Goal: Task Accomplishment & Management: Manage account settings

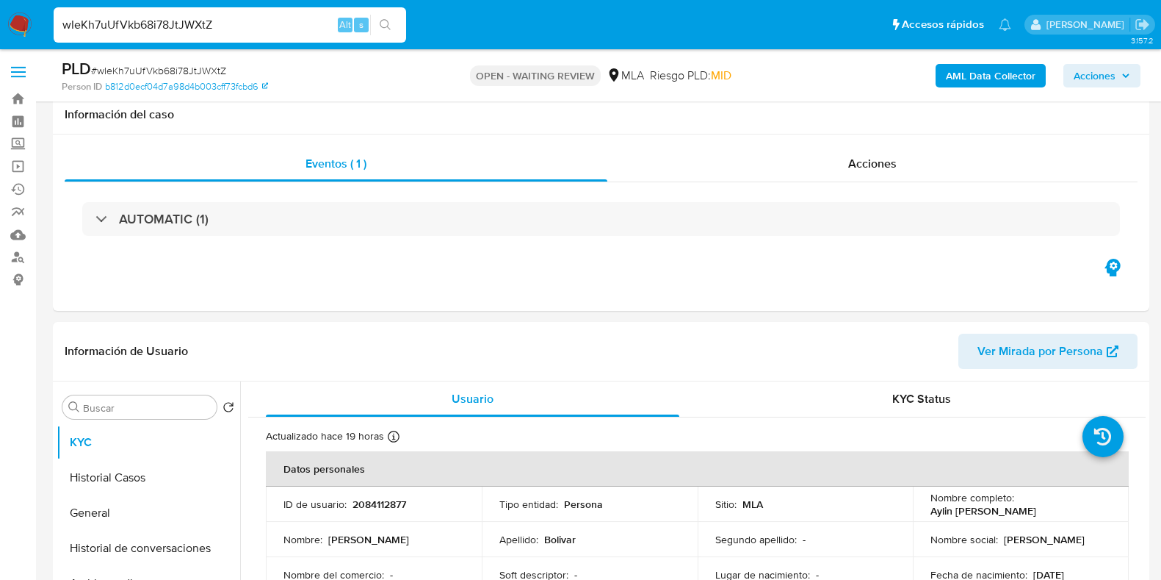
select select "10"
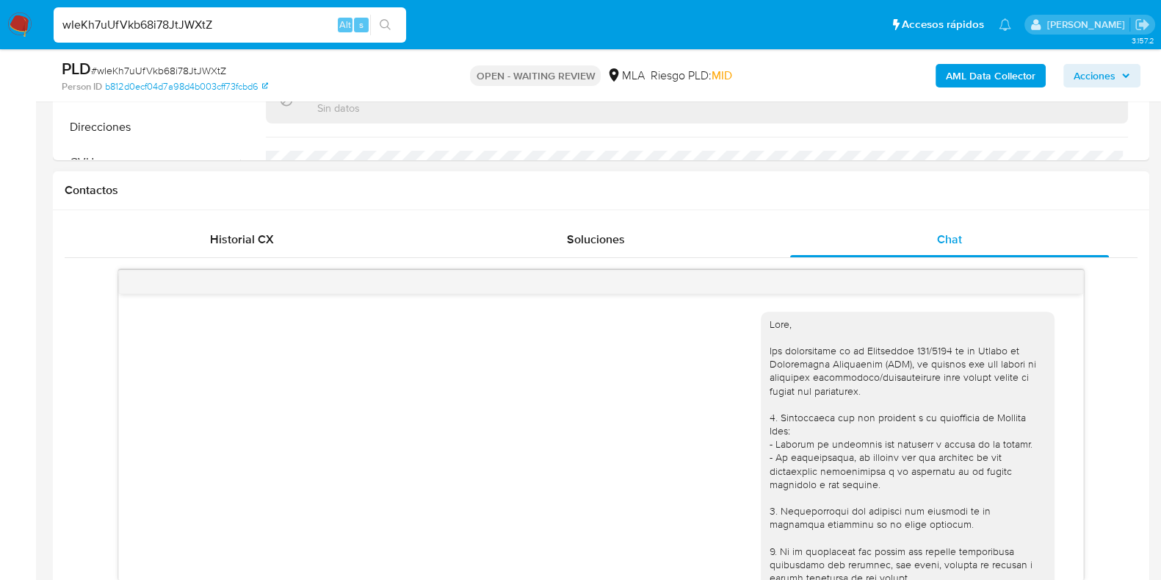
scroll to position [183, 0]
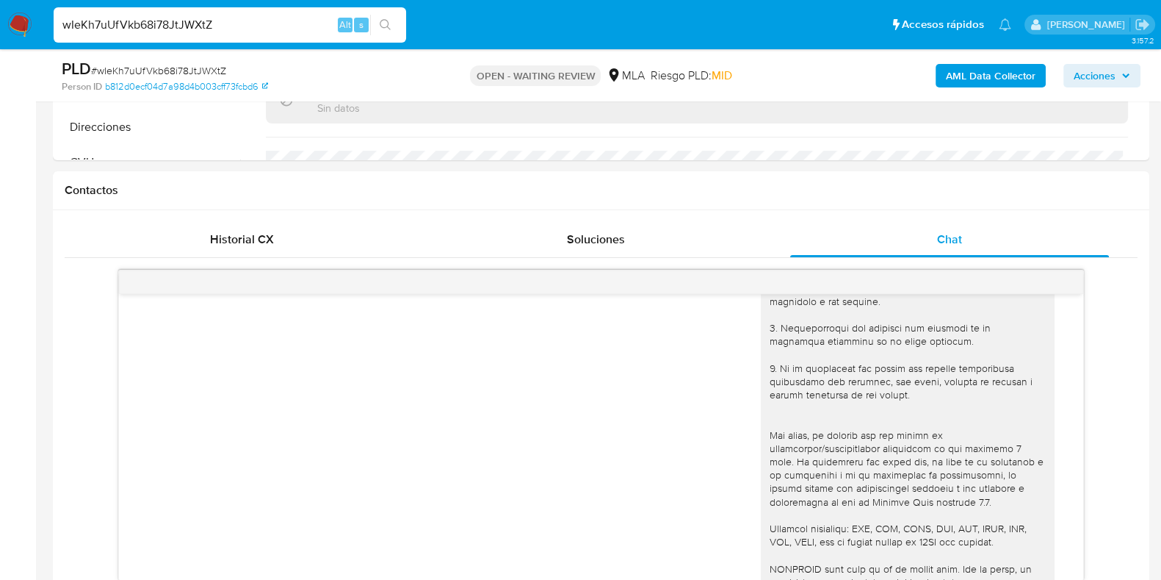
click at [208, 68] on span "# wIeKh7uUfVkb68i78JtJWXtZ" at bounding box center [158, 70] width 135 height 15
copy span "wIeKh7uUfVkb68i78JtJWXtZ"
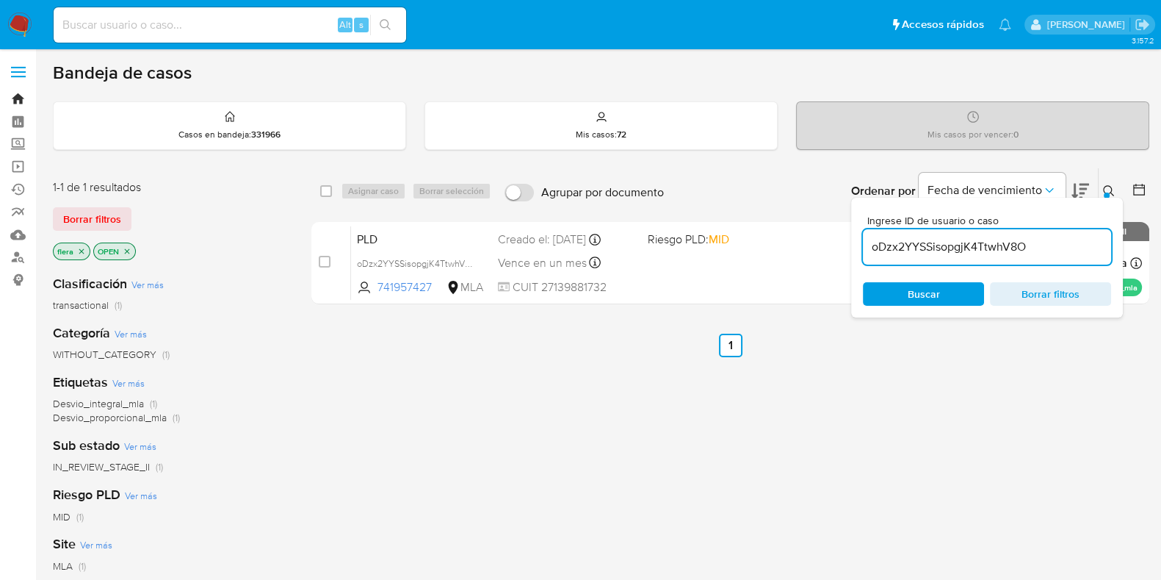
click at [22, 97] on link "Bandeja" at bounding box center [87, 98] width 175 height 23
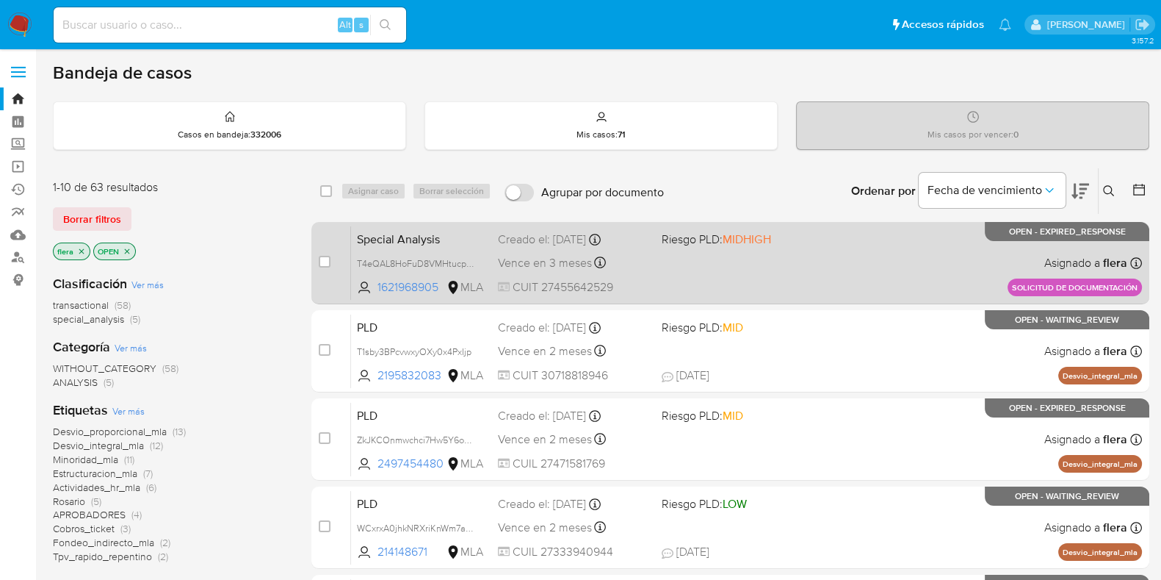
click at [715, 274] on div "Special Analysis T4eQAL8HoFuD8VMHtucpcoDf 1621968905 MLA Riesgo PLD: MIDHIGH Cr…" at bounding box center [746, 262] width 791 height 74
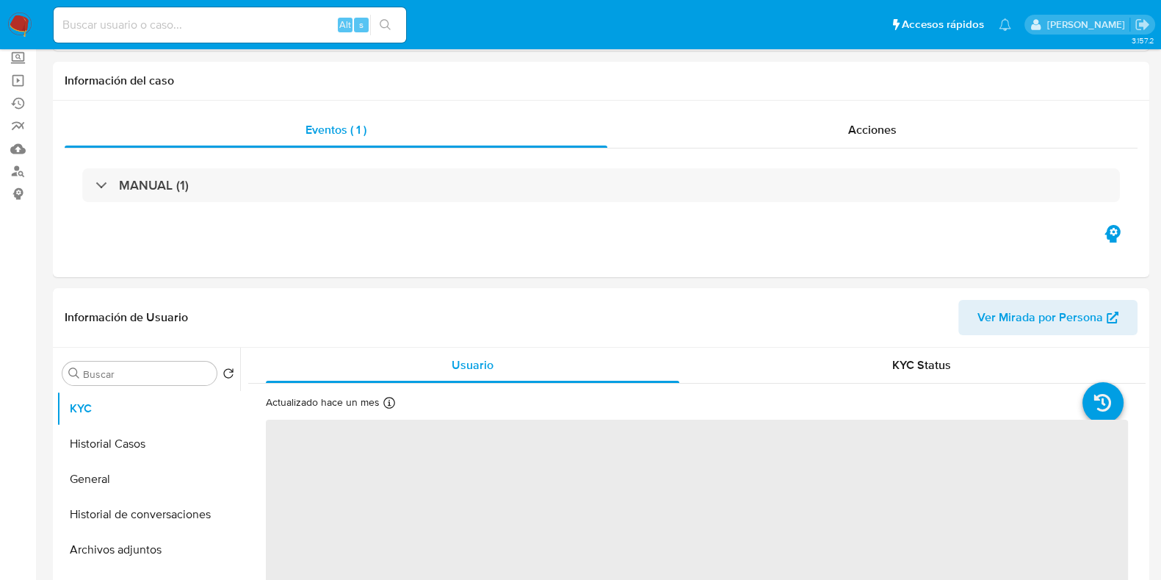
scroll to position [183, 0]
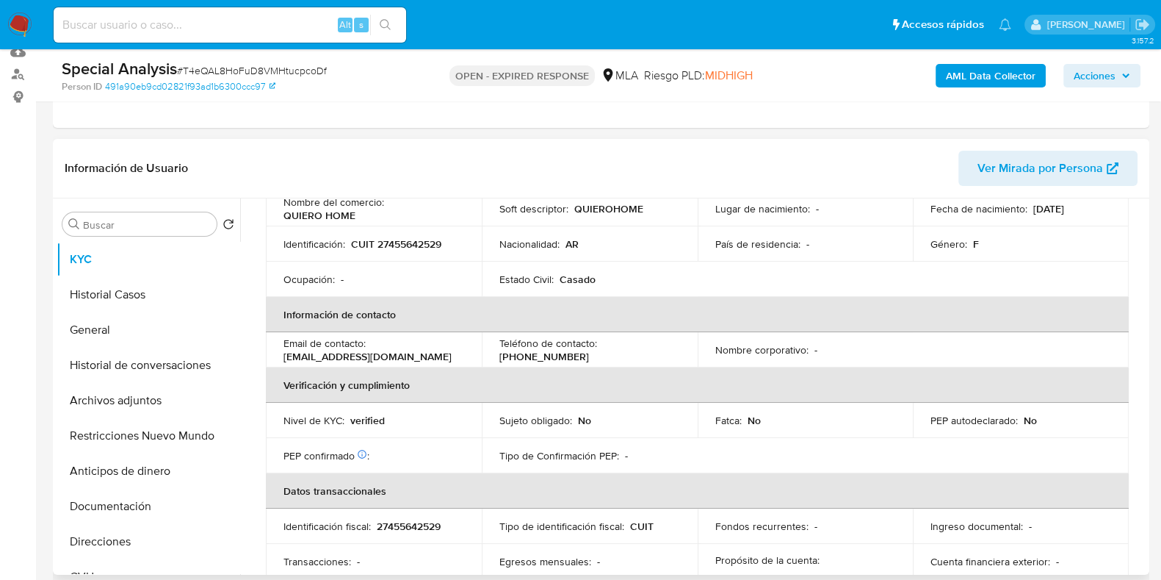
select select "10"
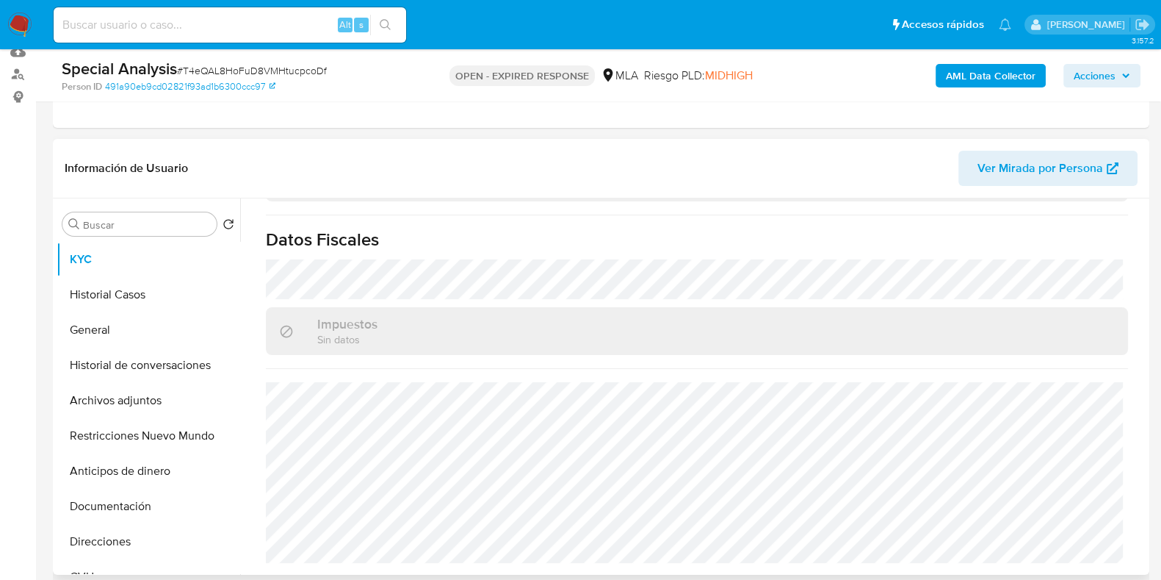
scroll to position [459, 0]
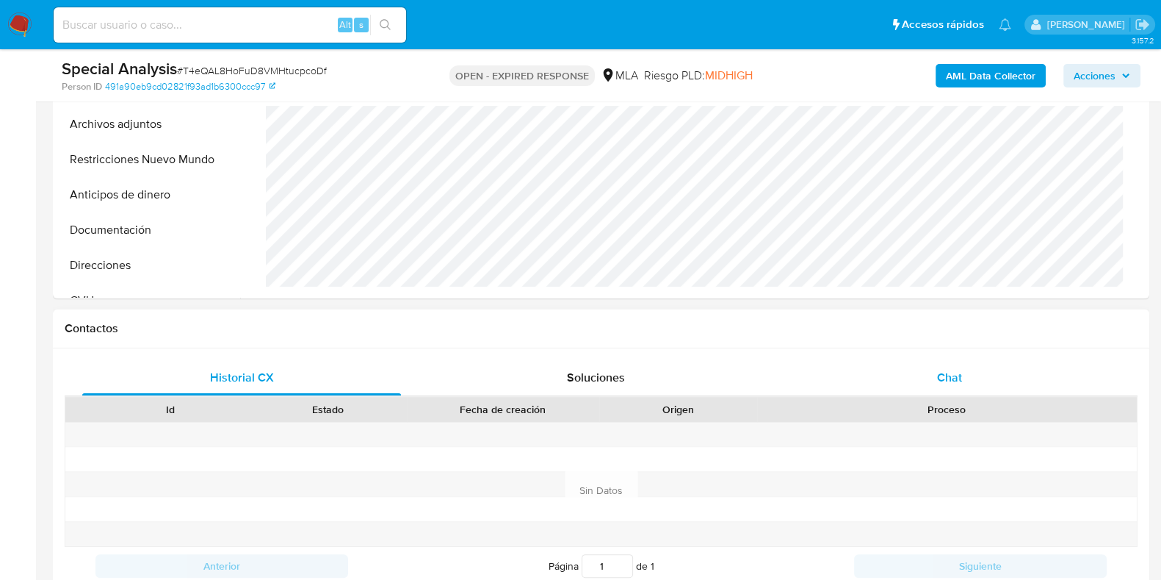
click at [944, 380] on span "Chat" at bounding box center [949, 377] width 25 height 17
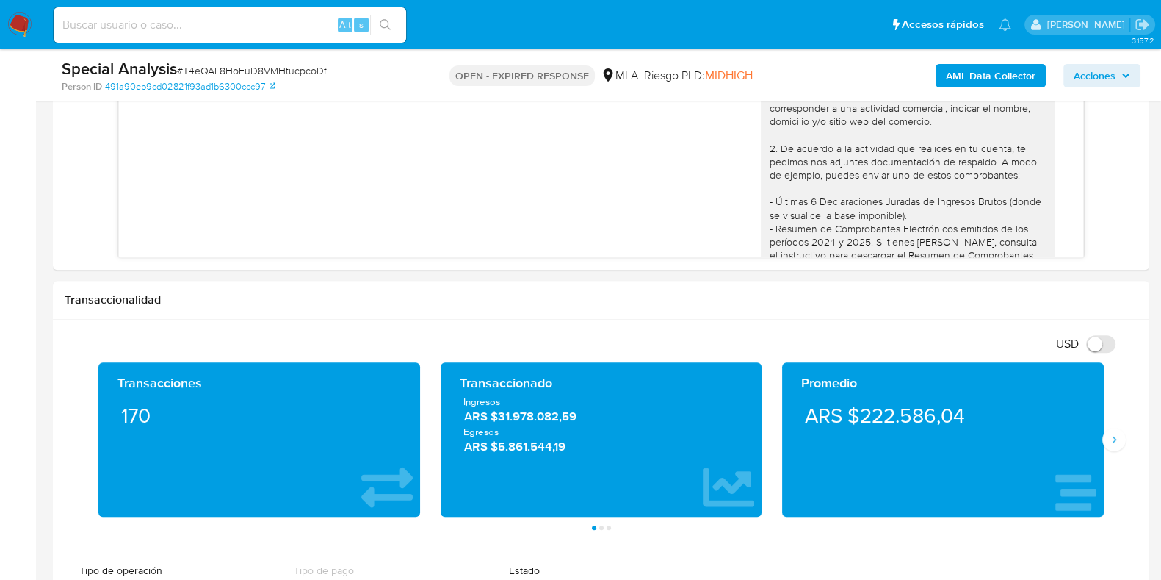
scroll to position [828, 0]
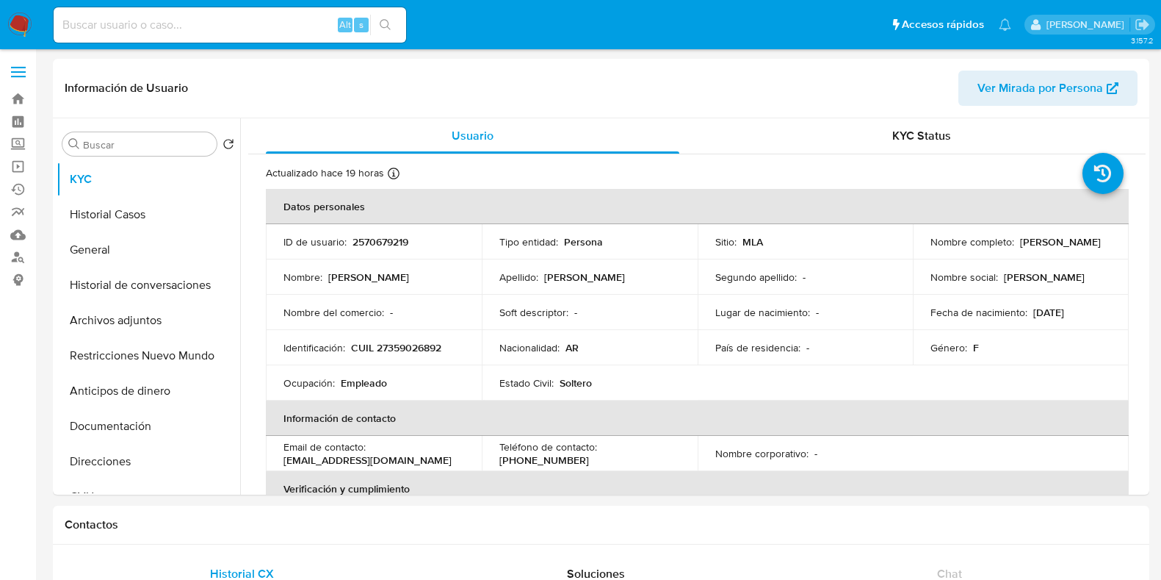
select select "10"
drag, startPoint x: 1043, startPoint y: 251, endPoint x: 927, endPoint y: 251, distance: 116.0
click at [931, 248] on div "Nombre completo : Claudia Daniela Chavez" at bounding box center [1021, 241] width 181 height 13
copy p "Claudia Daniela Chavez"
click at [420, 343] on p "CUIL 27359026892" at bounding box center [396, 347] width 90 height 13
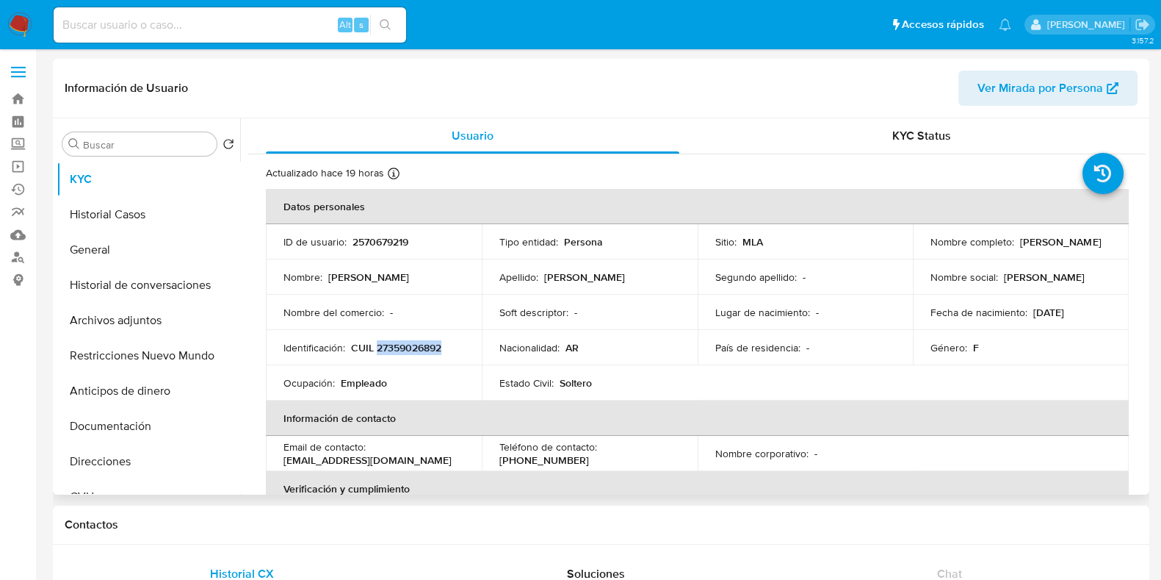
click at [420, 343] on p "CUIL 27359026892" at bounding box center [396, 347] width 90 height 13
copy p "27359026892"
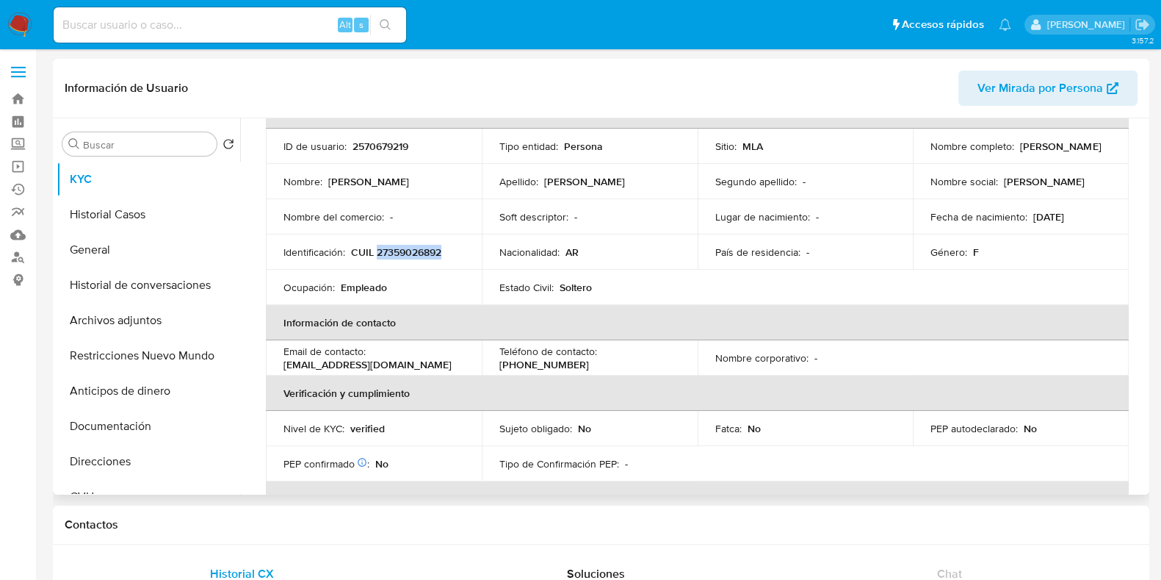
scroll to position [91, 0]
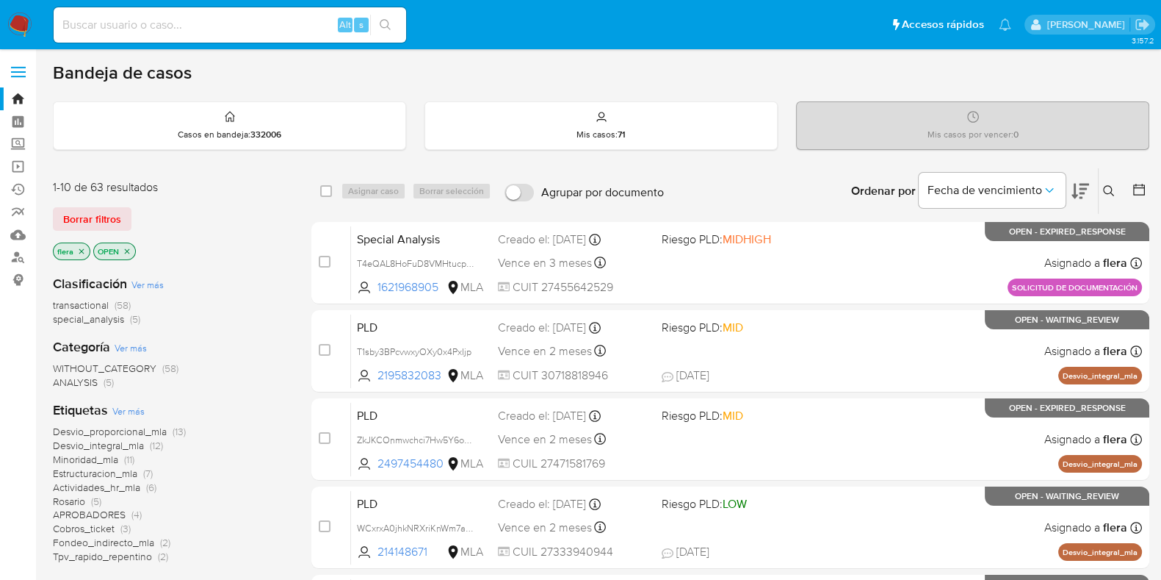
click at [1109, 193] on icon at bounding box center [1109, 191] width 12 height 12
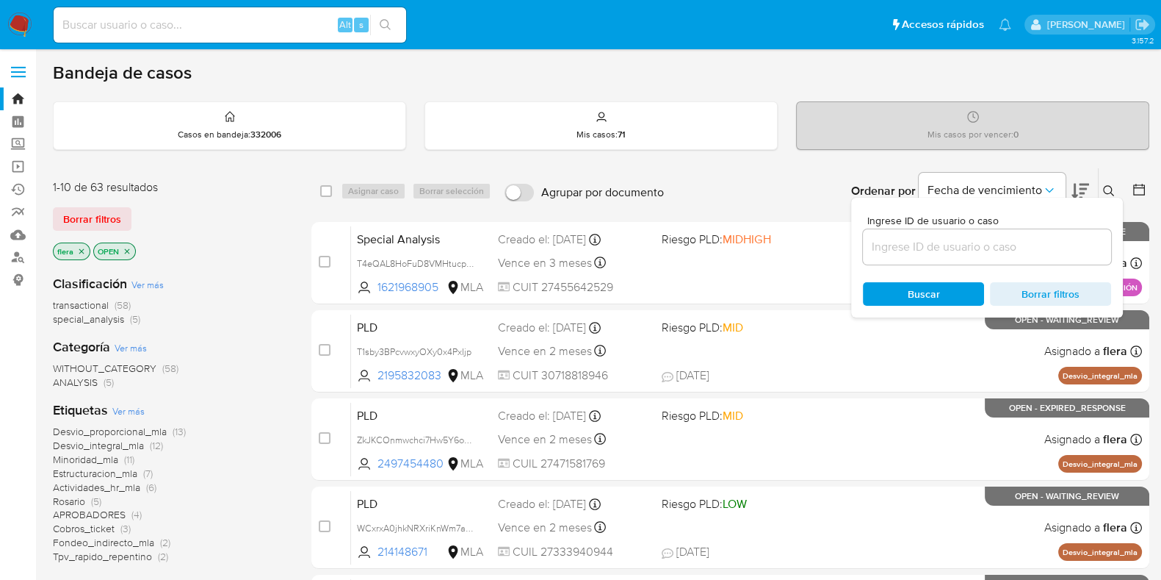
click at [928, 248] on input at bounding box center [987, 246] width 248 height 19
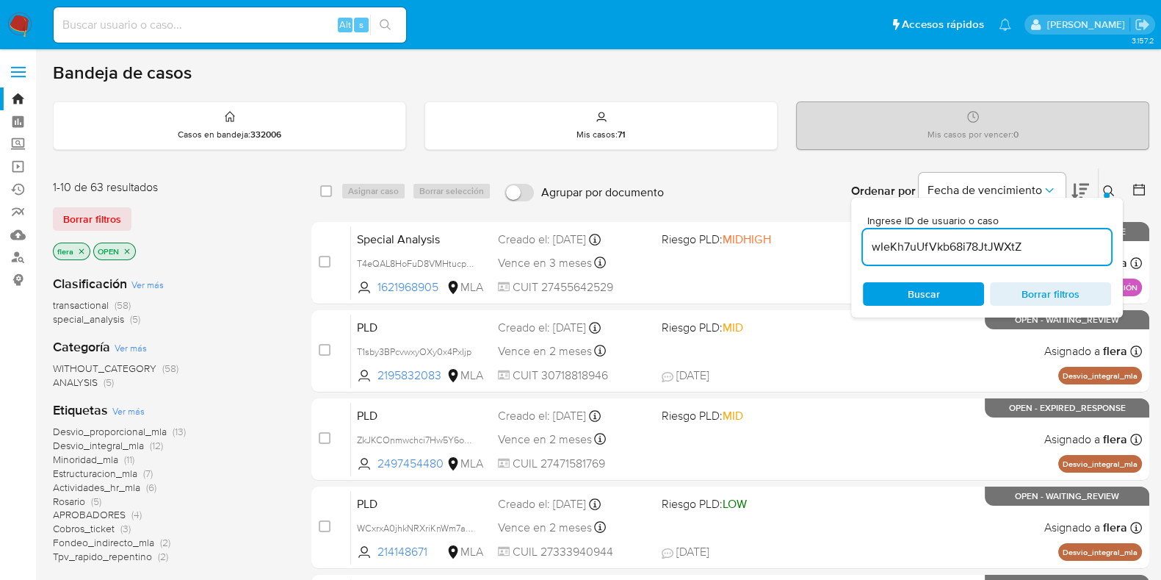
type input "wIeKh7uUfVkb68i78JtJWXtZ"
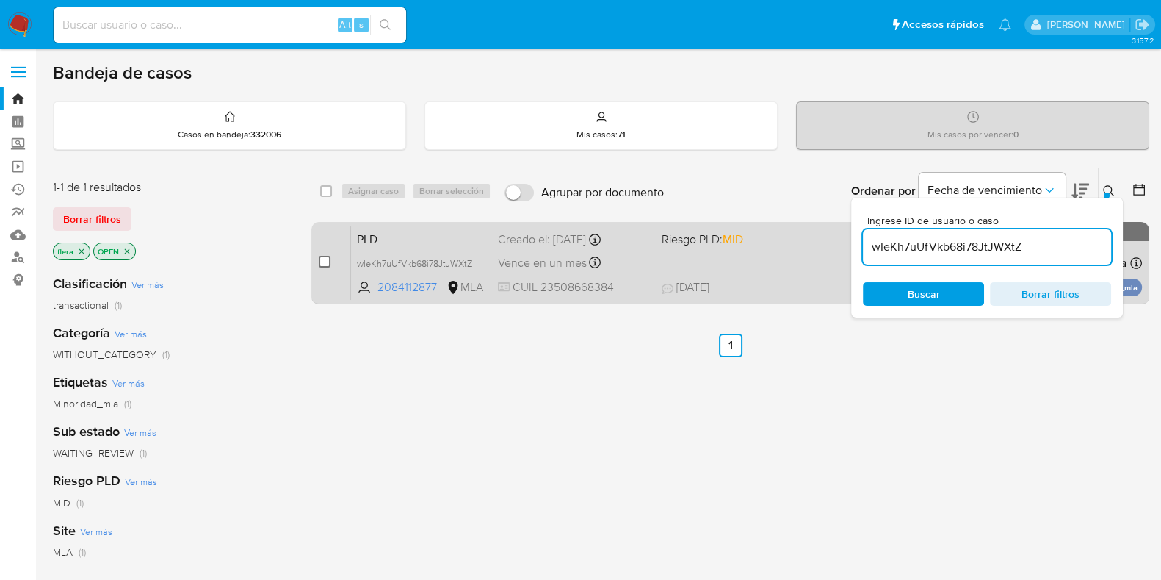
click at [322, 256] on input "checkbox" at bounding box center [325, 262] width 12 height 12
checkbox input "true"
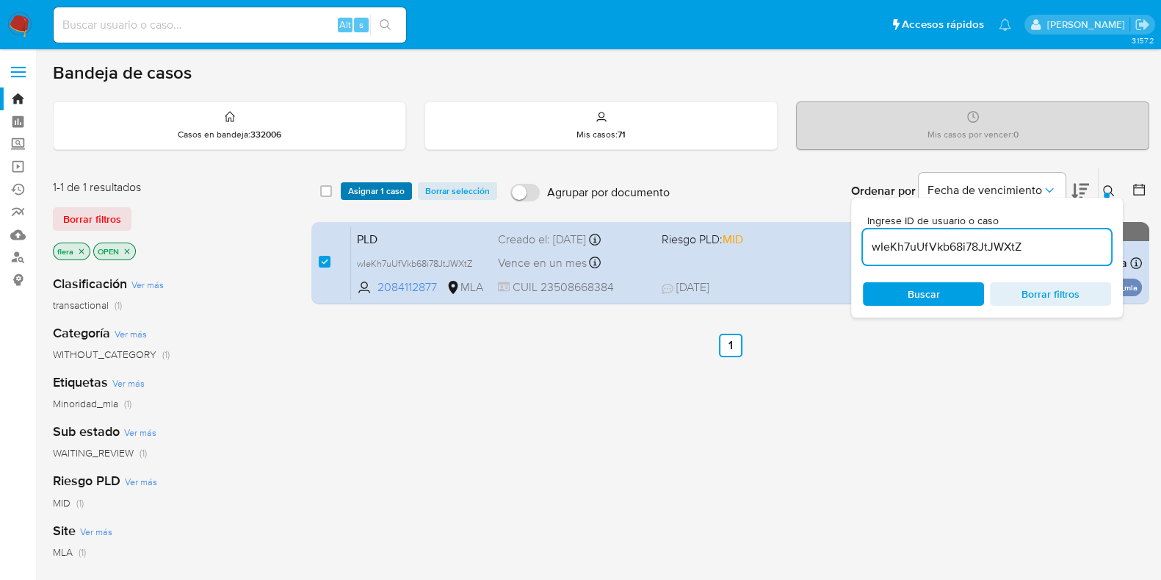
click at [375, 194] on span "Asignar 1 caso" at bounding box center [376, 191] width 57 height 15
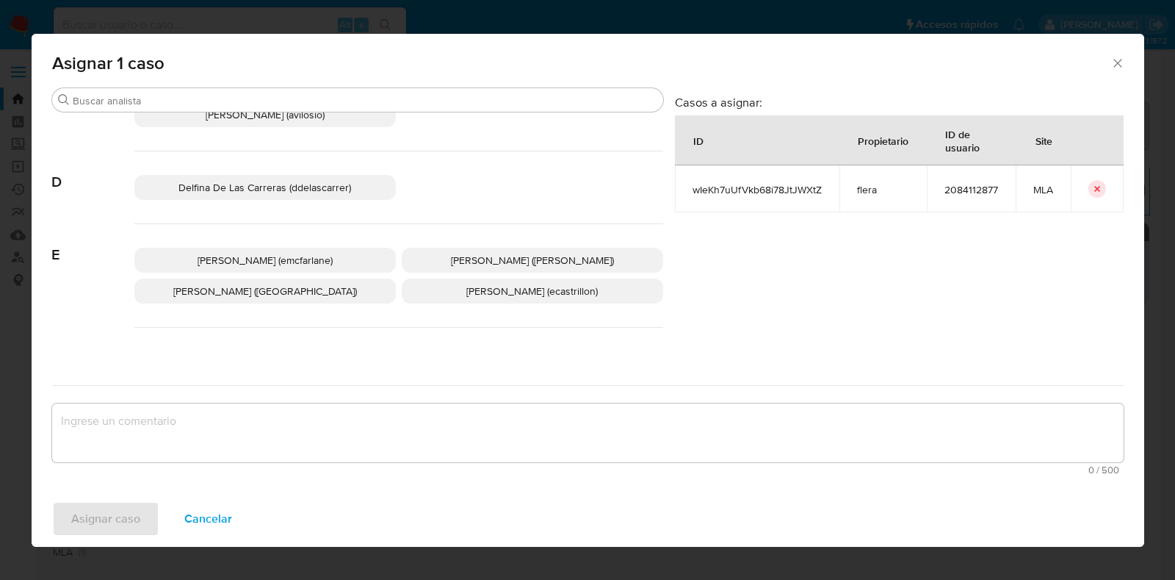
scroll to position [275, 0]
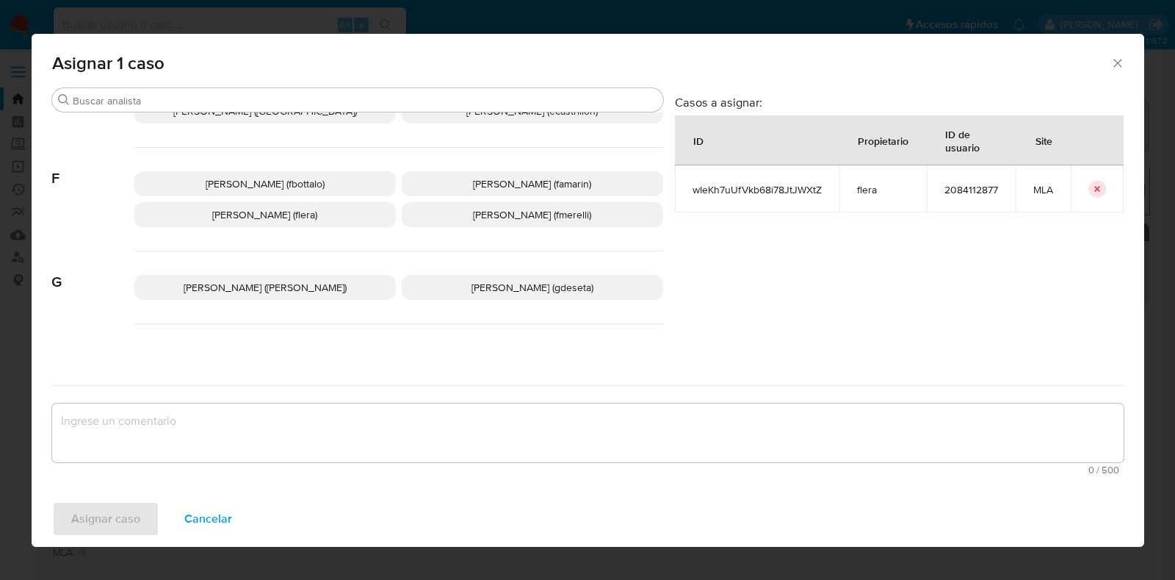
click at [294, 218] on span "Florencia Cecilia Lera (flera)" at bounding box center [264, 214] width 105 height 15
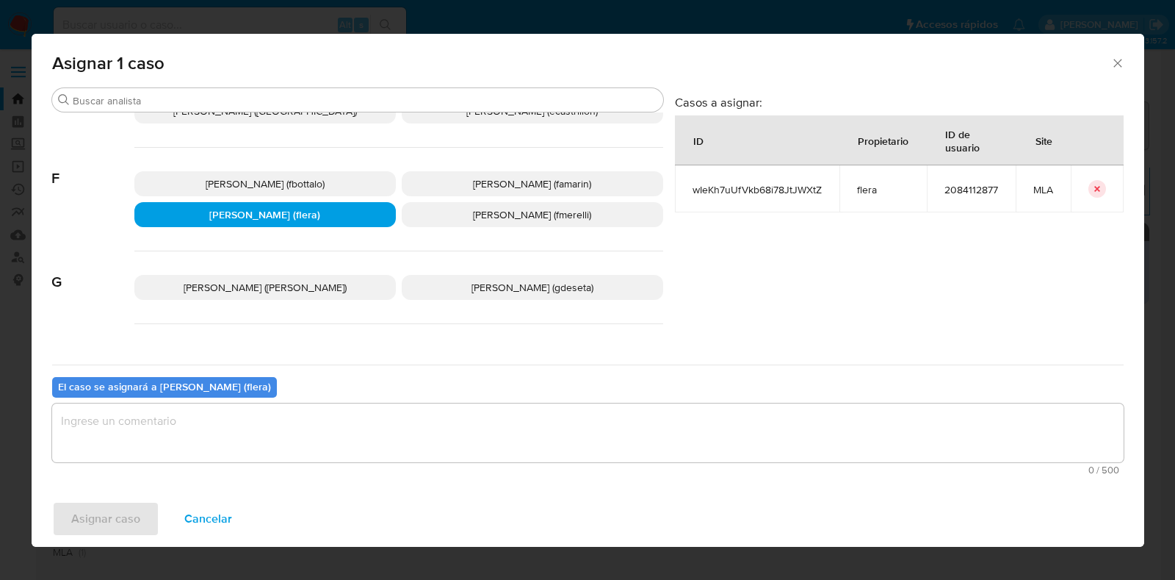
click at [272, 438] on textarea "assign-modal" at bounding box center [588, 432] width 1072 height 59
click at [107, 527] on span "Asignar caso" at bounding box center [105, 518] width 69 height 32
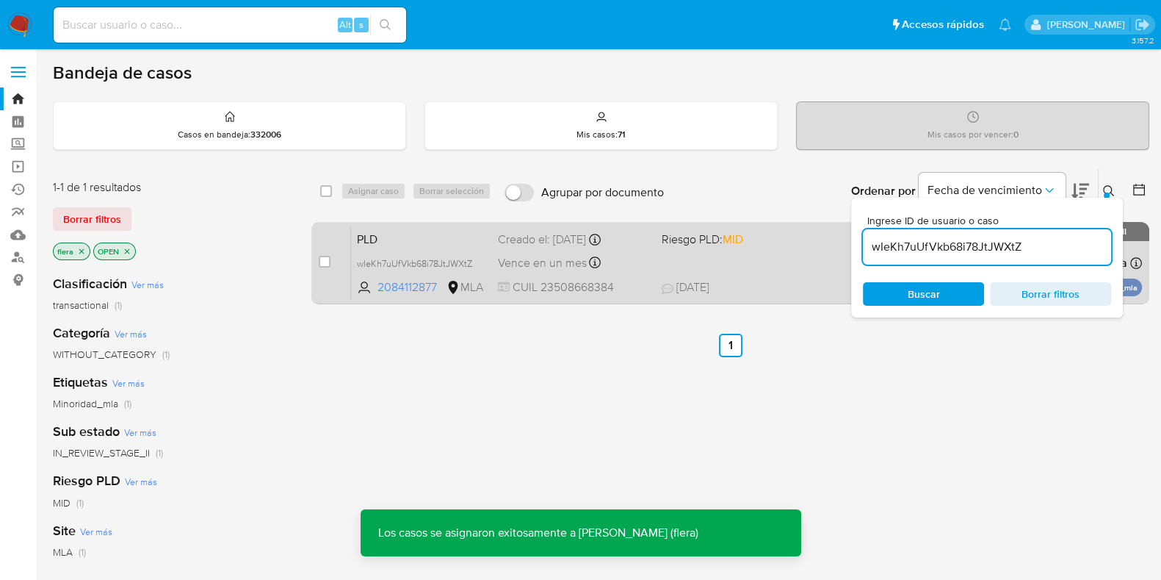
click at [405, 239] on span "PLD" at bounding box center [421, 237] width 129 height 19
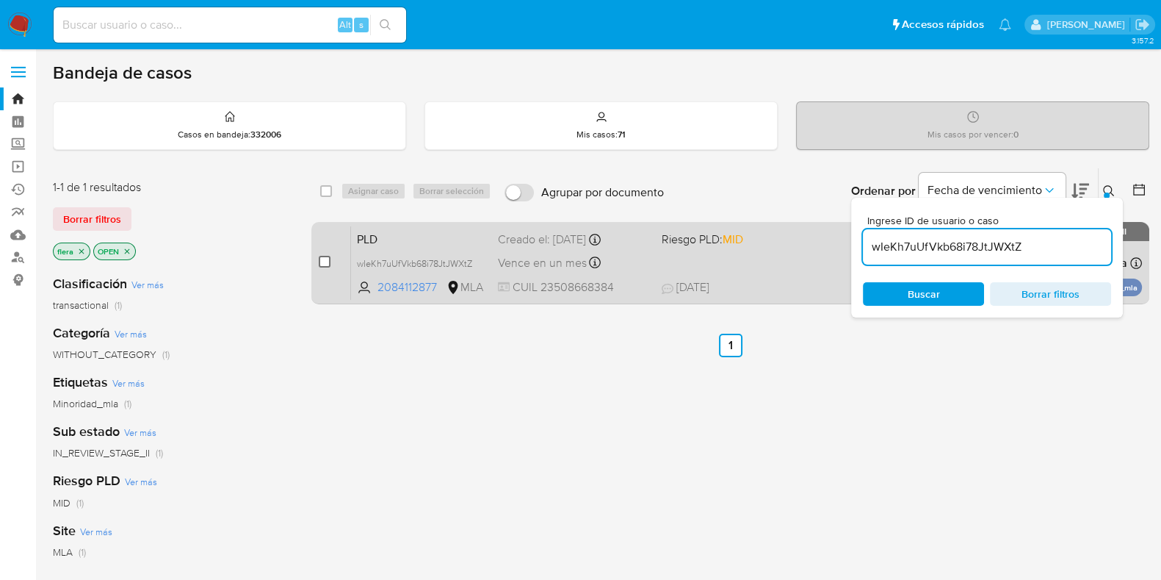
click at [325, 266] on input "checkbox" at bounding box center [325, 262] width 12 height 12
checkbox input "true"
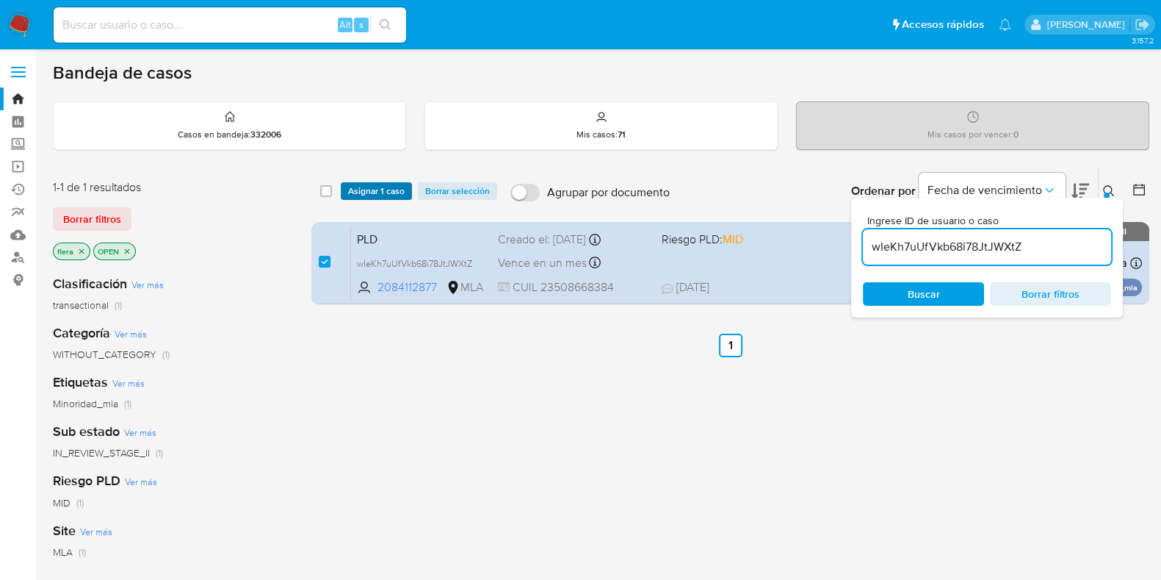
click at [374, 195] on span "Asignar 1 caso" at bounding box center [376, 191] width 57 height 15
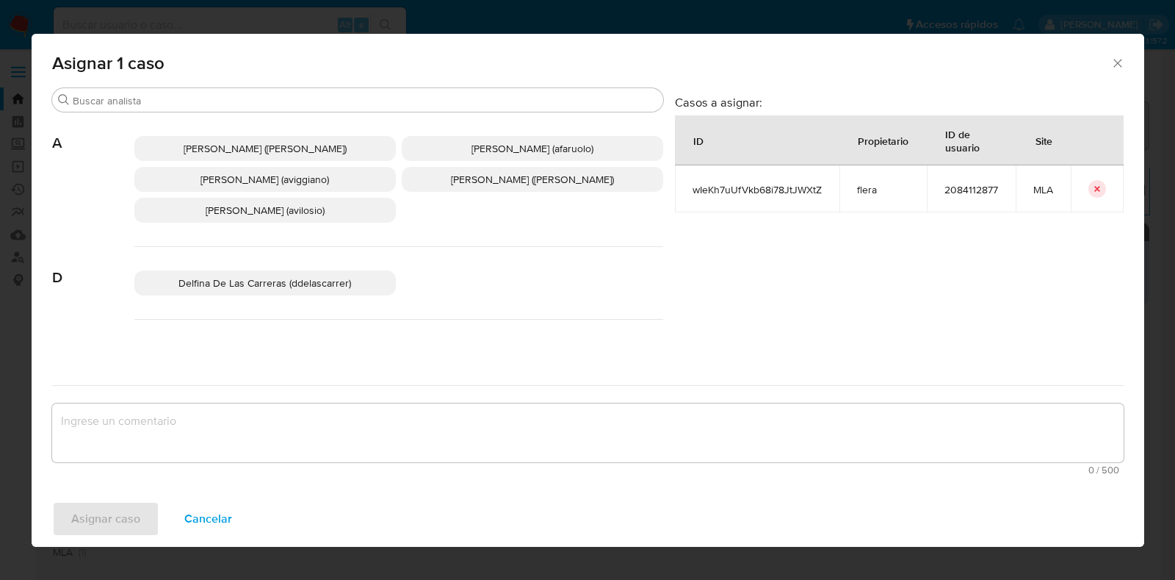
scroll to position [183, 0]
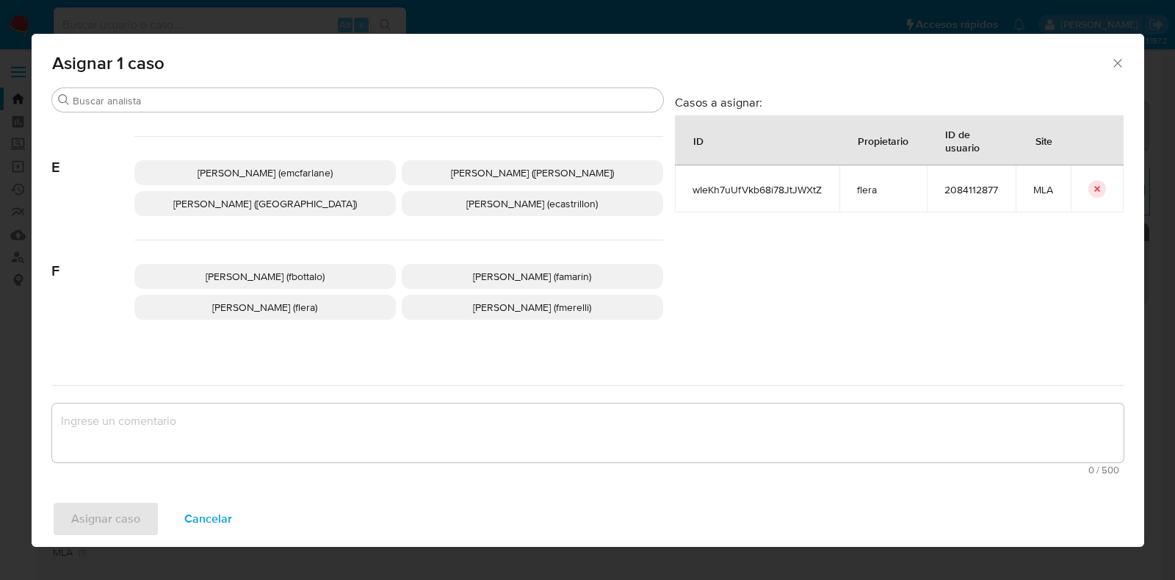
click at [349, 309] on p "Florencia Cecilia Lera (flera)" at bounding box center [264, 307] width 261 height 25
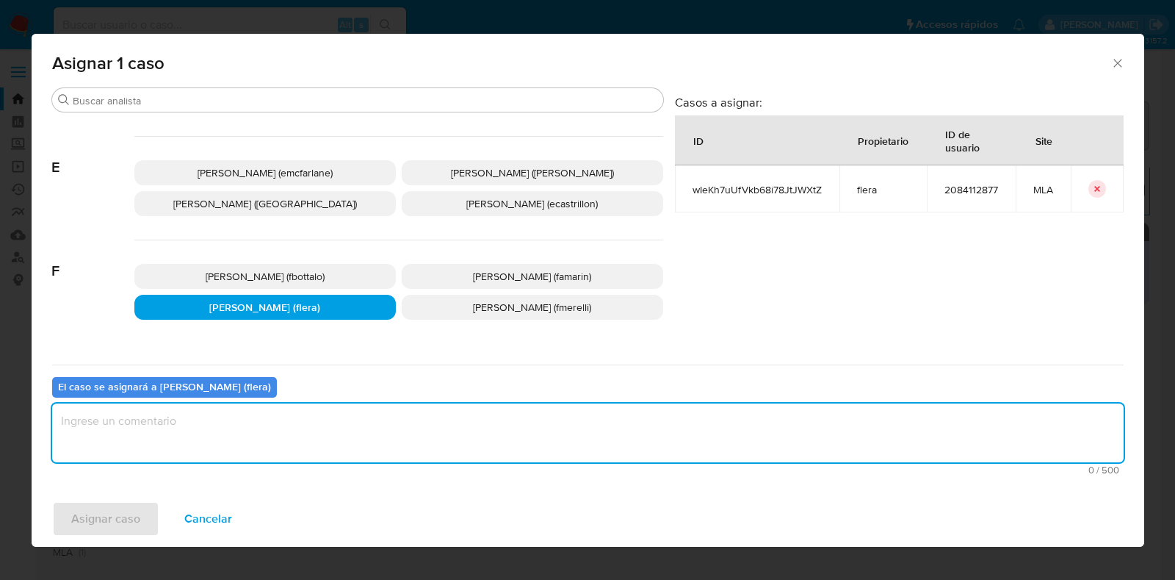
click at [318, 425] on textarea "assign-modal" at bounding box center [588, 432] width 1072 height 59
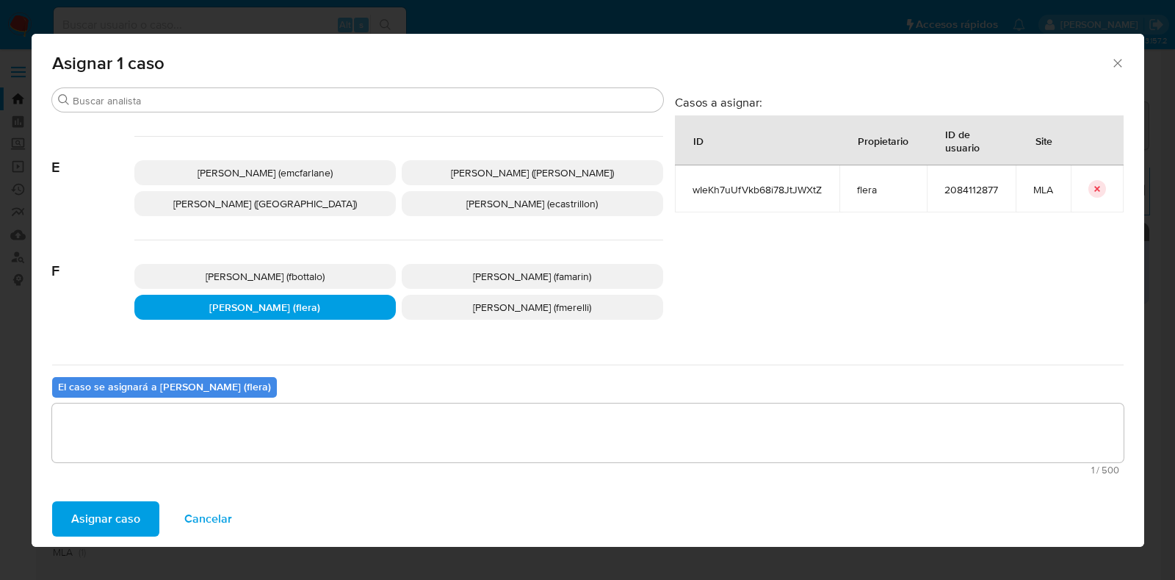
click at [131, 521] on span "Asignar caso" at bounding box center [105, 518] width 69 height 32
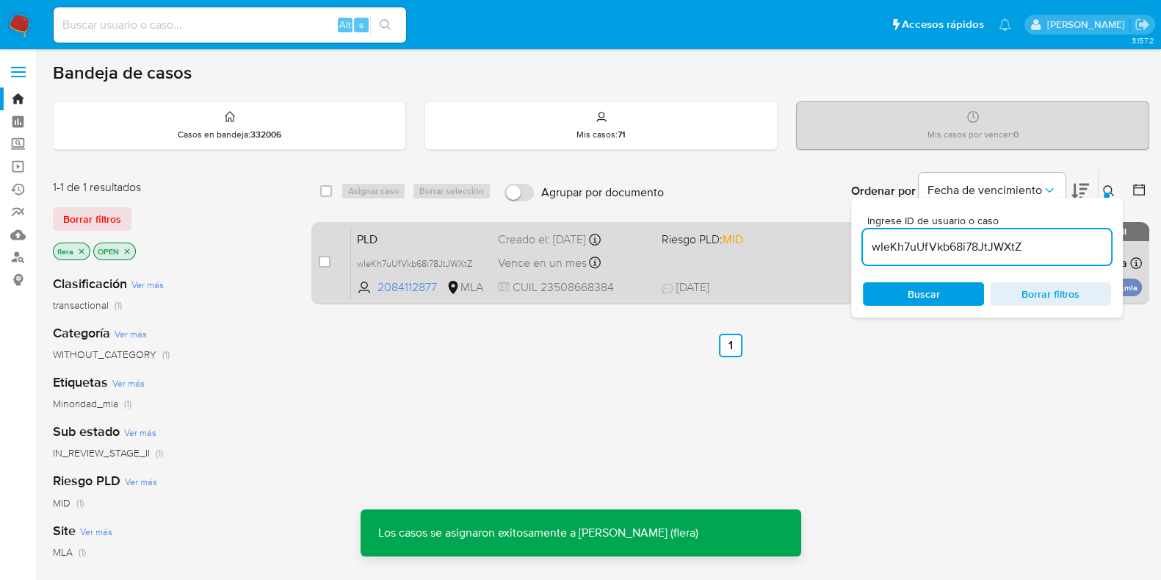
click at [419, 239] on span "PLD" at bounding box center [421, 237] width 129 height 19
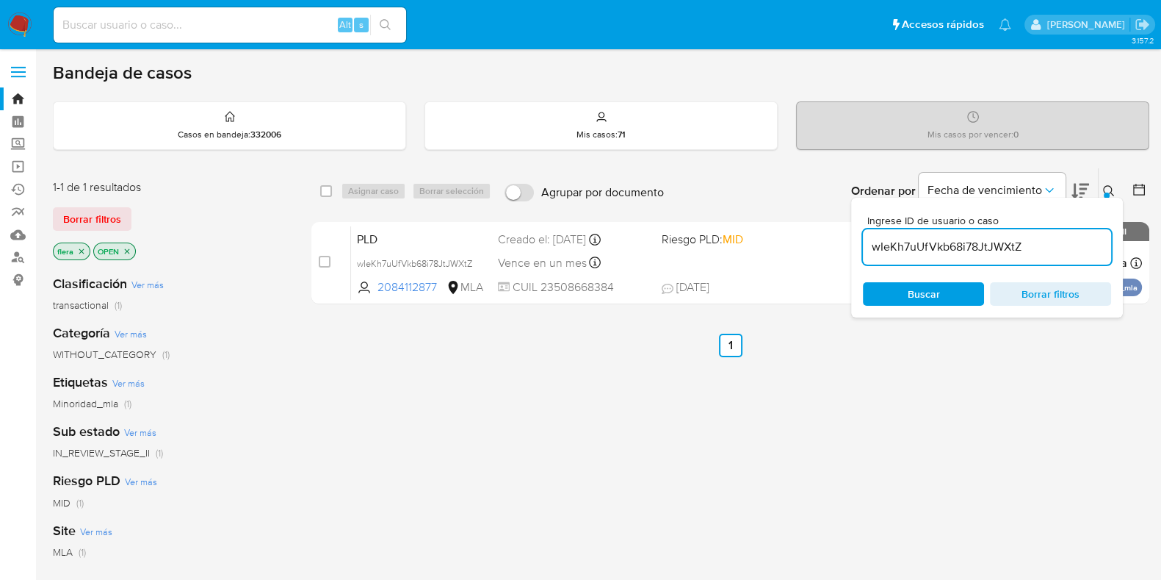
click at [948, 248] on input "wIeKh7uUfVkb68i78JtJWXtZ" at bounding box center [987, 246] width 248 height 19
paste input "1MyZPctR82I7AchKBcnC3Dbn"
type input "1MyZPctR82I7AchKBcnC3Dbn"
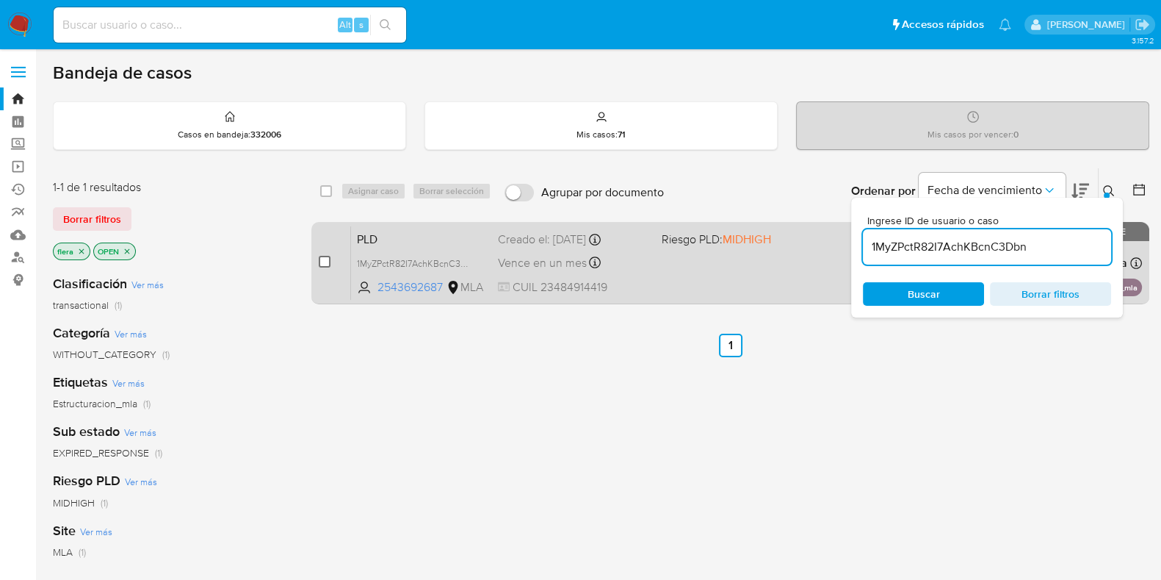
click at [324, 256] on input "checkbox" at bounding box center [325, 262] width 12 height 12
checkbox input "true"
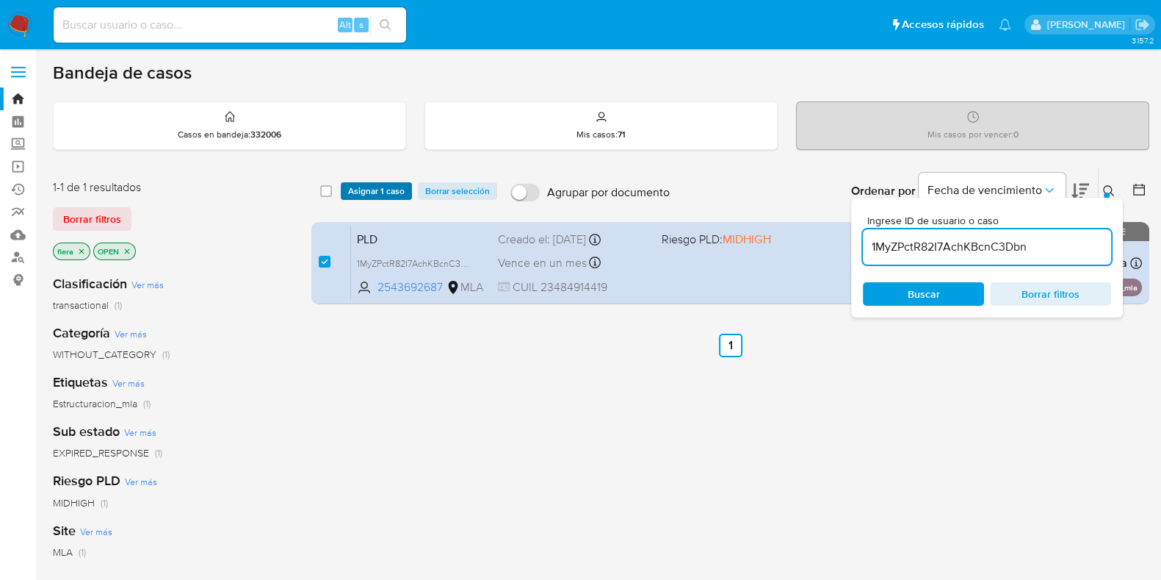
click at [367, 186] on span "Asignar 1 caso" at bounding box center [376, 191] width 57 height 15
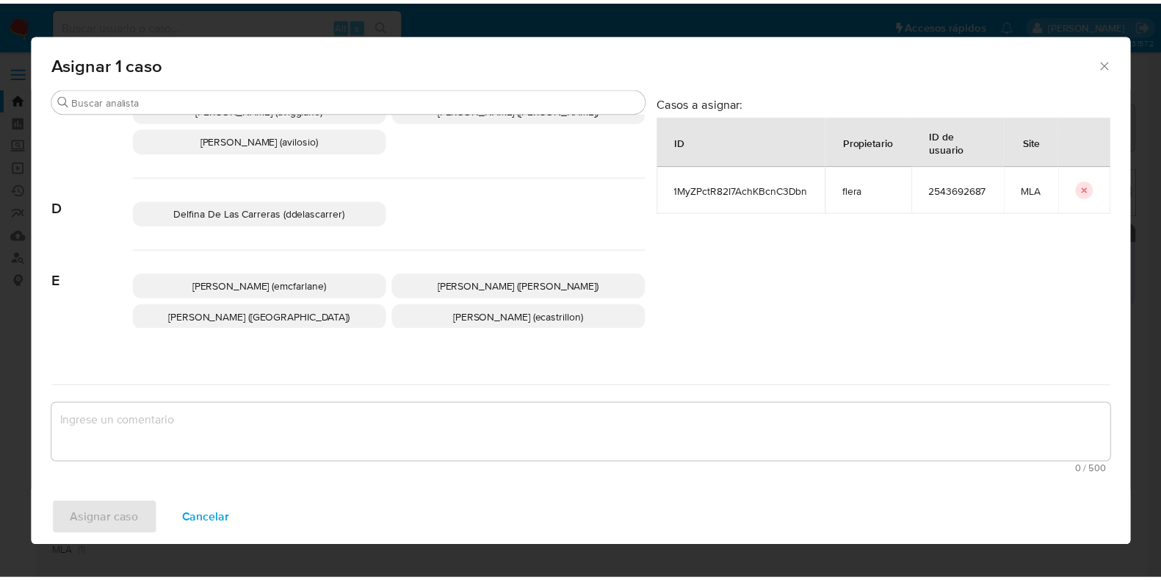
scroll to position [183, 0]
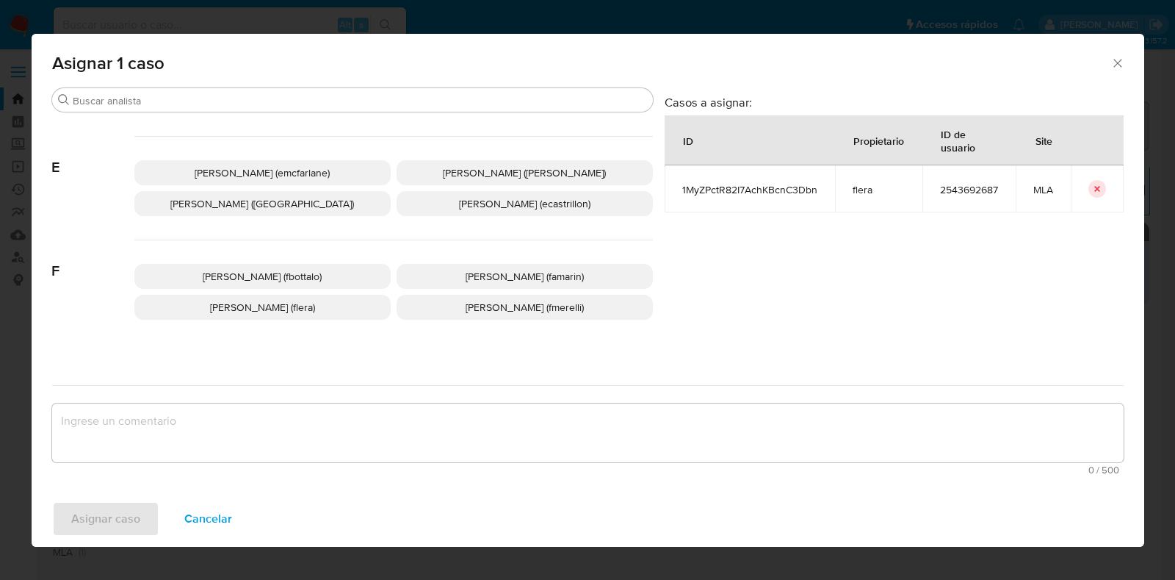
click at [304, 303] on span "Florencia Cecilia Lera (flera)" at bounding box center [262, 307] width 105 height 15
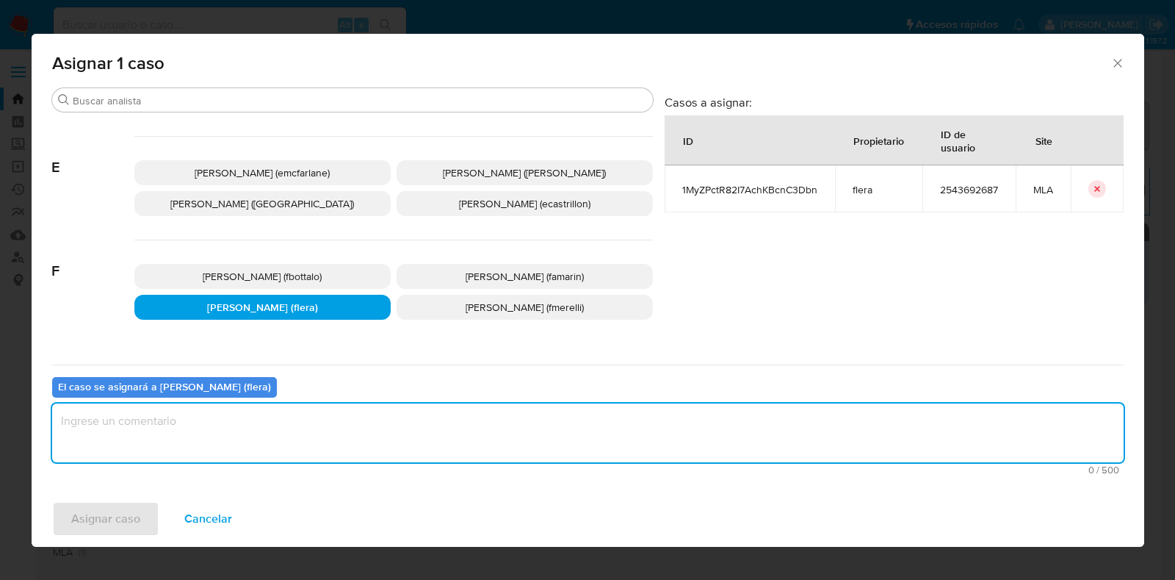
click at [317, 419] on textarea "assign-modal" at bounding box center [588, 432] width 1072 height 59
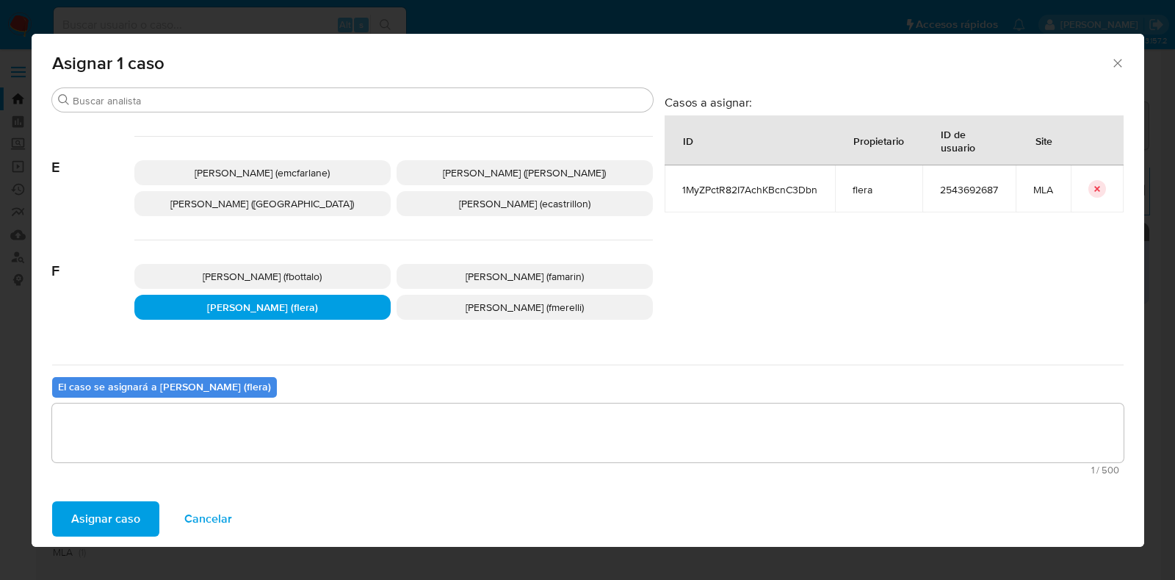
click at [111, 525] on span "Asignar caso" at bounding box center [105, 518] width 69 height 32
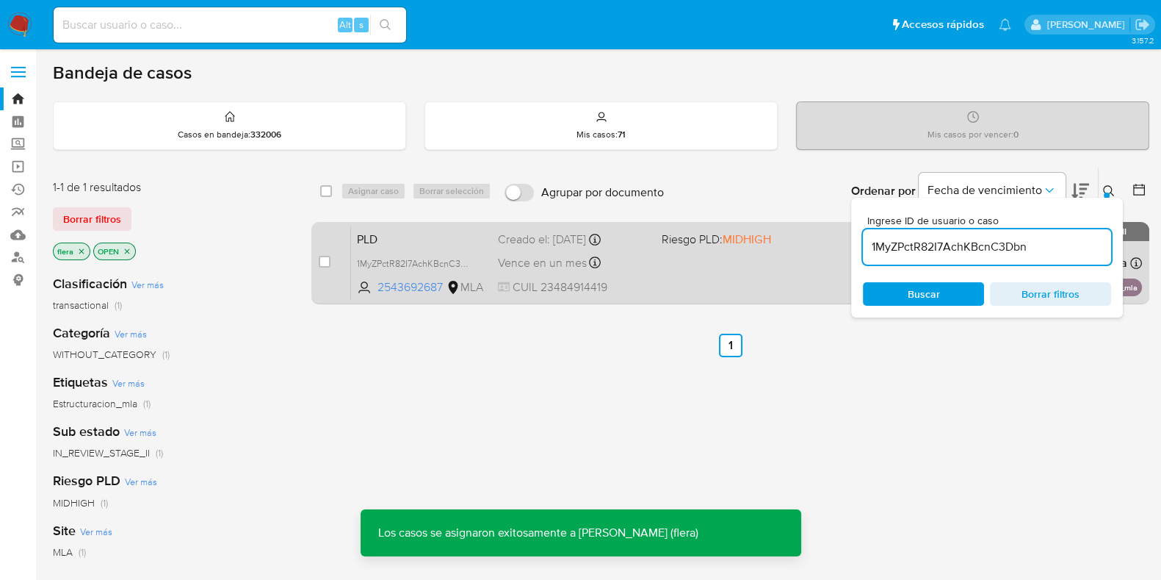
click at [347, 233] on div "case-item-checkbox No es posible asignar el caso" at bounding box center [335, 262] width 32 height 74
click at [412, 234] on span "PLD" at bounding box center [421, 237] width 129 height 19
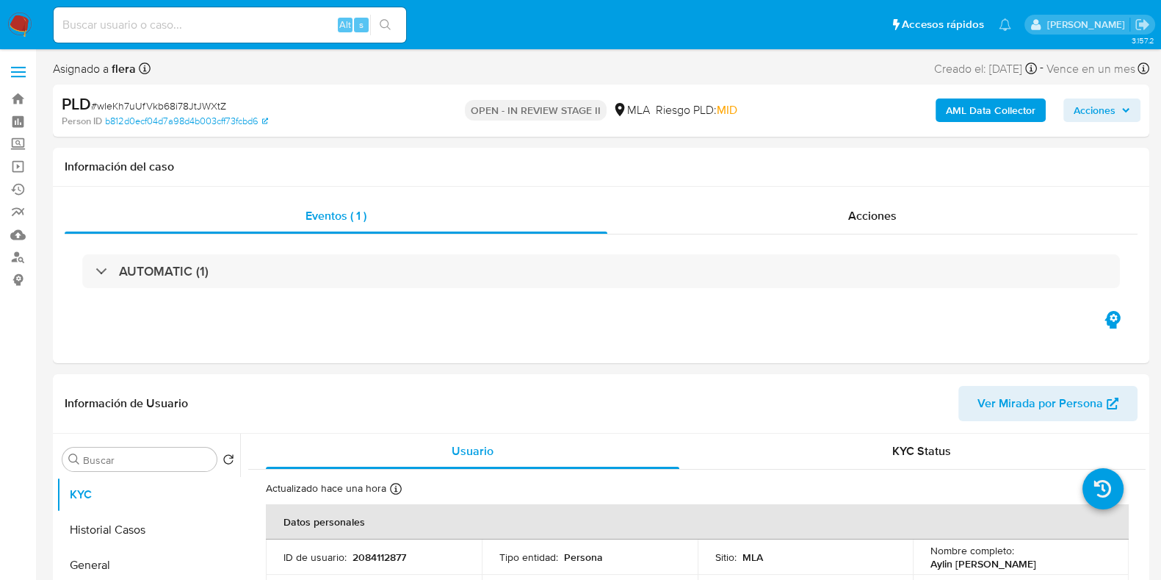
select select "10"
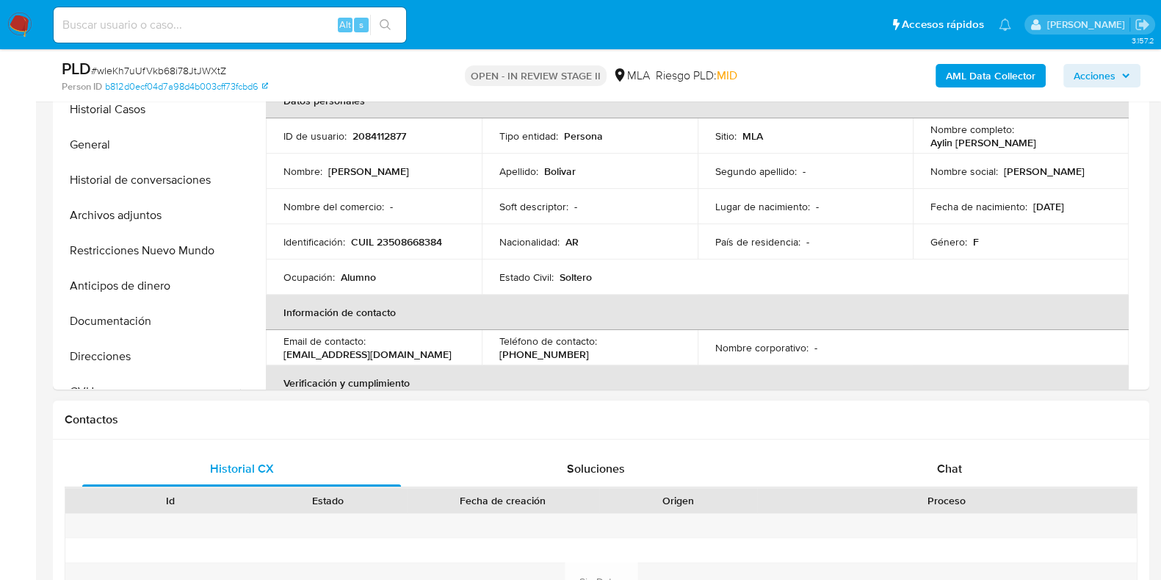
scroll to position [459, 0]
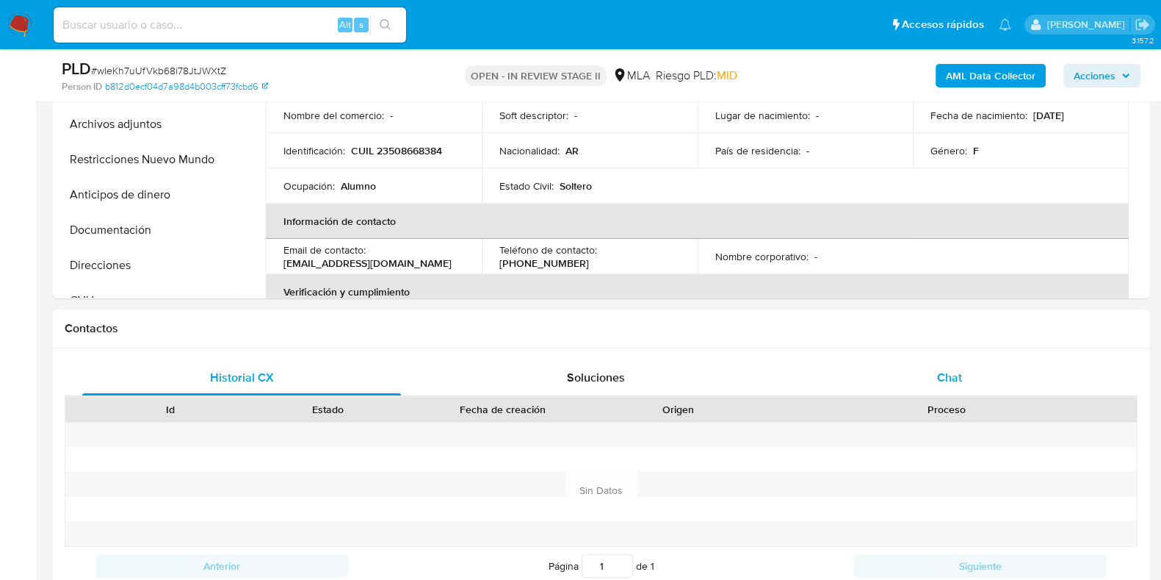
click at [956, 378] on span "Chat" at bounding box center [949, 377] width 25 height 17
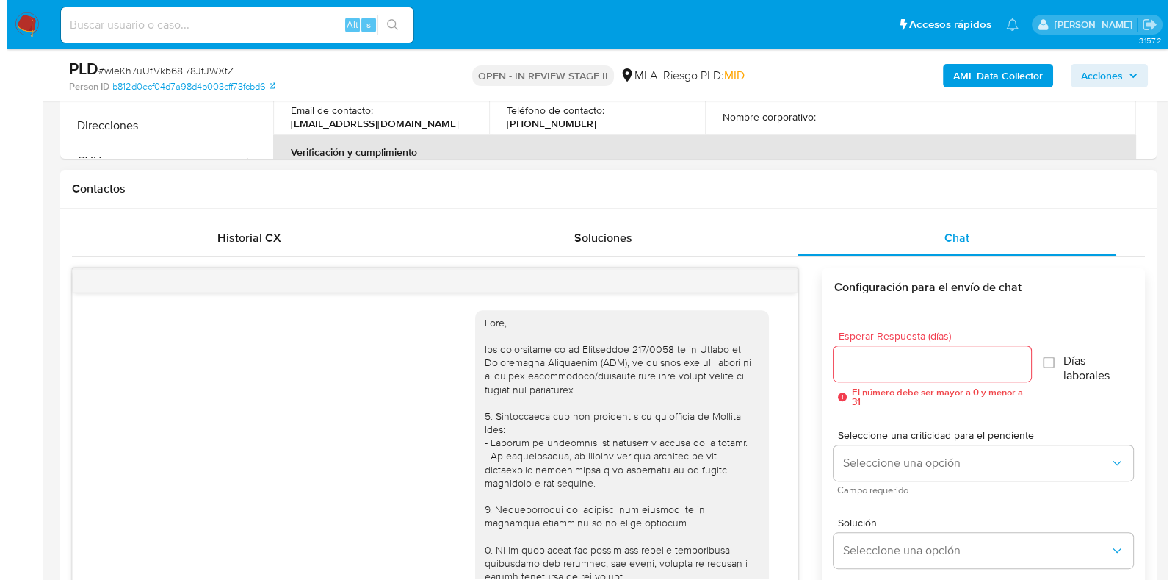
scroll to position [642, 0]
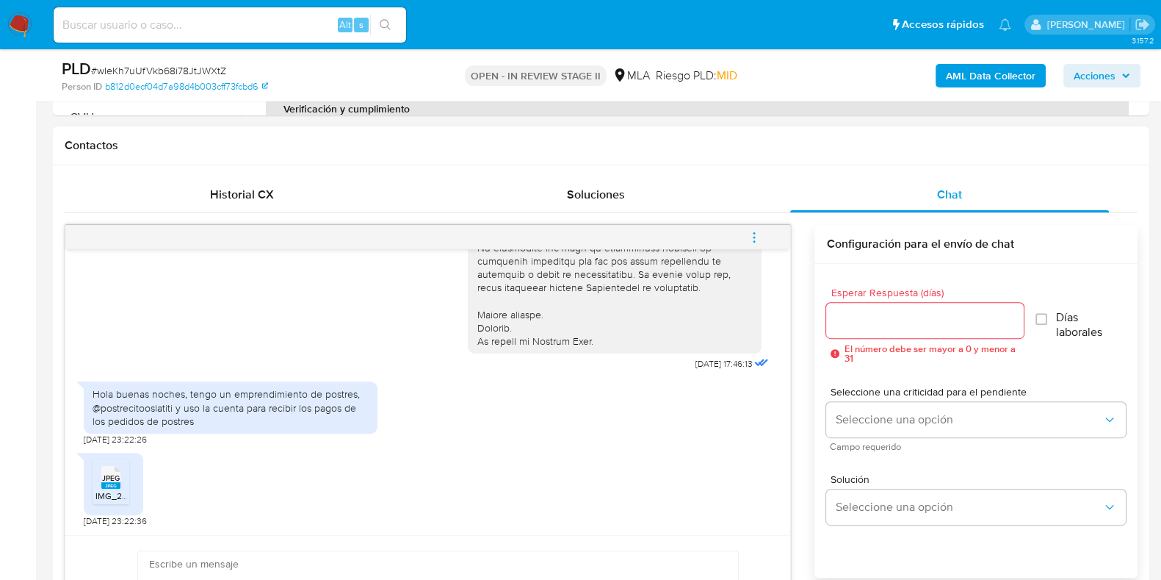
click at [756, 245] on span "menu-action" at bounding box center [754, 237] width 13 height 35
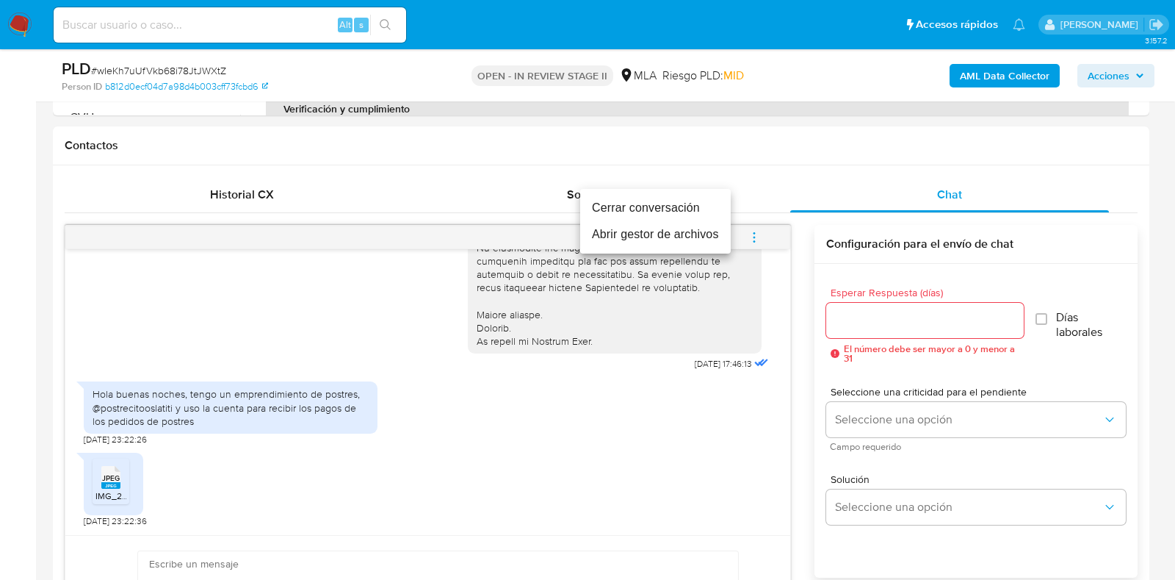
click at [683, 232] on li "Abrir gestor de archivos" at bounding box center [655, 234] width 151 height 26
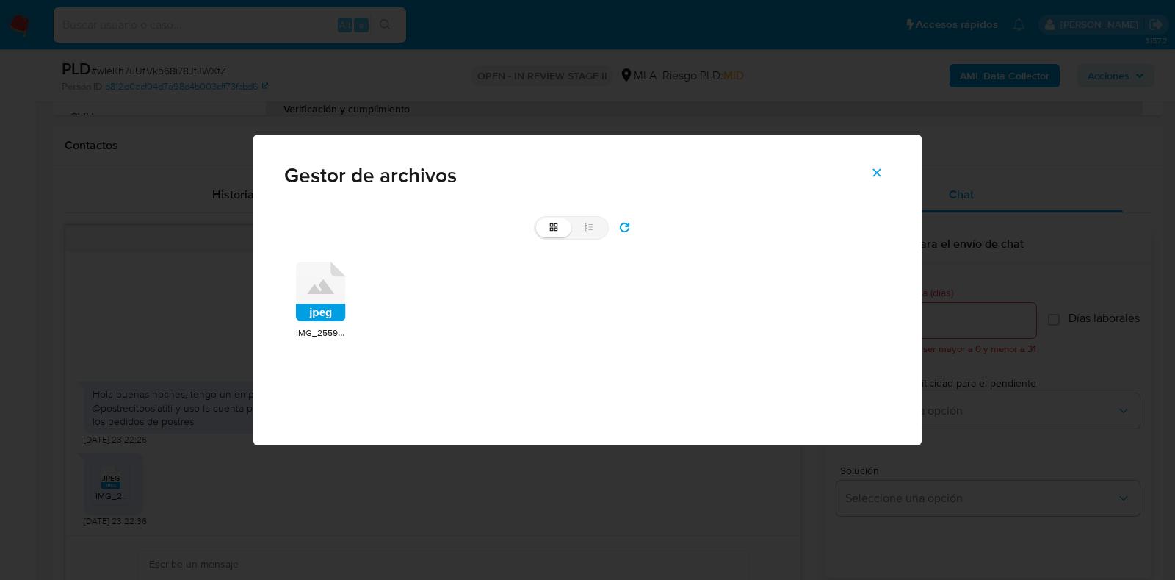
click at [308, 303] on icon at bounding box center [321, 291] width 50 height 60
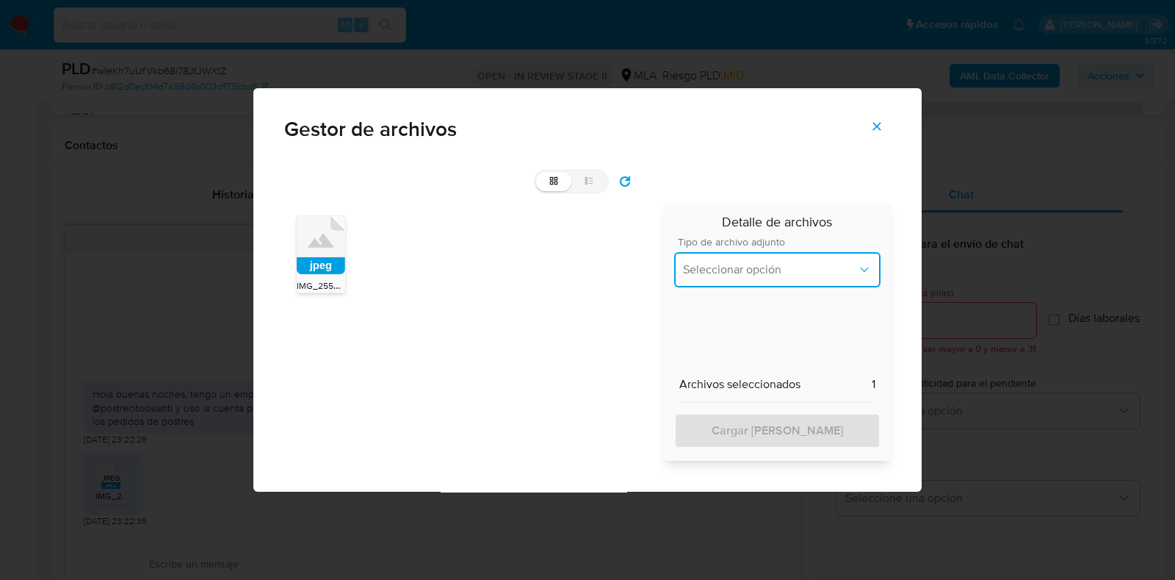
click at [737, 281] on button "Seleccionar opción" at bounding box center [777, 269] width 206 height 35
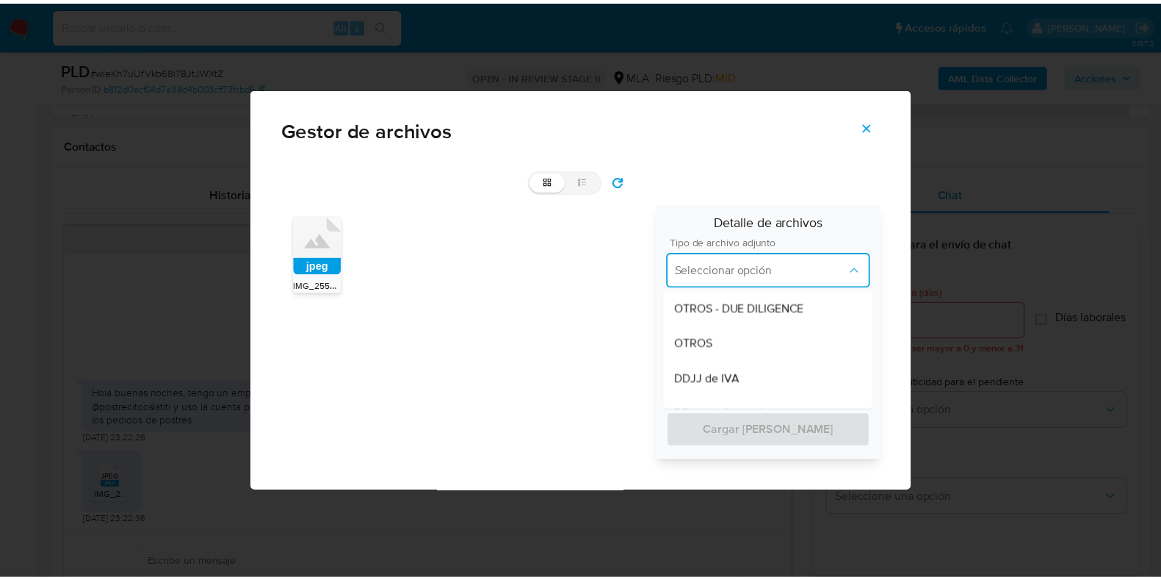
scroll to position [275, 0]
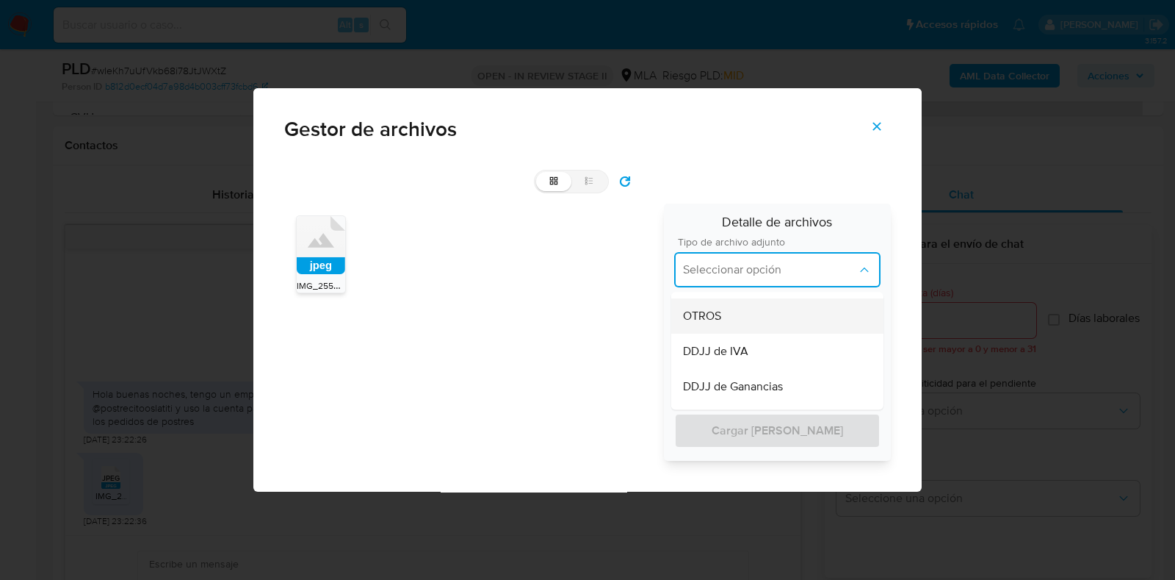
click at [723, 317] on div "OTROS" at bounding box center [776, 315] width 189 height 35
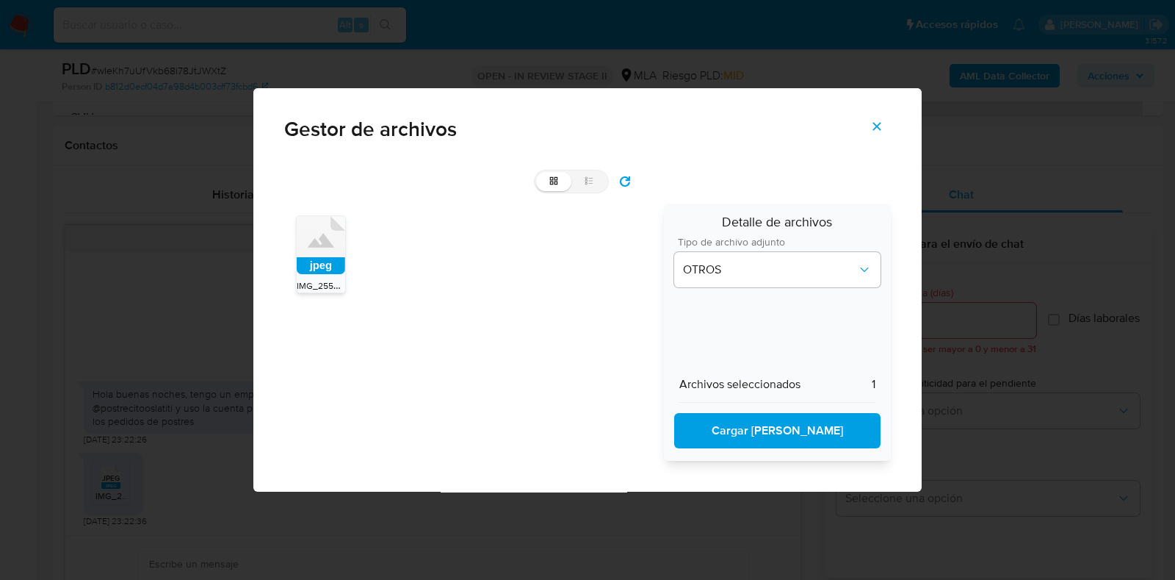
click at [757, 422] on span "Cargar al caso" at bounding box center [777, 430] width 168 height 32
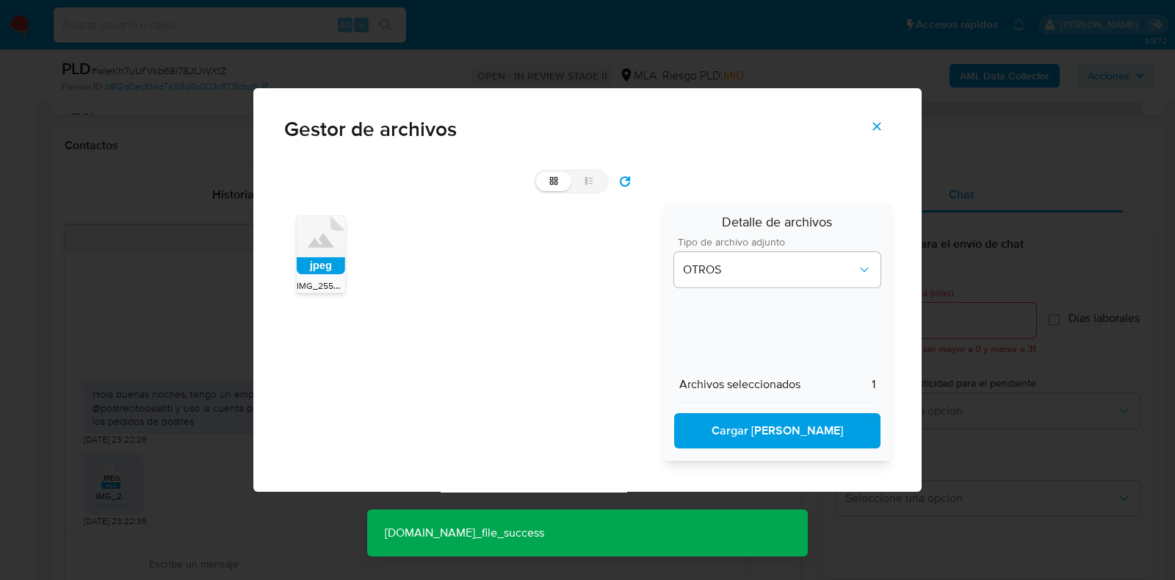
click at [876, 123] on icon "Cerrar" at bounding box center [876, 126] width 13 height 13
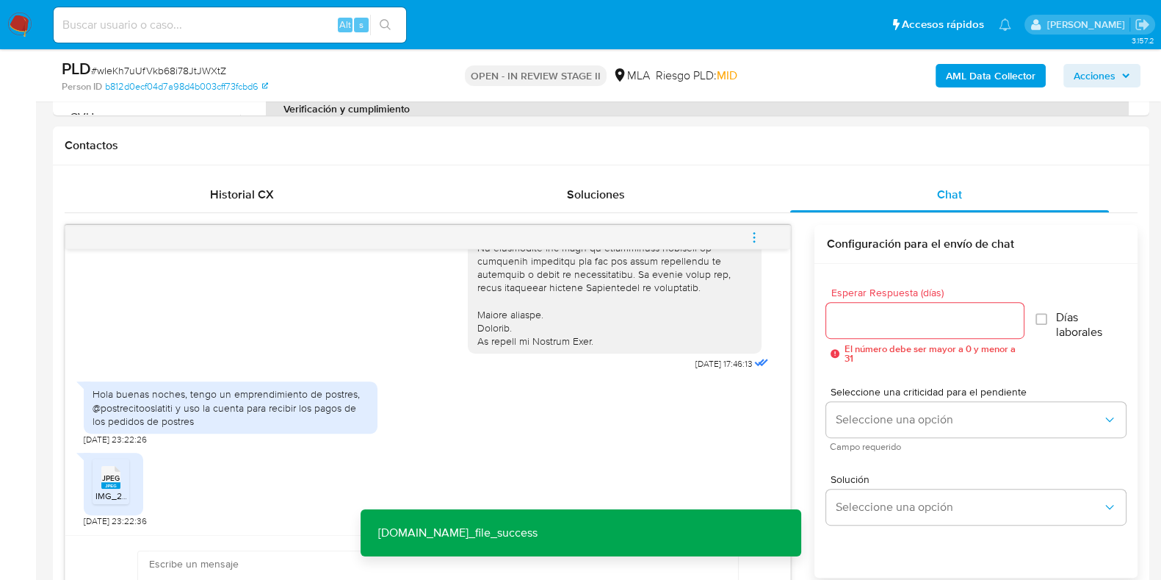
scroll to position [367, 0]
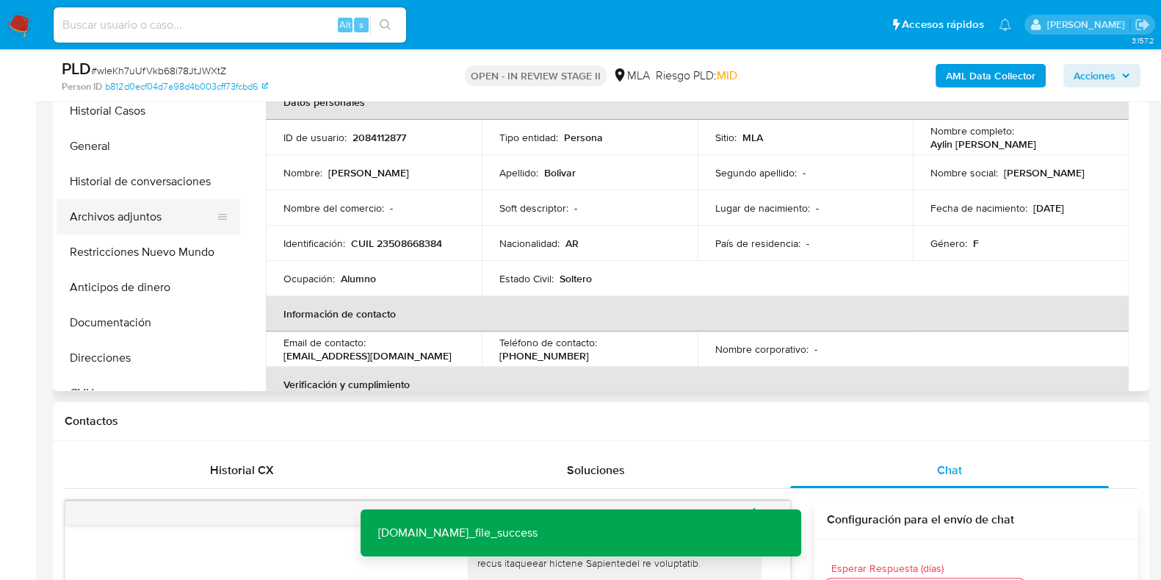
click at [140, 210] on button "Archivos adjuntos" at bounding box center [143, 216] width 172 height 35
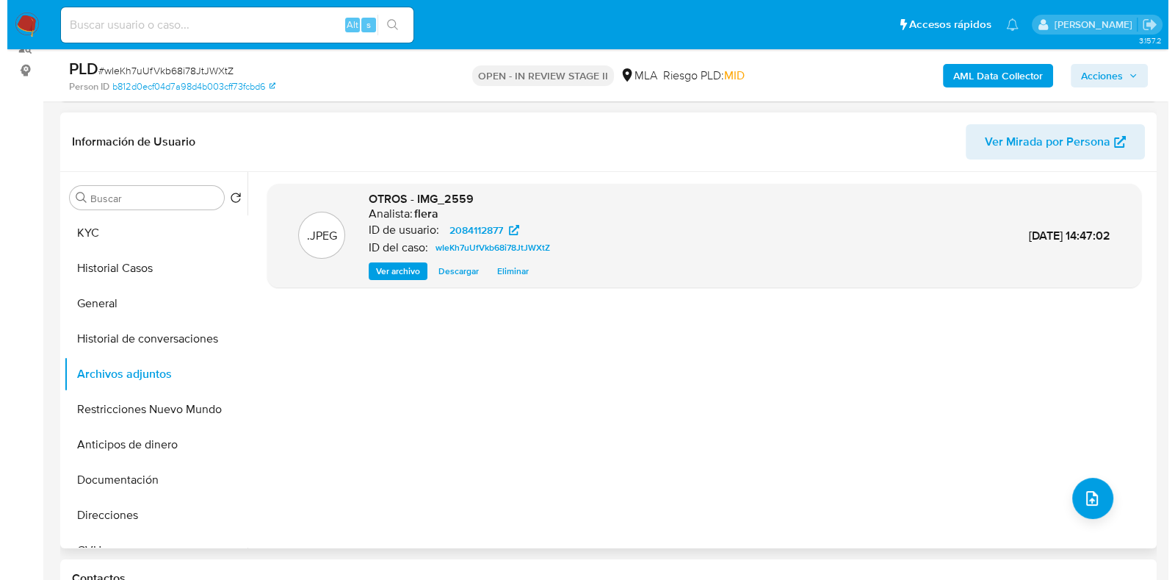
scroll to position [183, 0]
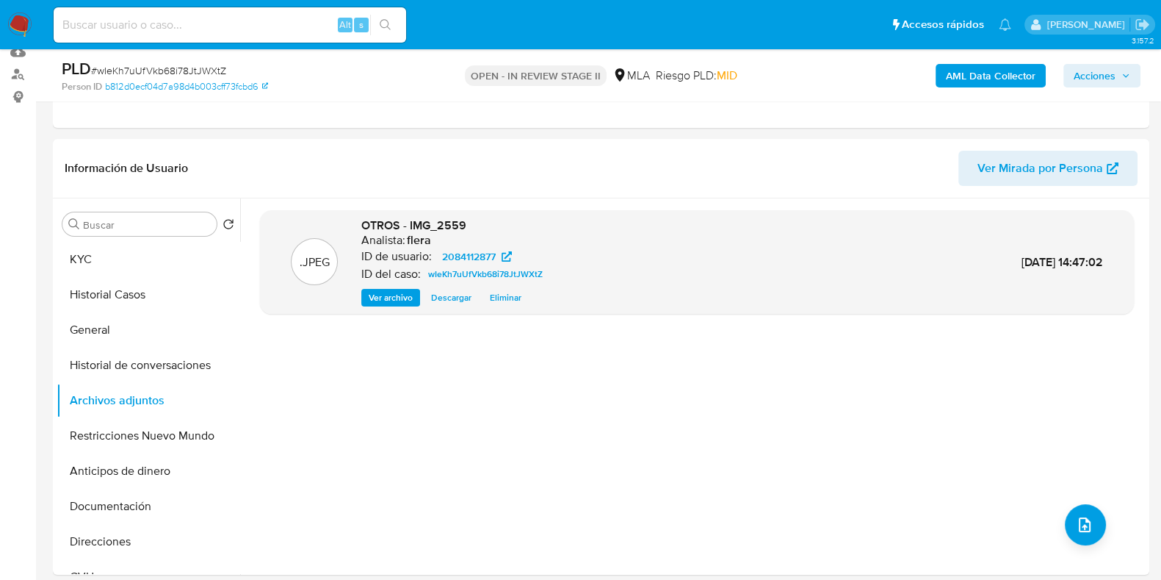
click at [992, 77] on b "AML Data Collector" at bounding box center [991, 76] width 90 height 24
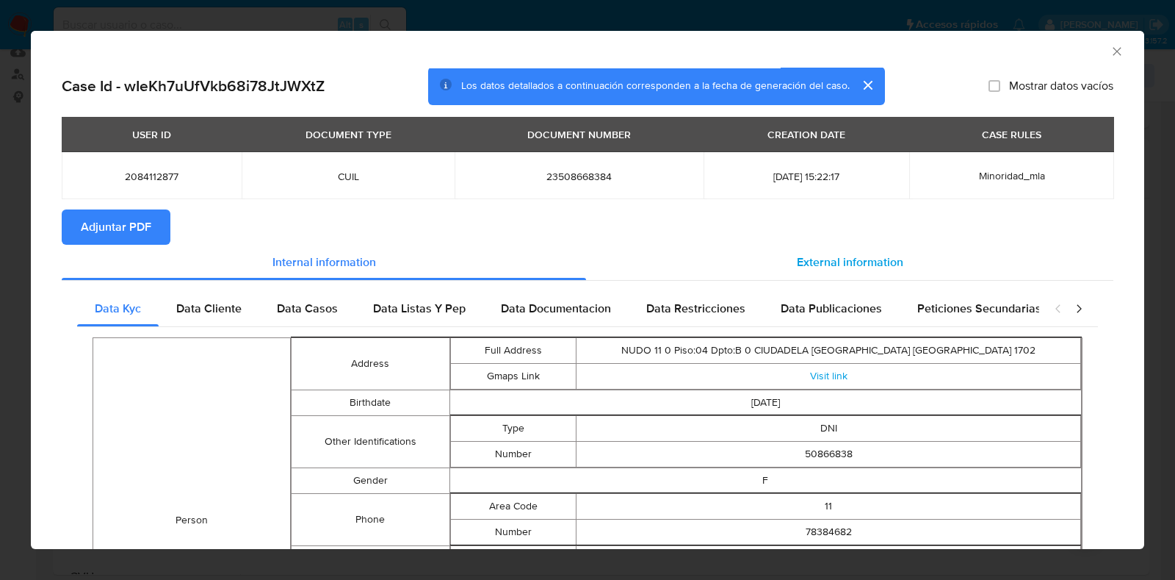
click at [803, 275] on div "External information" at bounding box center [849, 262] width 527 height 35
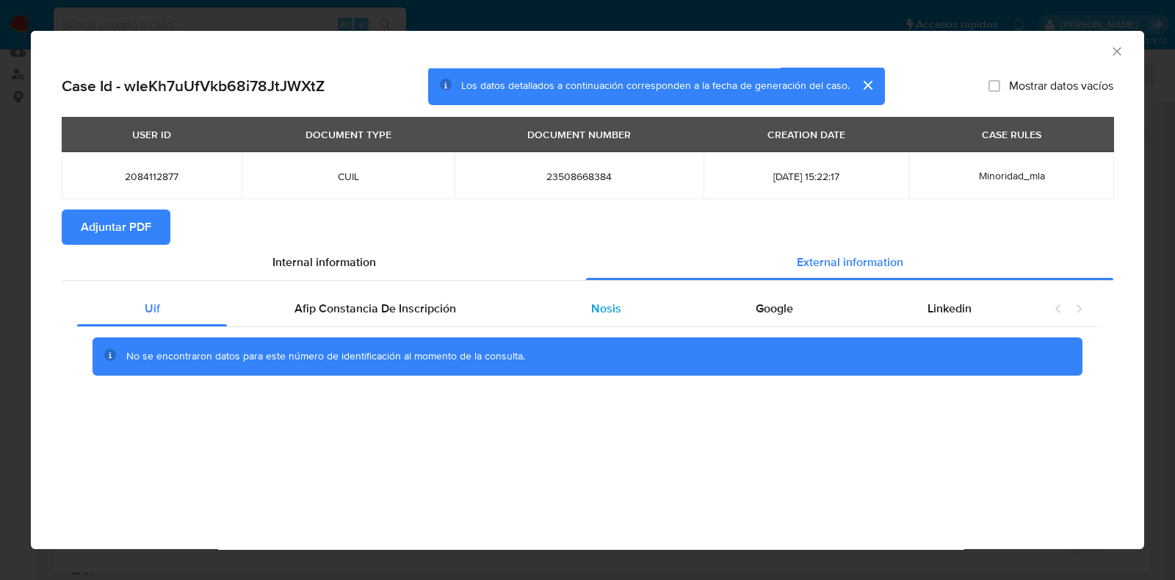
click at [591, 319] on div "Nosis" at bounding box center [606, 308] width 165 height 35
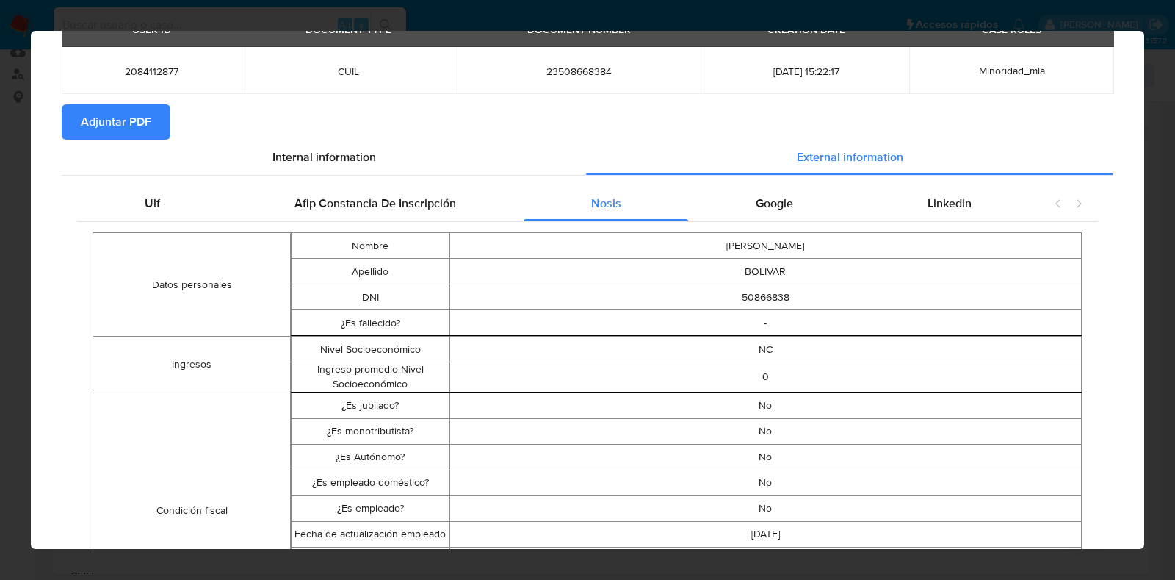
scroll to position [0, 0]
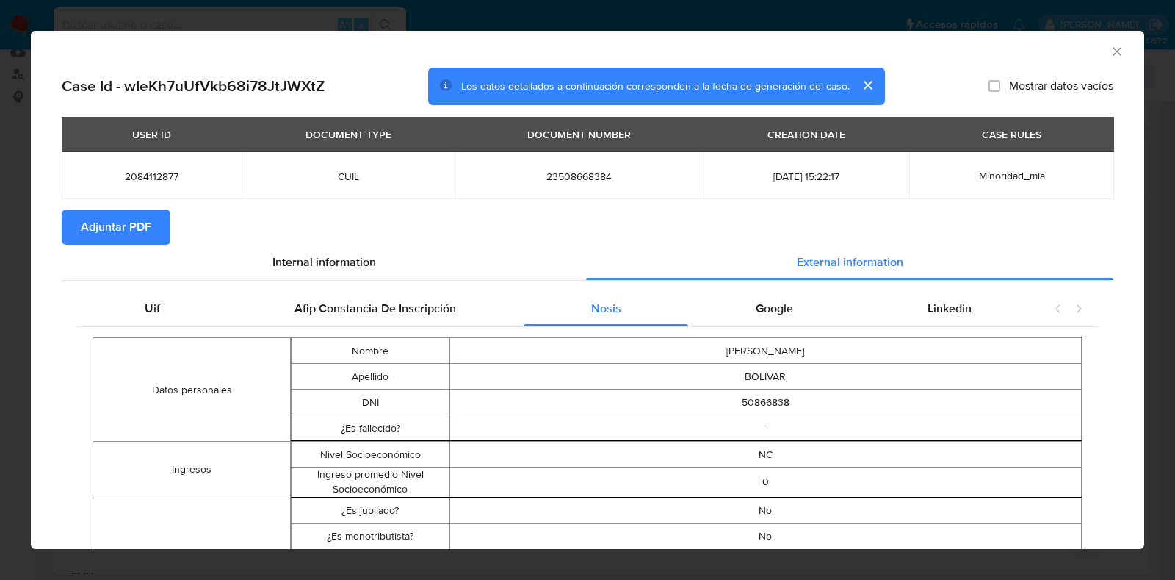
click at [117, 223] on span "Adjuntar PDF" at bounding box center [116, 227] width 71 height 32
click at [1110, 53] on icon "Cerrar ventana" at bounding box center [1117, 51] width 15 height 15
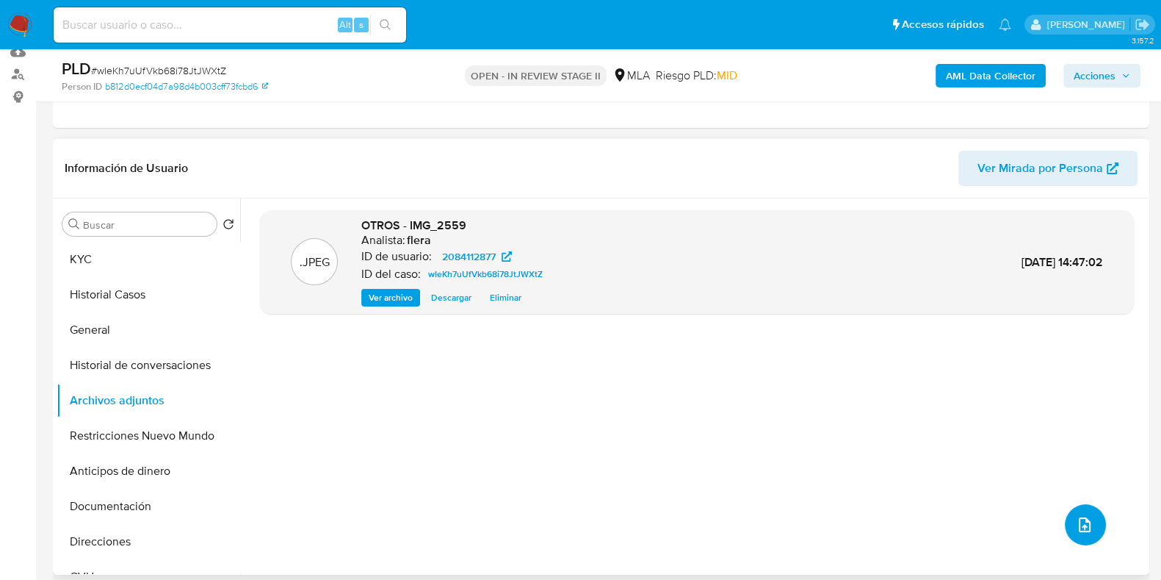
click at [1098, 519] on button "upload-file" at bounding box center [1085, 524] width 41 height 41
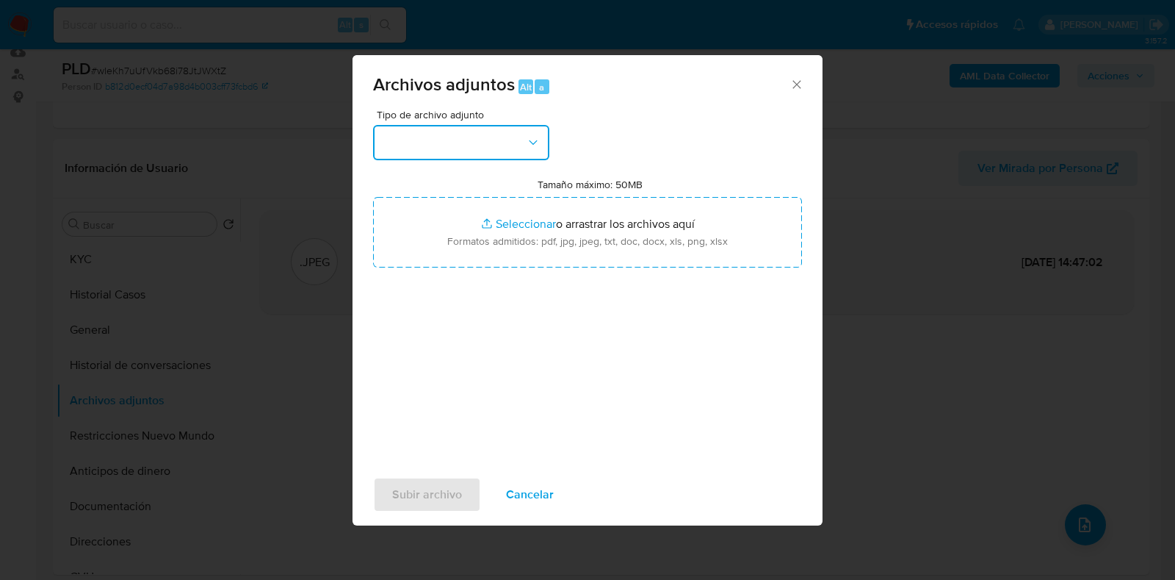
click at [443, 141] on button "button" at bounding box center [461, 142] width 176 height 35
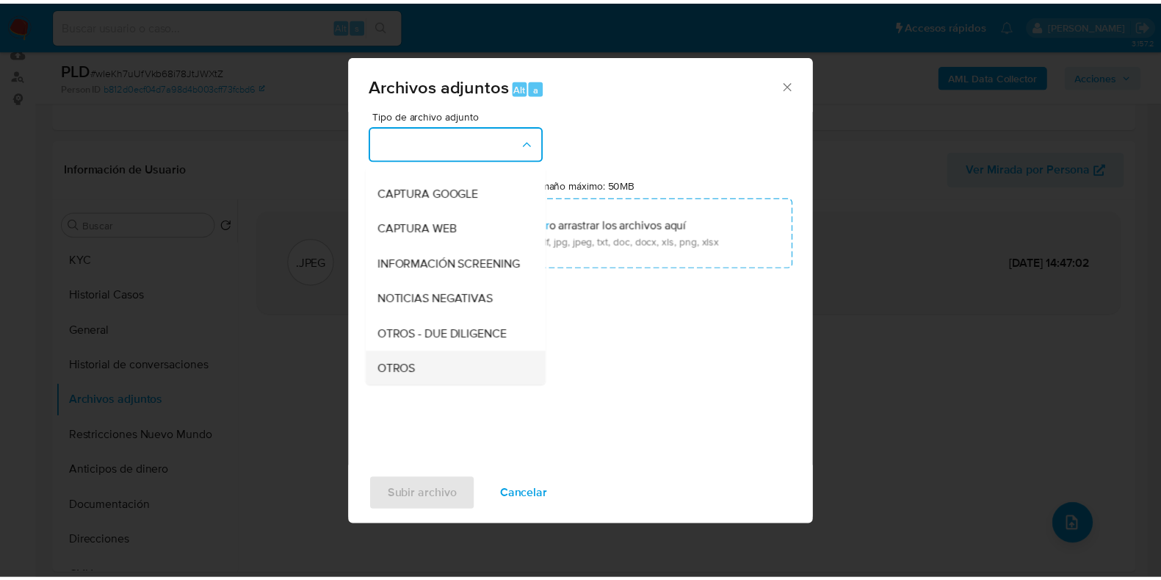
scroll to position [183, 0]
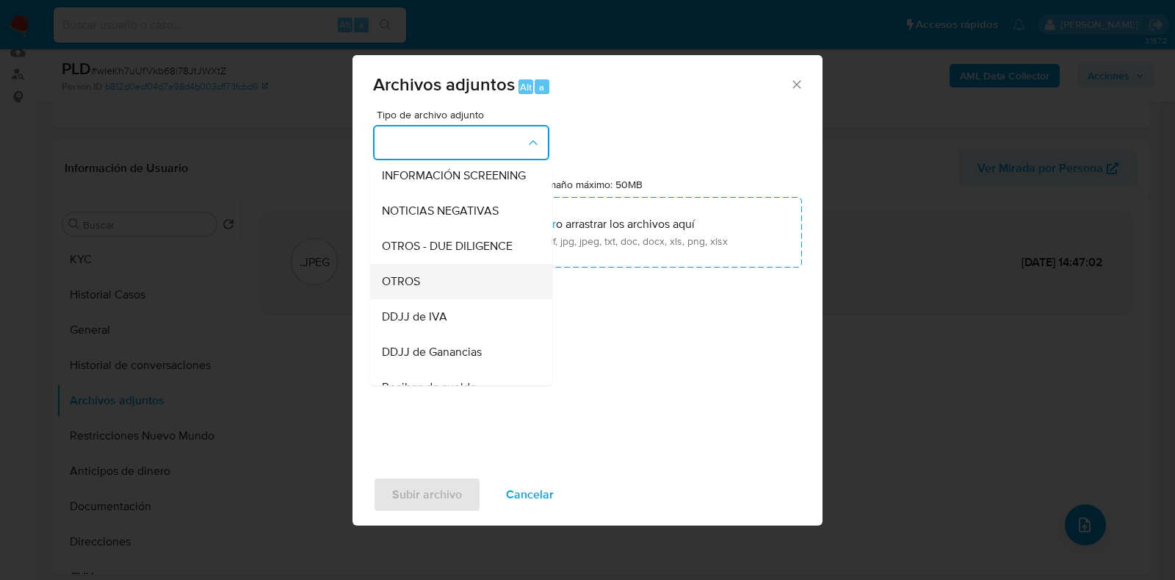
click at [452, 299] on div "OTROS" at bounding box center [457, 281] width 150 height 35
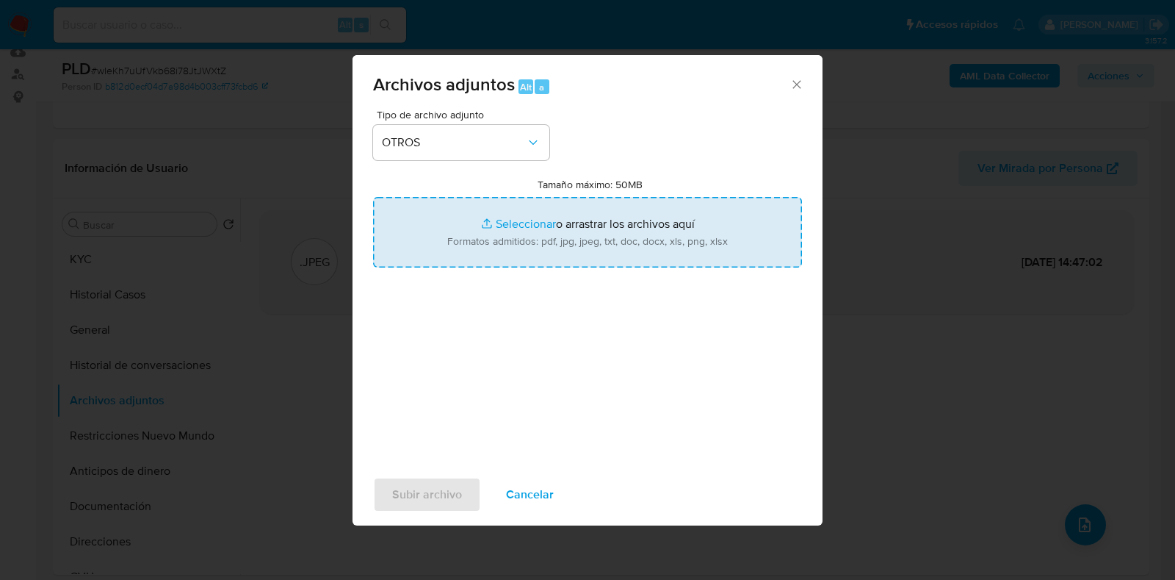
type input "C:\fakepath\Movimientos-Aladdin- Aylin Milagros Bolivar.xlsx"
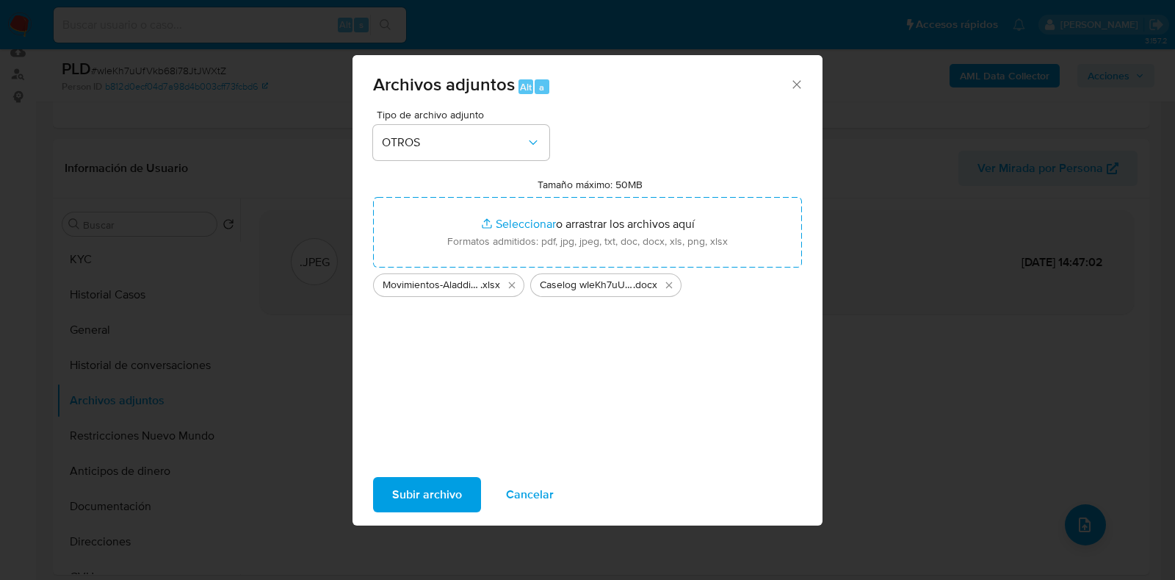
click at [425, 490] on span "Subir archivo" at bounding box center [427, 494] width 70 height 32
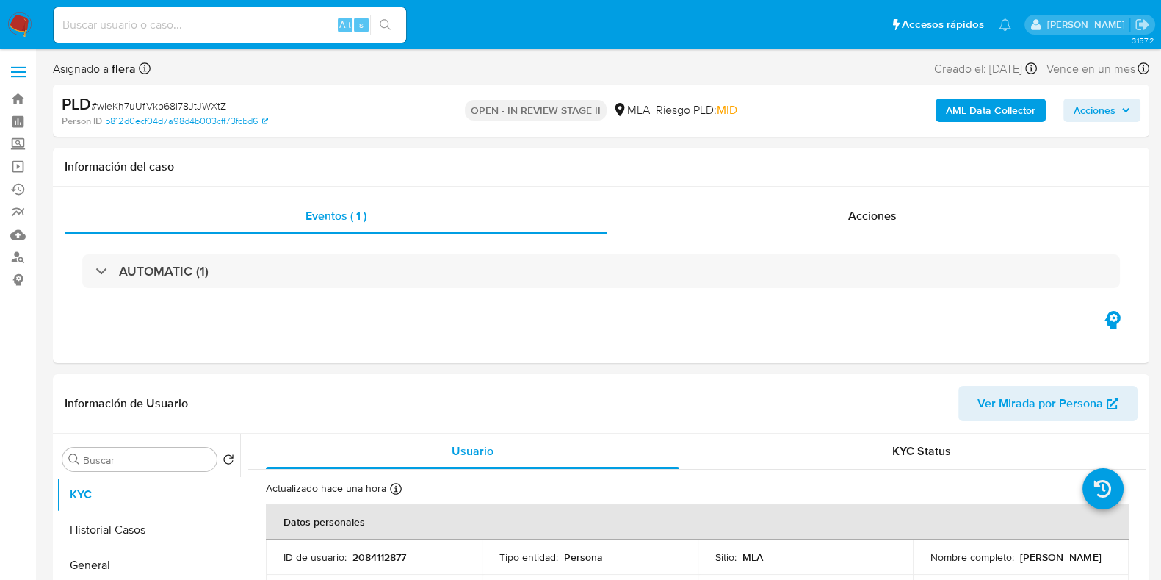
select select "10"
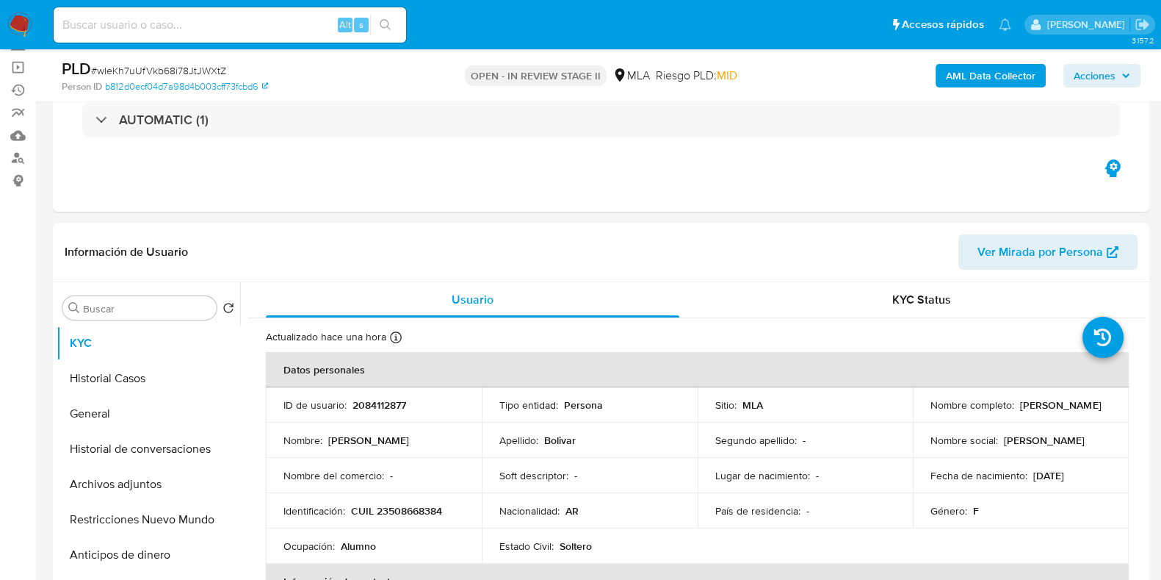
scroll to position [183, 0]
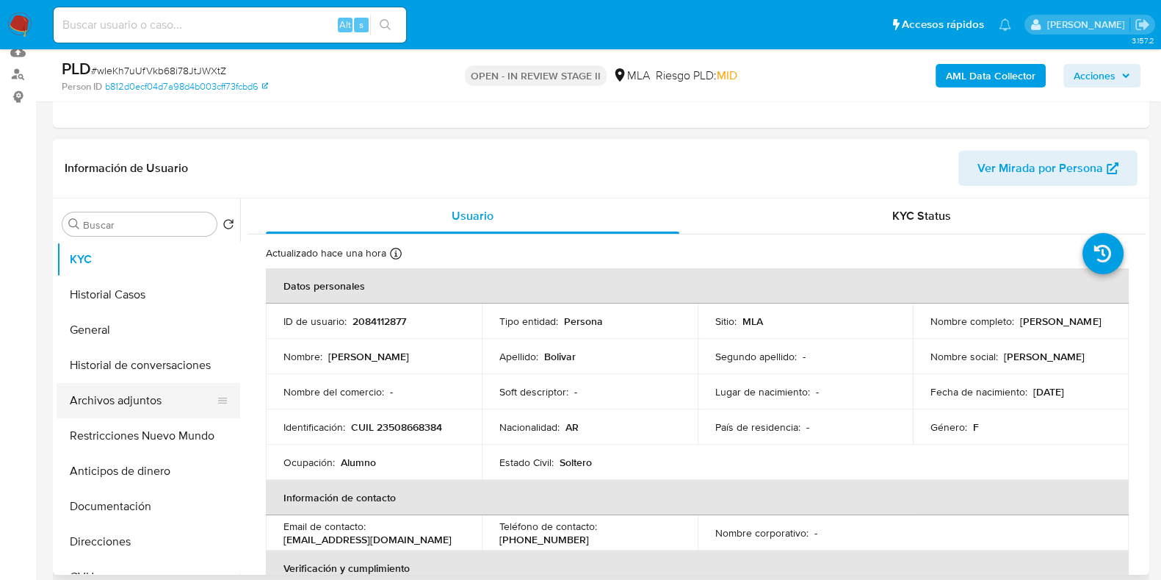
click at [100, 383] on button "Archivos adjuntos" at bounding box center [143, 400] width 172 height 35
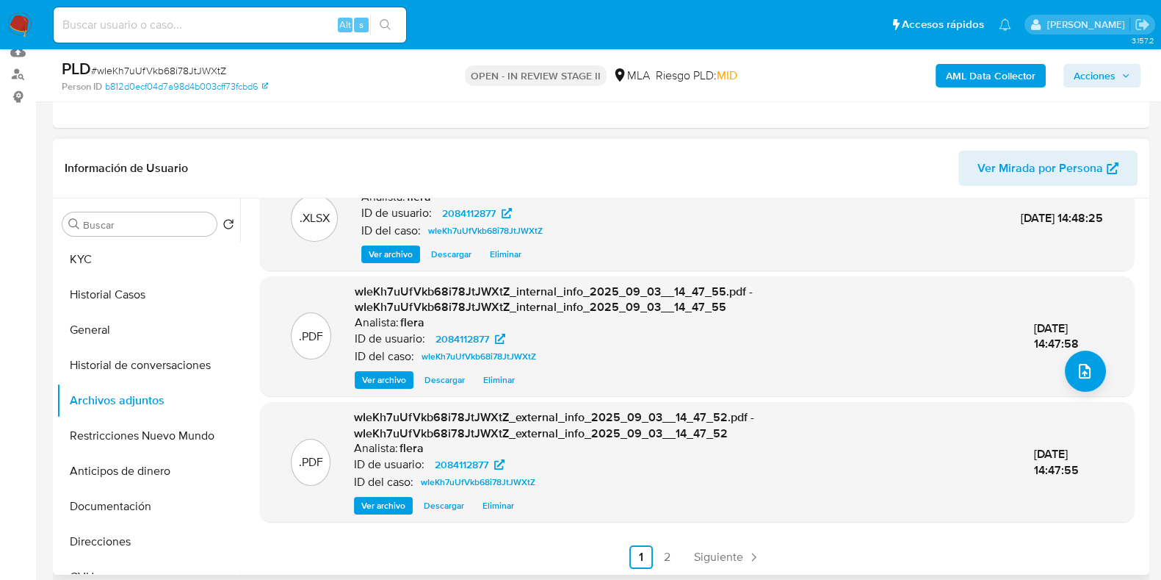
scroll to position [155, 0]
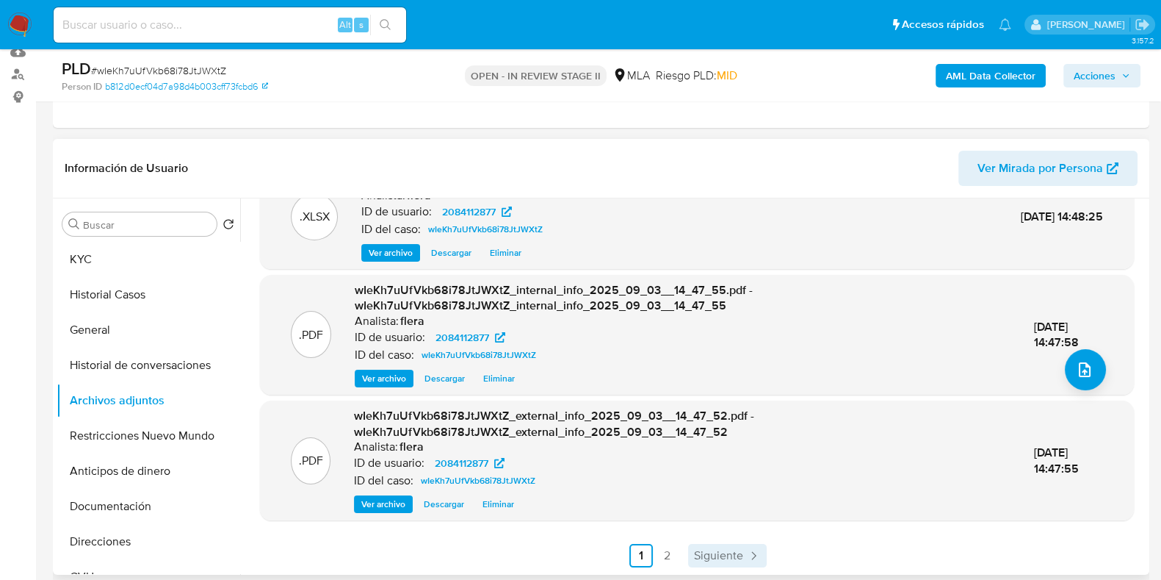
click at [723, 549] on span "Siguiente" at bounding box center [718, 555] width 49 height 12
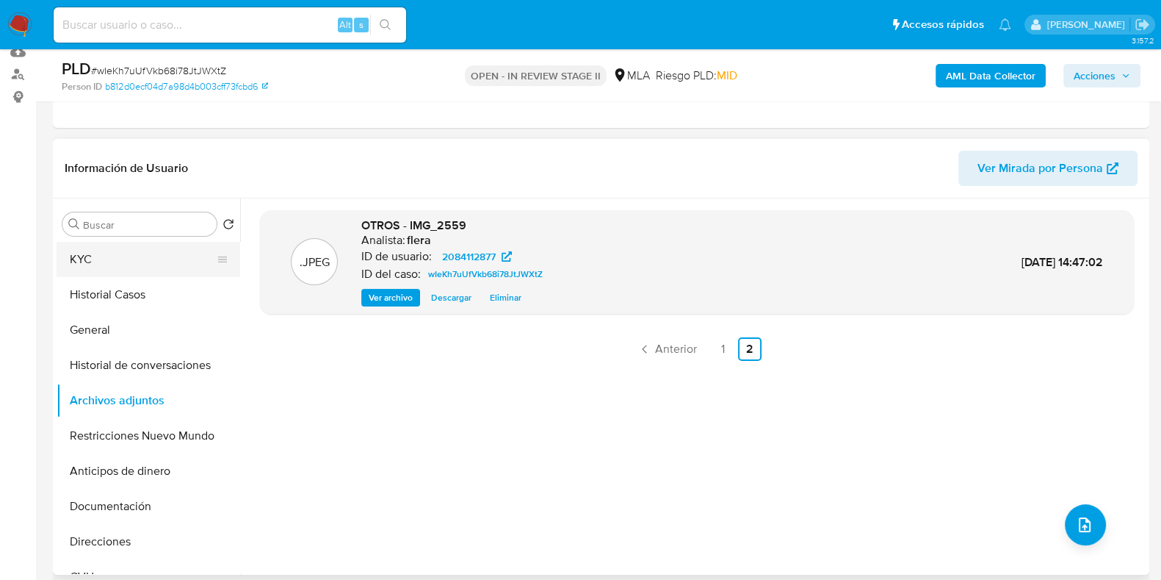
click at [138, 250] on button "KYC" at bounding box center [143, 259] width 172 height 35
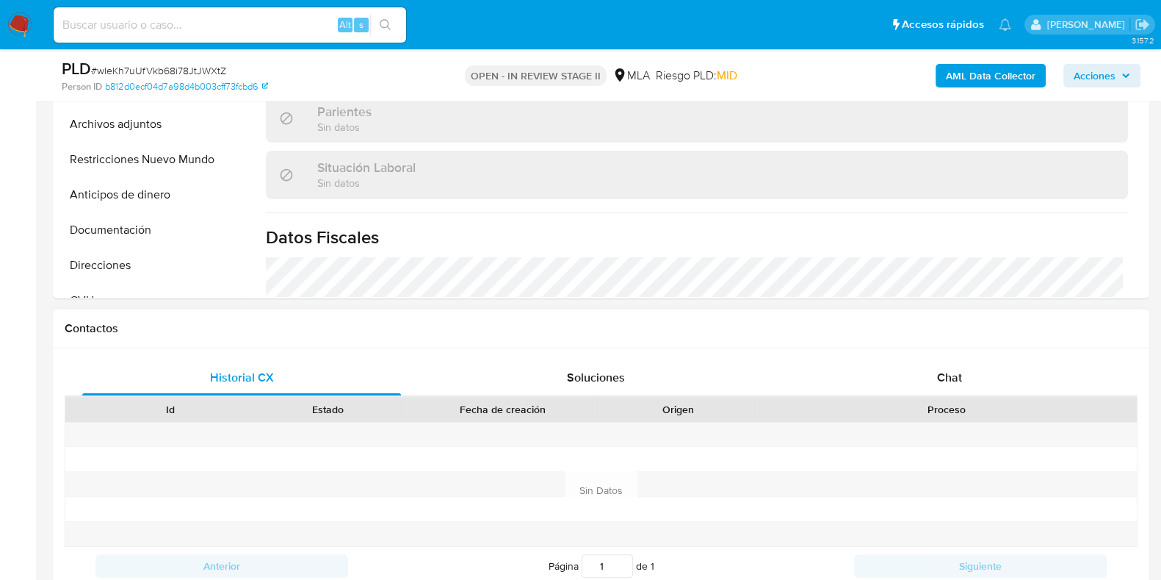
scroll to position [551, 0]
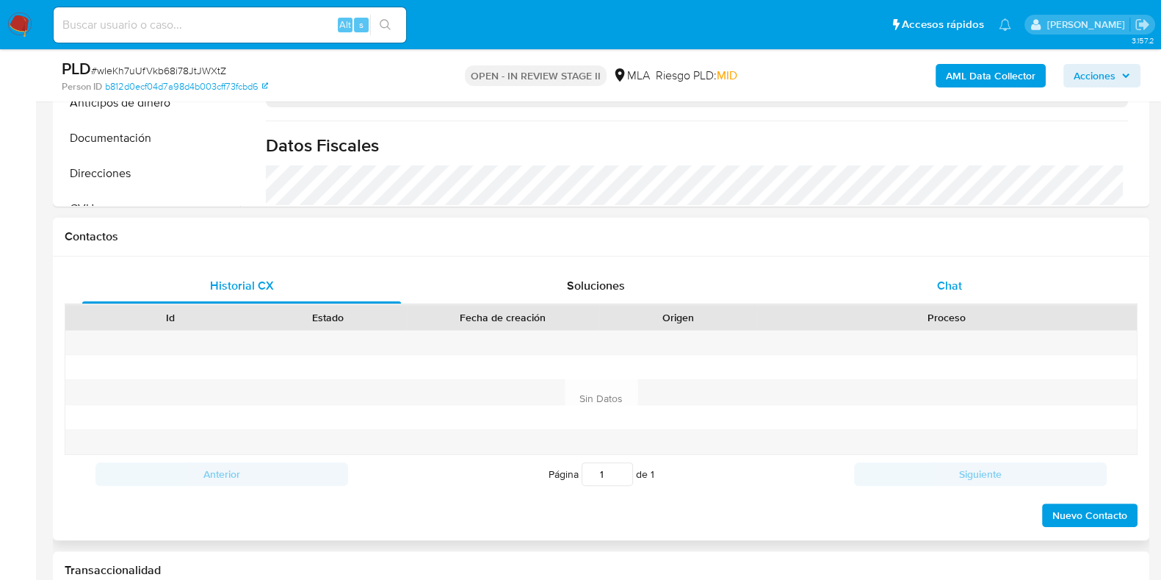
click at [952, 292] on span "Chat" at bounding box center [949, 285] width 25 height 17
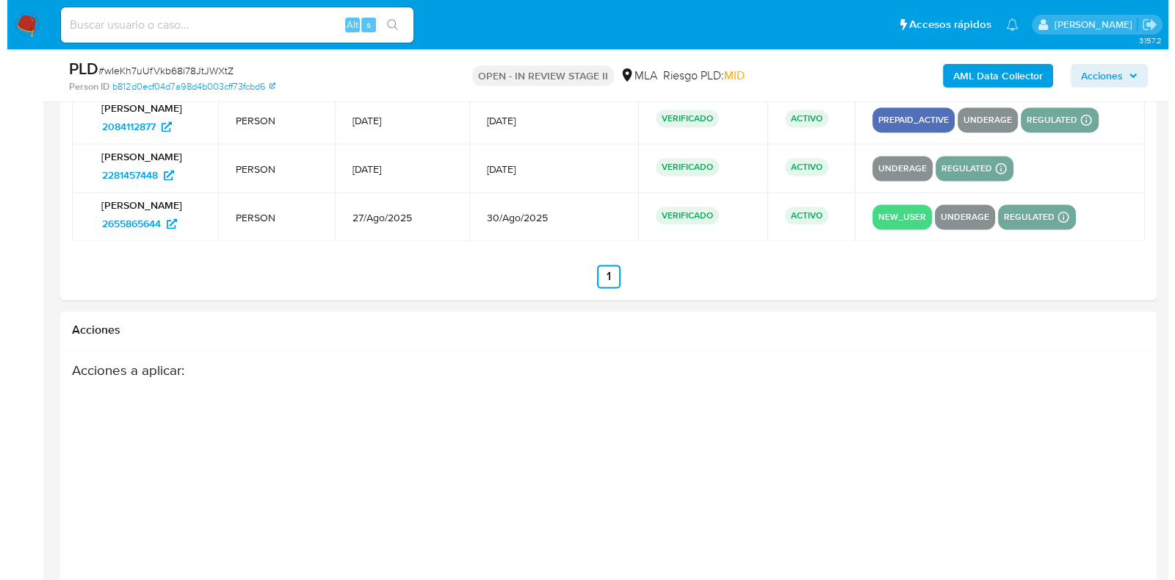
scroll to position [2676, 0]
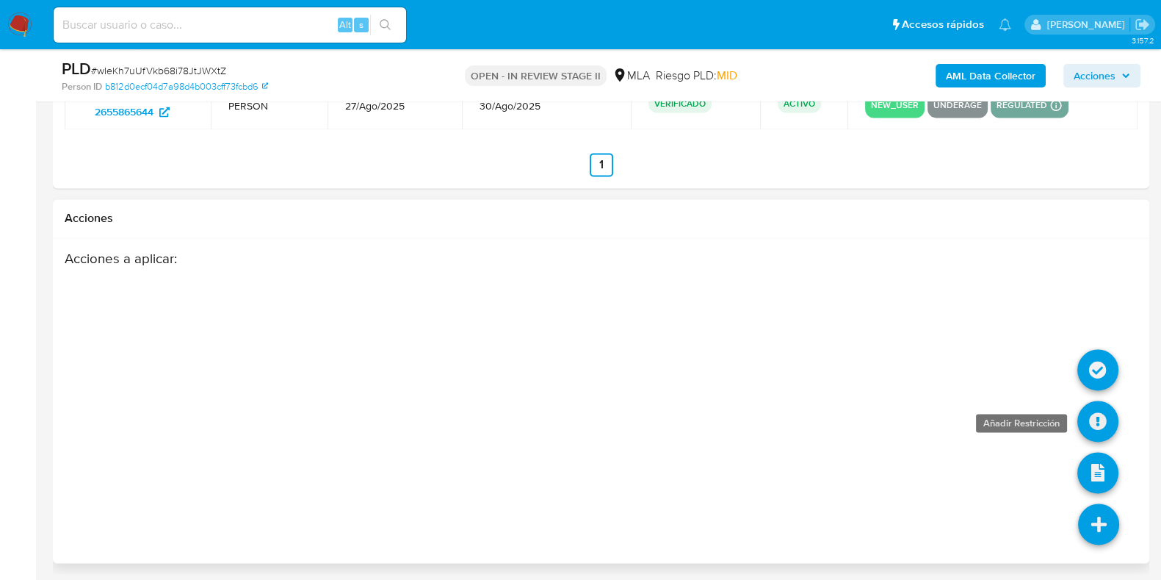
click at [1094, 427] on icon at bounding box center [1097, 420] width 41 height 41
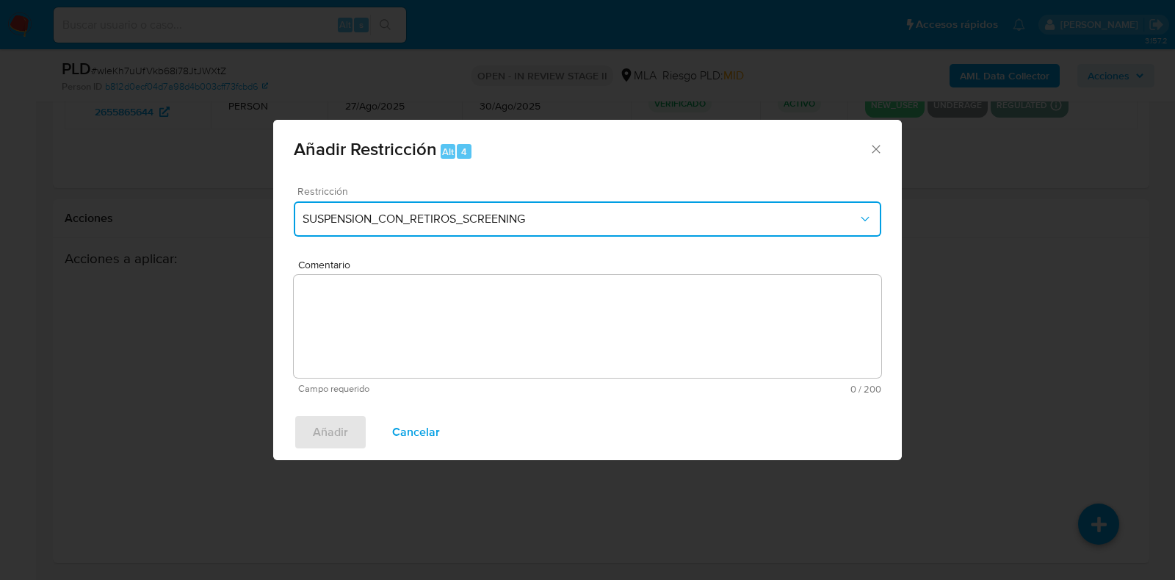
click at [549, 235] on button "SUSPENSION_CON_RETIROS_SCREENING" at bounding box center [588, 218] width 588 height 35
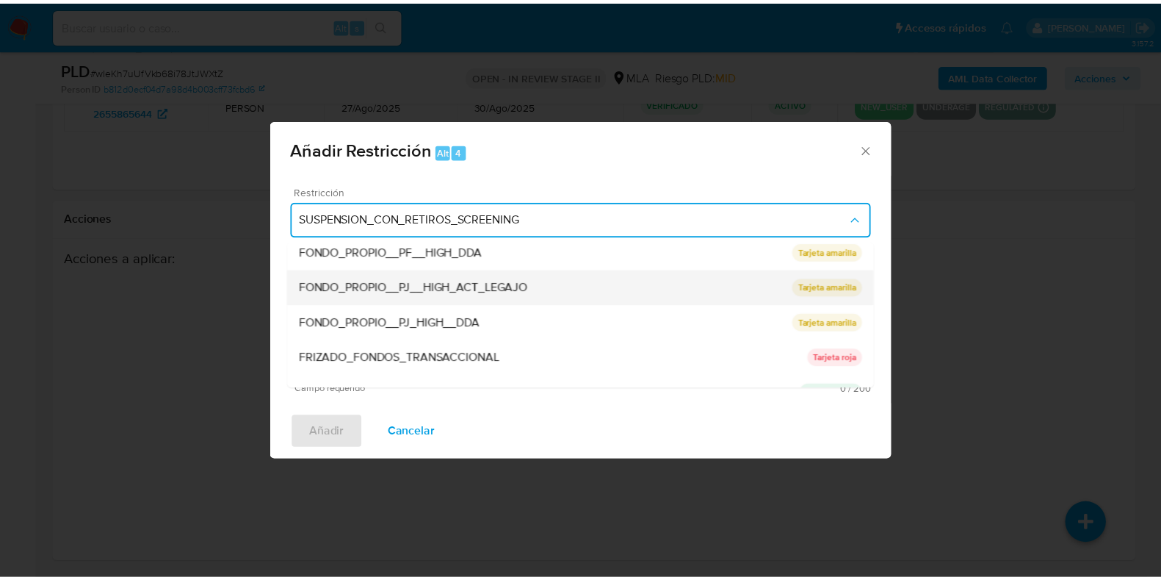
scroll to position [275, 0]
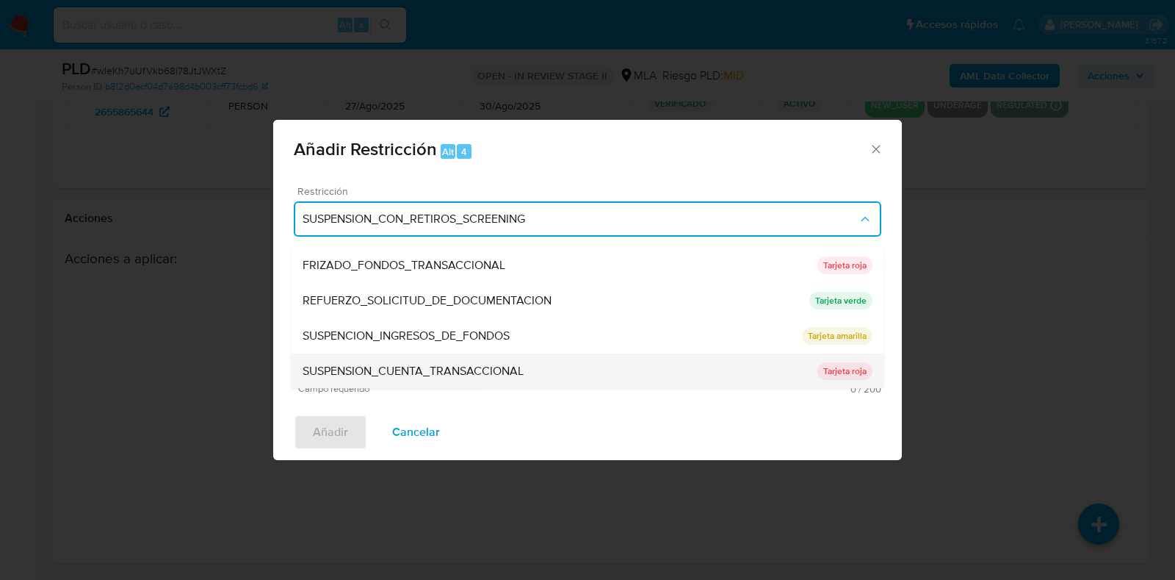
click at [508, 364] on span "SUSPENSION_CUENTA_TRANSACCIONAL" at bounding box center [413, 371] width 221 height 15
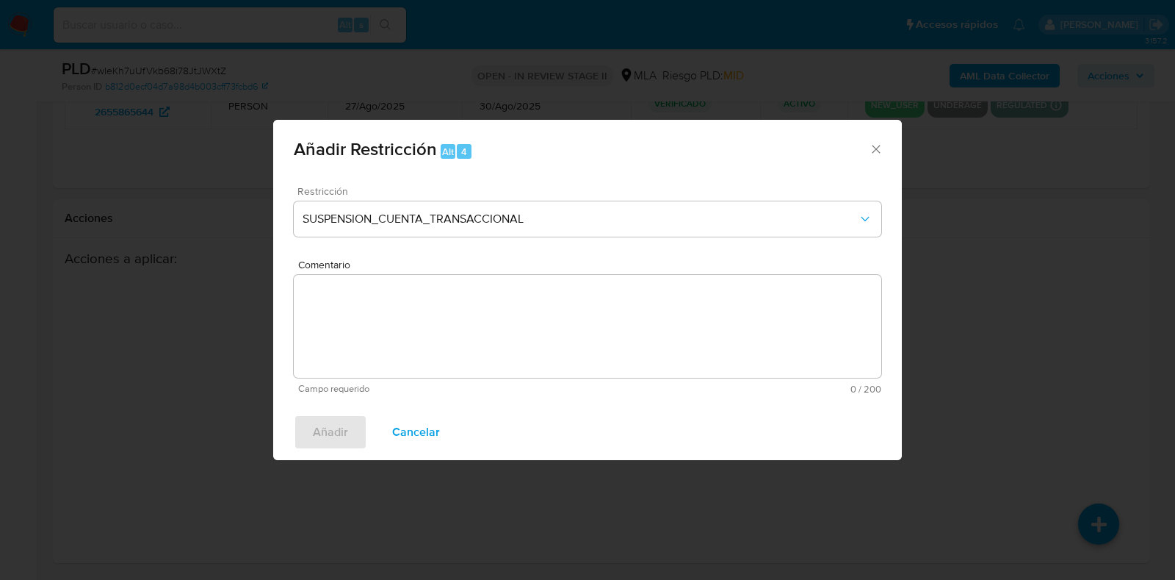
click at [508, 364] on textarea "Comentario" at bounding box center [588, 326] width 588 height 103
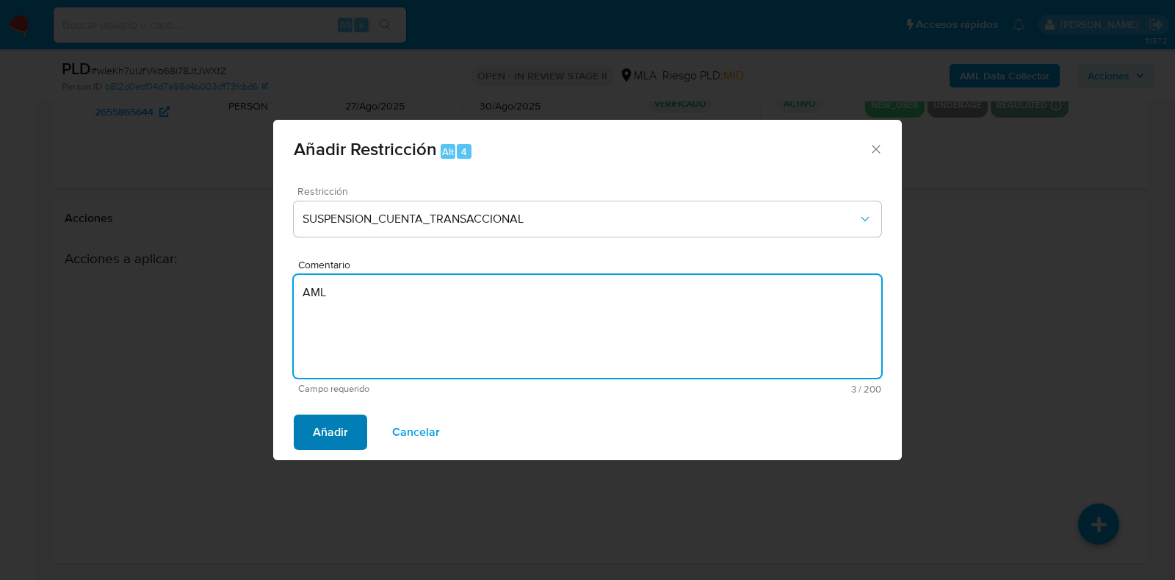
type textarea "AML"
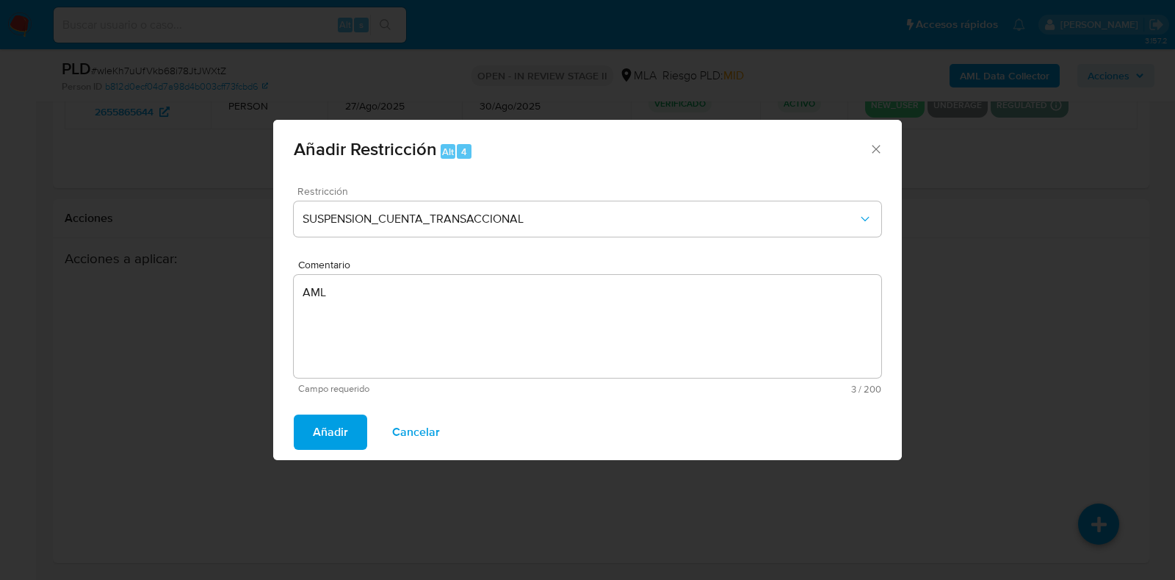
click at [320, 433] on span "Añadir" at bounding box center [330, 432] width 35 height 32
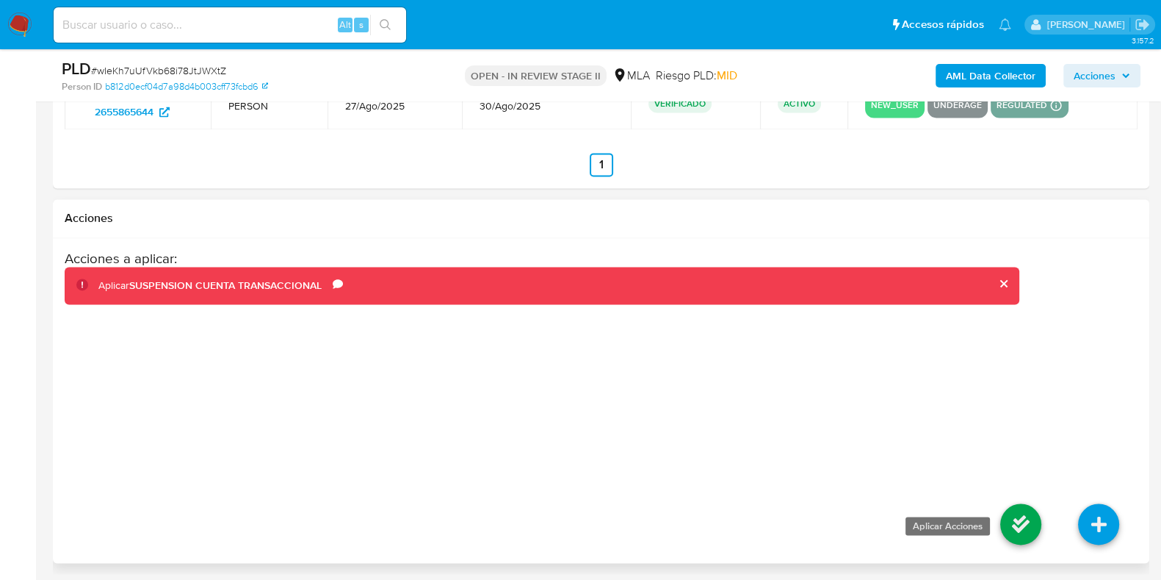
click at [1022, 523] on icon at bounding box center [1020, 523] width 41 height 41
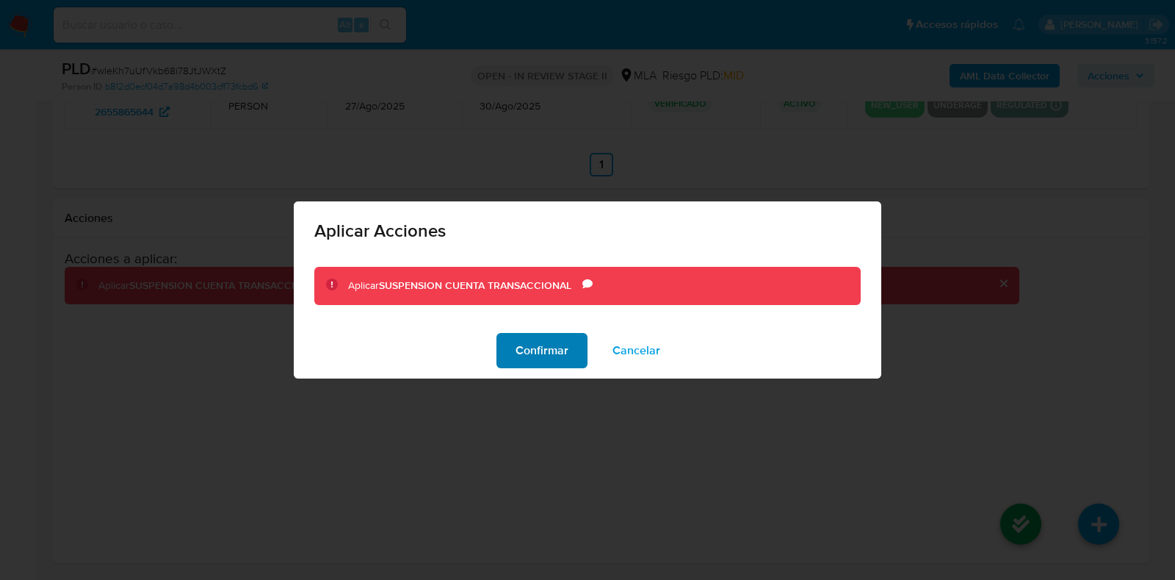
click at [560, 344] on span "Confirmar" at bounding box center [542, 350] width 53 height 32
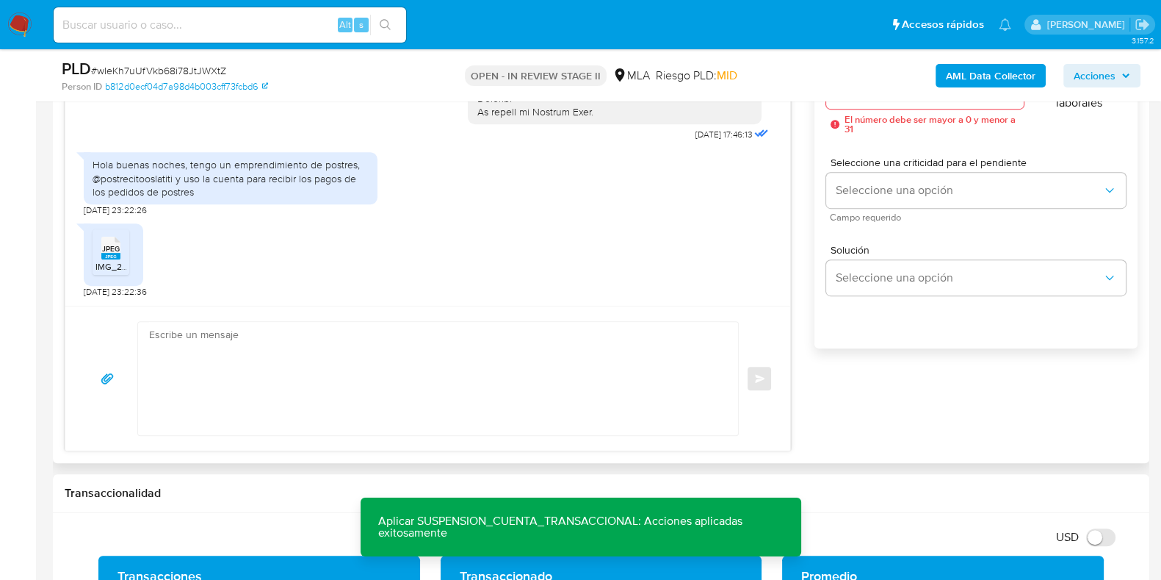
scroll to position [840, 0]
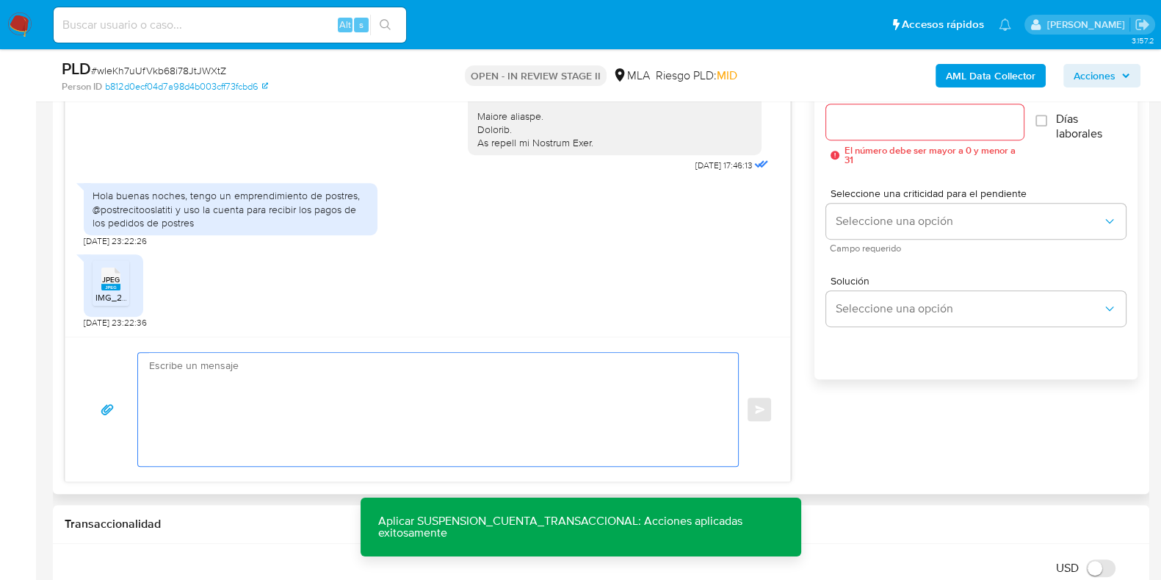
click at [334, 376] on textarea at bounding box center [434, 409] width 571 height 113
paste textarea "Hola XXX, Muchas gracias por tu respuesta. Analizamos tu caso y verificamos que…"
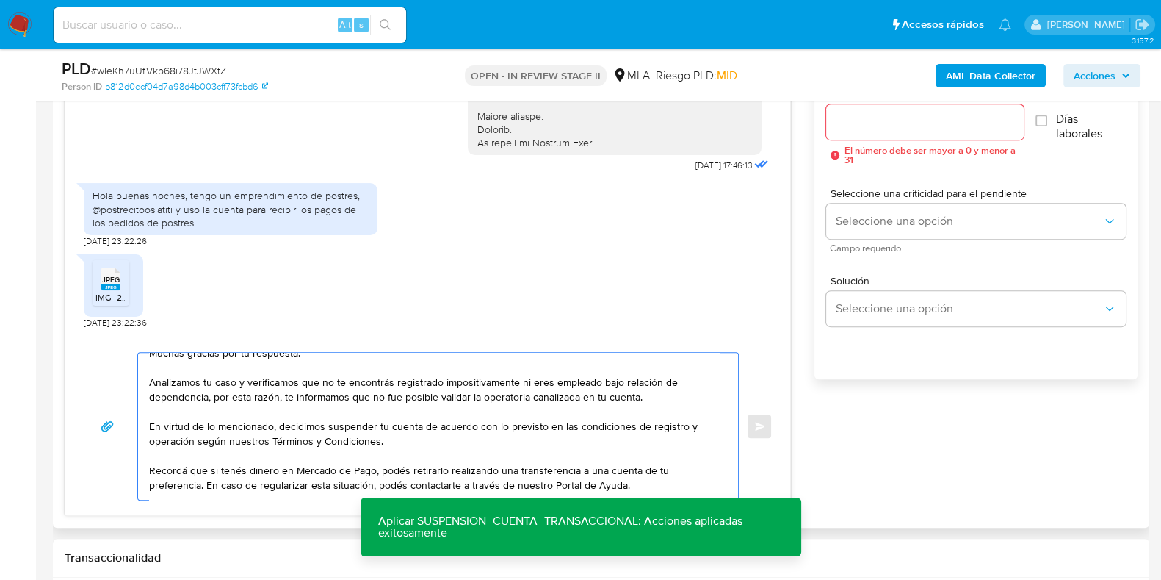
scroll to position [0, 0]
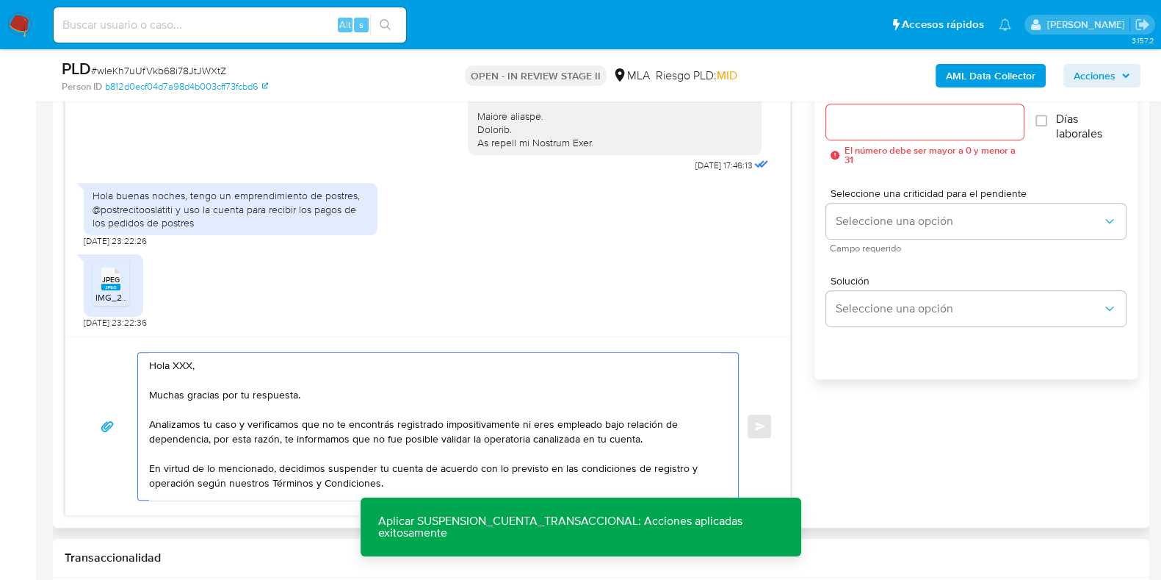
click at [192, 379] on textarea "Hola XXX, Muchas gracias por tu respuesta. Analizamos tu caso y verificamos que…" at bounding box center [434, 426] width 571 height 147
click at [148, 378] on div "Hola, Muchas gracias por tu respuesta. Analizamos tu caso y verificamos que no …" at bounding box center [434, 426] width 593 height 147
click at [151, 381] on textarea "Hola, Muchas gracias por tu respuesta. Analizamos tu caso y verificamos que no …" at bounding box center [434, 426] width 571 height 147
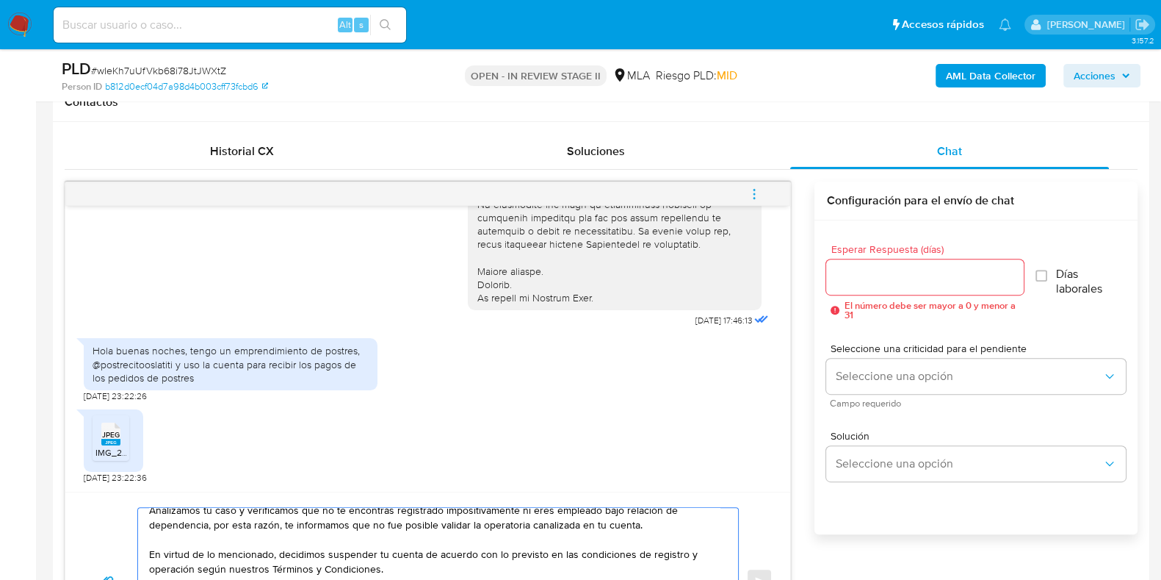
scroll to position [657, 0]
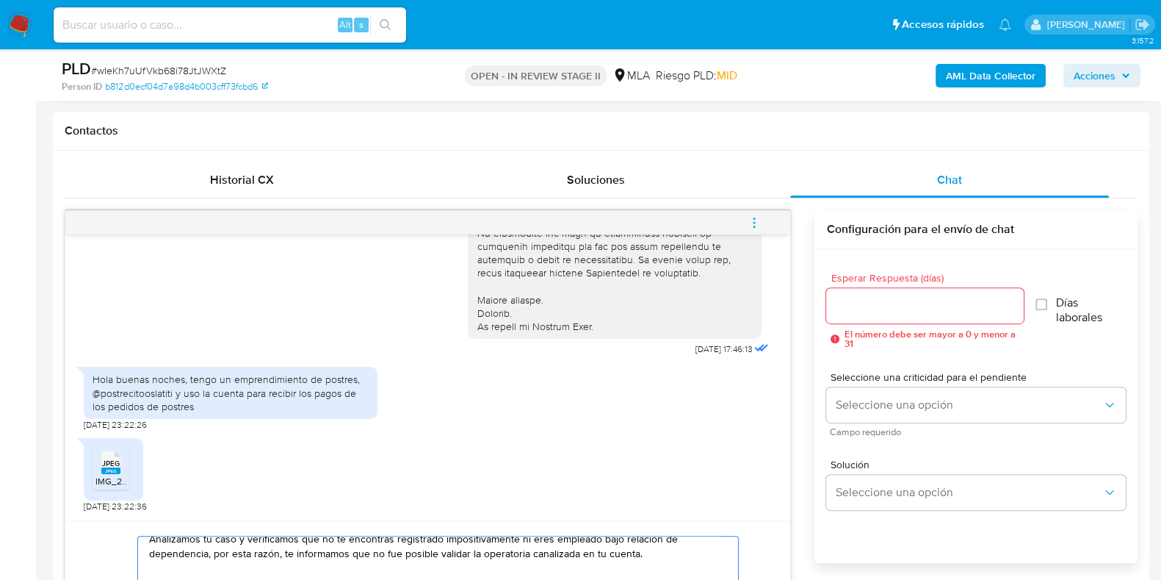
type textarea "Hola, Muchas gracias por tu respuesta. Analizamos tu caso y verificamos que no …"
click at [857, 298] on input "Esperar Respuesta (días)" at bounding box center [924, 305] width 197 height 19
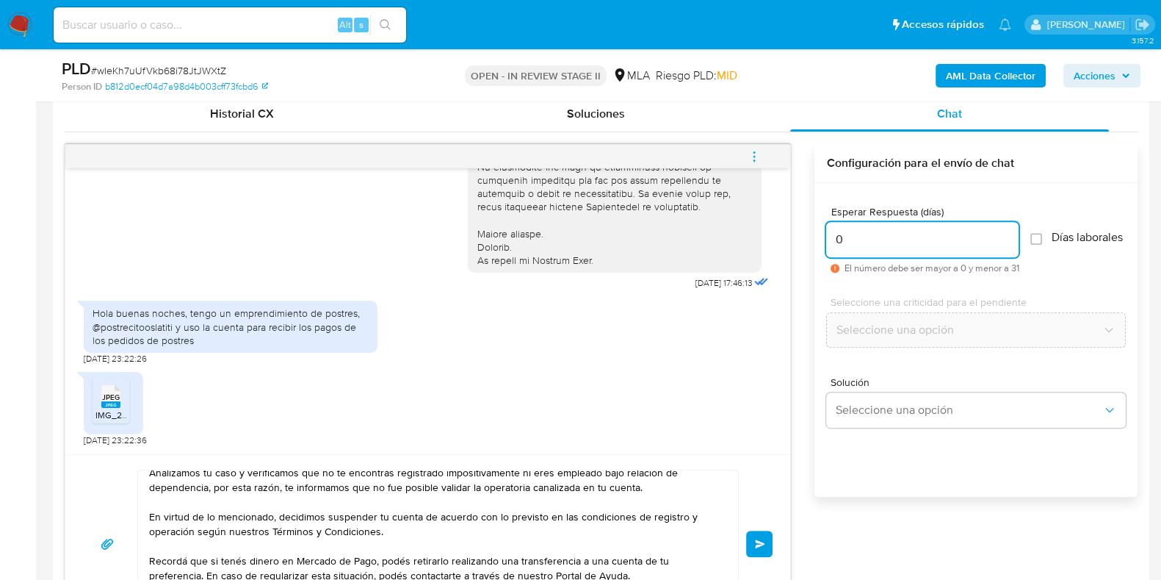
scroll to position [748, 0]
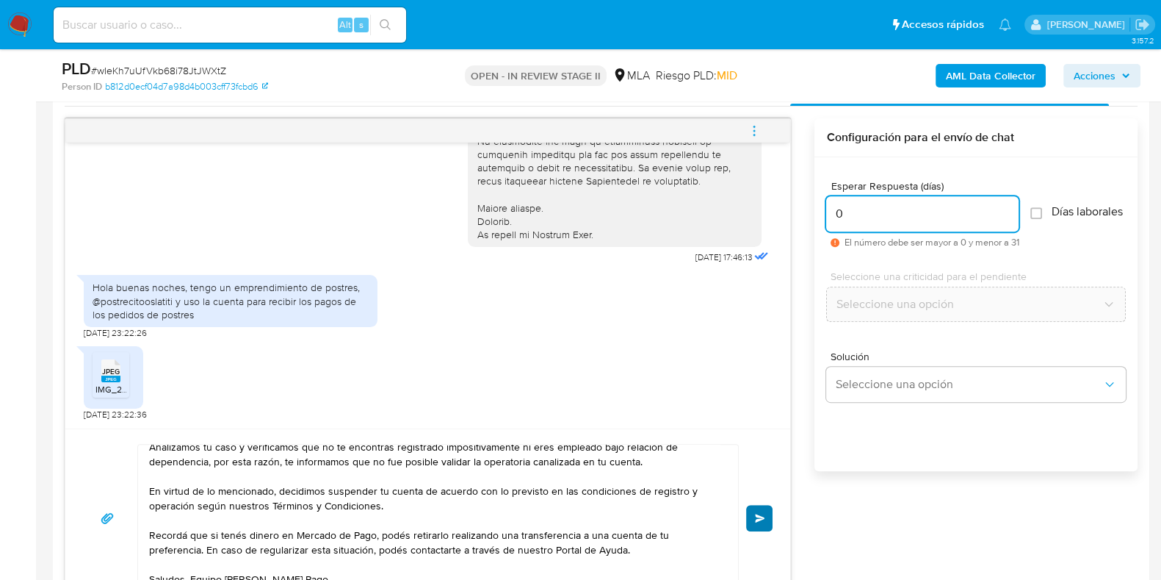
type input "0"
click at [750, 519] on button "Enviar" at bounding box center [759, 518] width 26 height 26
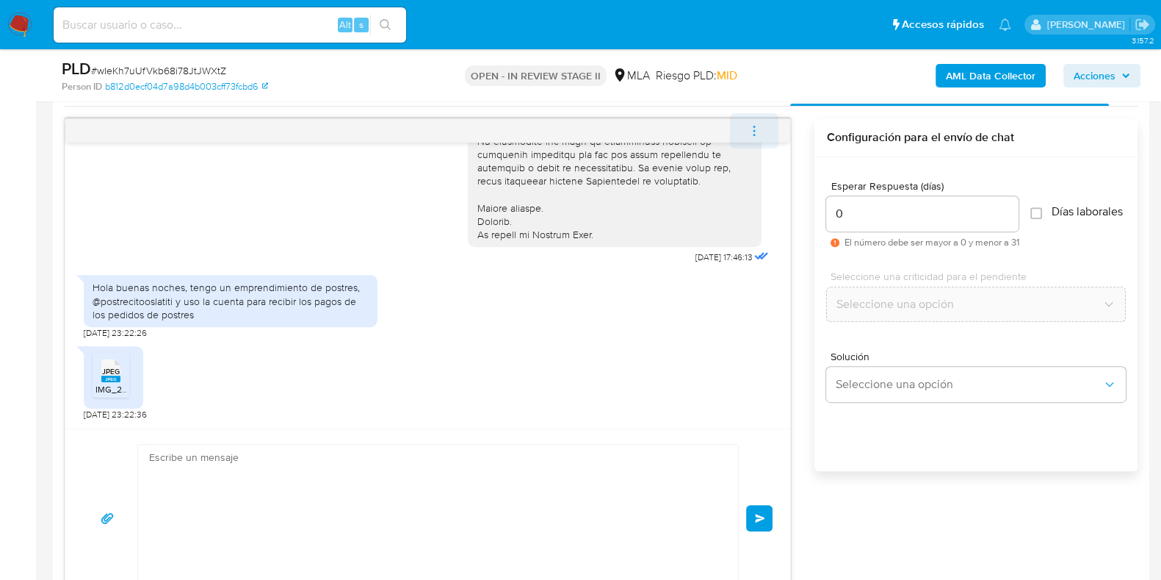
scroll to position [0, 0]
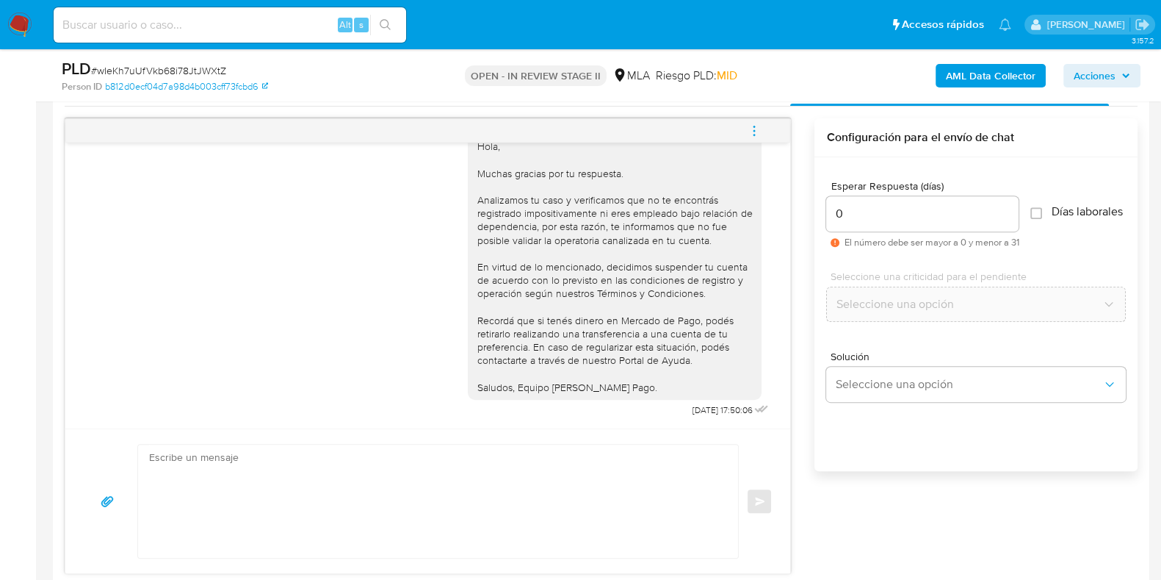
click at [749, 135] on icon "menu-action" at bounding box center [754, 130] width 13 height 13
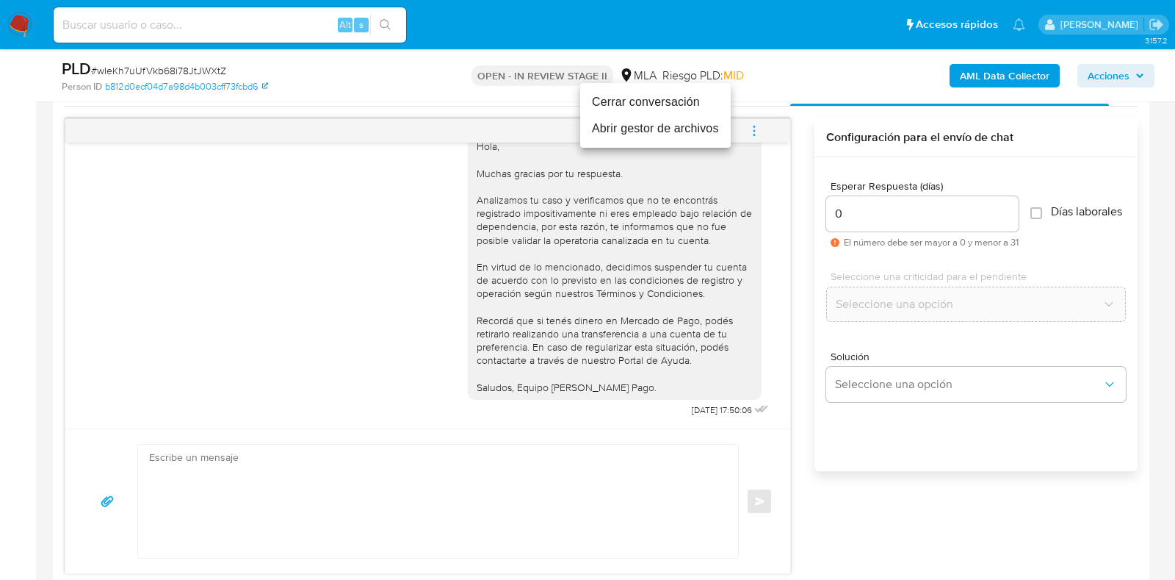
click at [650, 103] on li "Cerrar conversación" at bounding box center [655, 102] width 151 height 26
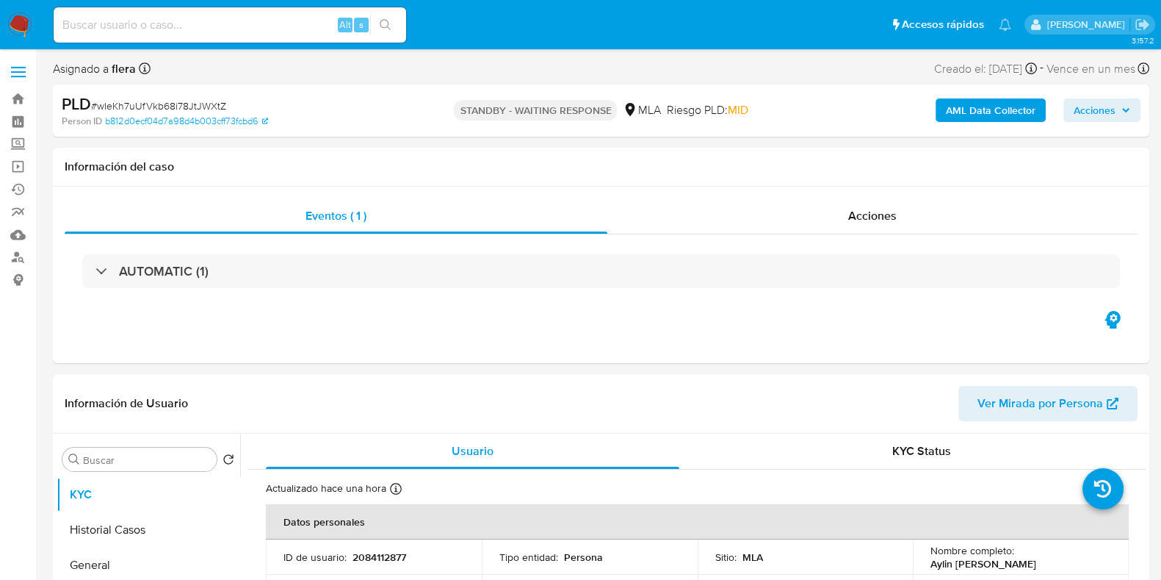
select select "10"
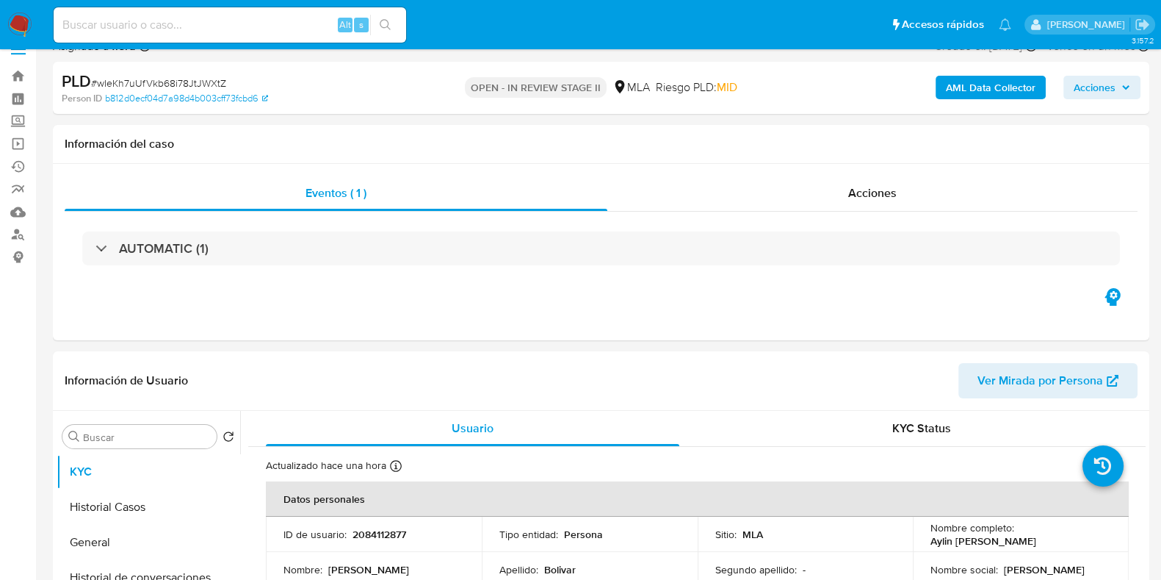
scroll to position [183, 0]
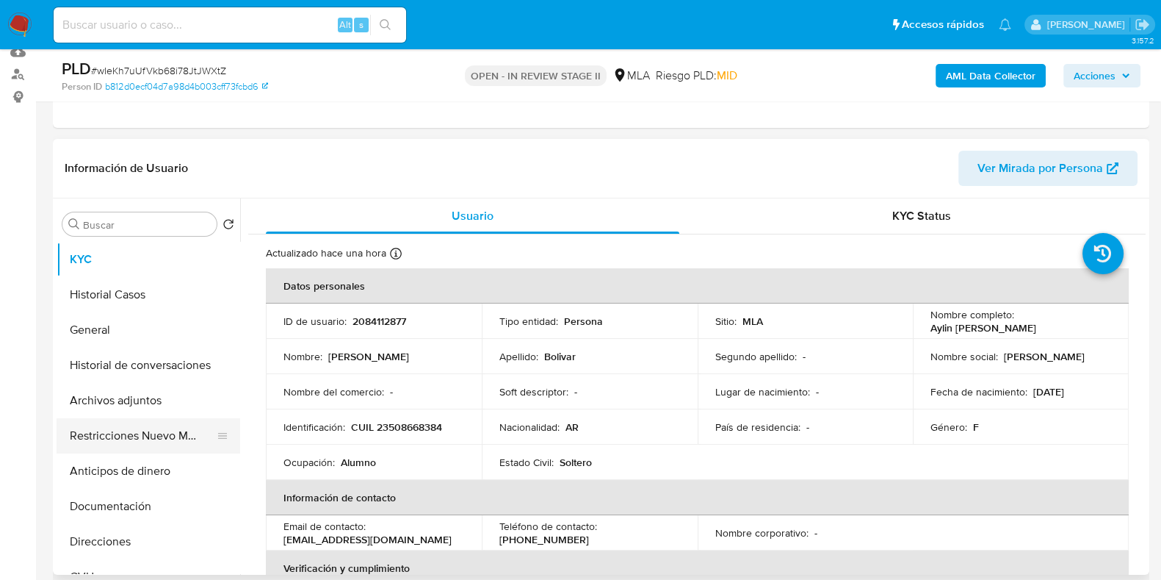
click at [95, 433] on button "Restricciones Nuevo Mundo" at bounding box center [143, 435] width 172 height 35
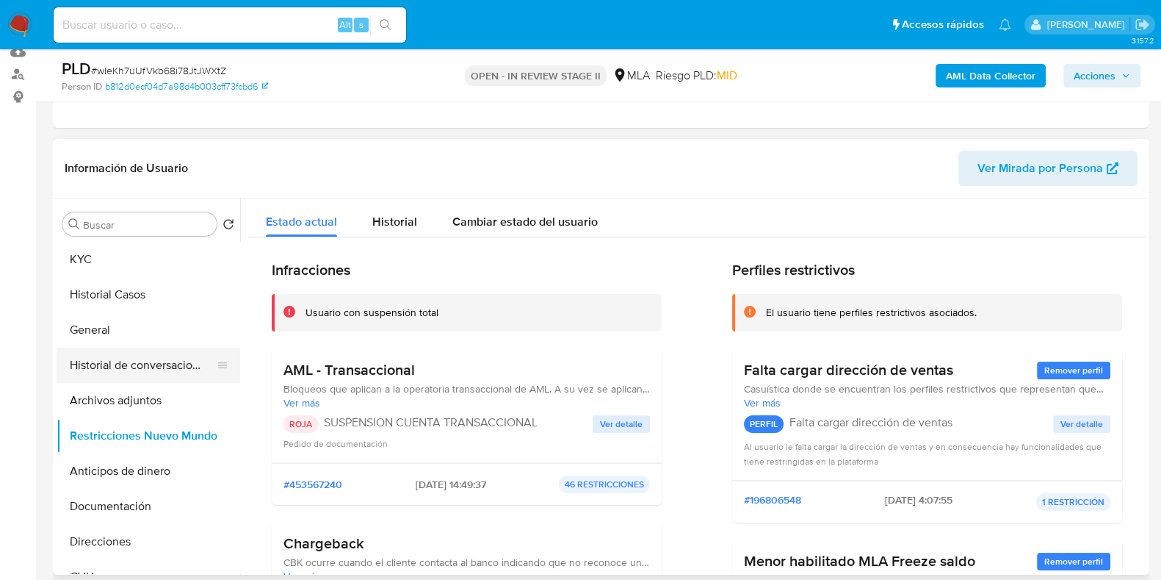
click at [103, 357] on button "Historial de conversaciones" at bounding box center [143, 364] width 172 height 35
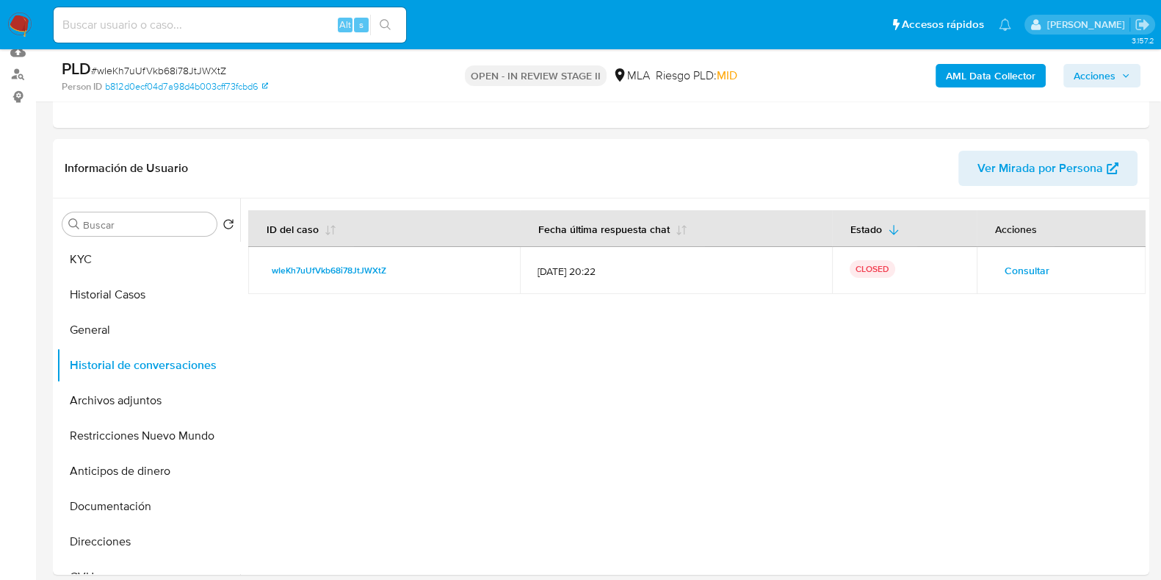
click at [1091, 71] on span "Acciones" at bounding box center [1095, 76] width 42 height 24
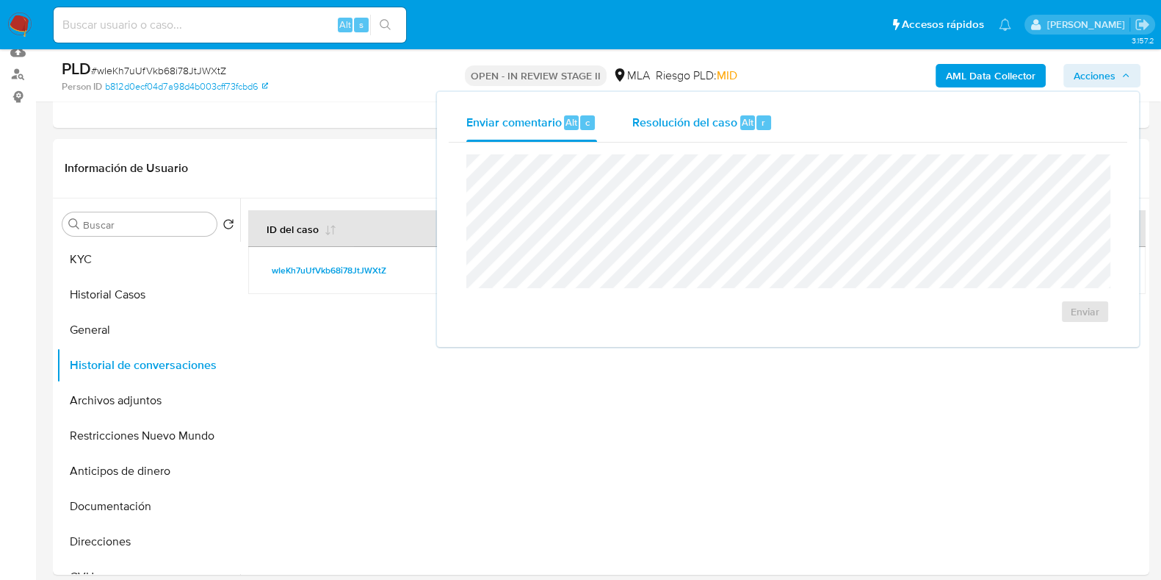
click at [673, 120] on span "Resolución del caso" at bounding box center [684, 121] width 105 height 17
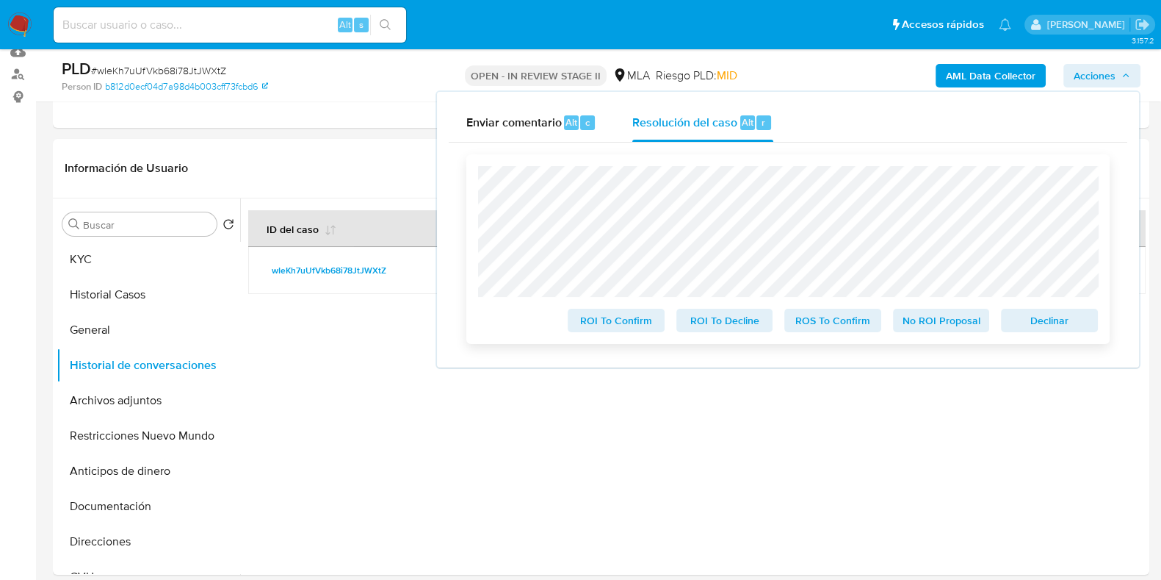
click at [1039, 324] on span "Declinar" at bounding box center [1049, 320] width 76 height 21
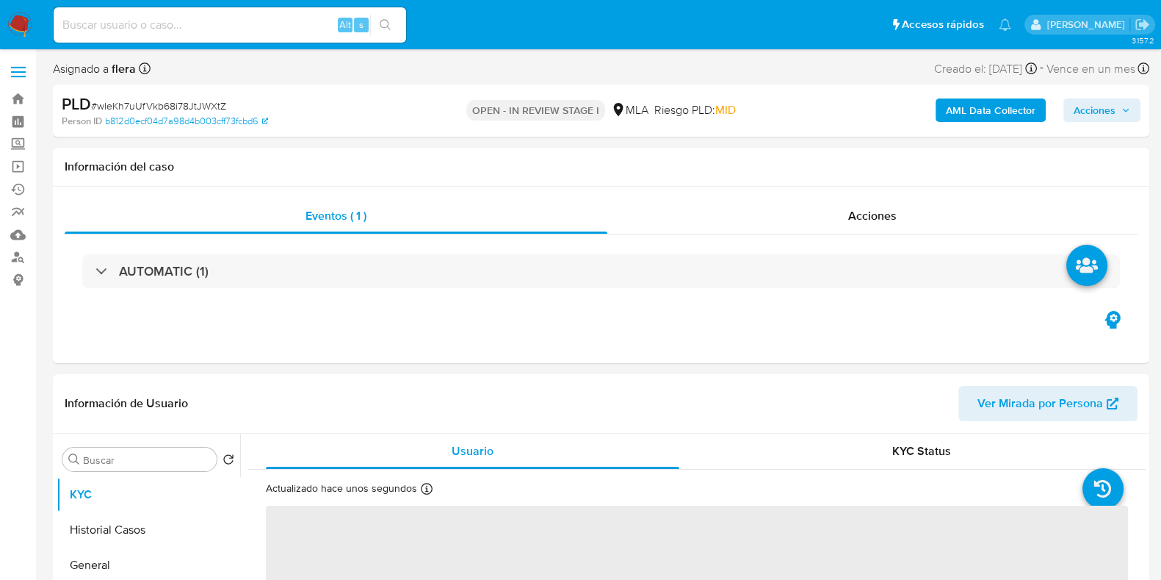
click at [1123, 104] on span "Acciones" at bounding box center [1102, 110] width 57 height 21
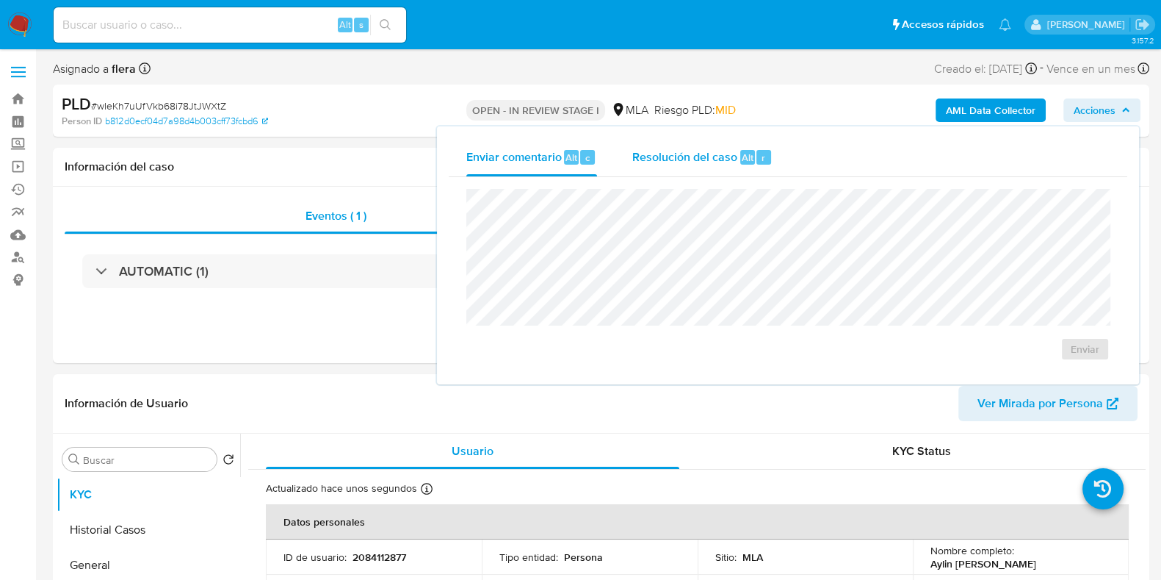
click at [764, 159] on div "r" at bounding box center [764, 157] width 15 height 15
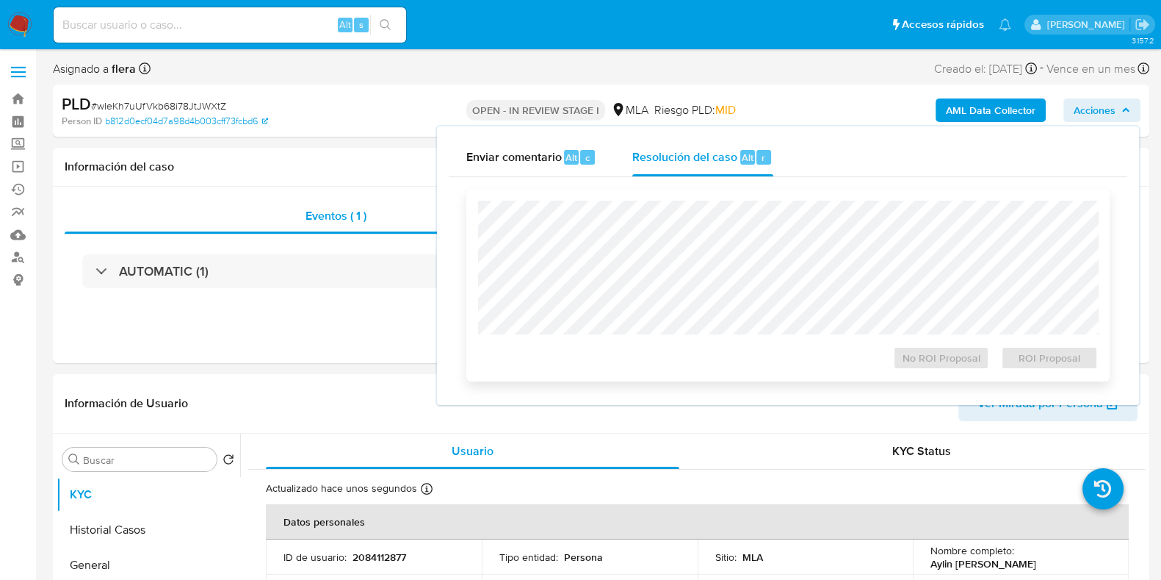
select select "10"
click at [1040, 363] on span "ROI Proposal" at bounding box center [1049, 357] width 76 height 21
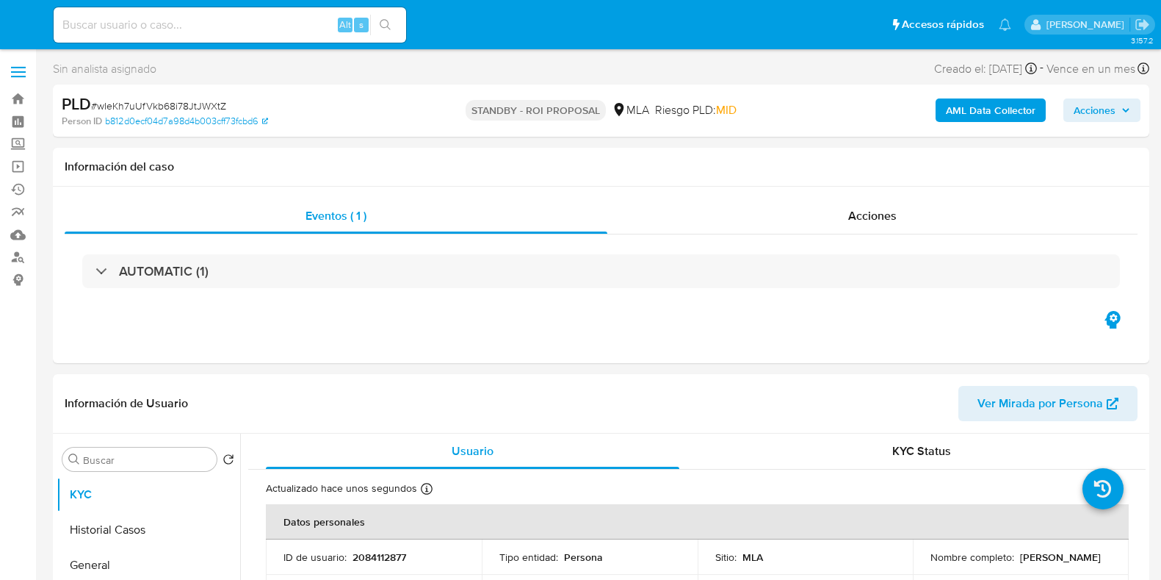
select select "10"
click at [262, 27] on input at bounding box center [230, 24] width 353 height 19
paste input "1MyZPctR82I7AchKBcnC3Dbn"
type input "1MyZPctR82I7AchKBcnC3Dbn"
select select "10"
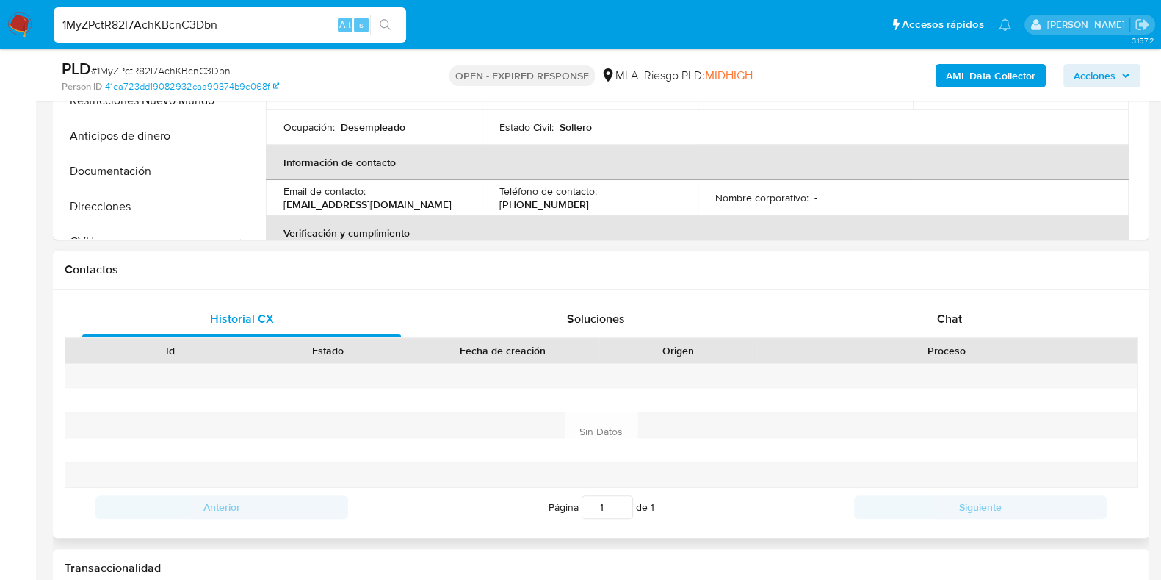
scroll to position [551, 0]
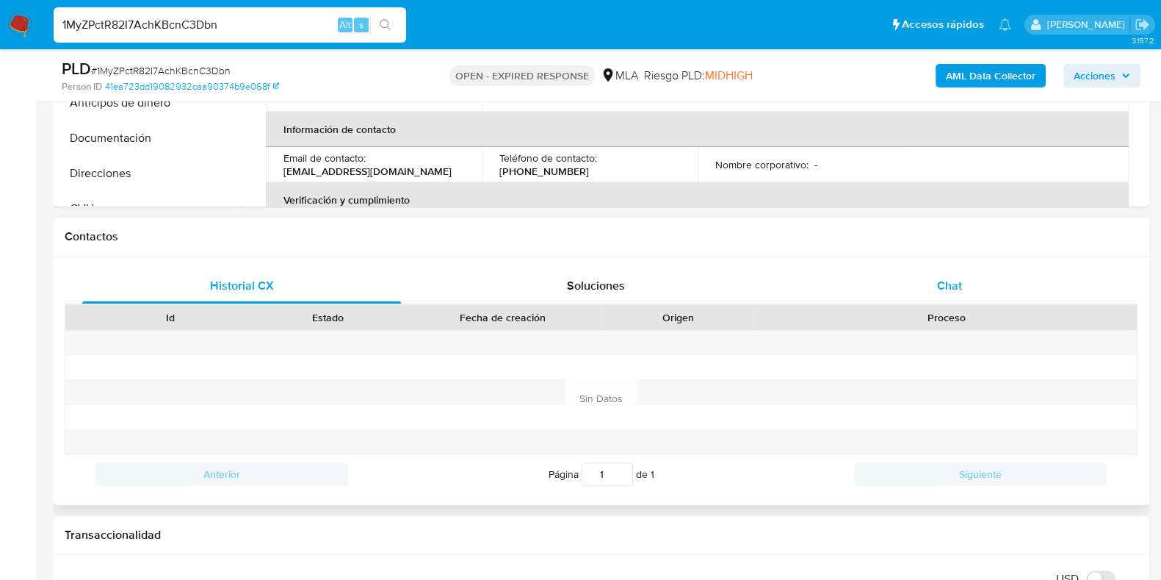
click at [949, 281] on span "Chat" at bounding box center [949, 285] width 25 height 17
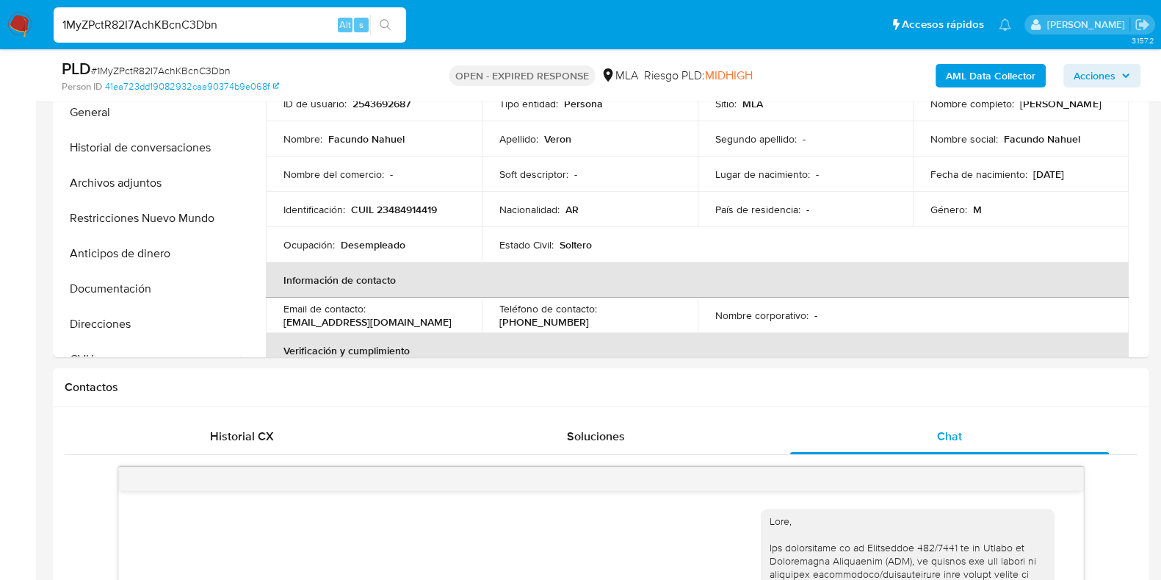
scroll to position [367, 0]
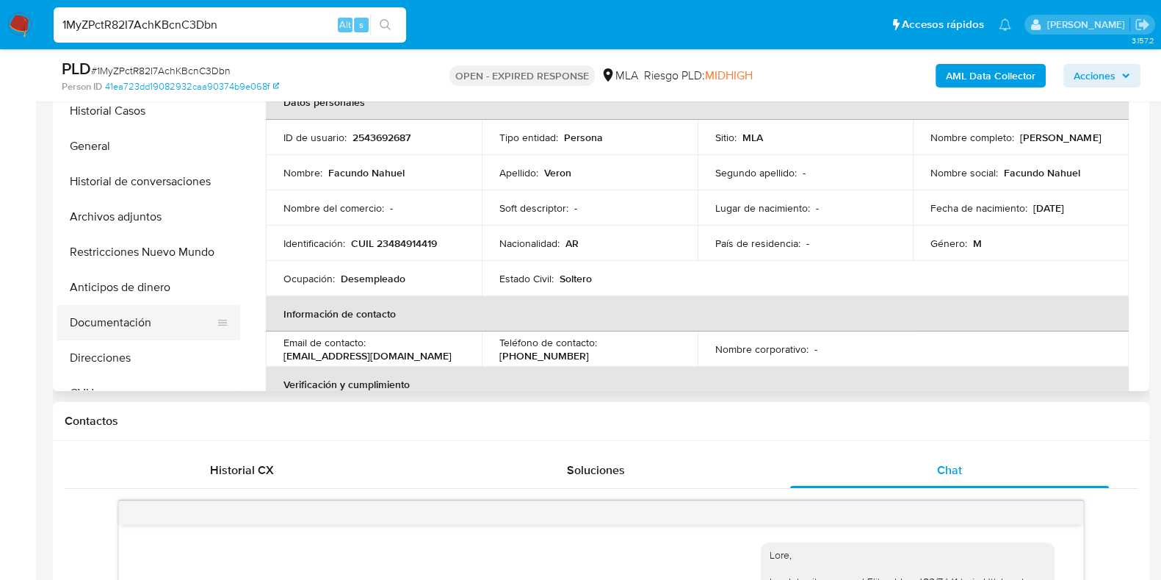
click at [123, 317] on button "Documentación" at bounding box center [143, 322] width 172 height 35
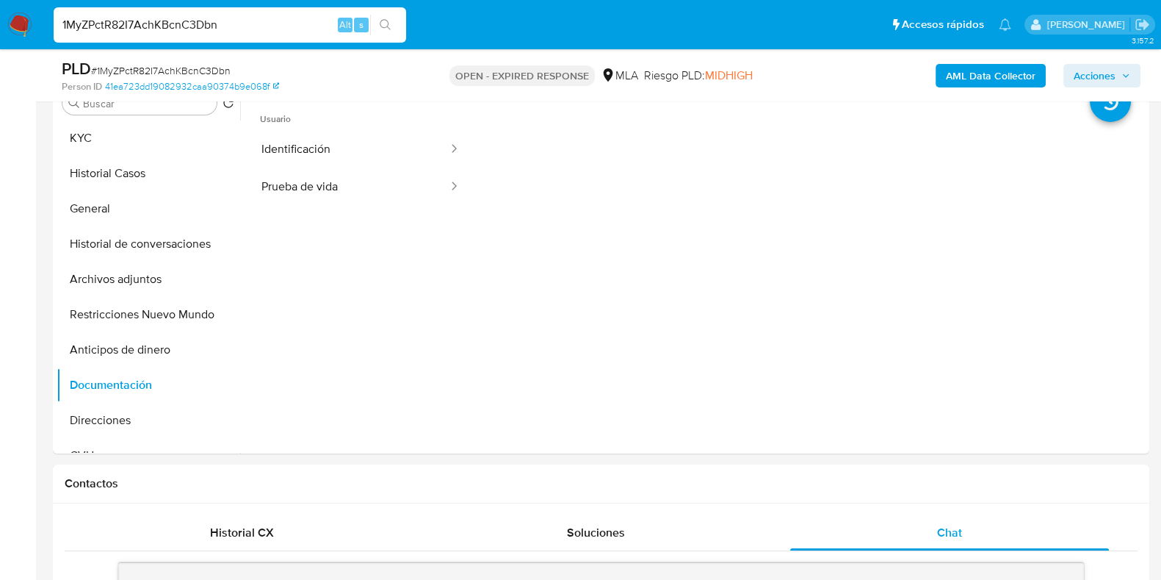
scroll to position [275, 0]
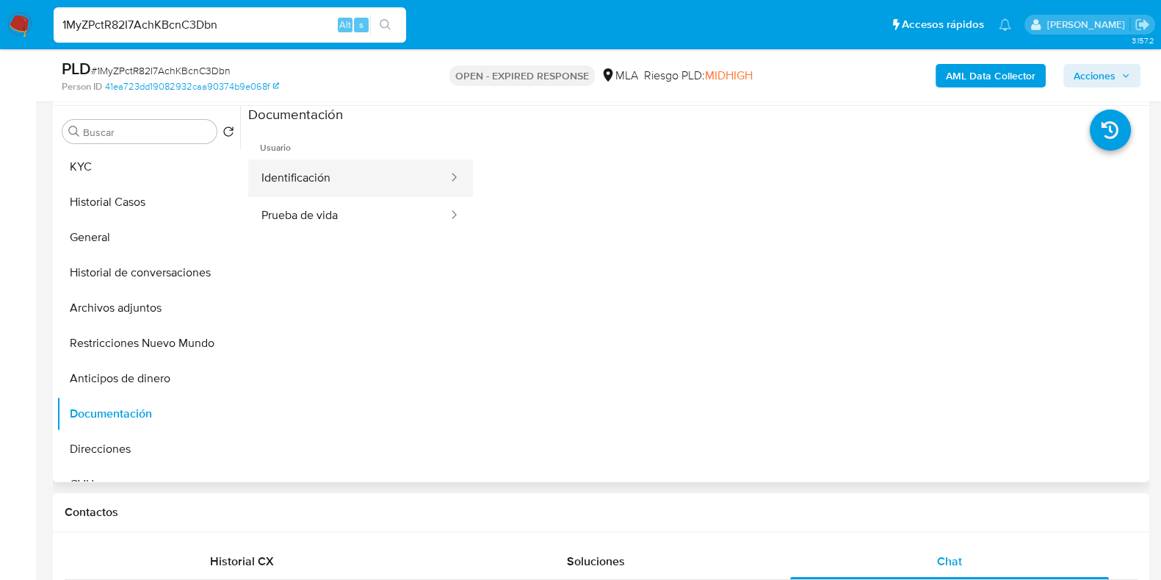
click at [312, 170] on button "Identificación" at bounding box center [348, 177] width 201 height 37
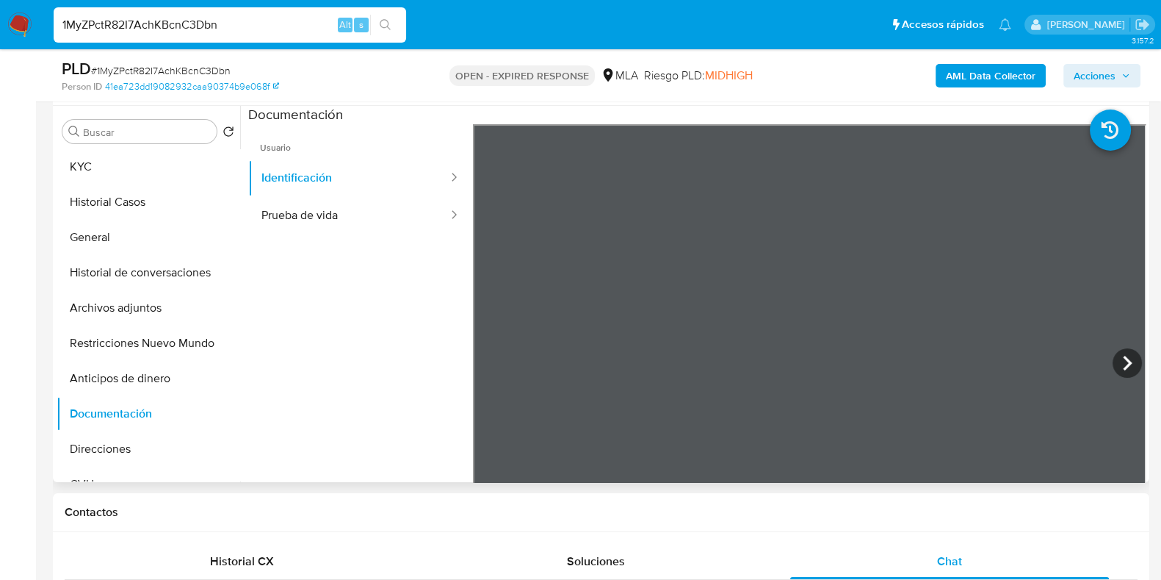
click at [388, 234] on ul "Usuario Identificación Prueba de vida" at bounding box center [360, 335] width 225 height 423
click at [386, 220] on button "Prueba de vida" at bounding box center [348, 215] width 201 height 37
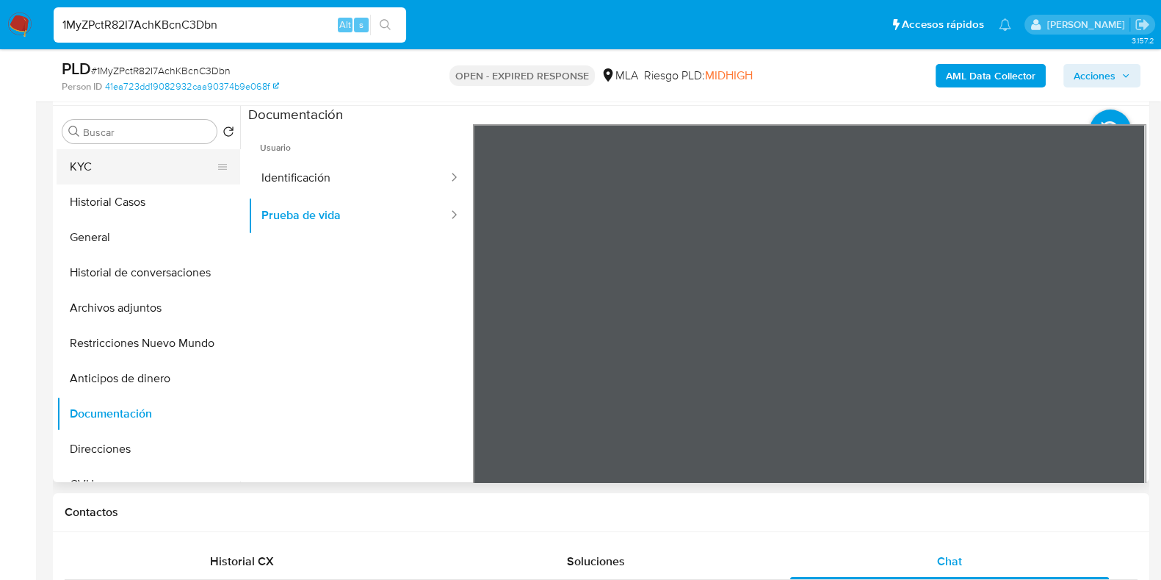
click at [160, 159] on button "KYC" at bounding box center [143, 166] width 172 height 35
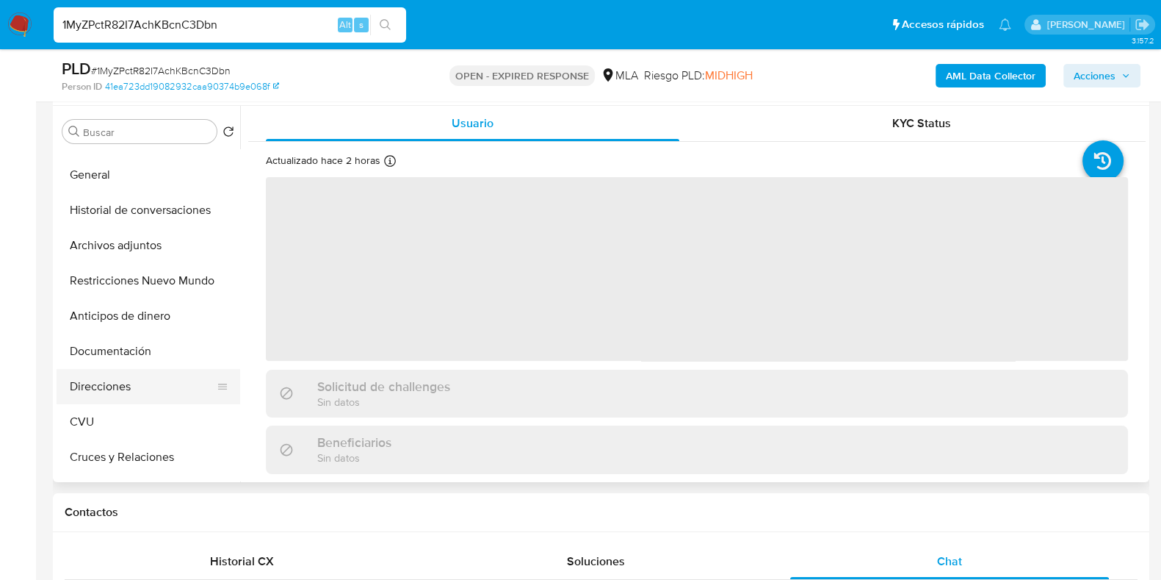
scroll to position [91, 0]
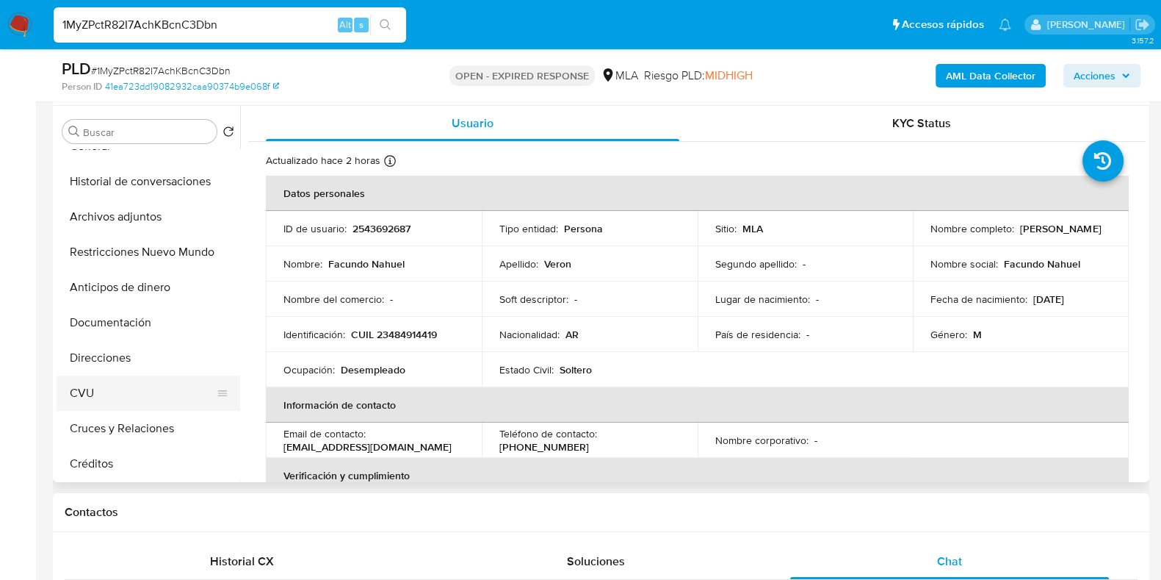
click at [103, 395] on button "CVU" at bounding box center [143, 392] width 172 height 35
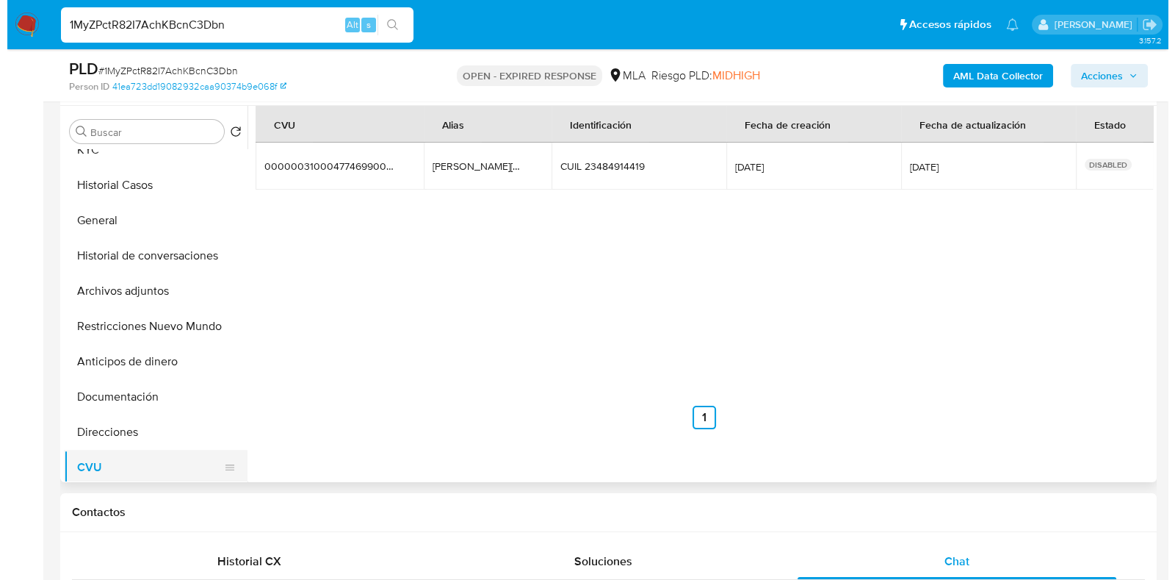
scroll to position [0, 0]
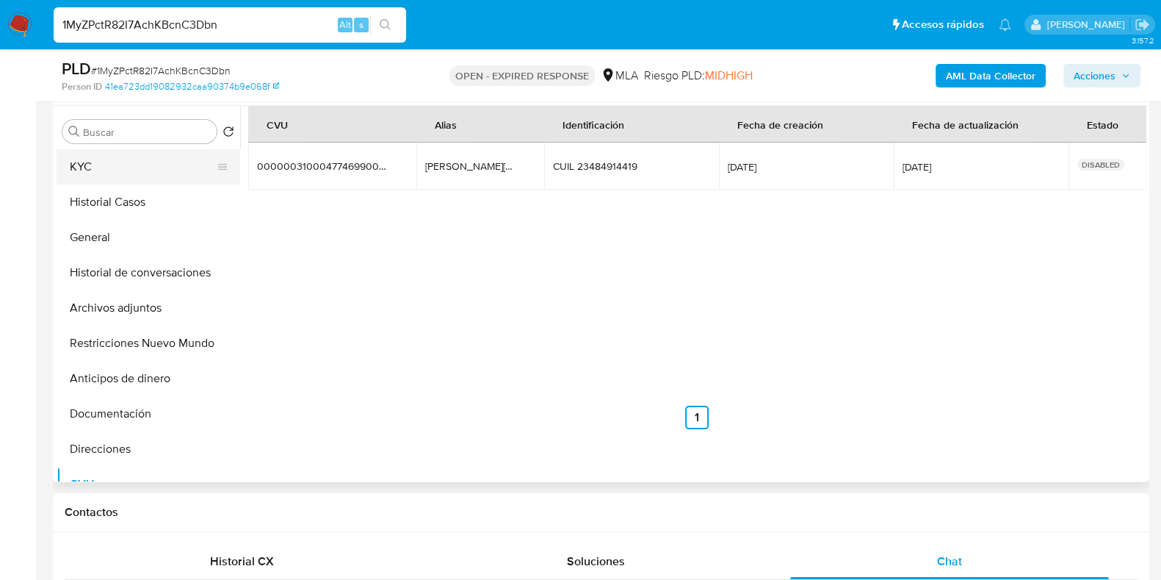
click at [84, 167] on button "KYC" at bounding box center [143, 166] width 172 height 35
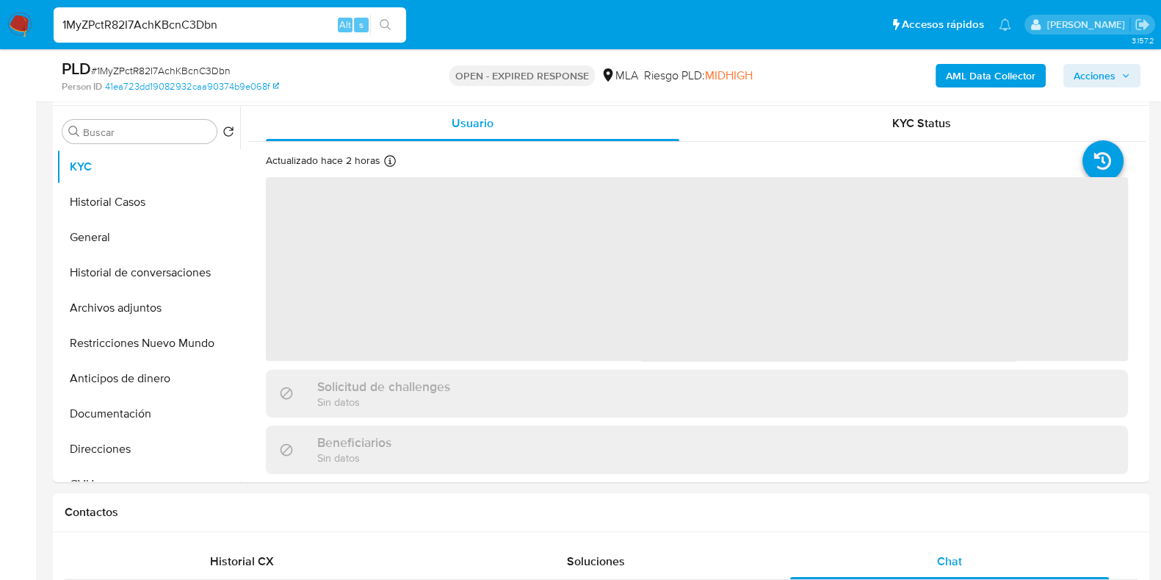
click at [993, 67] on b "AML Data Collector" at bounding box center [991, 76] width 90 height 24
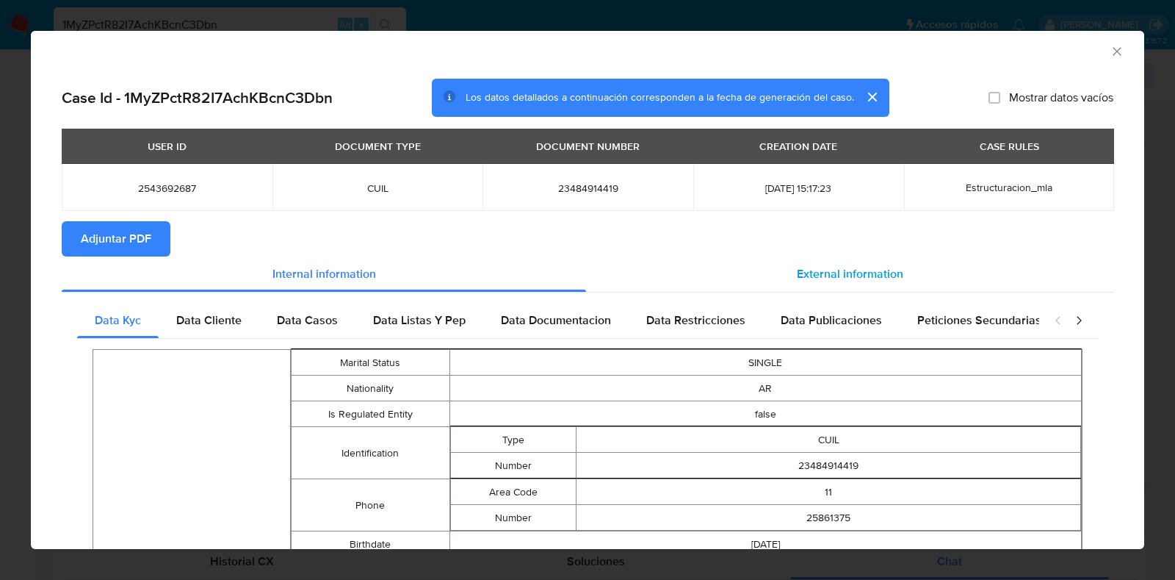
click at [853, 265] on span "External information" at bounding box center [850, 273] width 106 height 17
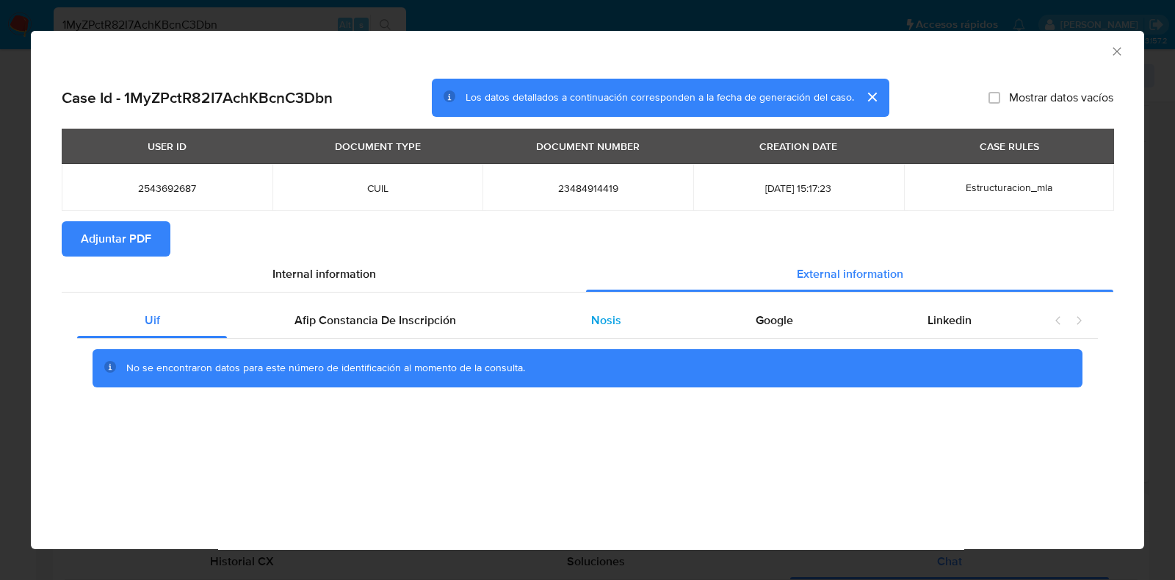
click at [602, 336] on div "Nosis" at bounding box center [606, 320] width 165 height 35
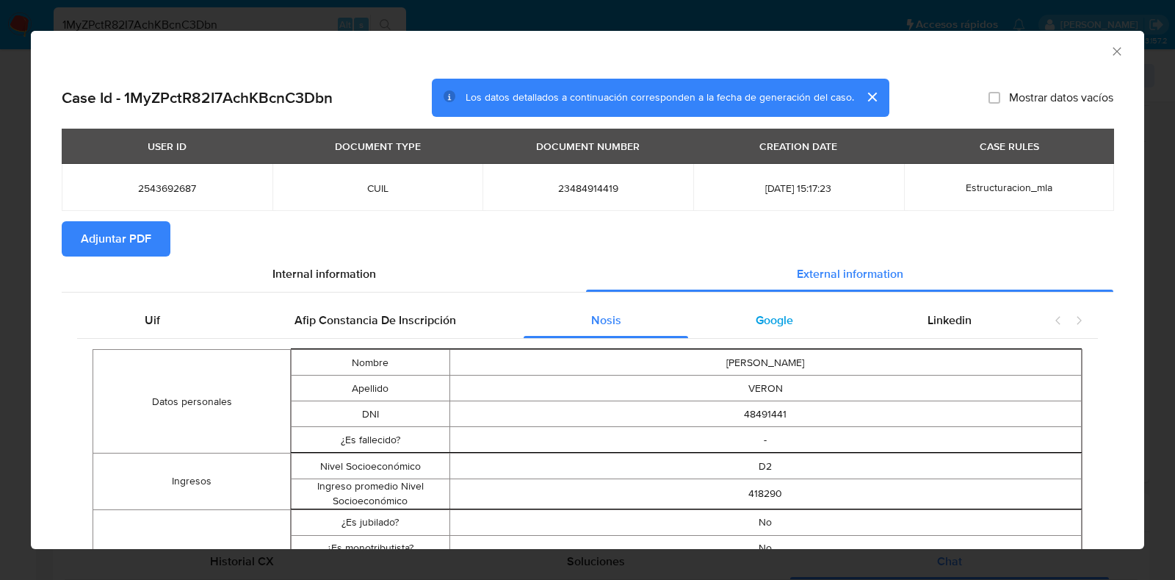
click at [795, 328] on div "Google" at bounding box center [774, 320] width 172 height 35
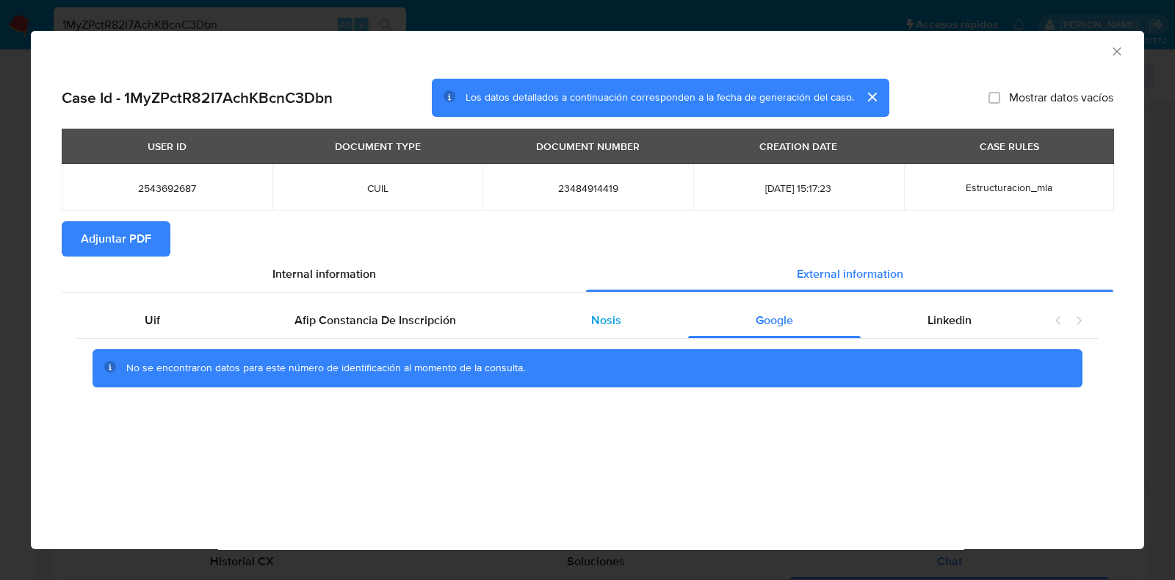
click at [610, 306] on div "Nosis" at bounding box center [606, 320] width 165 height 35
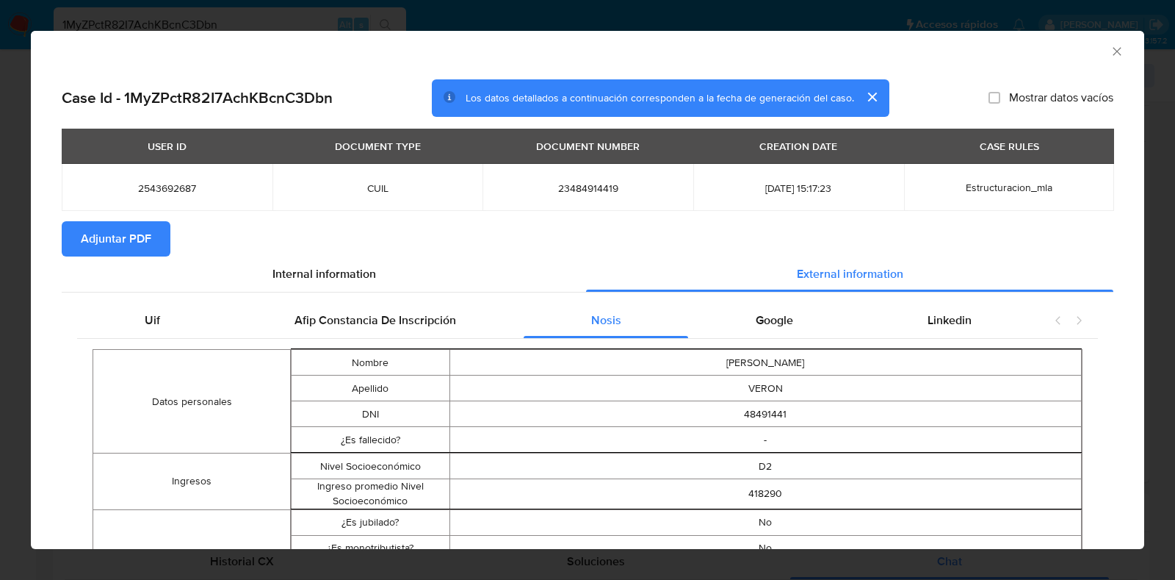
click at [121, 223] on span "Adjuntar PDF" at bounding box center [116, 239] width 71 height 32
click at [1110, 54] on icon "Cerrar ventana" at bounding box center [1117, 51] width 15 height 15
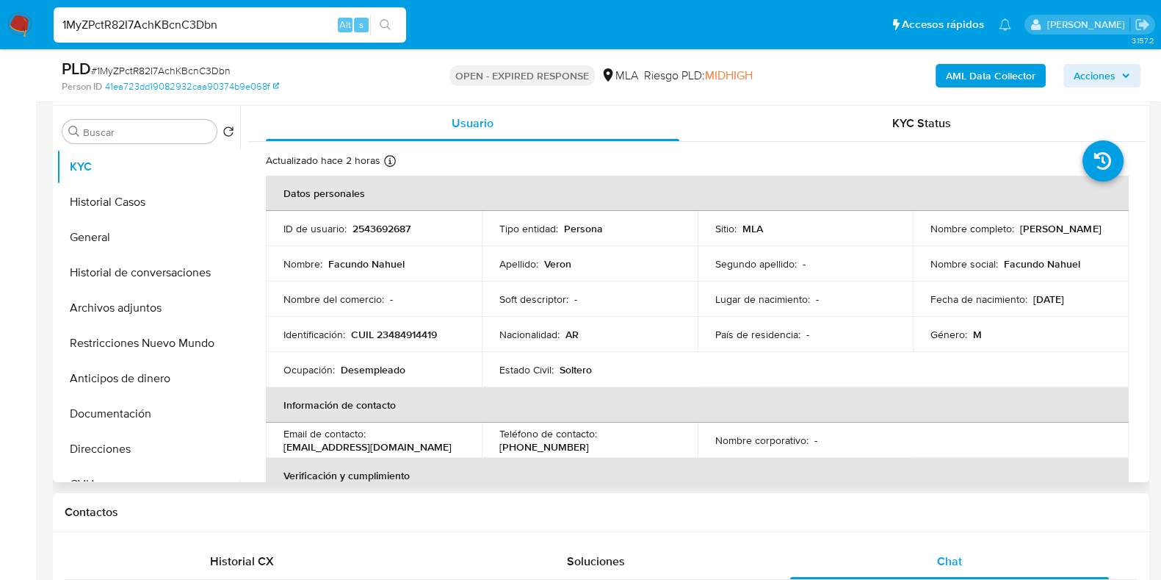
click at [386, 226] on p "2543692687" at bounding box center [382, 228] width 58 height 13
copy p "2543692687"
drag, startPoint x: 1036, startPoint y: 238, endPoint x: 925, endPoint y: 237, distance: 110.9
click at [925, 237] on td "Nombre completo : Facundo Nahuel Veron" at bounding box center [1021, 228] width 216 height 35
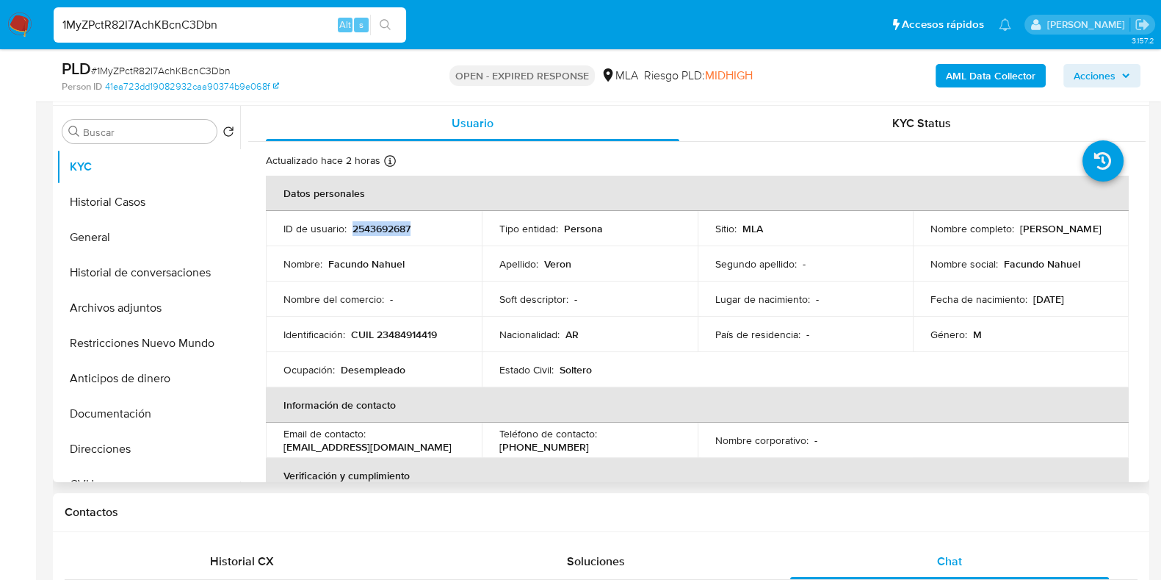
copy p "Facundo Nahuel Veron"
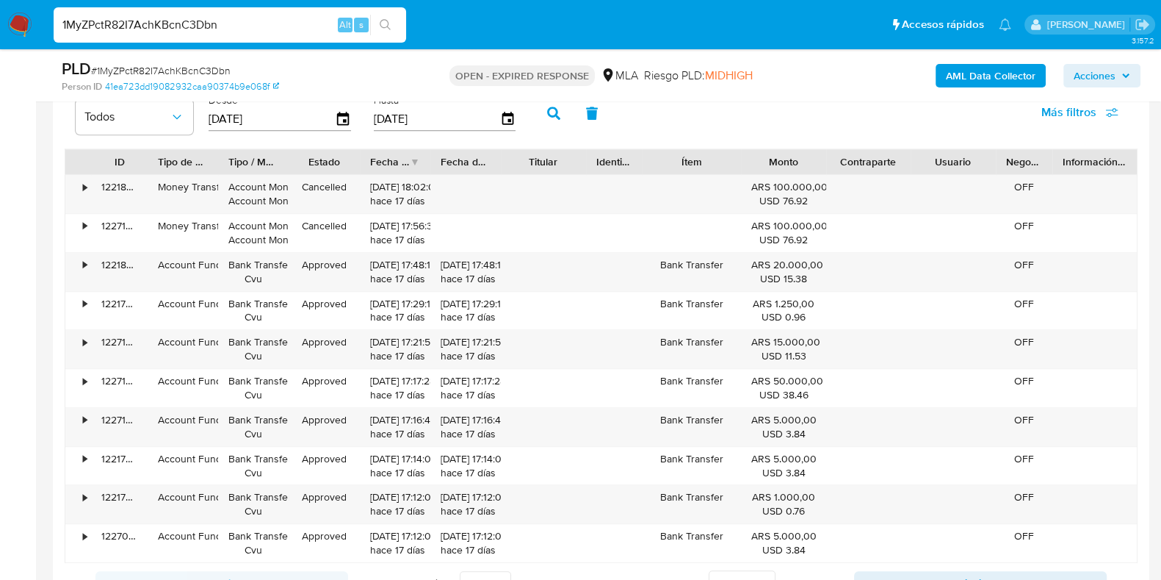
scroll to position [1788, 0]
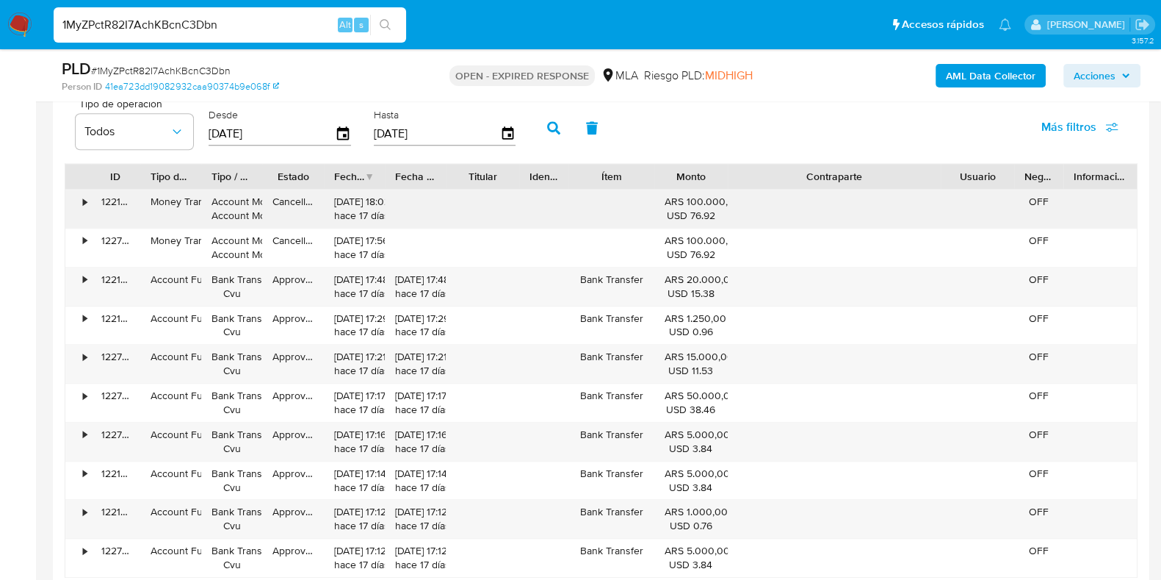
drag, startPoint x: 907, startPoint y: 173, endPoint x: 1036, endPoint y: 203, distance: 132.0
click at [1036, 203] on div "ID Tipo de operación Tipo / Método Estado Fecha de creación Fecha de aprobación…" at bounding box center [601, 370] width 1073 height 414
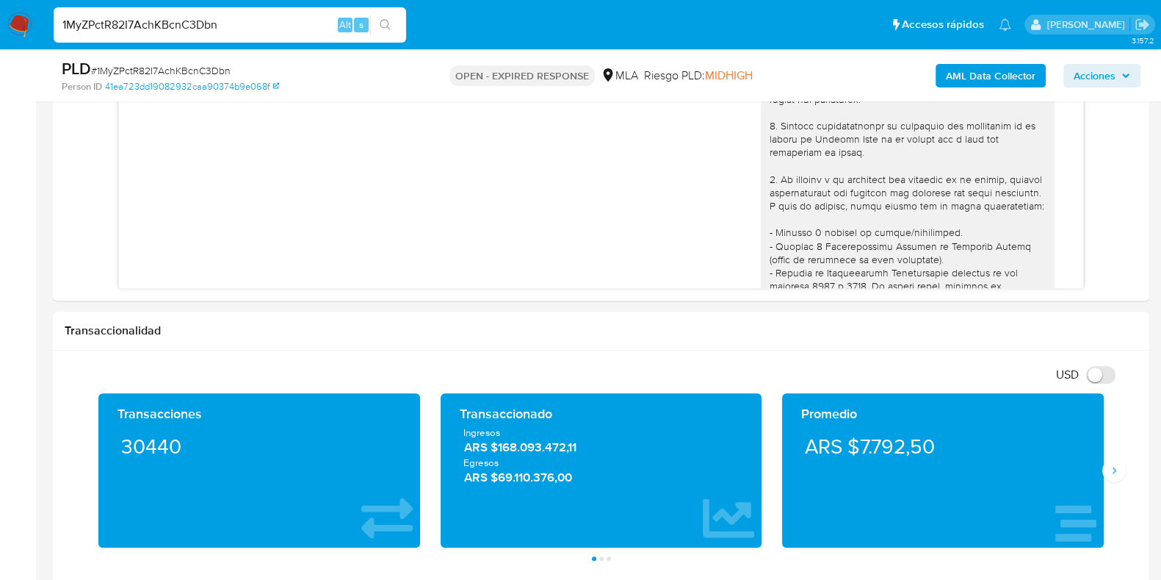
scroll to position [870, 0]
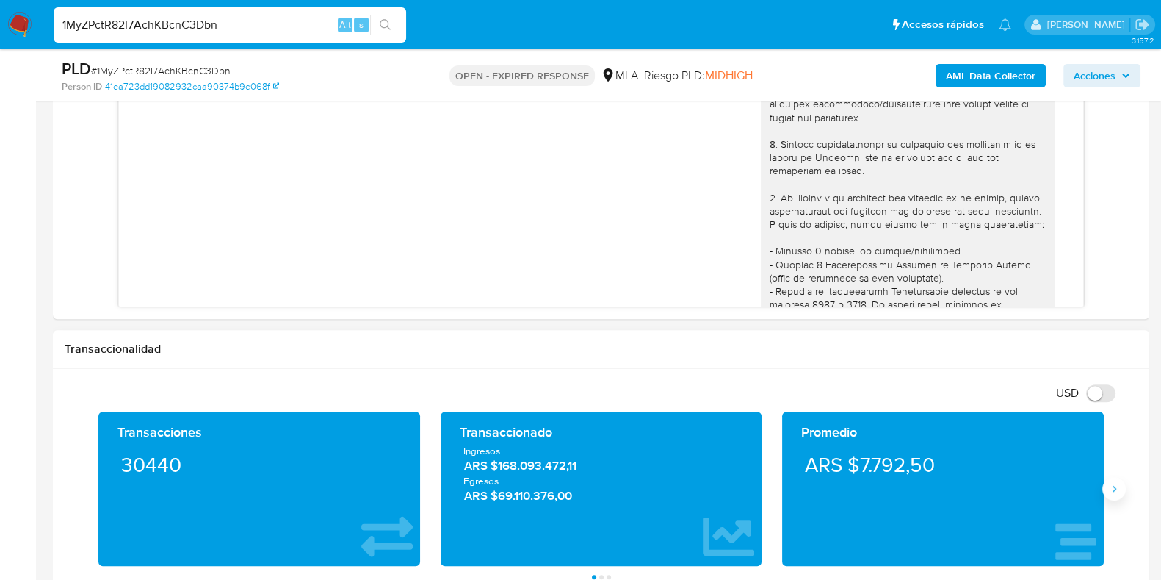
click at [1117, 486] on icon "Siguiente" at bounding box center [1114, 489] width 12 height 12
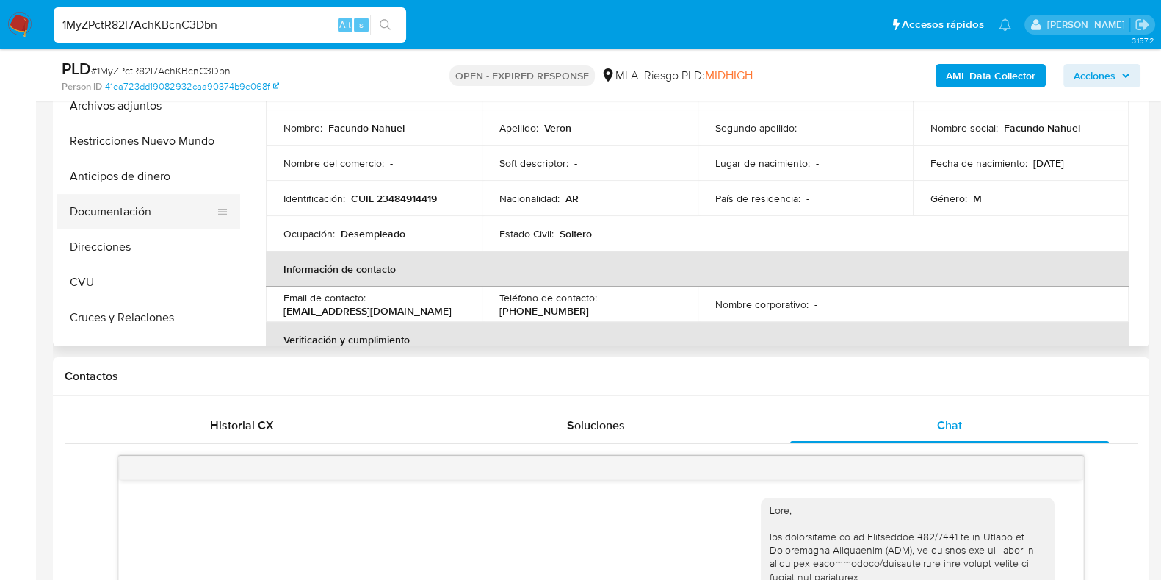
scroll to position [91, 0]
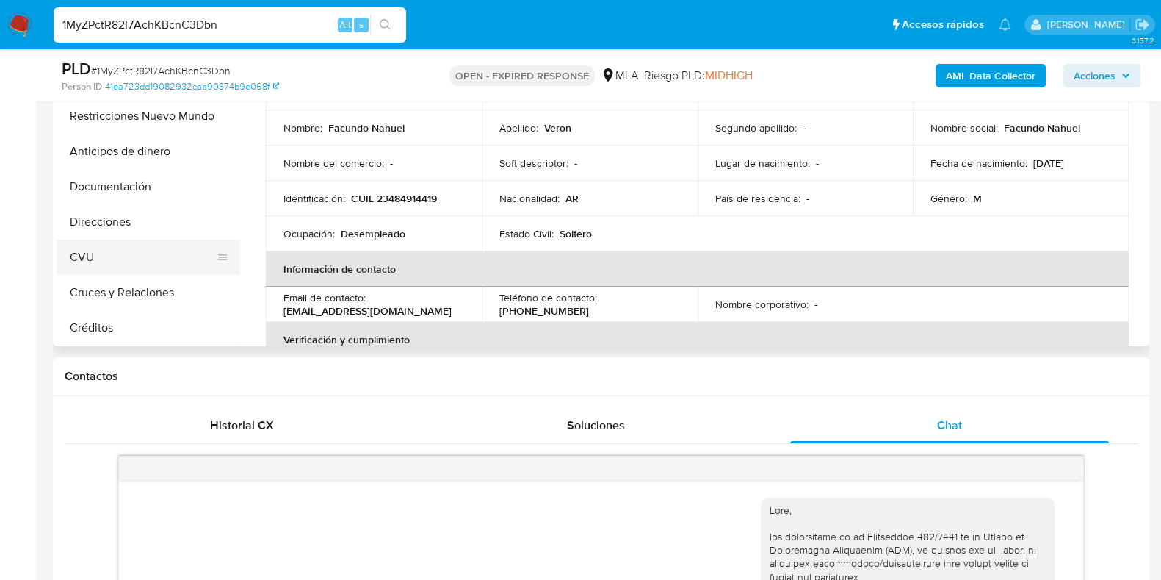
click at [133, 256] on button "CVU" at bounding box center [143, 256] width 172 height 35
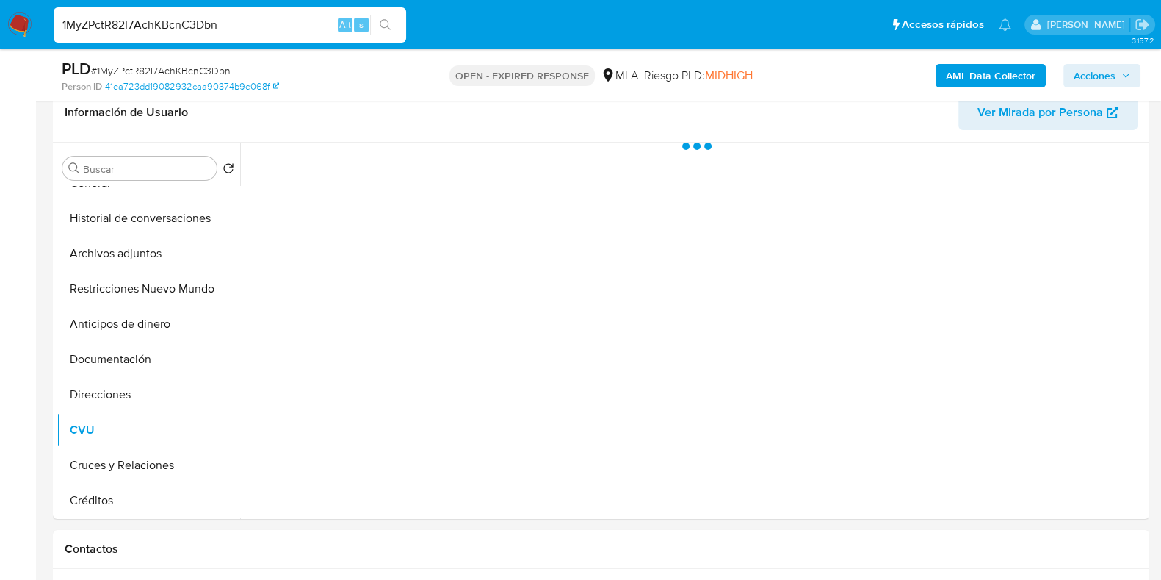
scroll to position [228, 0]
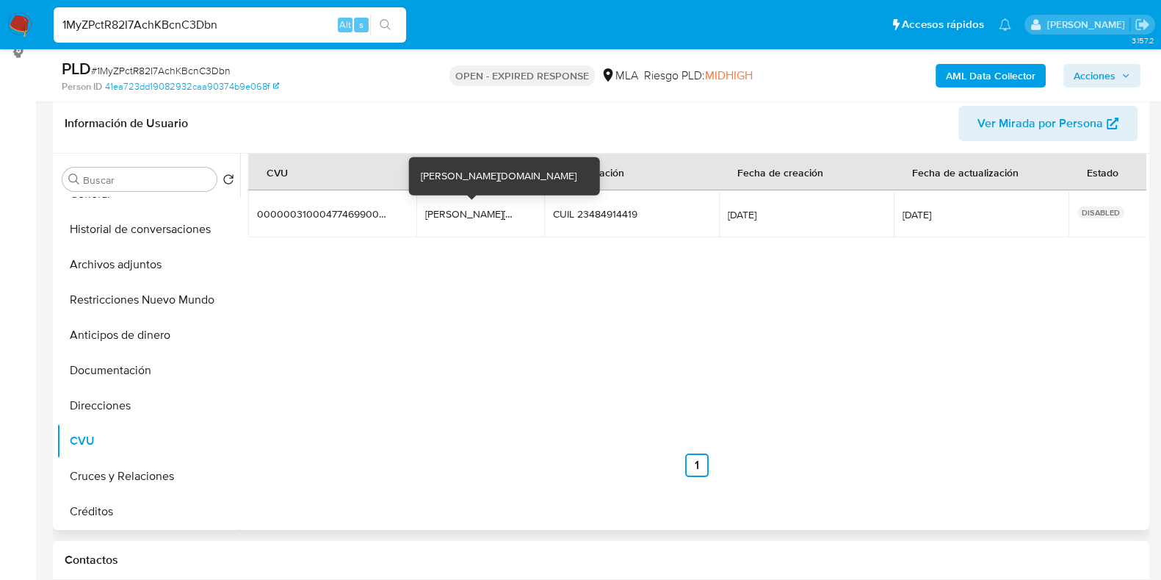
drag, startPoint x: 425, startPoint y: 213, endPoint x: 516, endPoint y: 217, distance: 90.4
click at [516, 217] on div "facundo.441.rojo.mp" at bounding box center [472, 213] width 94 height 13
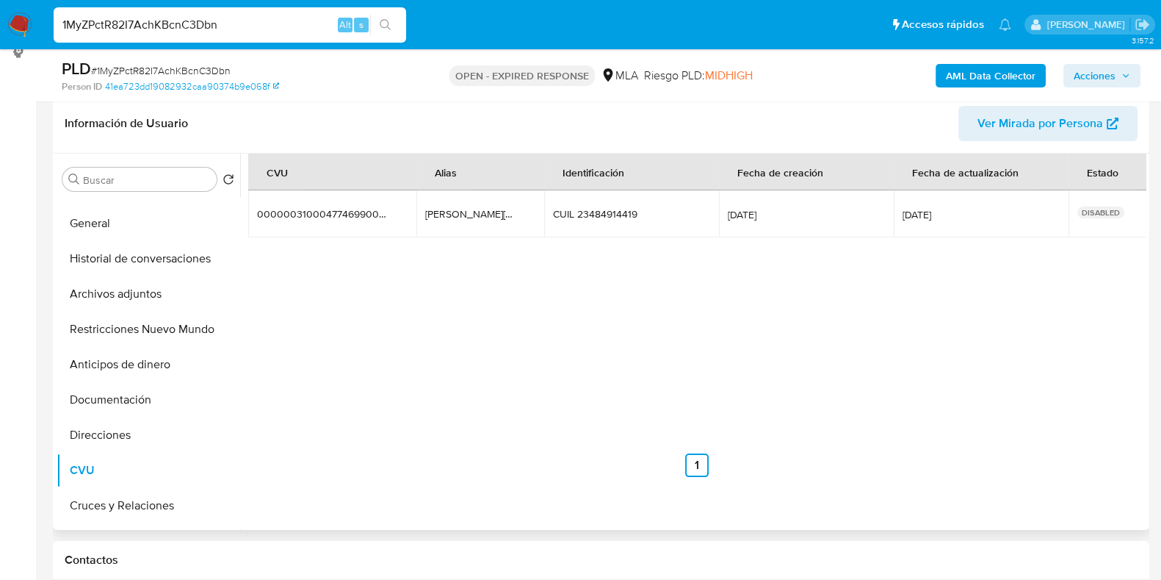
scroll to position [0, 0]
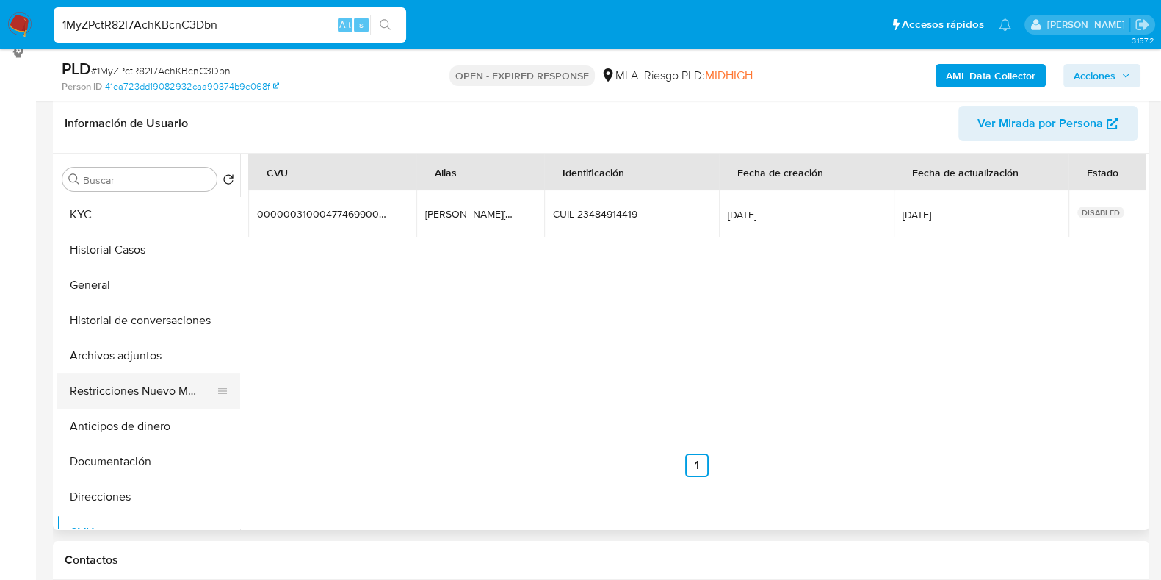
click at [151, 396] on button "Restricciones Nuevo Mundo" at bounding box center [143, 390] width 172 height 35
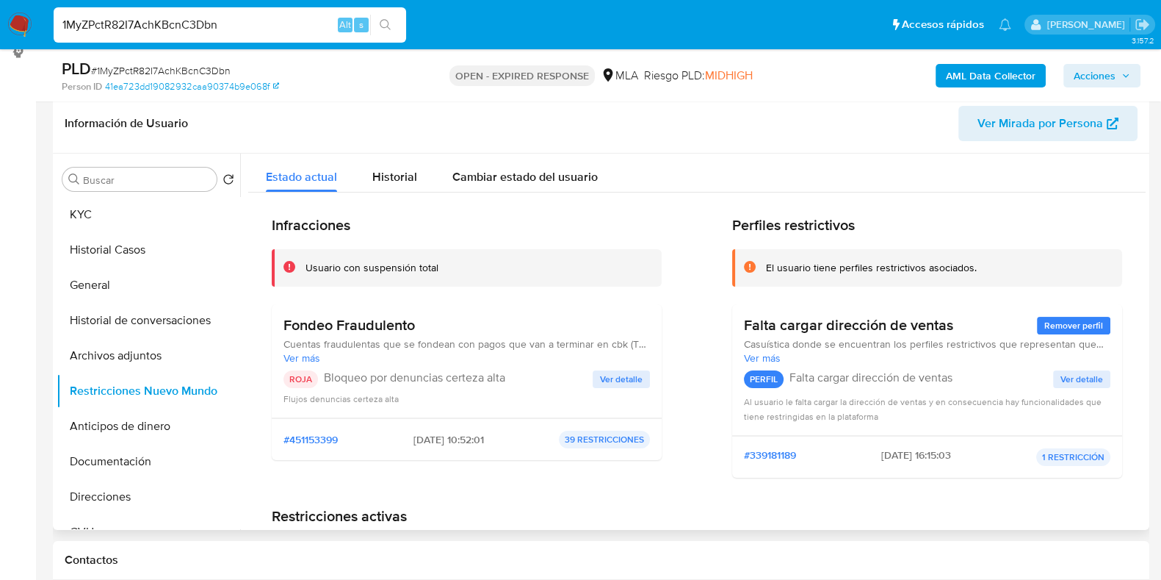
scroll to position [91, 0]
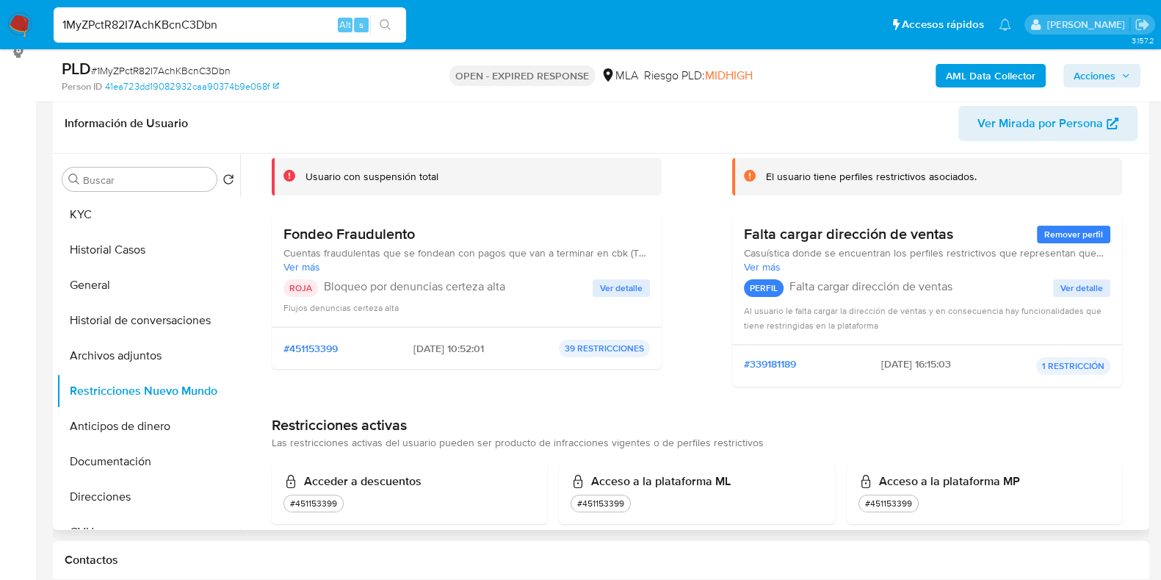
click at [602, 288] on span "Ver detalle" at bounding box center [621, 288] width 43 height 15
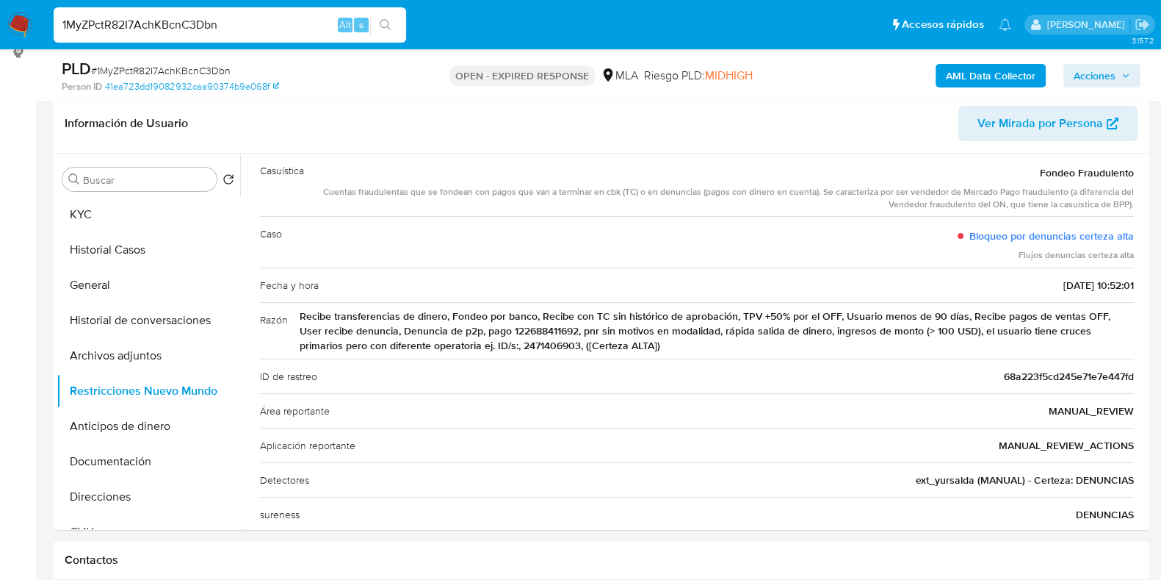
click at [158, 70] on span "# 1MyZPctR82I7AchKBcnC3Dbn" at bounding box center [161, 70] width 140 height 15
copy span "1MyZPctR82I7AchKBcnC3Dbn"
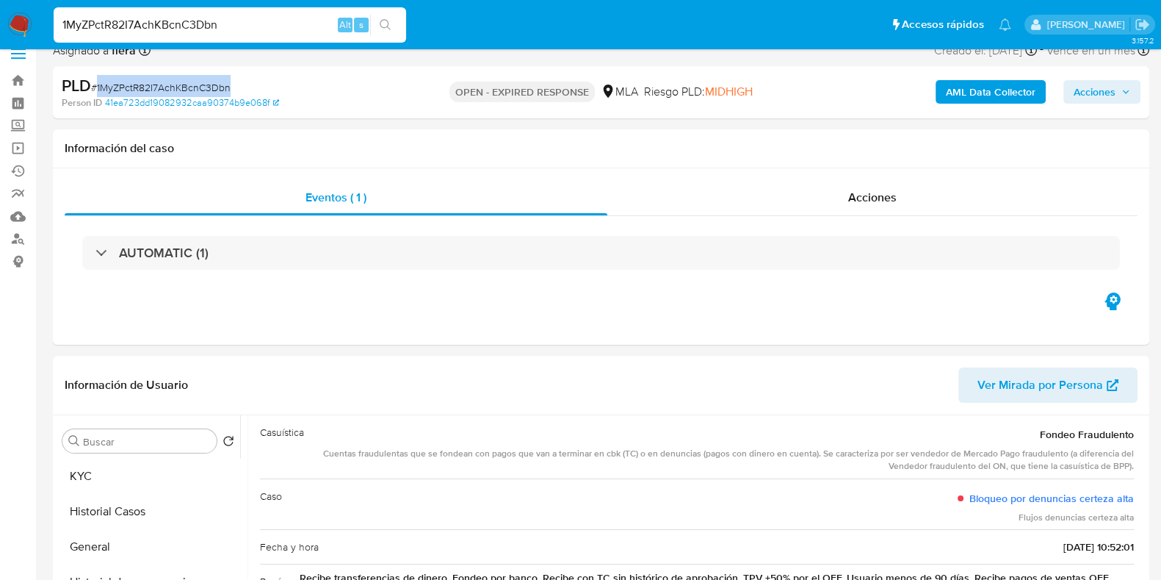
scroll to position [0, 0]
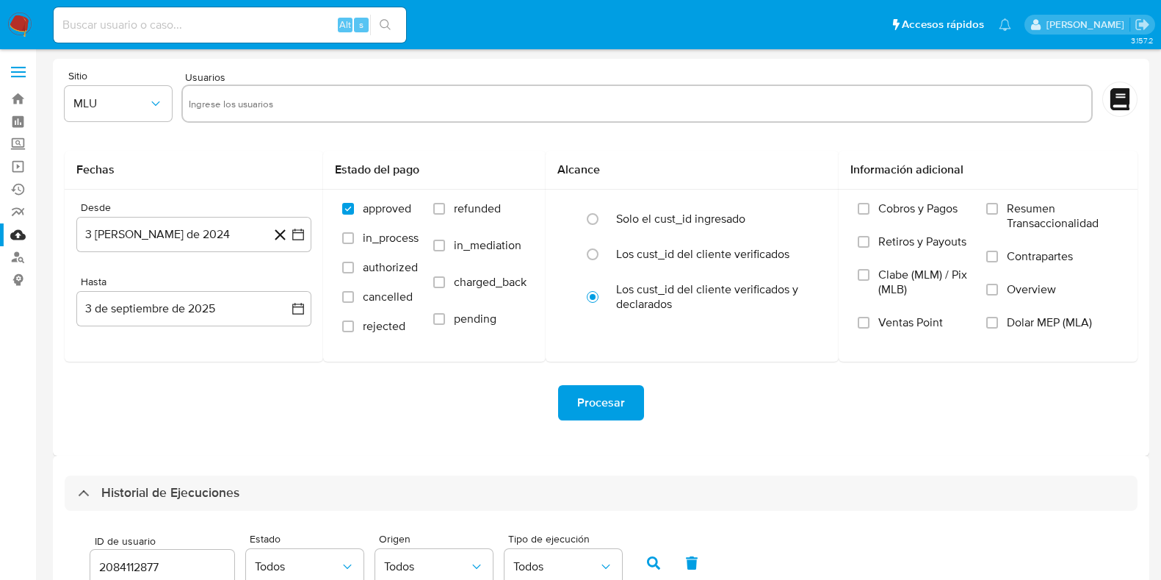
select select "10"
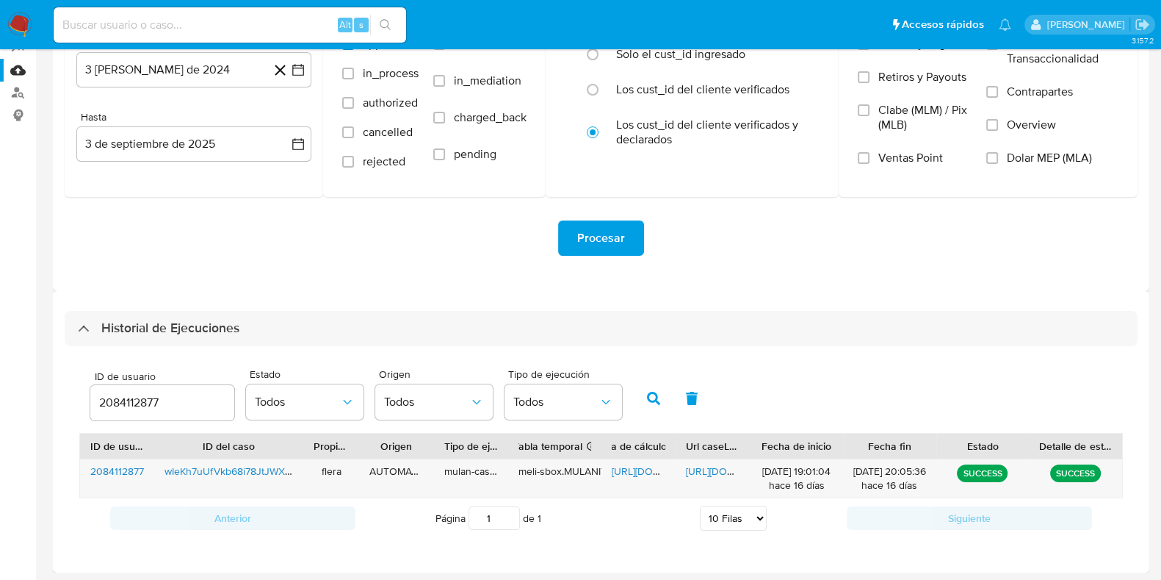
click at [132, 414] on div "2084112877" at bounding box center [162, 402] width 144 height 35
click at [137, 408] on input "2084112877" at bounding box center [162, 402] width 144 height 19
paste input "54369268"
type input "2543692687"
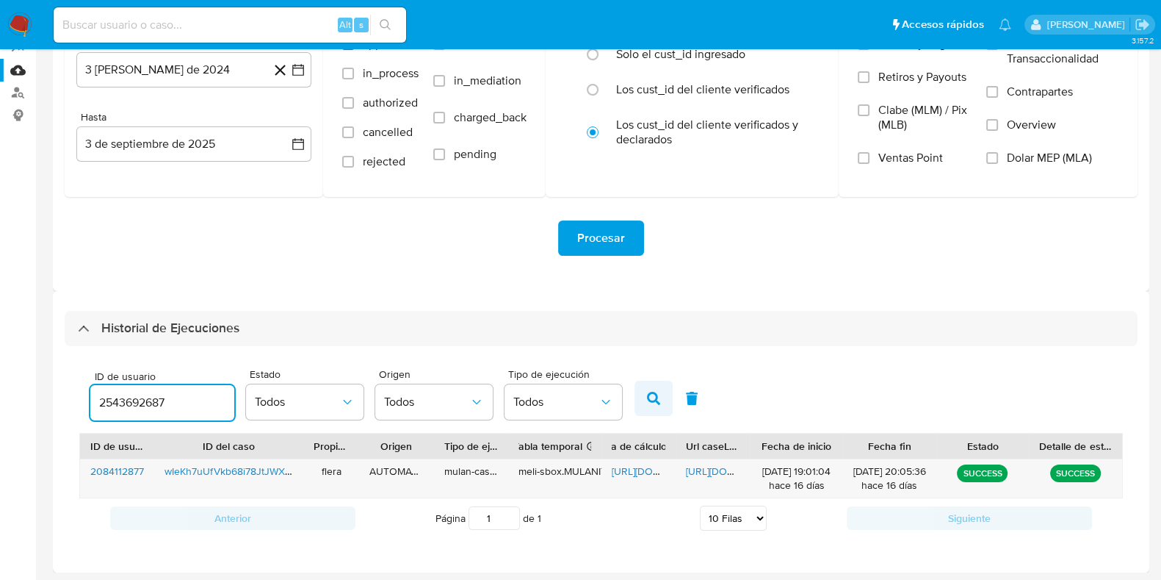
click at [652, 394] on icon "button" at bounding box center [653, 397] width 13 height 13
click at [632, 467] on span "https://docs.google.com/spreadsheets/d/1-Vv1oY4b9KCgarfCBq5nb0HAF7vi096PoRDZxcY…" at bounding box center [662, 470] width 101 height 15
click at [712, 468] on span "https://docs.google.com/document/d/1VnJnIJx8WH7H2Ui5u_DxW_5rJQzYcZUEMBG9JSY8vzo…" at bounding box center [736, 470] width 101 height 15
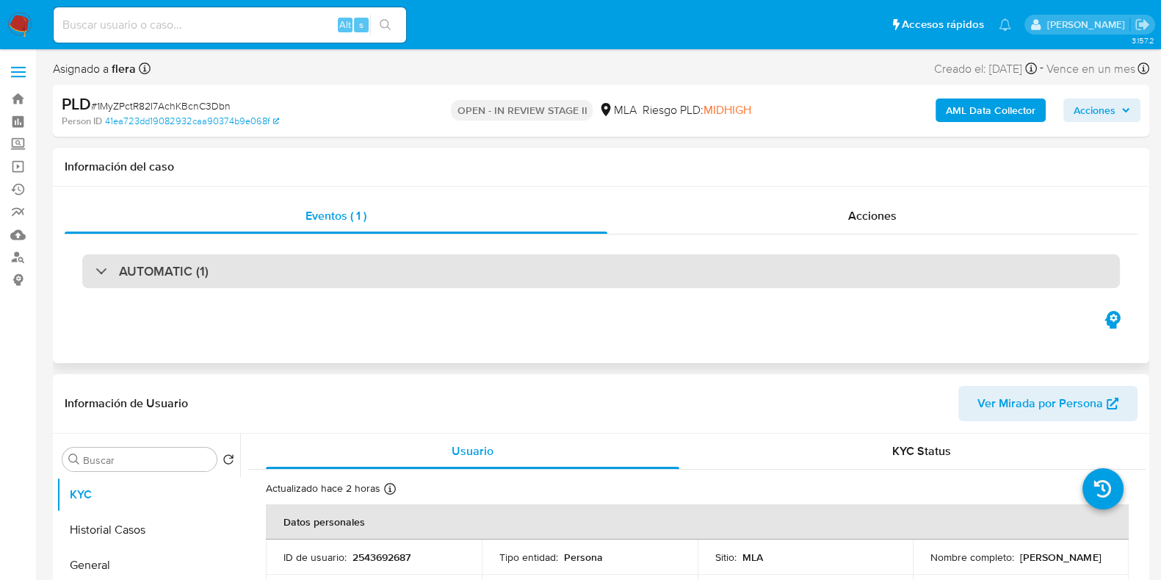
select select "10"
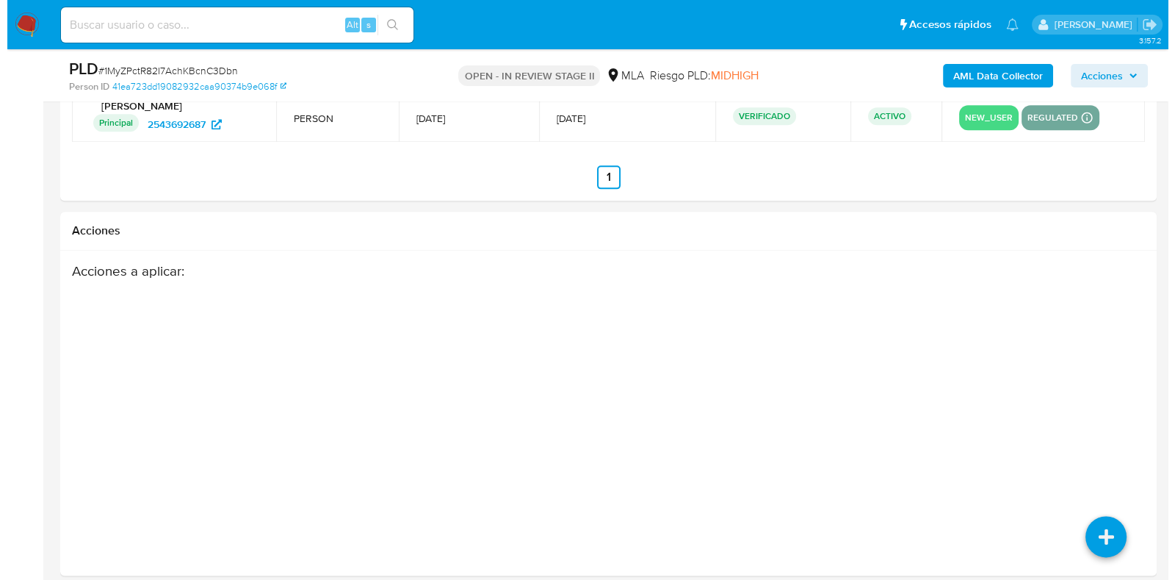
scroll to position [2328, 0]
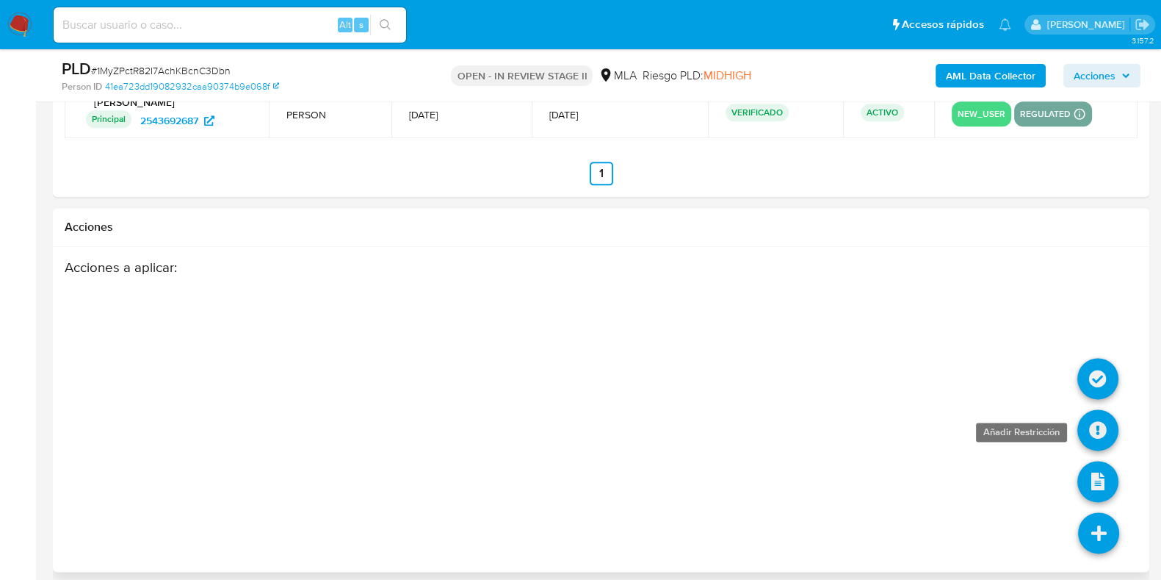
click at [1086, 415] on icon at bounding box center [1097, 429] width 41 height 41
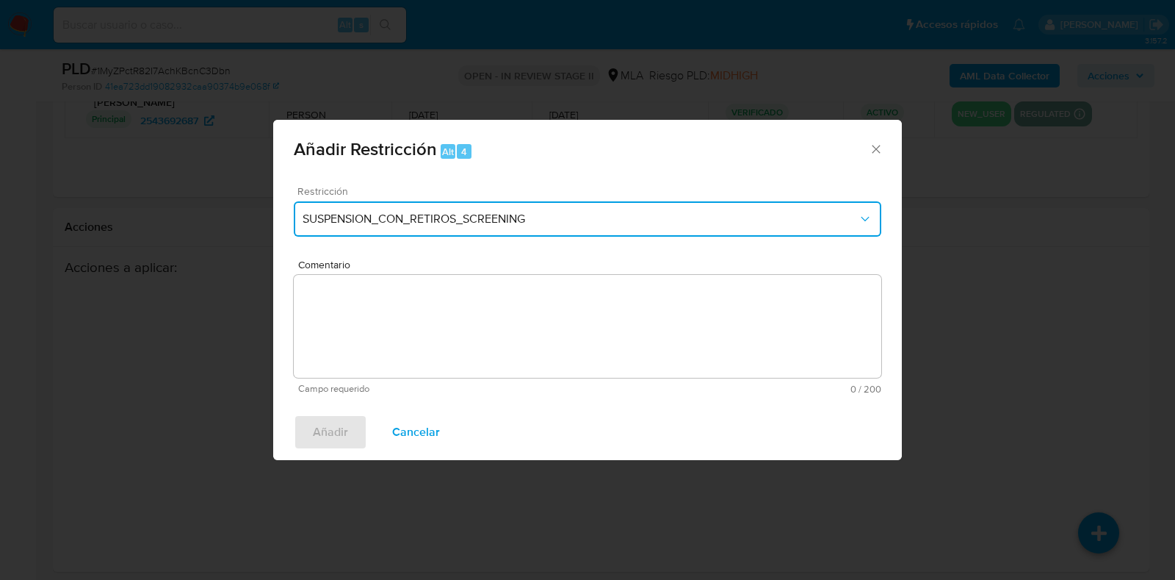
click at [392, 228] on button "SUSPENSION_CON_RETIROS_SCREENING" at bounding box center [588, 218] width 588 height 35
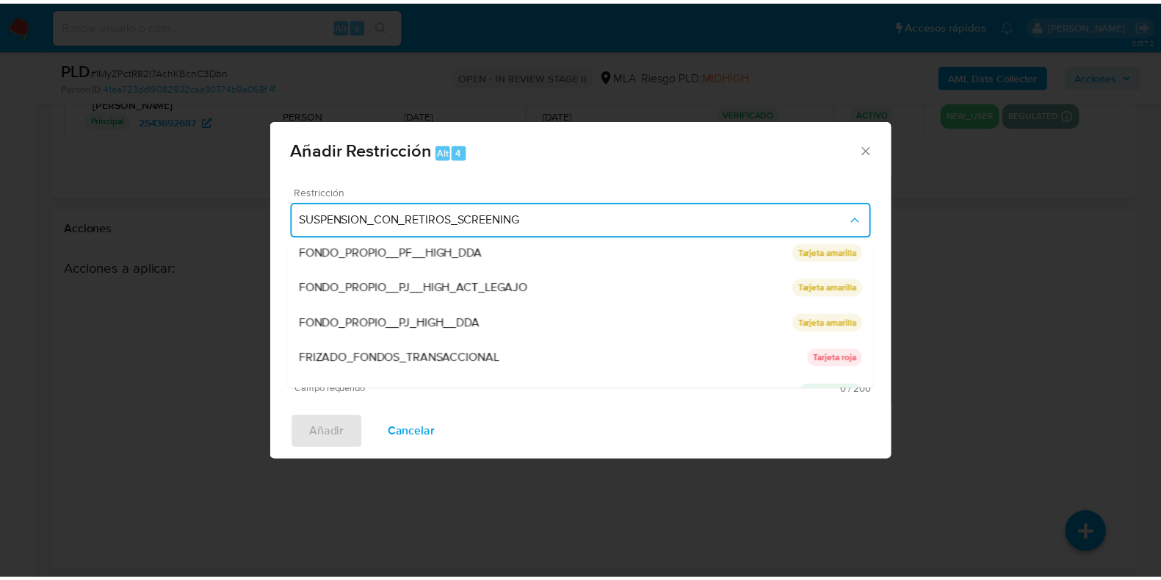
scroll to position [275, 0]
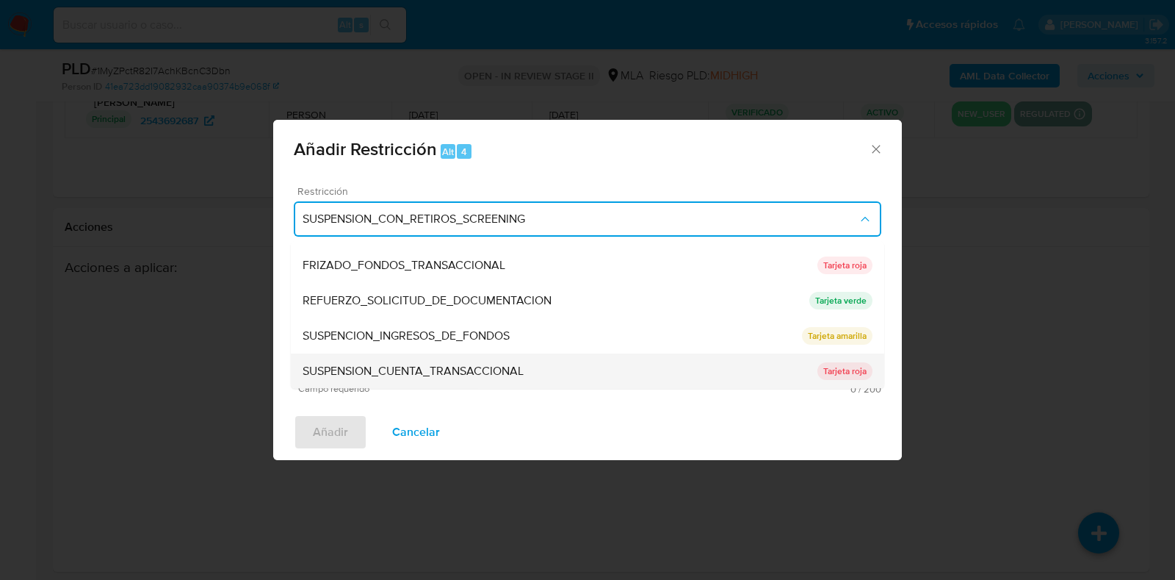
click at [401, 365] on span "SUSPENSION_CUENTA_TRANSACCIONAL" at bounding box center [413, 371] width 221 height 15
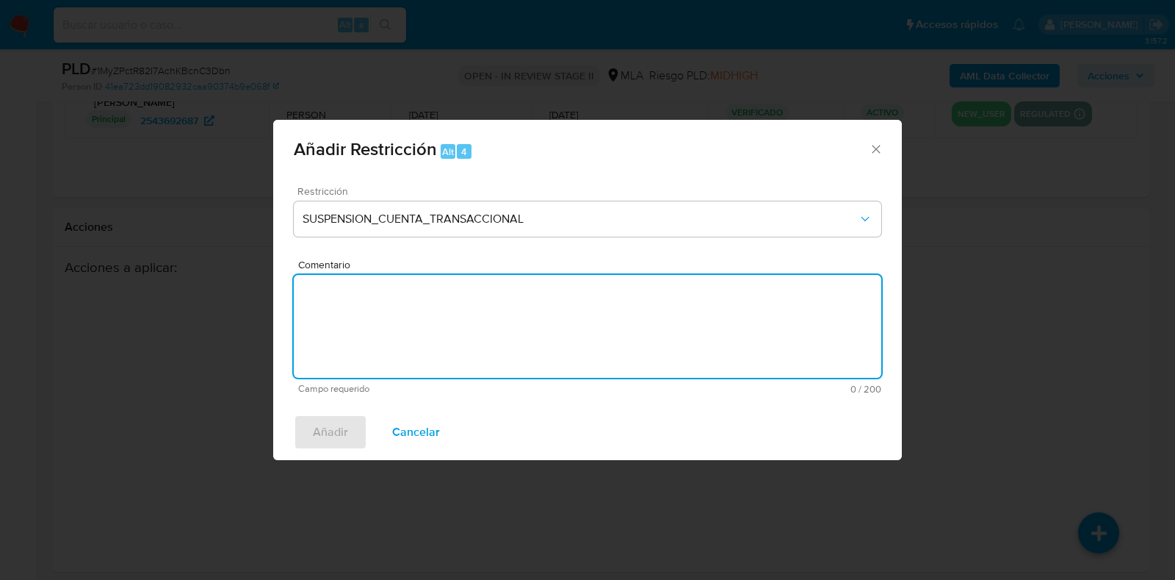
click at [405, 337] on textarea "Comentario" at bounding box center [588, 326] width 588 height 103
type textarea "AML"
click at [342, 435] on span "Añadir" at bounding box center [330, 432] width 35 height 32
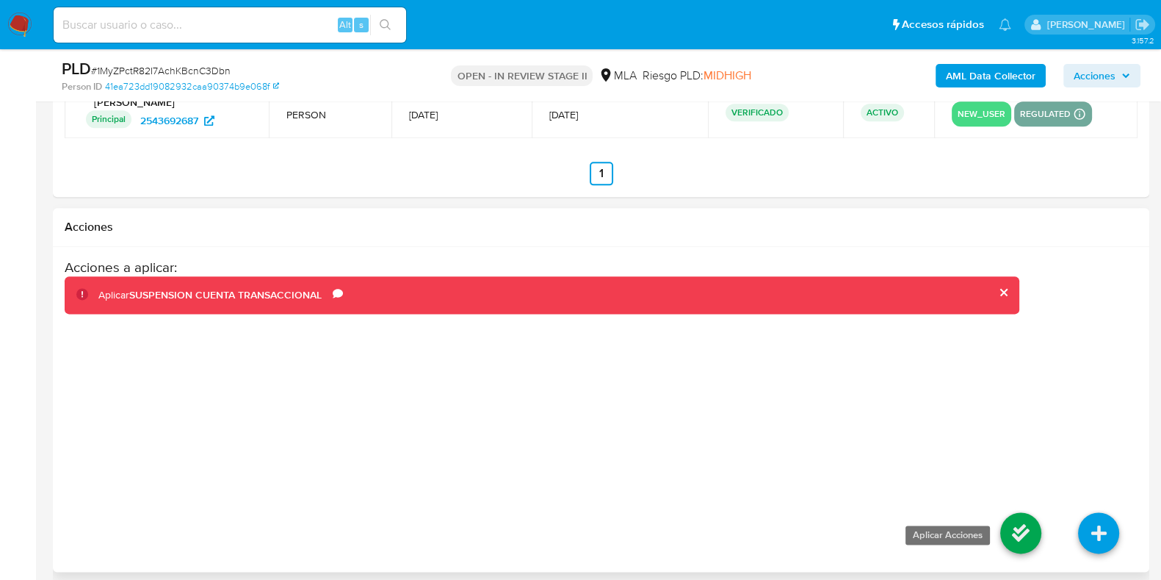
click at [1004, 530] on icon at bounding box center [1020, 532] width 41 height 41
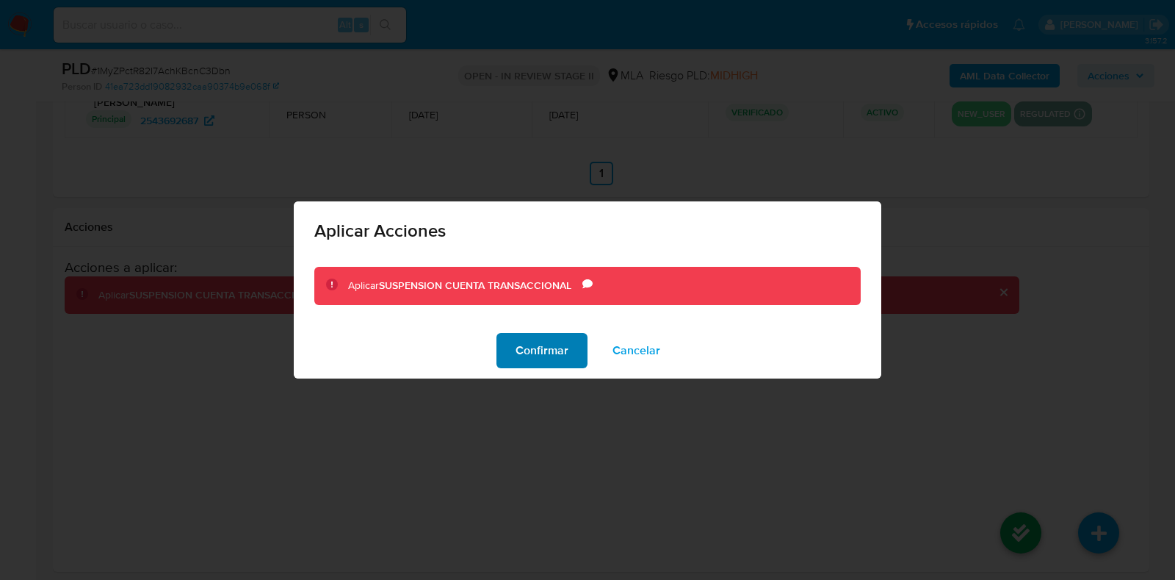
click at [517, 347] on span "Confirmar" at bounding box center [542, 350] width 53 height 32
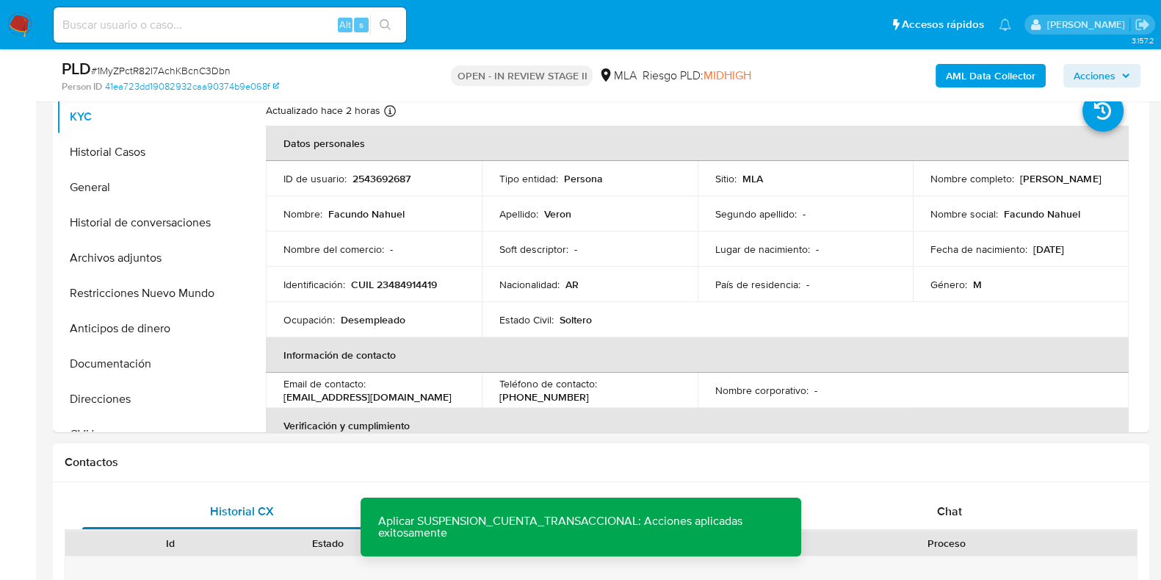
scroll to position [308, 0]
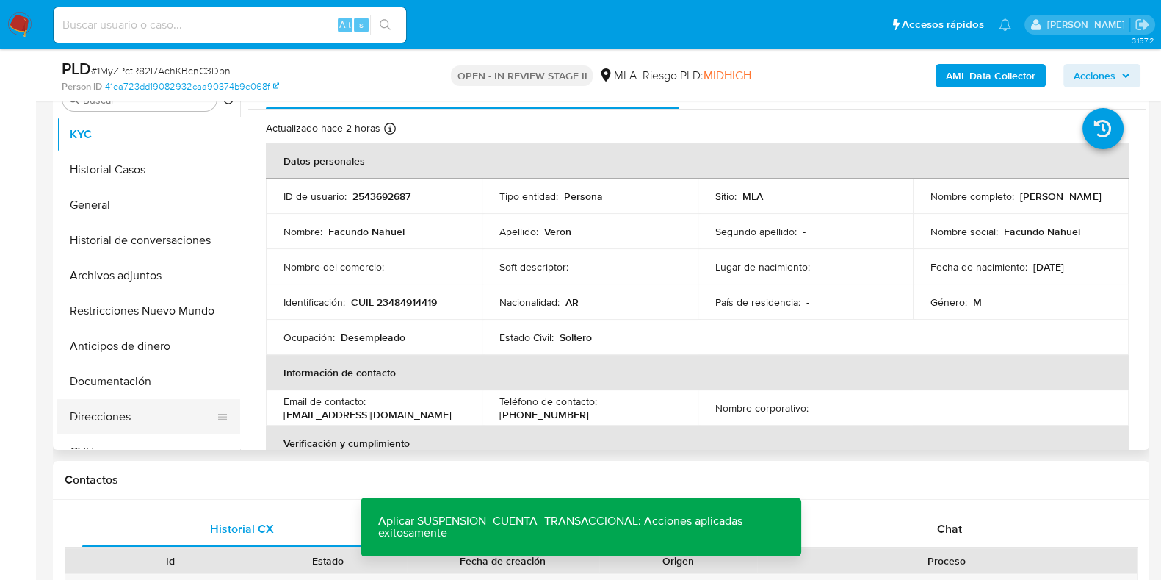
click at [126, 408] on button "Direcciones" at bounding box center [143, 416] width 172 height 35
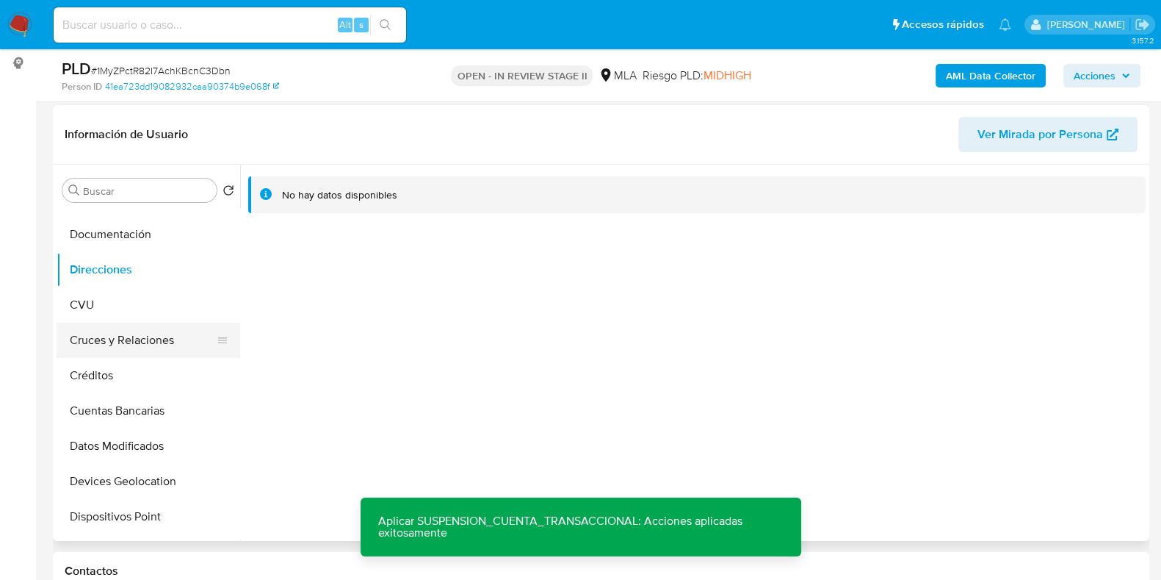
scroll to position [275, 0]
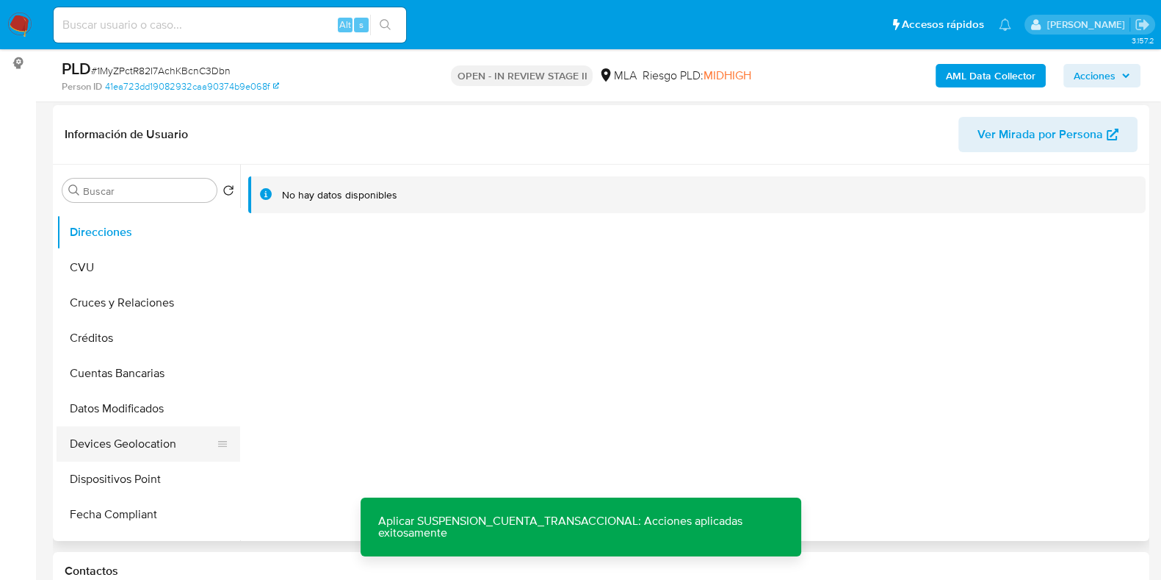
click at [141, 449] on button "Devices Geolocation" at bounding box center [143, 443] width 172 height 35
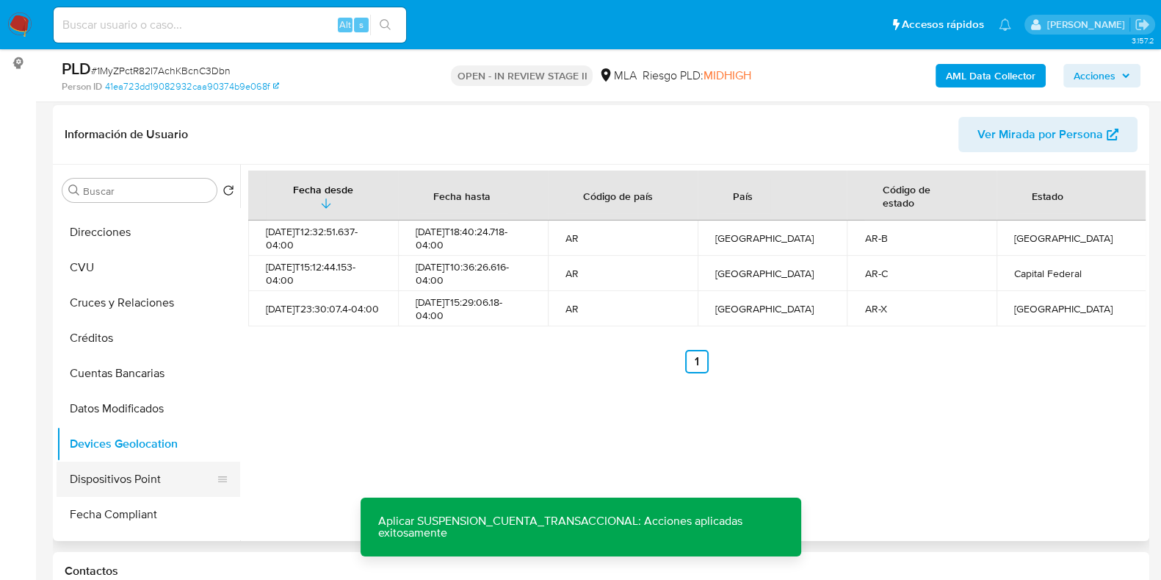
click at [139, 473] on button "Dispositivos Point" at bounding box center [143, 478] width 172 height 35
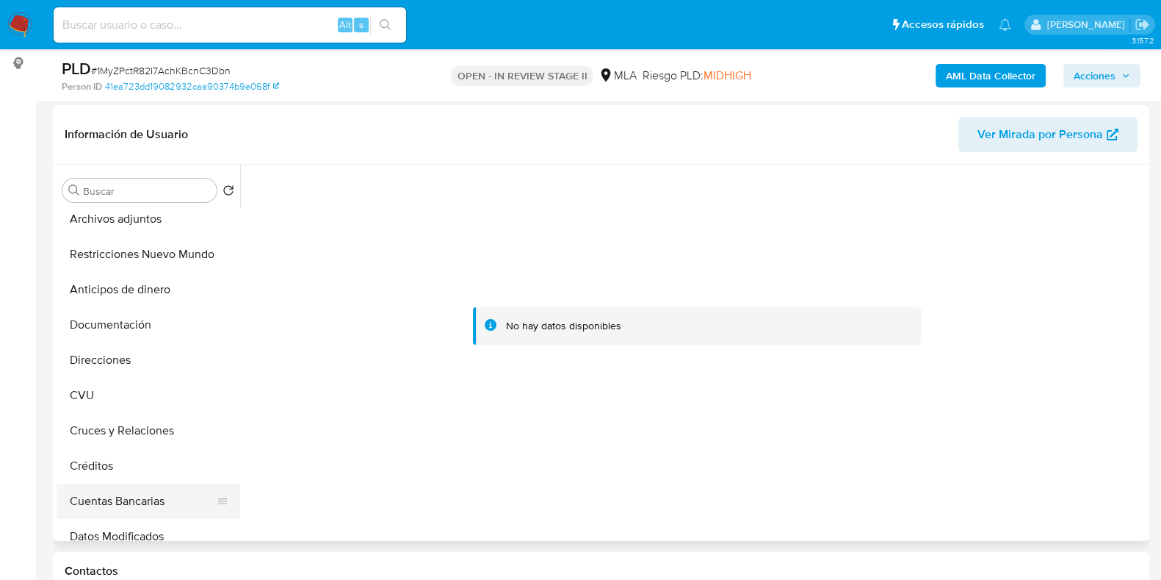
scroll to position [0, 0]
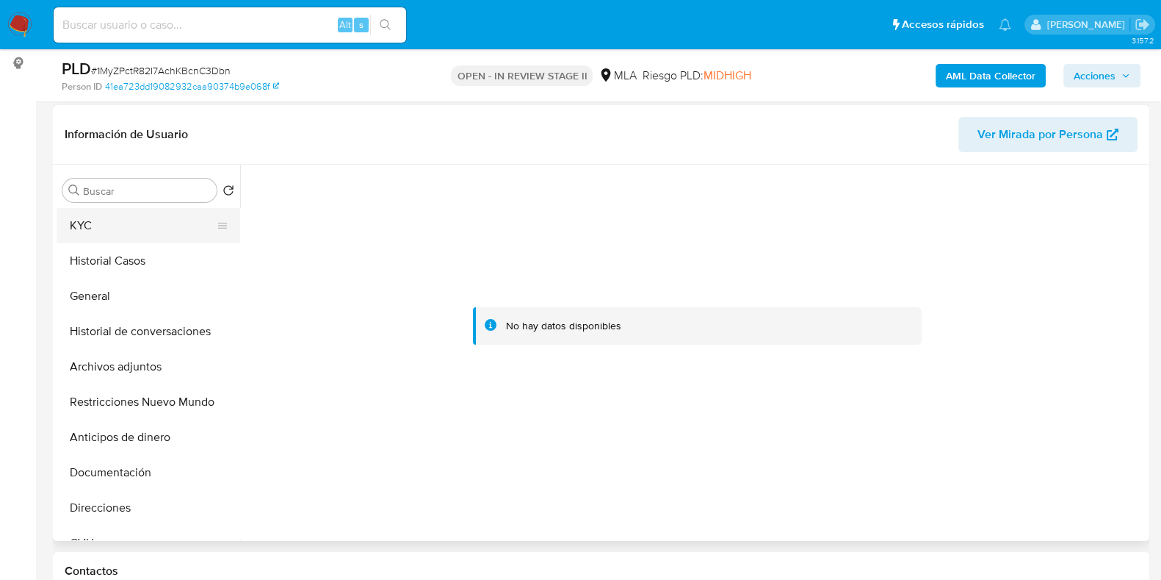
click at [107, 229] on button "KYC" at bounding box center [143, 225] width 172 height 35
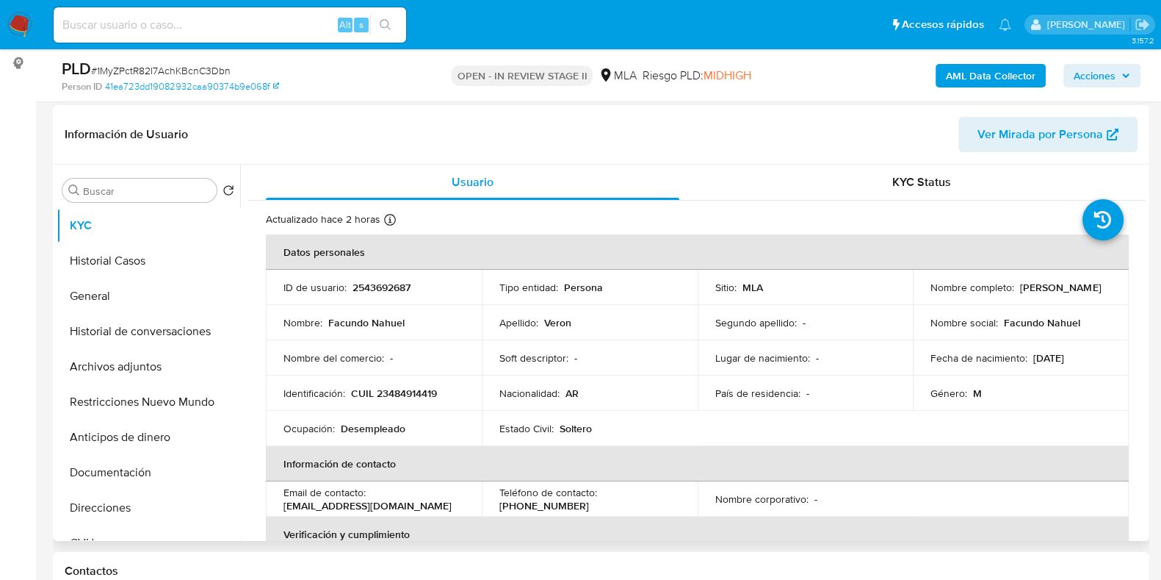
drag, startPoint x: 1036, startPoint y: 292, endPoint x: 928, endPoint y: 292, distance: 107.2
click at [931, 292] on div "Nombre completo : Facundo Nahuel Veron" at bounding box center [1021, 287] width 181 height 13
drag, startPoint x: 926, startPoint y: 296, endPoint x: 1032, endPoint y: 295, distance: 105.8
click at [1032, 294] on div "Nombre completo : Facundo Nahuel Veron" at bounding box center [1021, 287] width 181 height 13
copy p "Facundo Nahuel Veron"
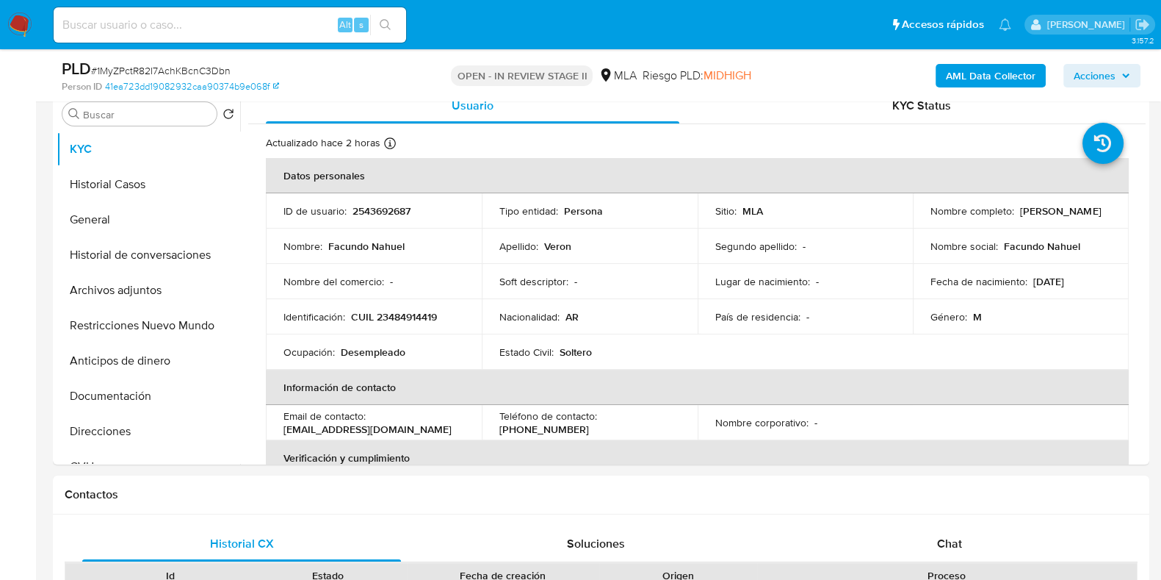
scroll to position [292, 0]
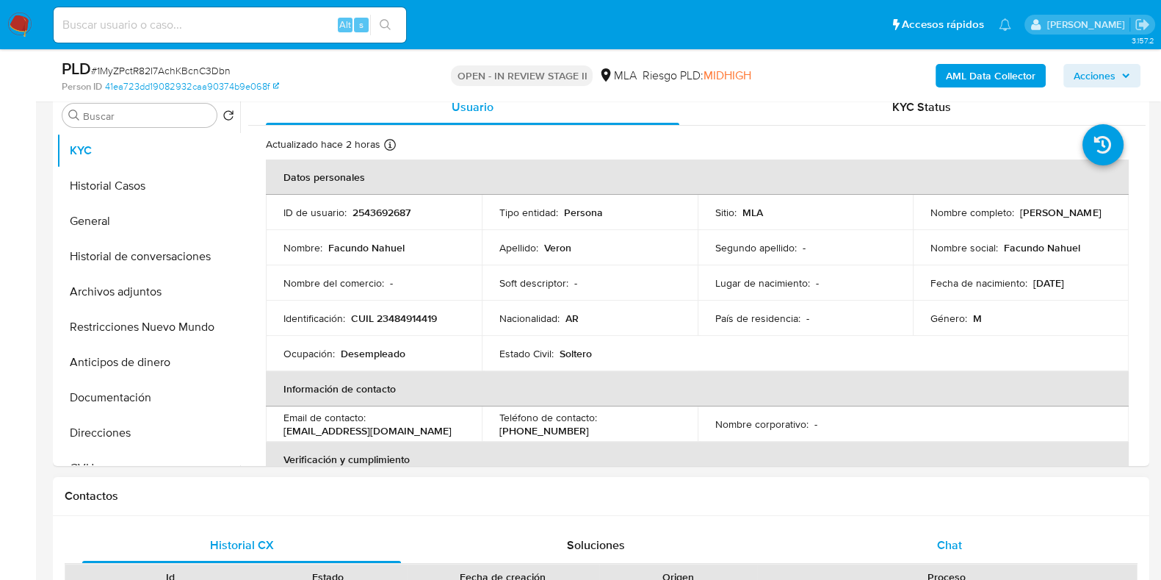
click at [972, 536] on div "Chat" at bounding box center [949, 544] width 319 height 35
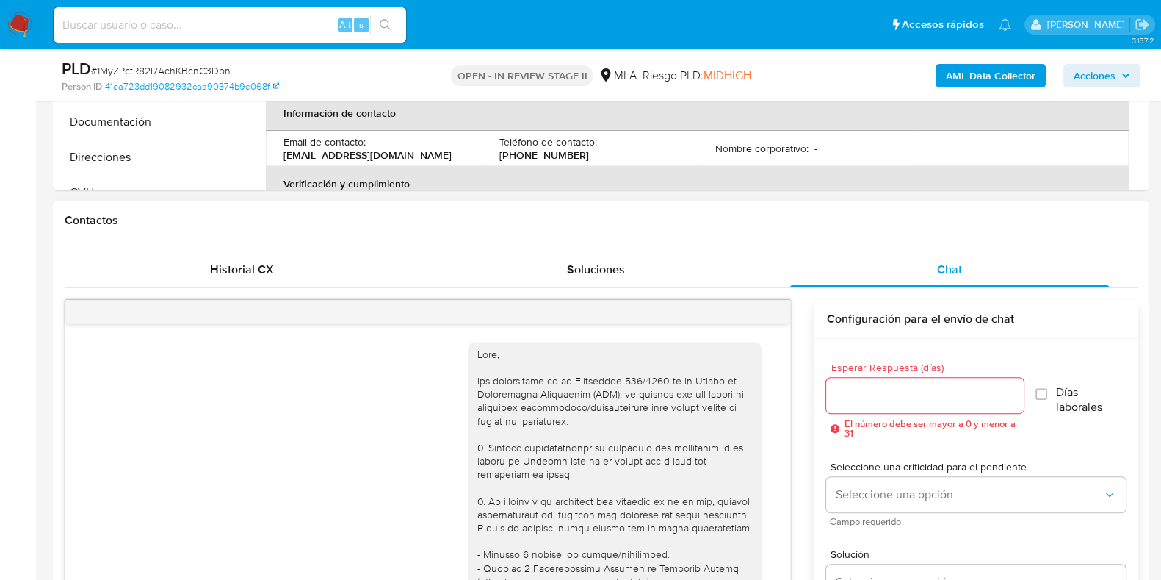
scroll to position [869, 0]
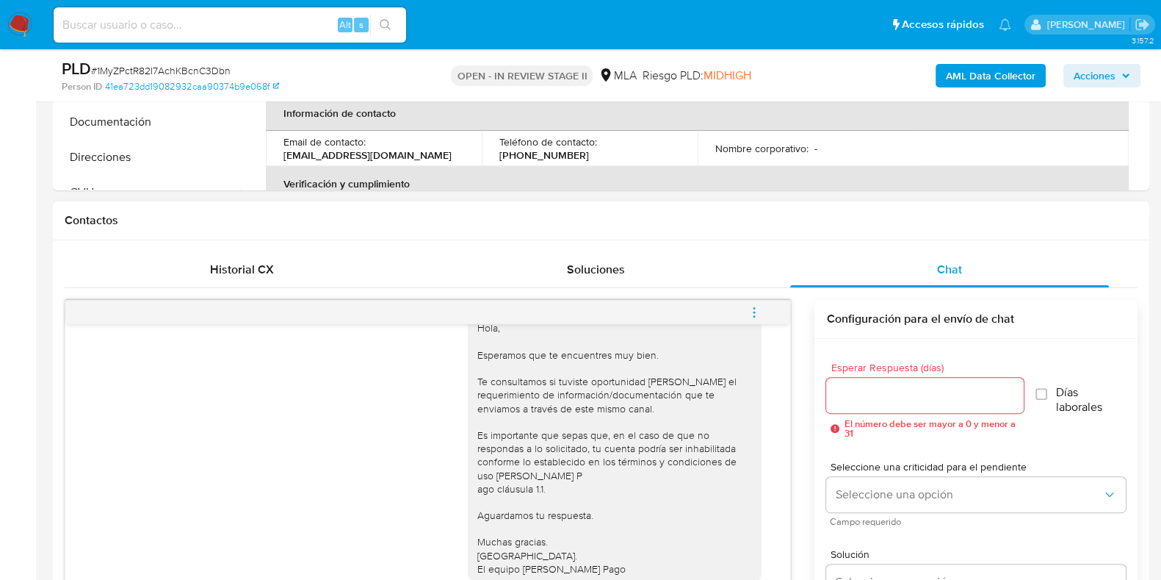
click at [759, 307] on icon "menu-action" at bounding box center [754, 312] width 13 height 13
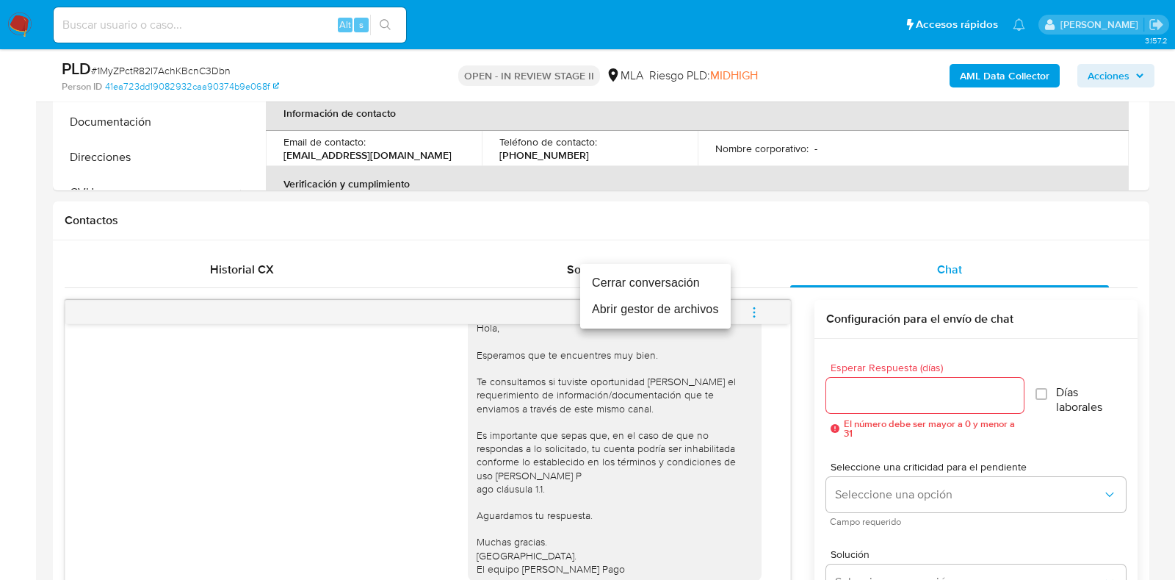
click at [643, 282] on li "Cerrar conversación" at bounding box center [655, 283] width 151 height 26
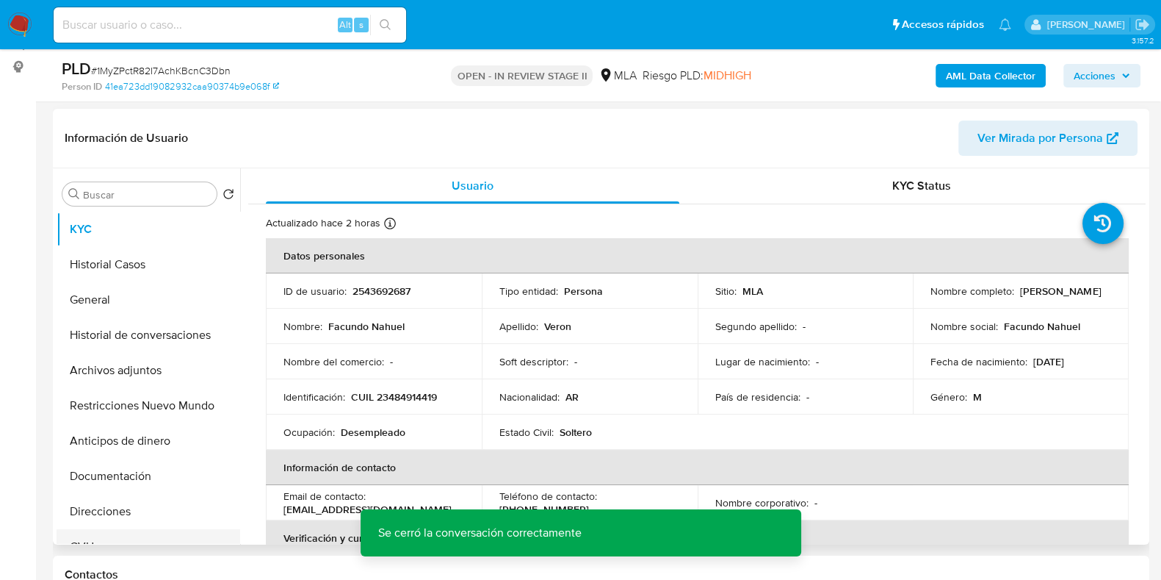
scroll to position [200, 0]
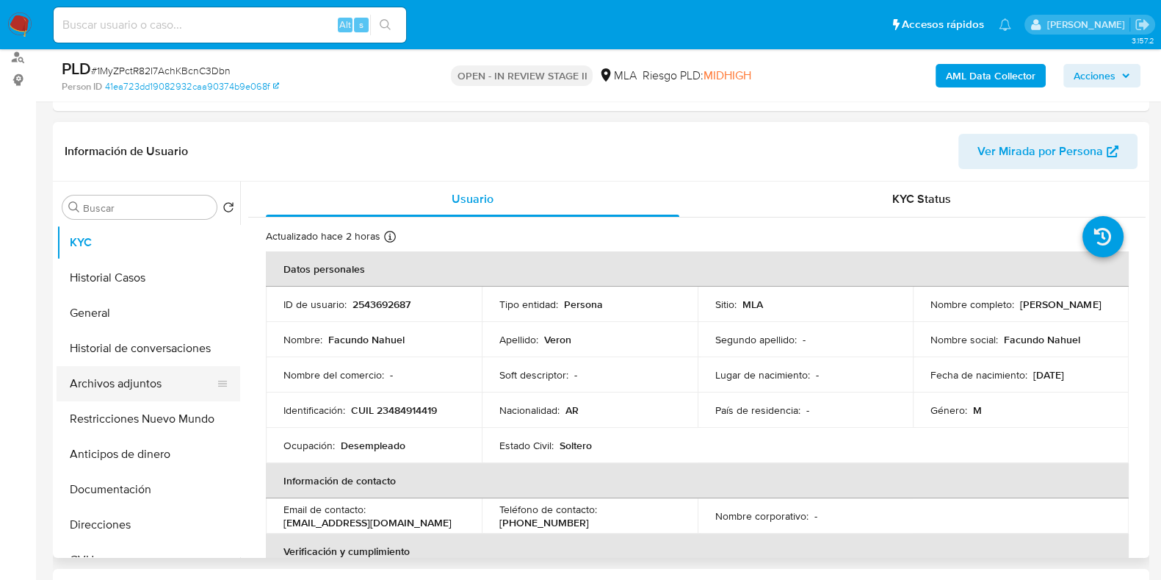
click at [115, 381] on button "Archivos adjuntos" at bounding box center [143, 383] width 172 height 35
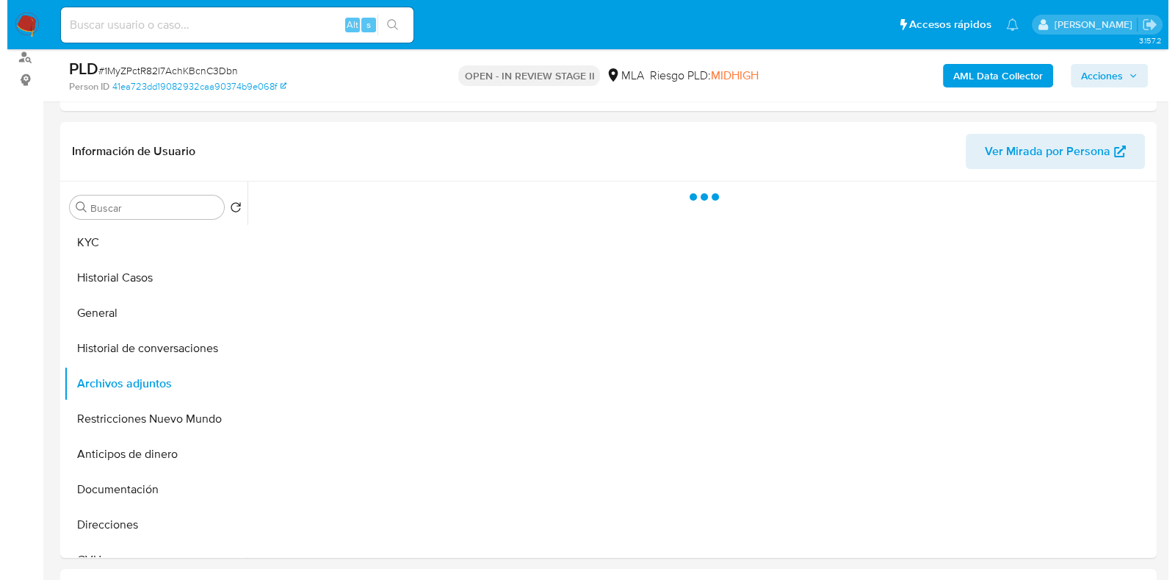
scroll to position [292, 0]
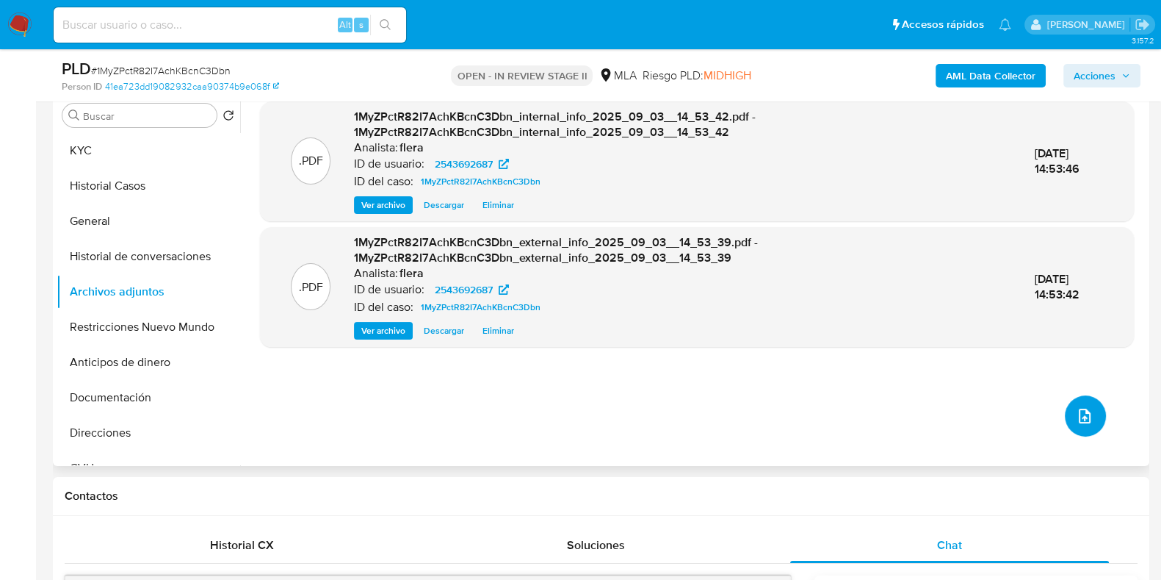
click at [1076, 404] on button "upload-file" at bounding box center [1085, 415] width 41 height 41
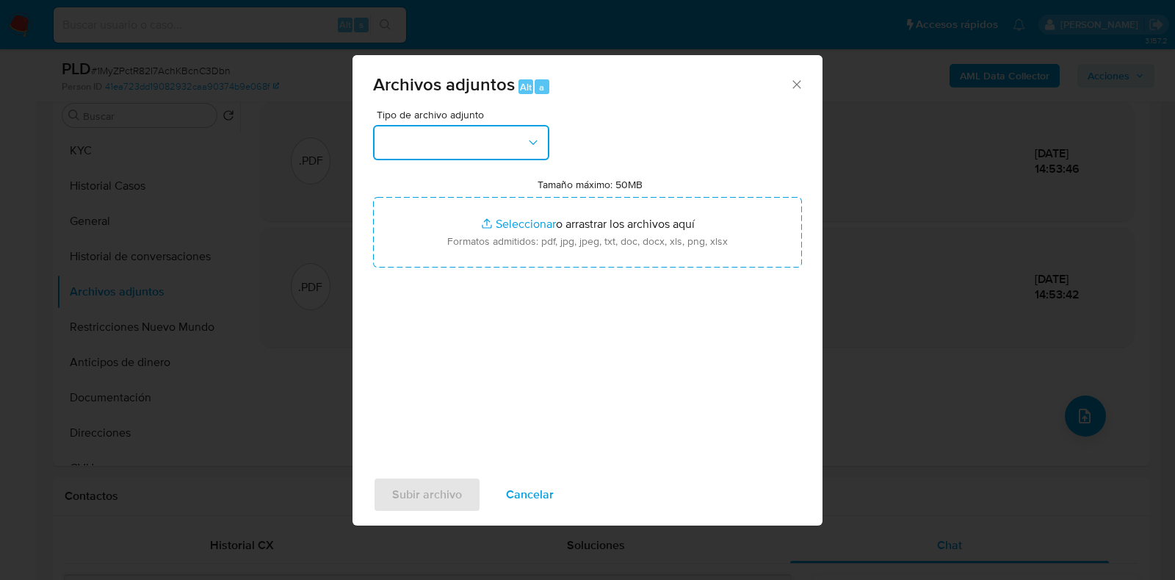
click at [484, 131] on button "button" at bounding box center [461, 142] width 176 height 35
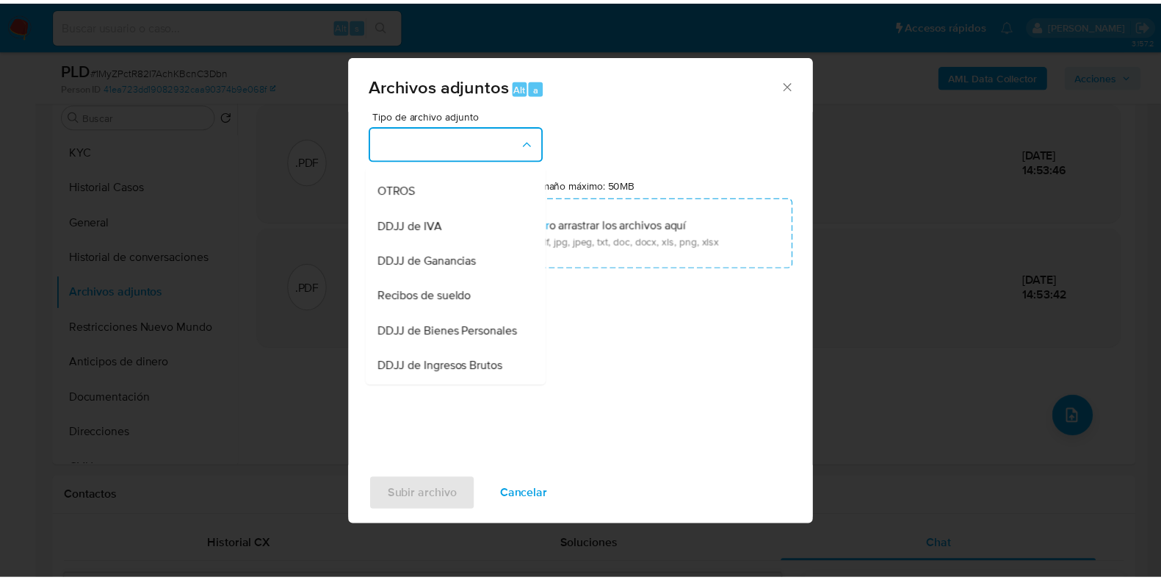
scroll to position [275, 0]
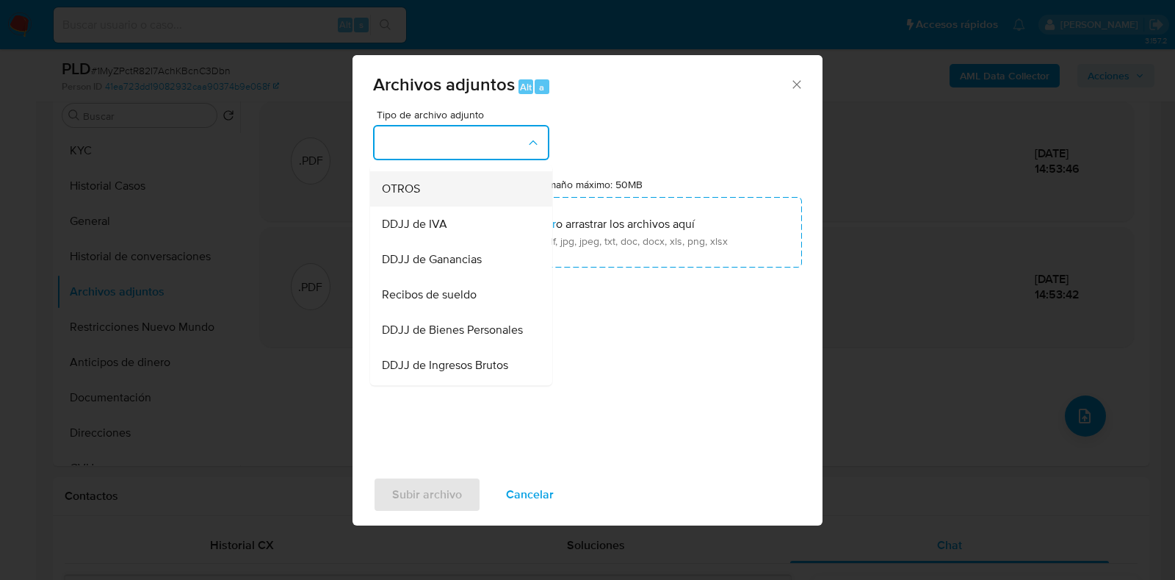
click at [463, 206] on div "OTROS" at bounding box center [457, 188] width 150 height 35
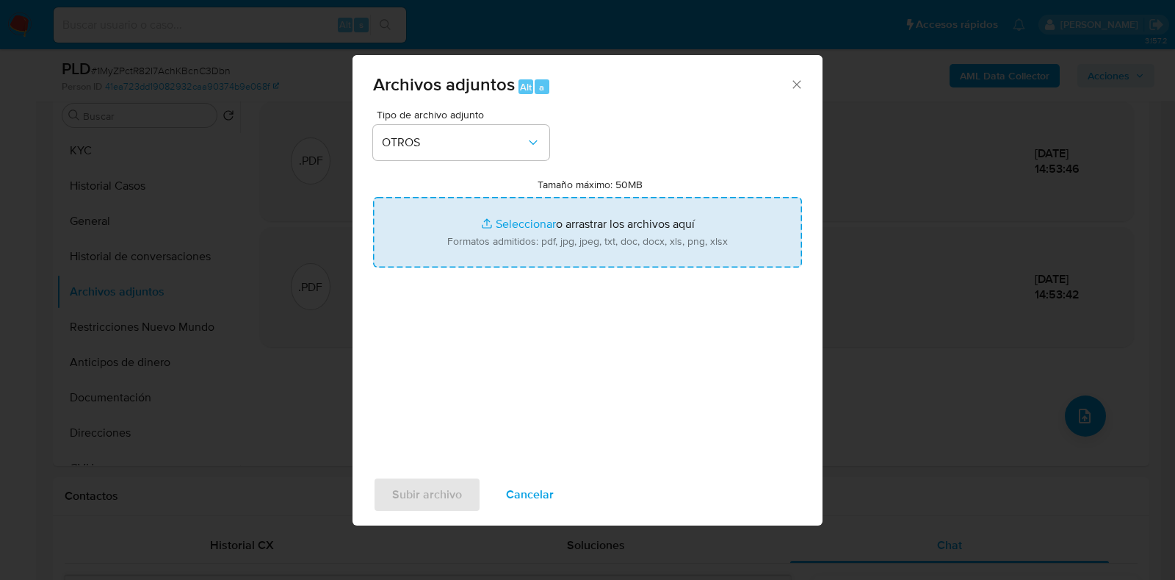
type input "C:\fakepath\Movimientos-Aladdin- Facundo Nahuel Veron.xlsx"
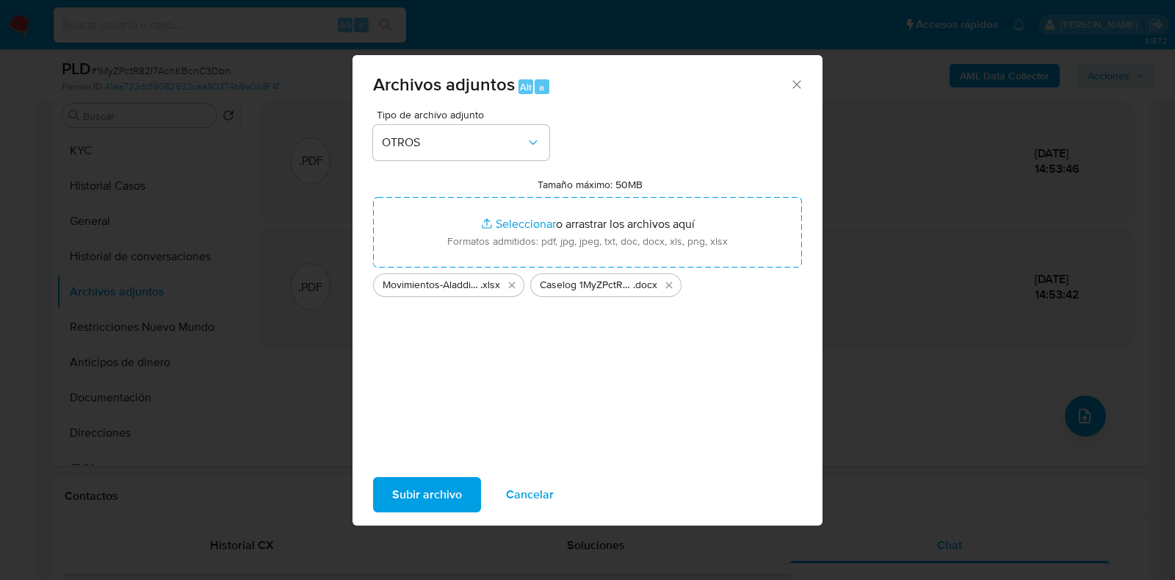
click at [423, 493] on span "Subir archivo" at bounding box center [427, 494] width 70 height 32
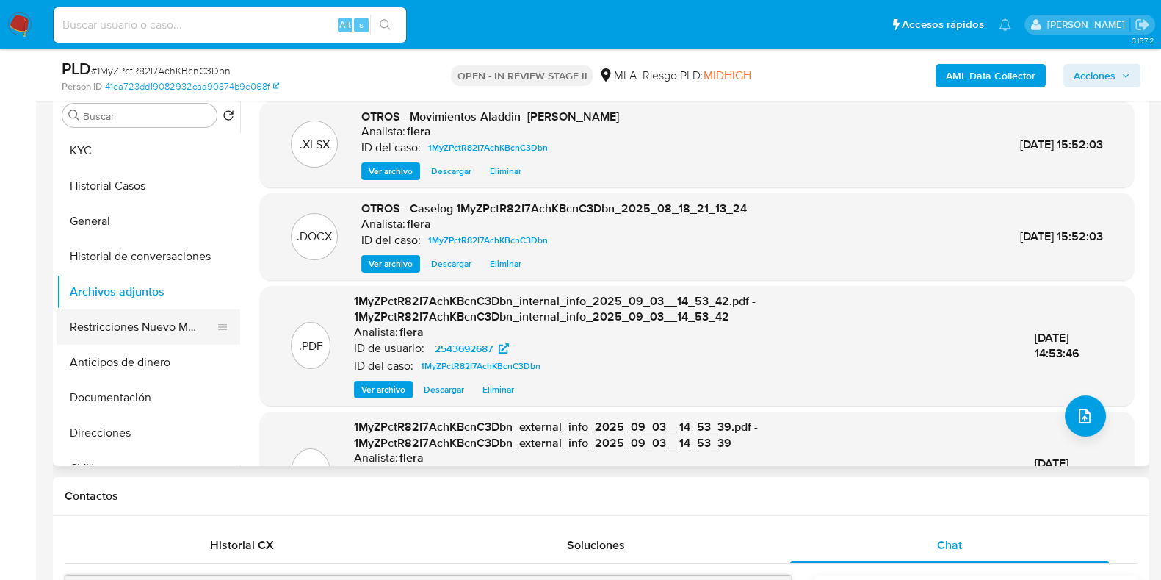
click at [151, 325] on button "Restricciones Nuevo Mundo" at bounding box center [143, 326] width 172 height 35
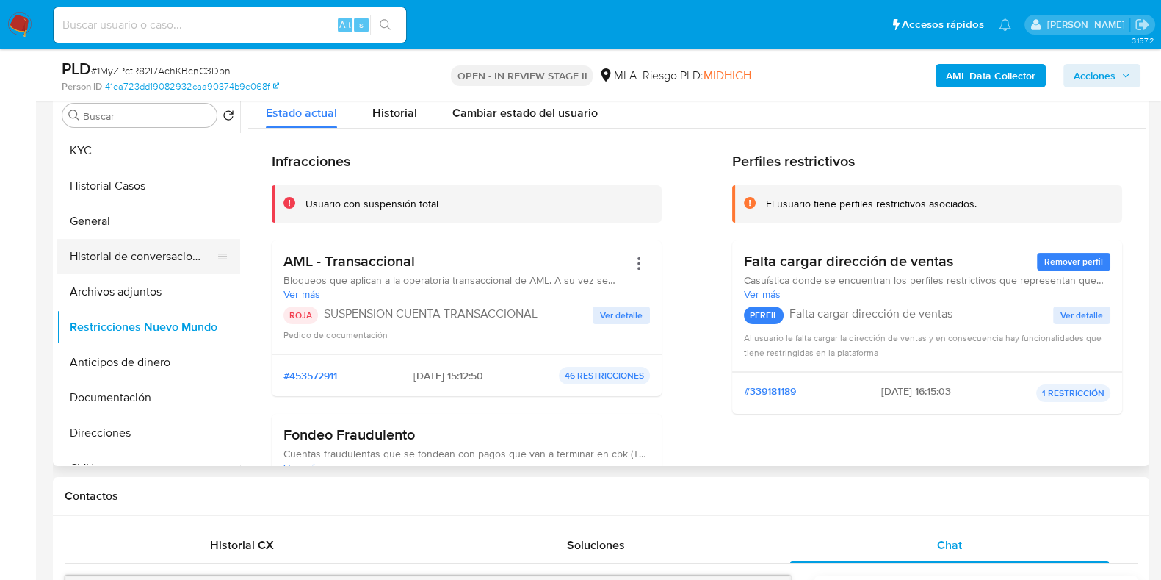
click at [165, 248] on button "Historial de conversaciones" at bounding box center [143, 256] width 172 height 35
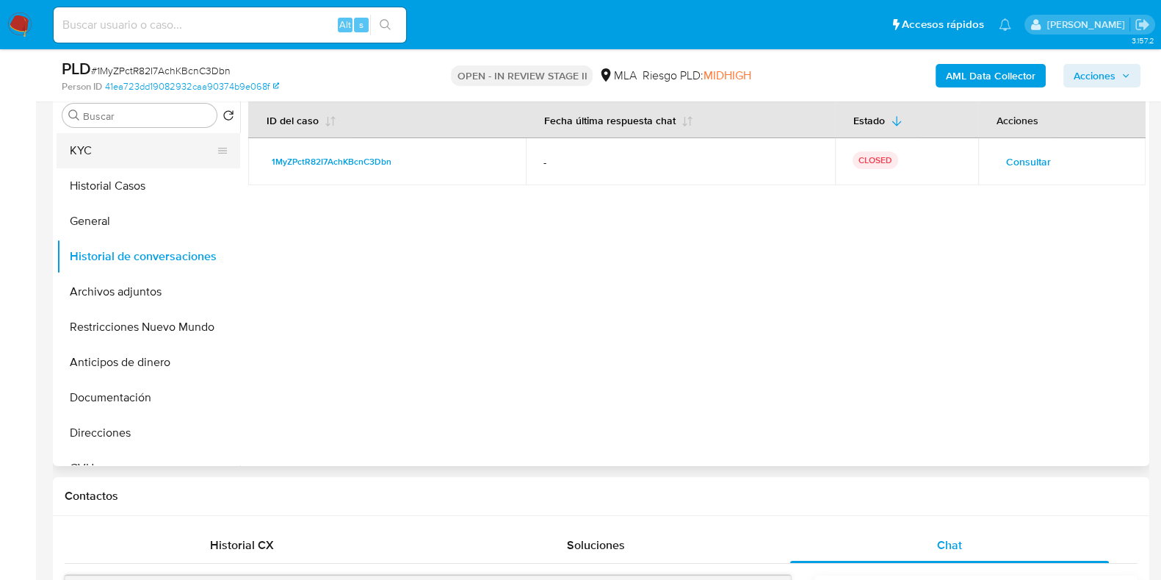
click at [120, 152] on button "KYC" at bounding box center [143, 150] width 172 height 35
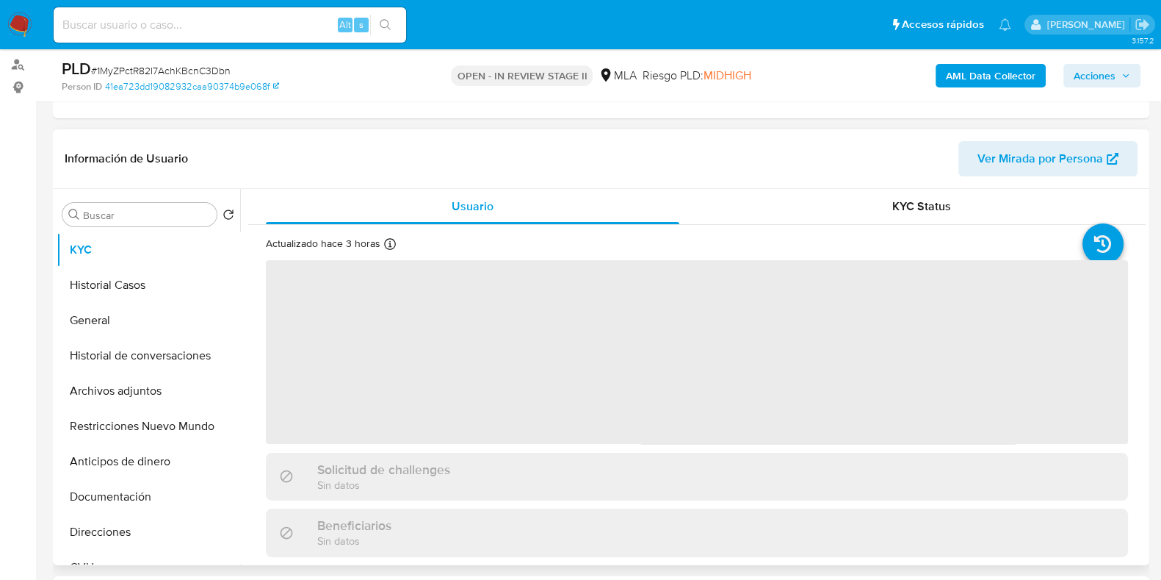
scroll to position [16, 0]
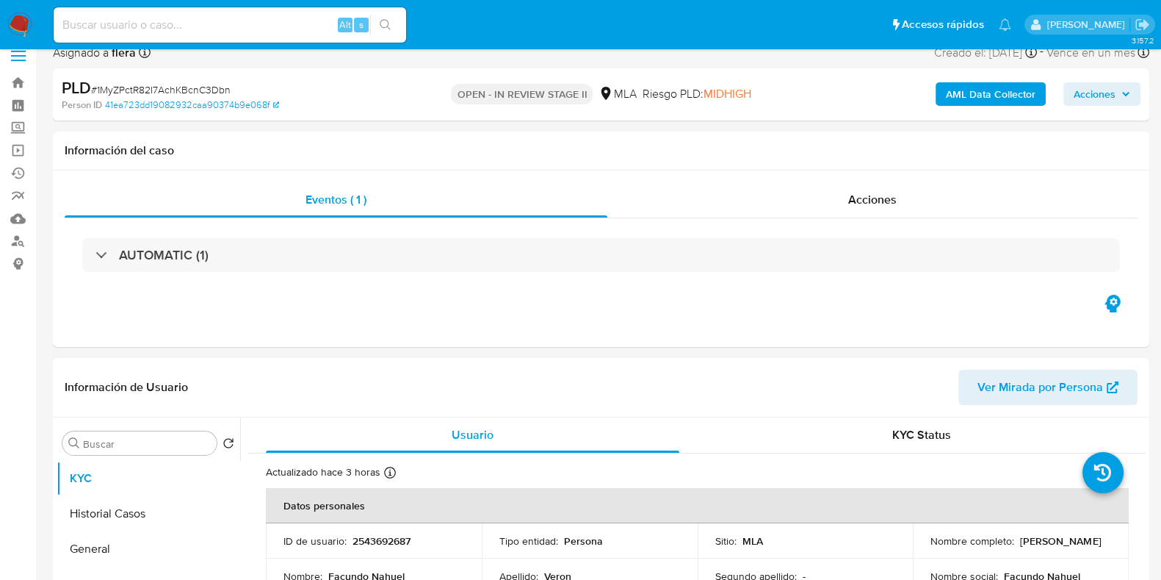
click at [1116, 96] on span "Acciones" at bounding box center [1102, 94] width 57 height 21
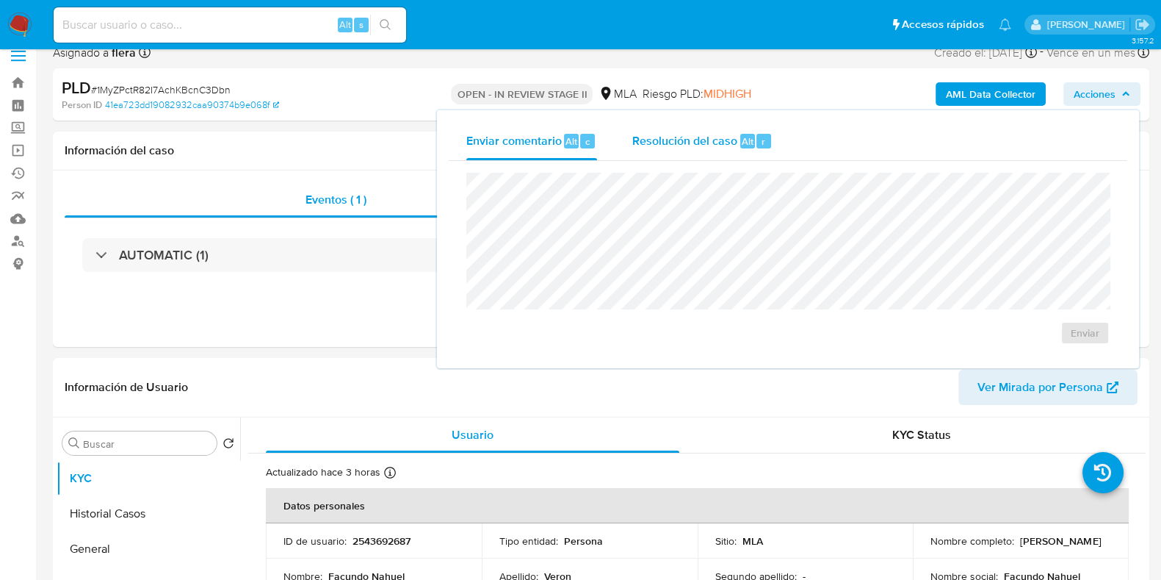
click at [723, 139] on span "Resolución del caso" at bounding box center [684, 140] width 105 height 17
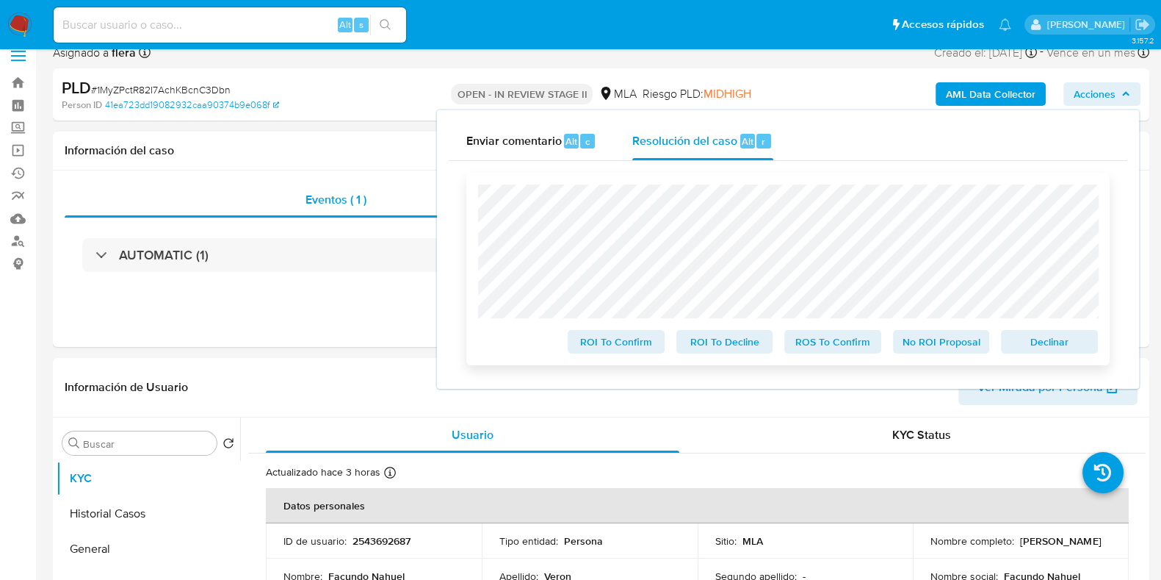
click at [1059, 339] on span "Declinar" at bounding box center [1049, 341] width 76 height 21
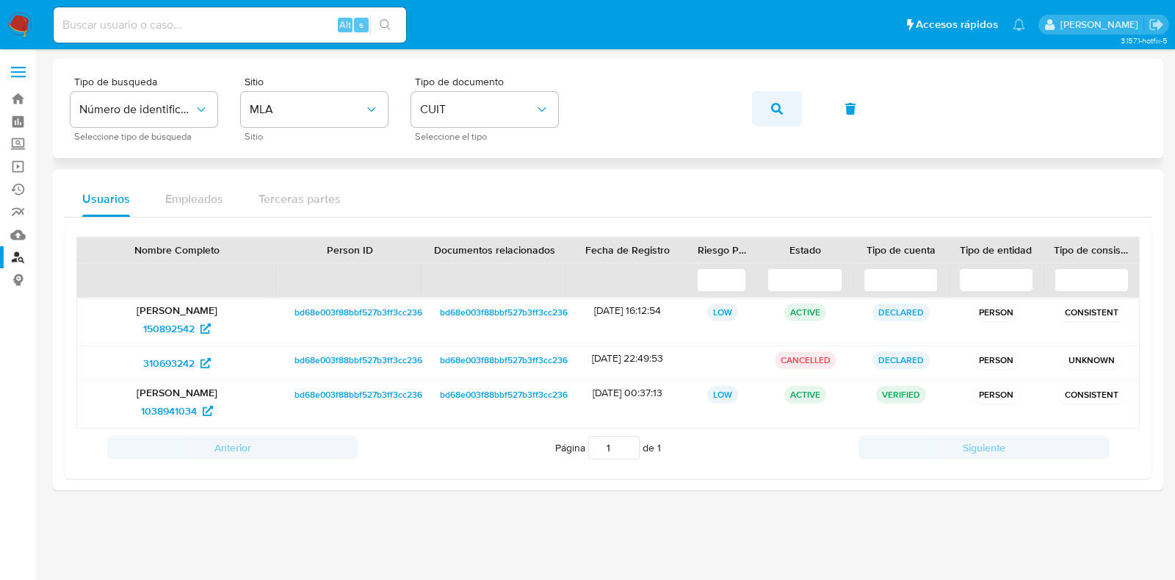
click at [770, 104] on button "button" at bounding box center [777, 108] width 50 height 35
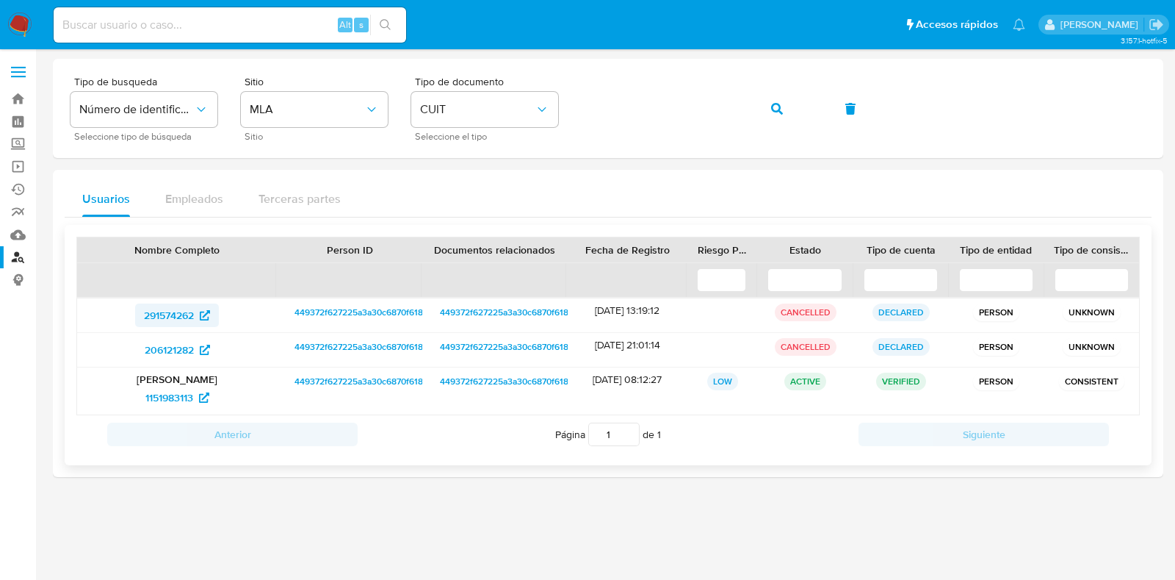
click at [196, 313] on span "291574262" at bounding box center [177, 315] width 66 height 24
click at [176, 353] on span "206121282" at bounding box center [169, 350] width 49 height 24
click at [167, 395] on span "1151983113" at bounding box center [169, 398] width 48 height 24
click at [768, 102] on button "button" at bounding box center [777, 108] width 50 height 35
click at [181, 314] on span "291574262" at bounding box center [169, 315] width 50 height 24
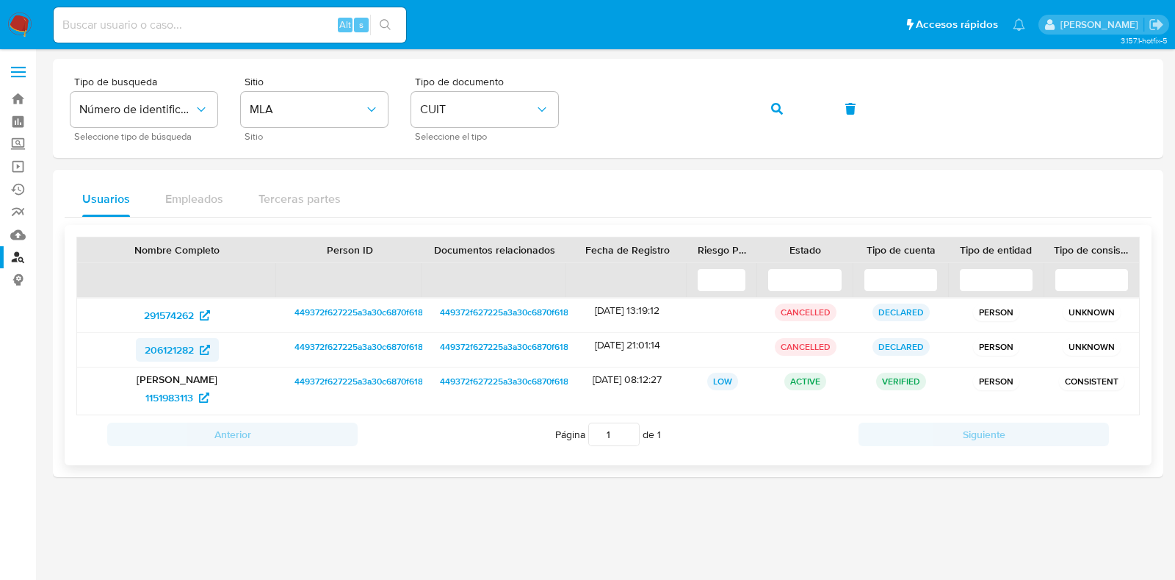
click at [168, 347] on span "206121282" at bounding box center [169, 350] width 49 height 24
click at [171, 394] on span "1151983113" at bounding box center [169, 398] width 48 height 24
click at [777, 112] on icon "button" at bounding box center [777, 109] width 12 height 12
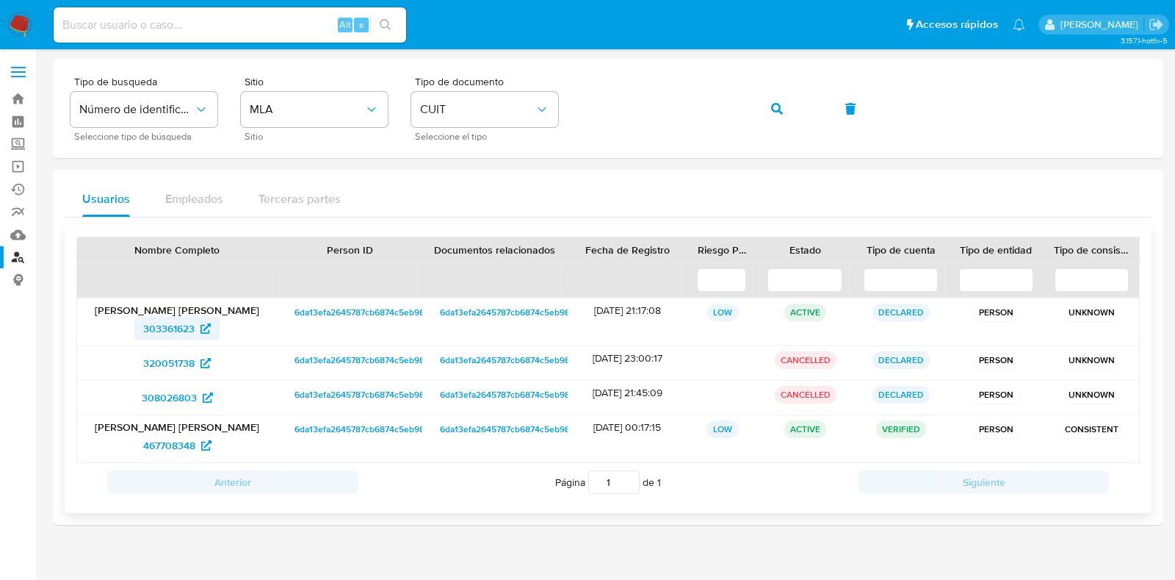
click at [163, 330] on span "303361623" at bounding box center [168, 329] width 51 height 24
click at [172, 363] on span "320051738" at bounding box center [168, 363] width 51 height 24
click at [160, 394] on span "308026803" at bounding box center [169, 398] width 55 height 24
click at [176, 438] on span "467708348" at bounding box center [169, 445] width 52 height 24
click at [787, 108] on button "button" at bounding box center [777, 108] width 50 height 35
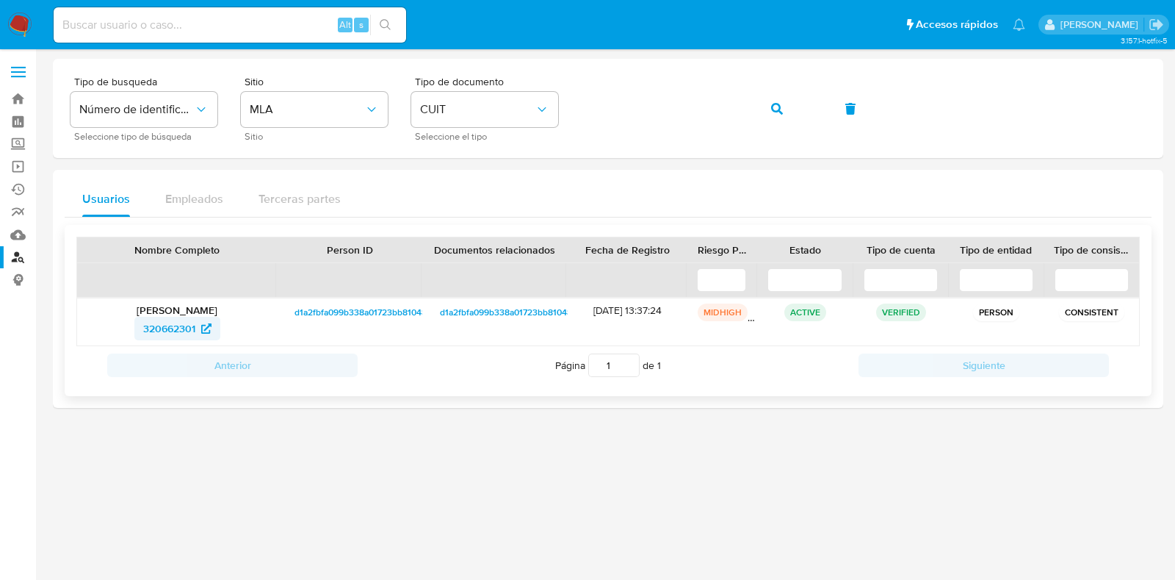
click at [192, 333] on span "320662301" at bounding box center [169, 329] width 52 height 24
click at [781, 106] on icon "button" at bounding box center [777, 109] width 12 height 12
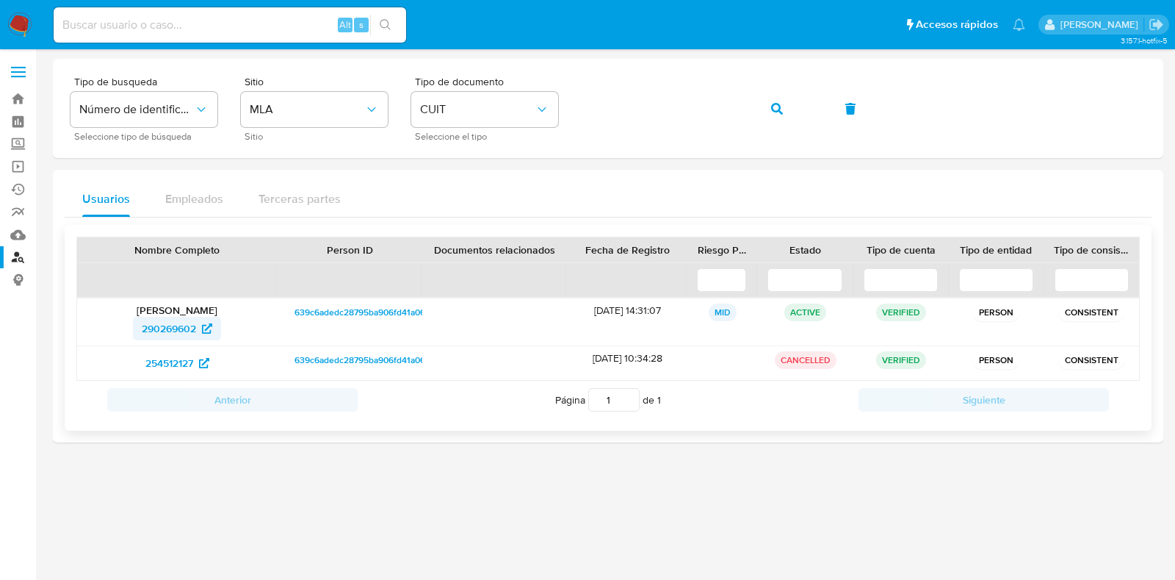
click at [194, 332] on span "290269602" at bounding box center [169, 329] width 54 height 24
click at [194, 361] on span "254512127" at bounding box center [177, 363] width 64 height 24
click at [771, 109] on icon "button" at bounding box center [777, 109] width 12 height 12
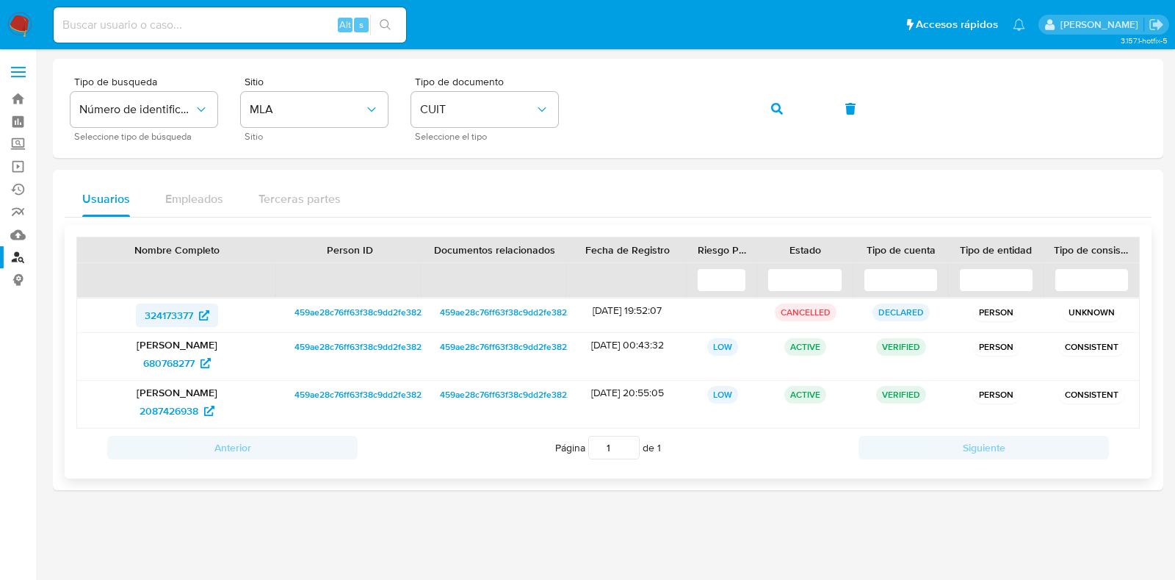
click at [170, 320] on span "324173377" at bounding box center [169, 315] width 48 height 24
click at [182, 361] on span "680768277" at bounding box center [168, 363] width 51 height 24
click at [173, 412] on span "2087426938" at bounding box center [169, 411] width 59 height 24
click at [773, 101] on span "button" at bounding box center [777, 109] width 12 height 32
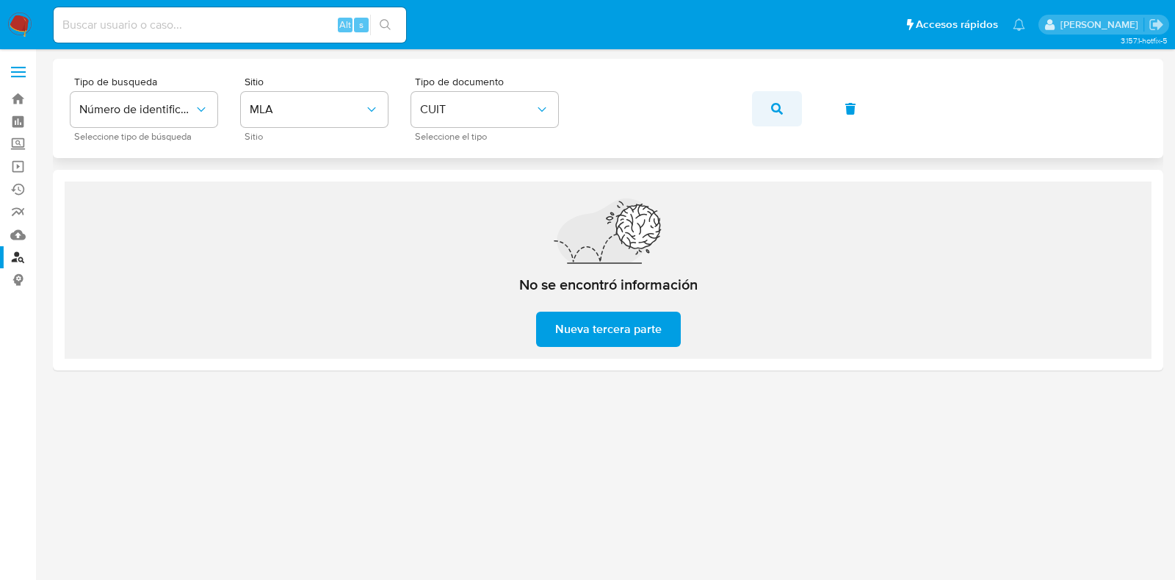
click at [783, 104] on button "button" at bounding box center [777, 108] width 50 height 35
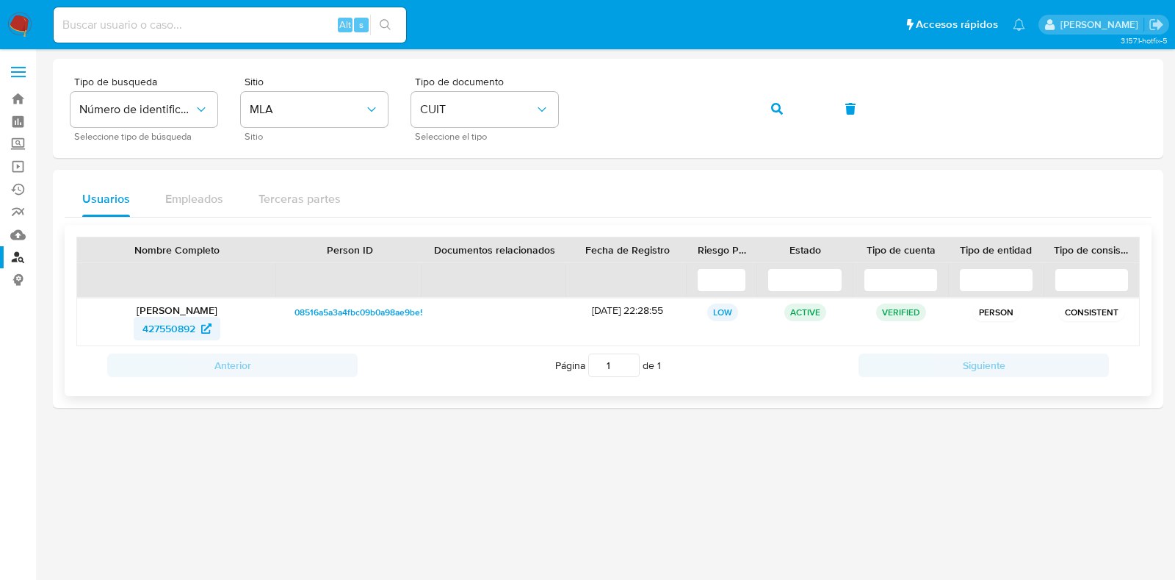
click at [170, 332] on span "427550892" at bounding box center [168, 329] width 53 height 24
click at [781, 106] on icon "button" at bounding box center [777, 109] width 12 height 12
click at [173, 318] on span "2219292890" at bounding box center [168, 329] width 57 height 24
click at [160, 322] on span "2219292890" at bounding box center [168, 329] width 57 height 24
click at [773, 107] on icon "button" at bounding box center [777, 109] width 12 height 12
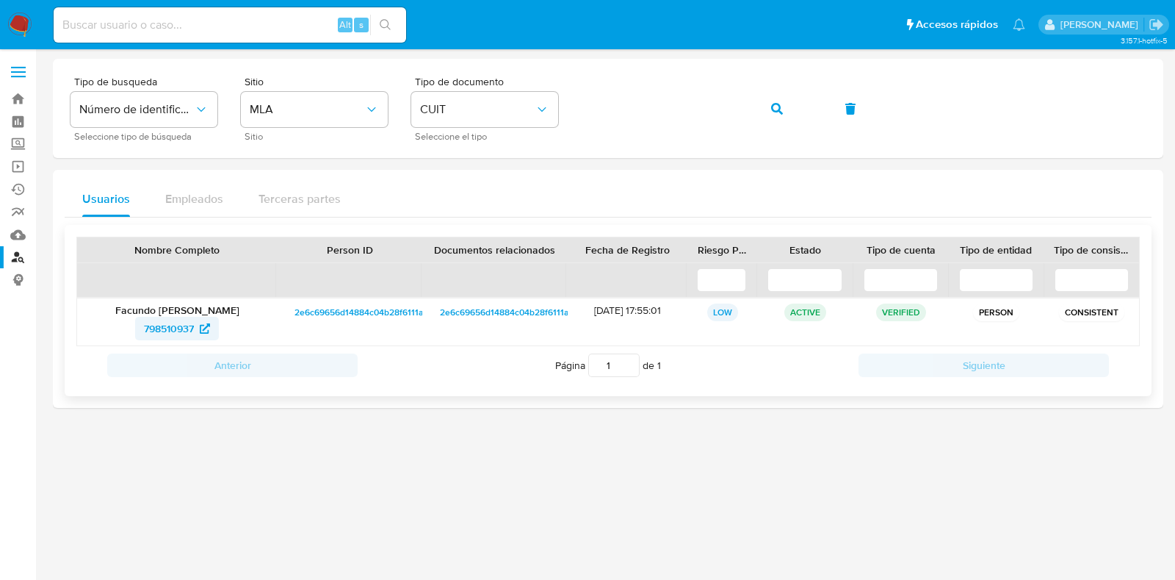
click at [167, 328] on span "798510937" at bounding box center [169, 329] width 50 height 24
click at [777, 105] on icon "button" at bounding box center [777, 109] width 12 height 12
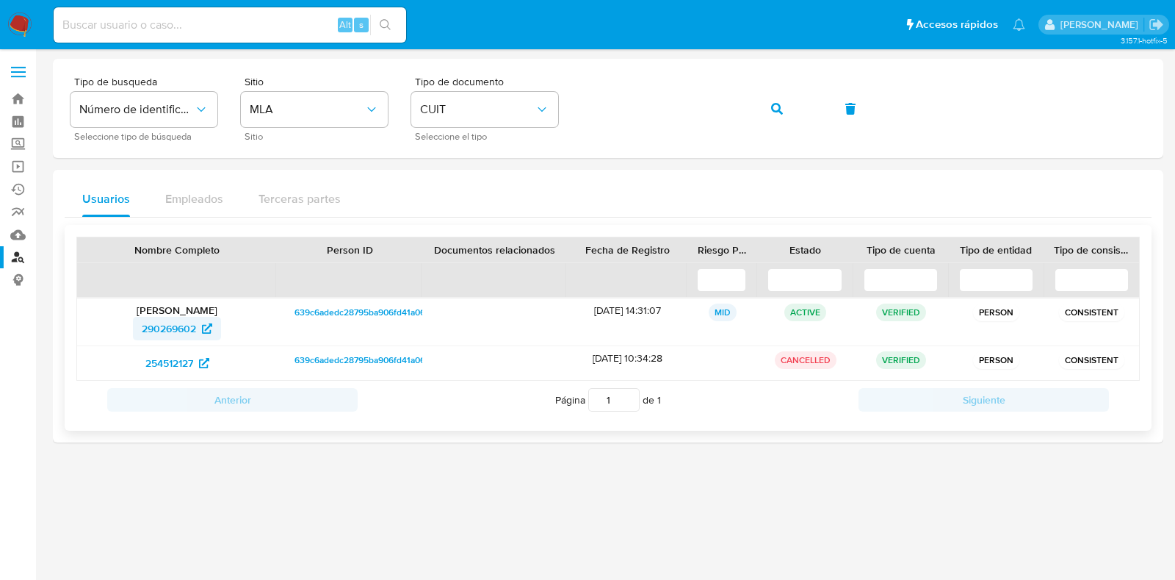
click at [192, 321] on span "290269602" at bounding box center [169, 329] width 54 height 24
click at [173, 363] on span "254512127" at bounding box center [169, 363] width 48 height 24
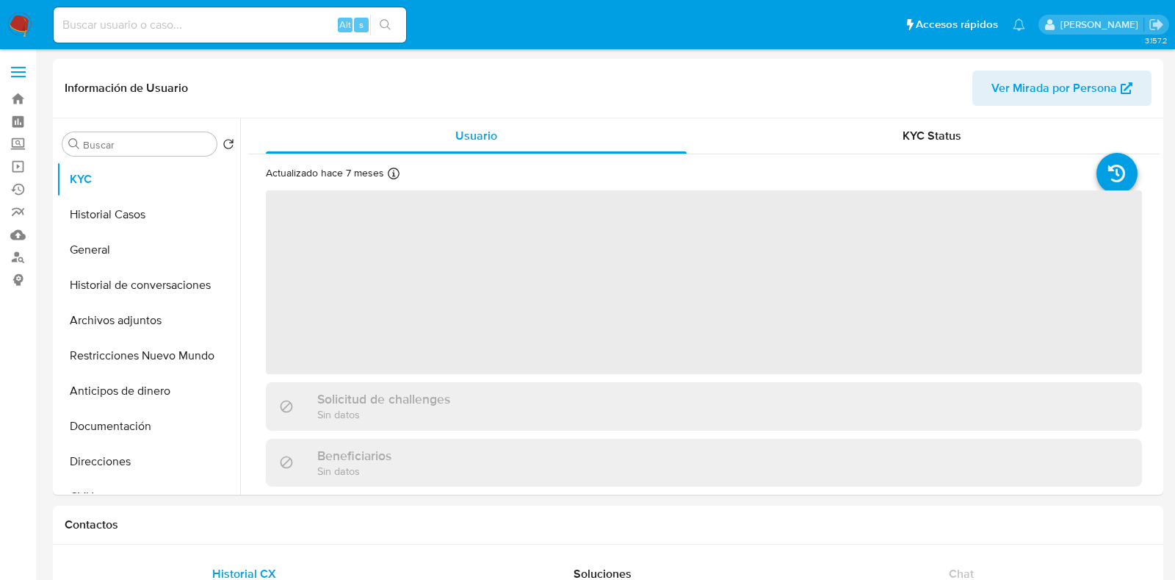
select select "10"
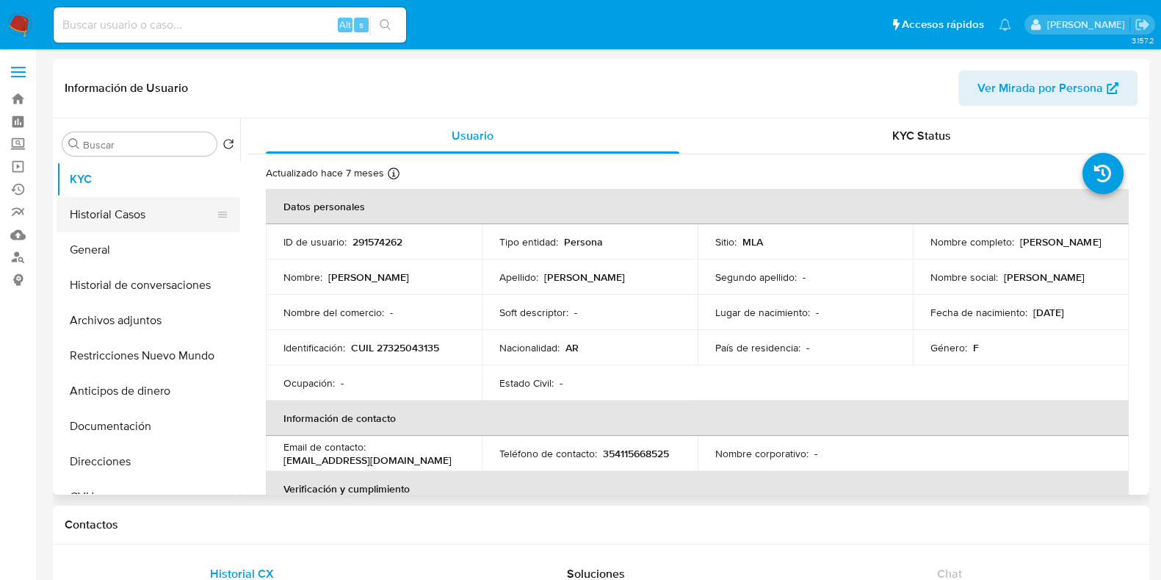
click at [120, 204] on button "Historial Casos" at bounding box center [143, 214] width 172 height 35
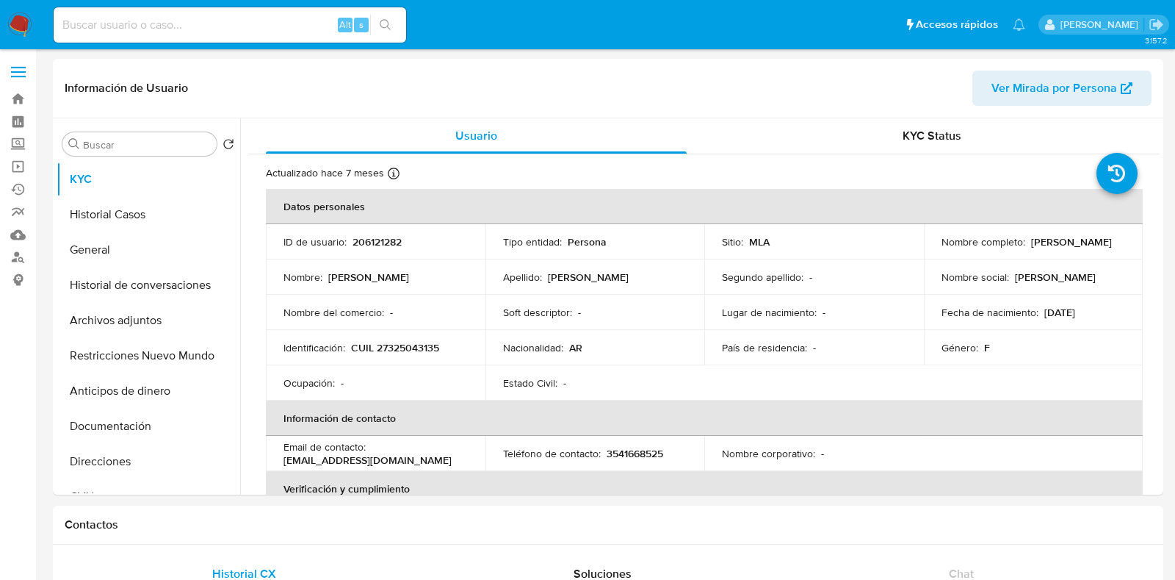
select select "10"
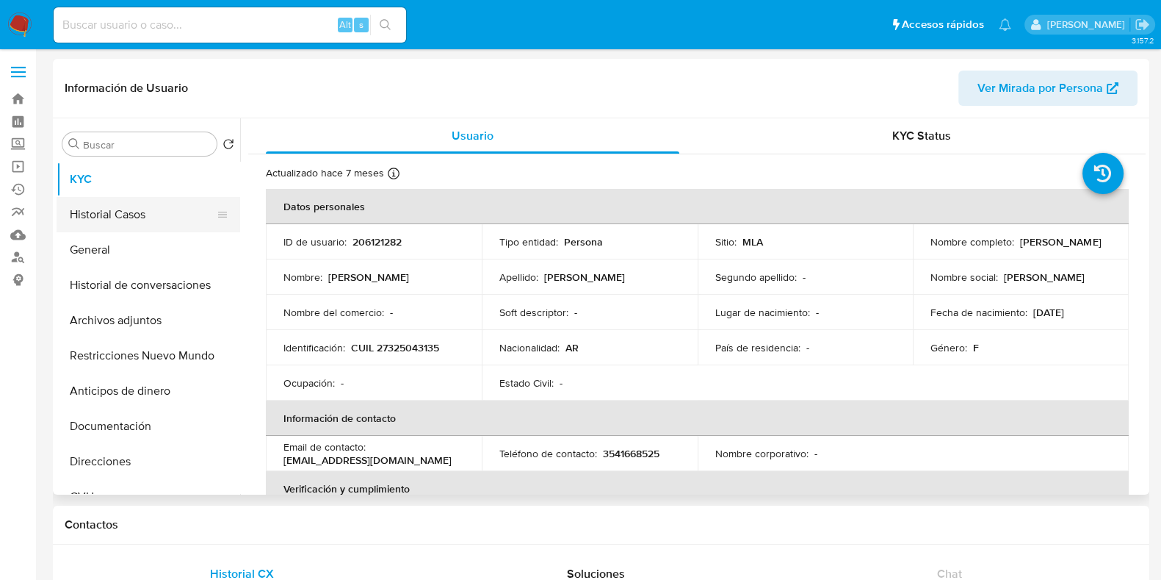
click at [131, 213] on button "Historial Casos" at bounding box center [143, 214] width 172 height 35
select select "10"
click at [163, 207] on button "Historial Casos" at bounding box center [143, 214] width 172 height 35
select select "10"
click at [115, 224] on button "Historial Casos" at bounding box center [143, 214] width 172 height 35
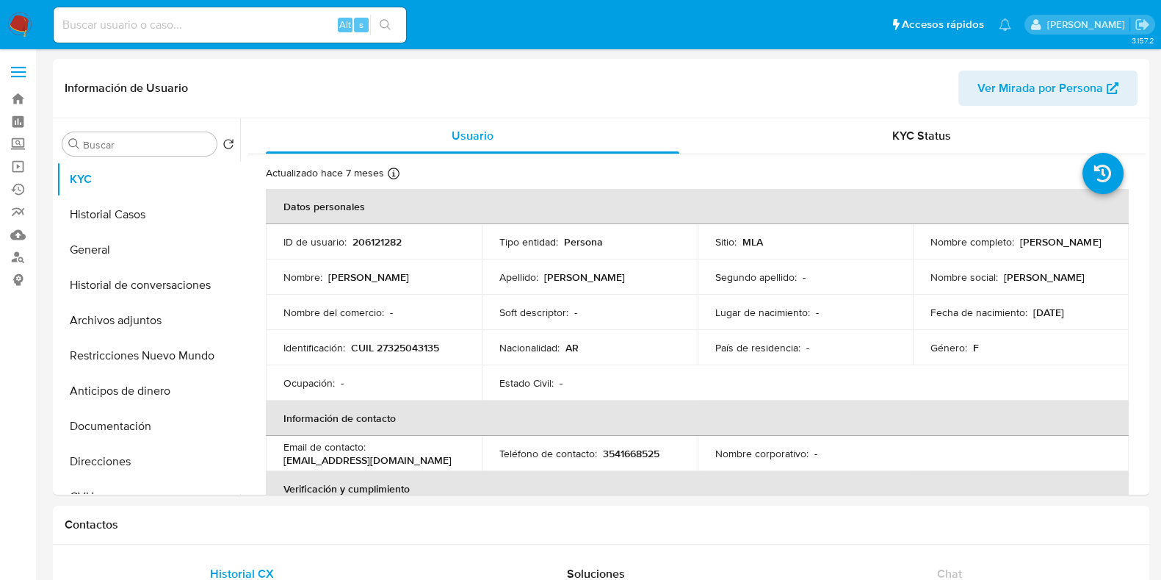
select select "10"
click at [148, 225] on button "Historial Casos" at bounding box center [143, 214] width 172 height 35
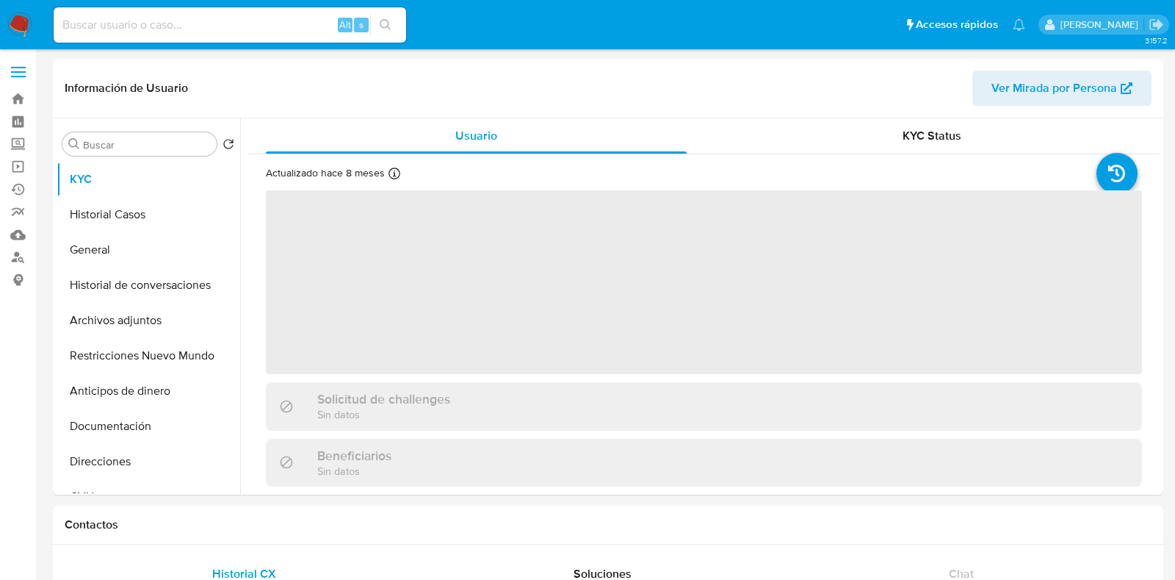
select select "10"
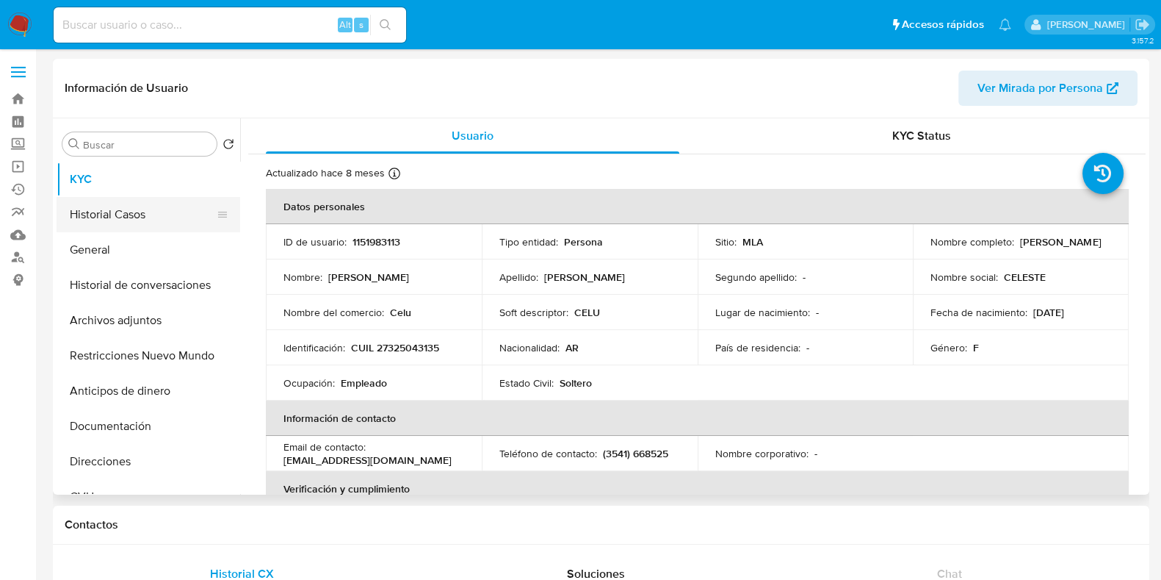
click at [162, 220] on button "Historial Casos" at bounding box center [143, 214] width 172 height 35
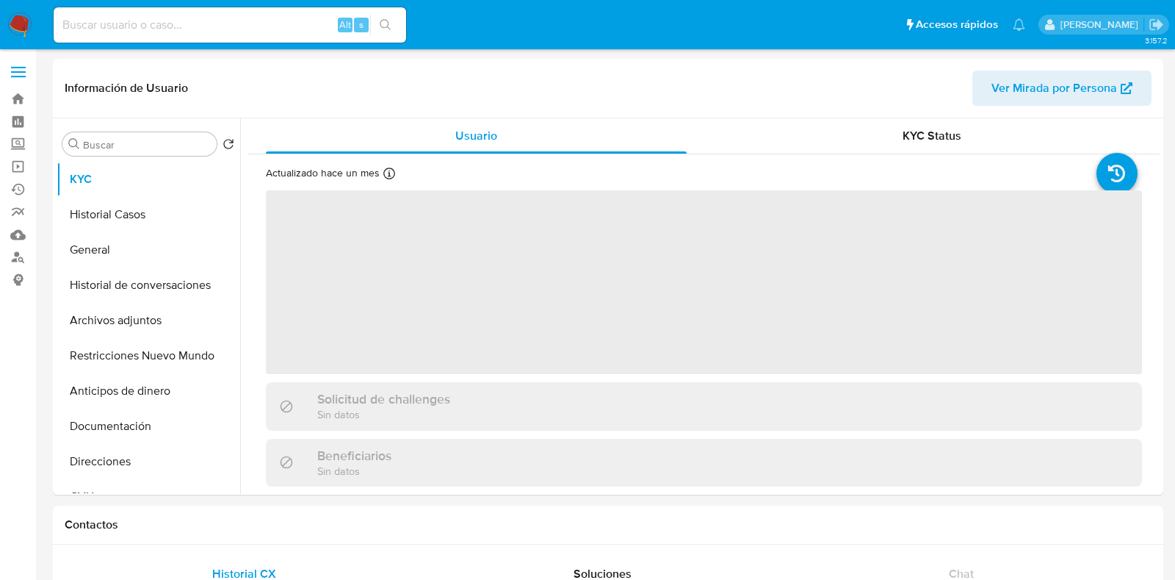
select select "10"
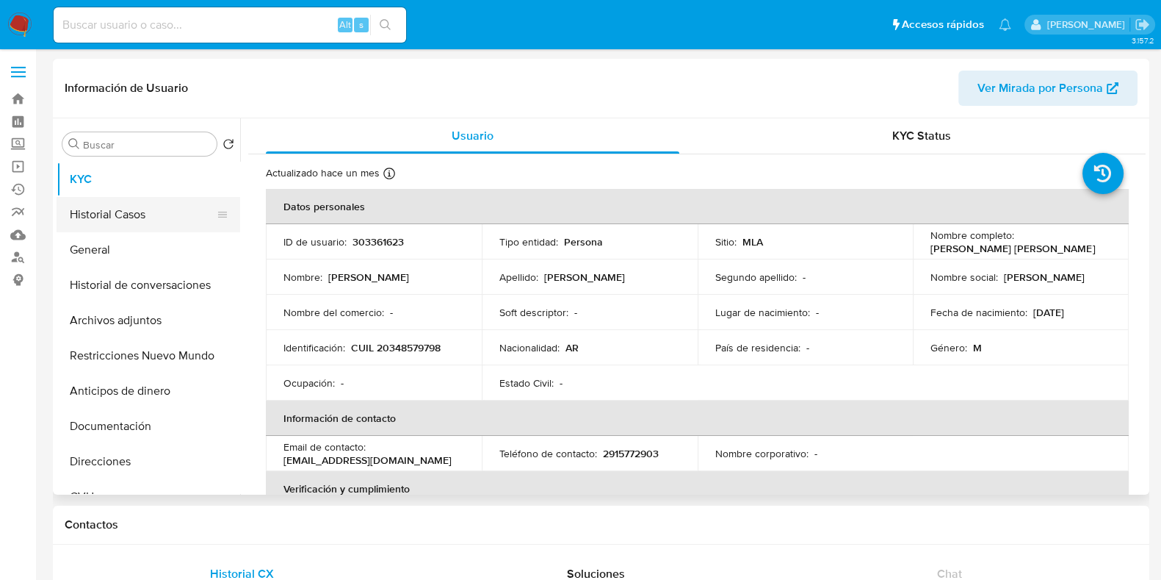
click at [154, 225] on button "Historial Casos" at bounding box center [143, 214] width 172 height 35
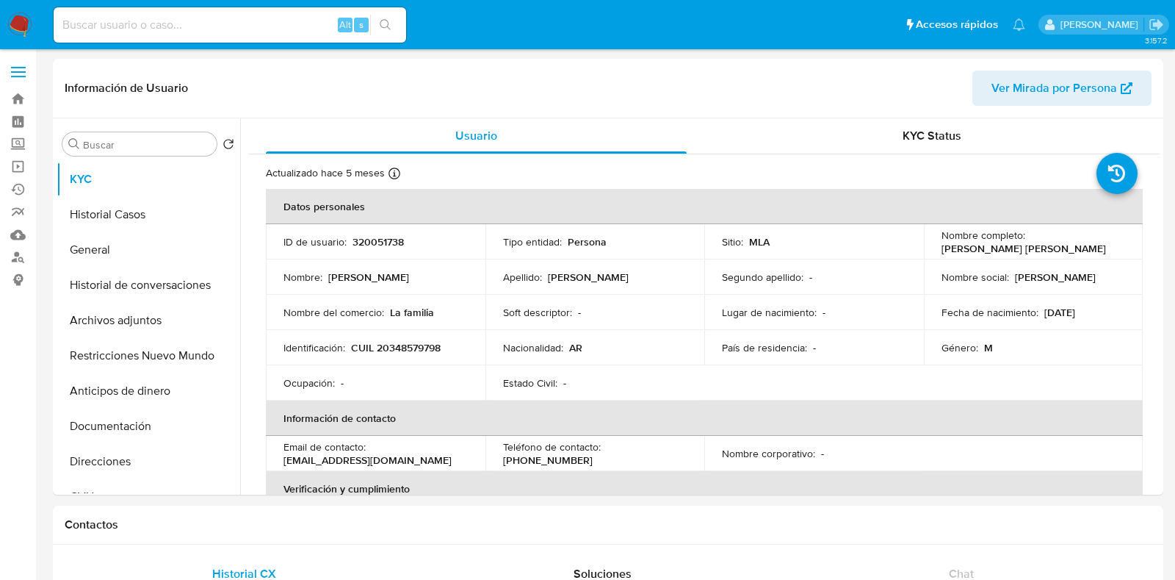
select select "10"
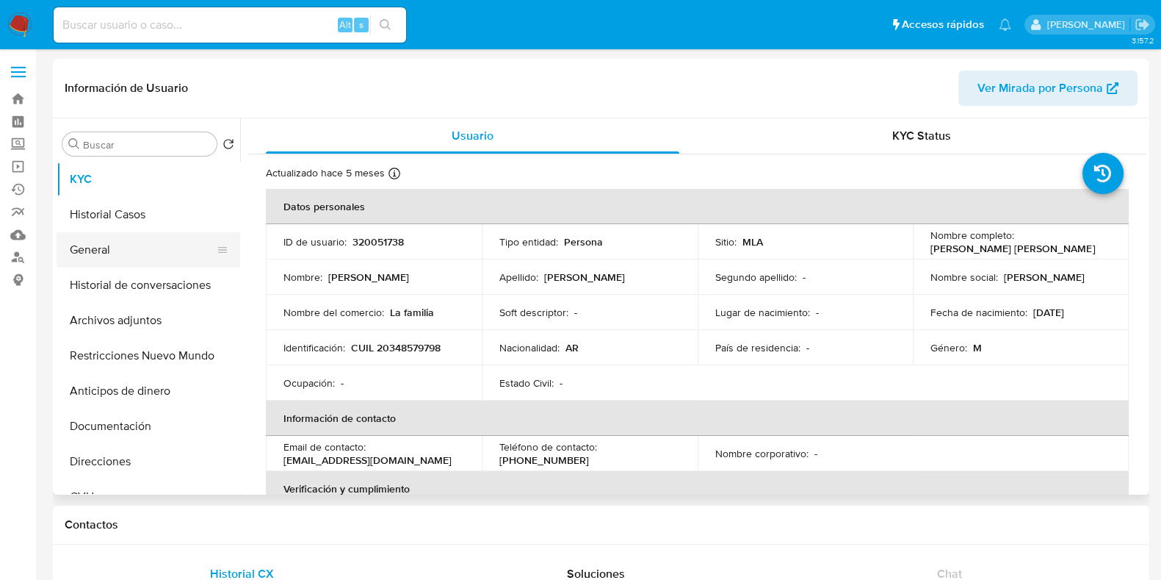
click at [147, 234] on button "General" at bounding box center [143, 249] width 172 height 35
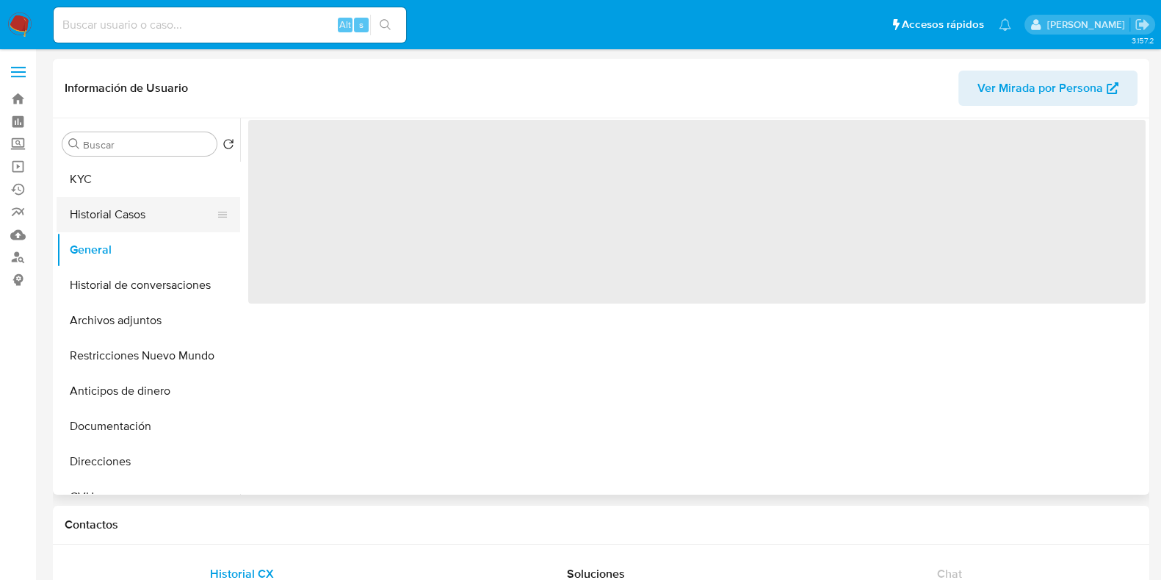
click at [154, 214] on button "Historial Casos" at bounding box center [143, 214] width 172 height 35
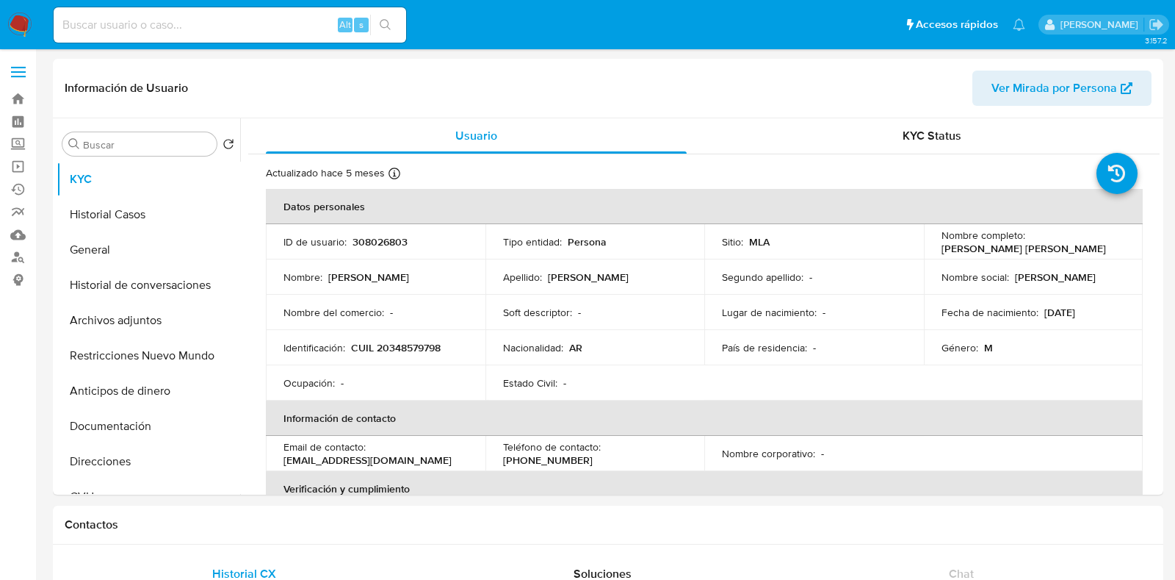
select select "10"
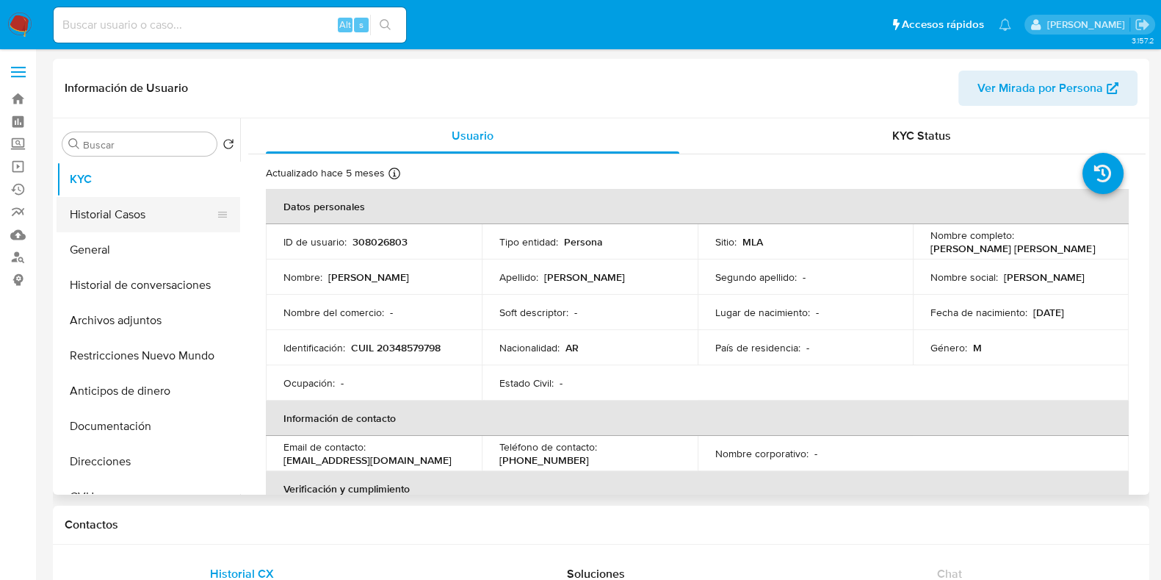
drag, startPoint x: 135, startPoint y: 219, endPoint x: 153, endPoint y: 202, distance: 24.4
click at [135, 220] on button "Historial Casos" at bounding box center [143, 214] width 172 height 35
select select "10"
click at [114, 214] on button "Historial Casos" at bounding box center [143, 214] width 172 height 35
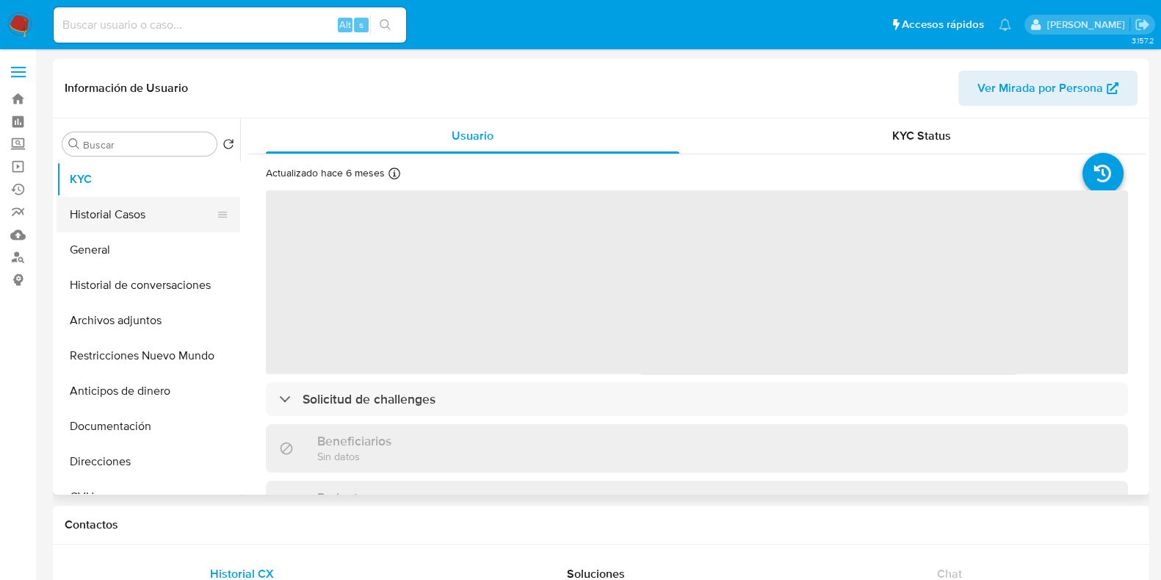
click at [120, 215] on button "Historial Casos" at bounding box center [143, 214] width 172 height 35
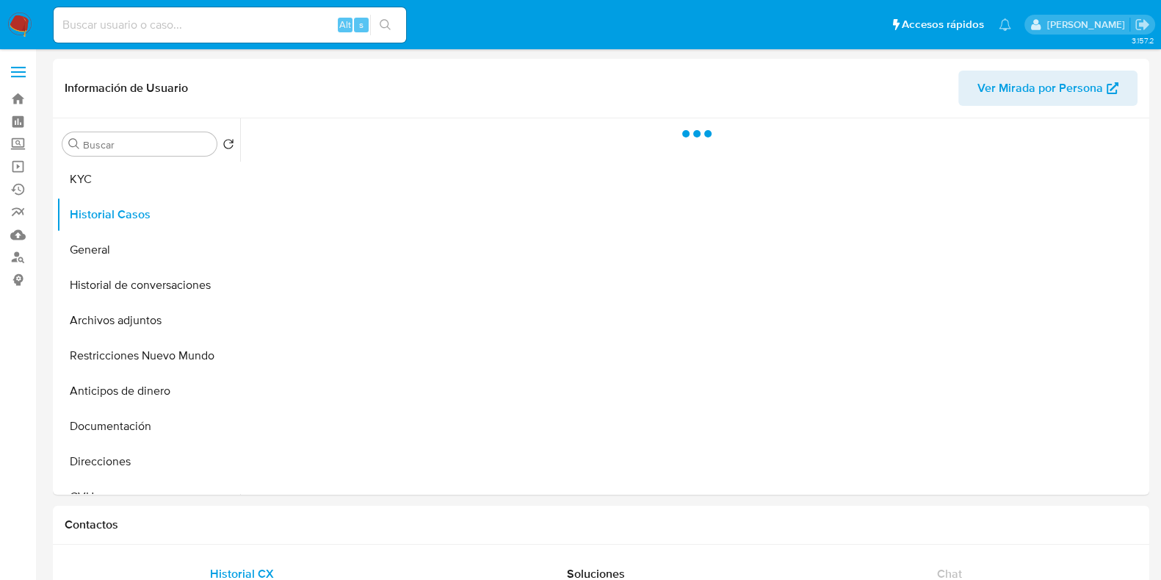
select select "10"
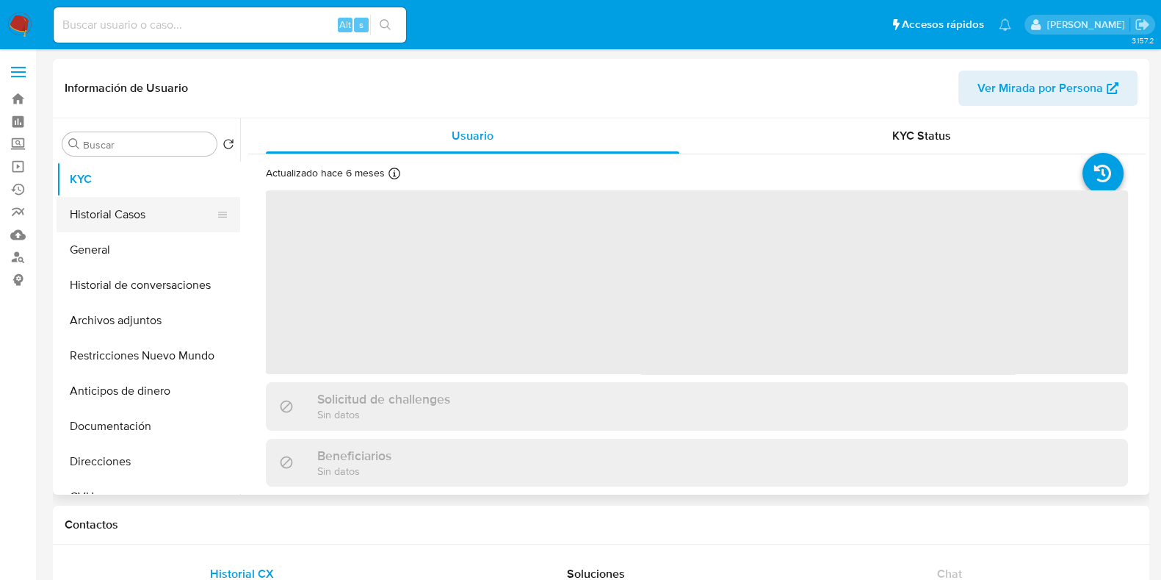
click at [151, 225] on button "Historial Casos" at bounding box center [143, 214] width 172 height 35
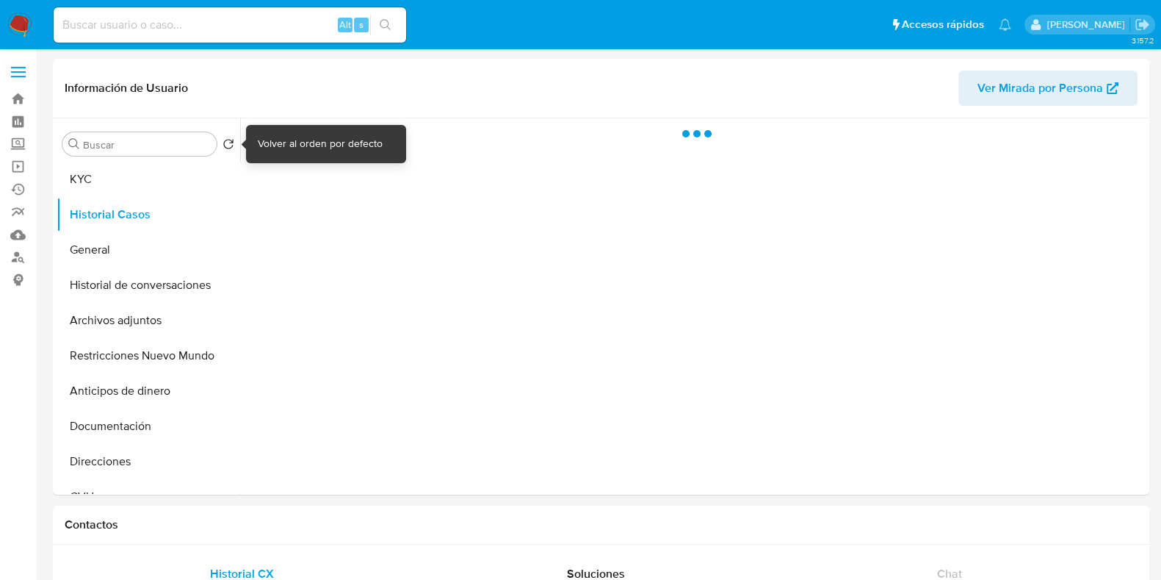
select select "10"
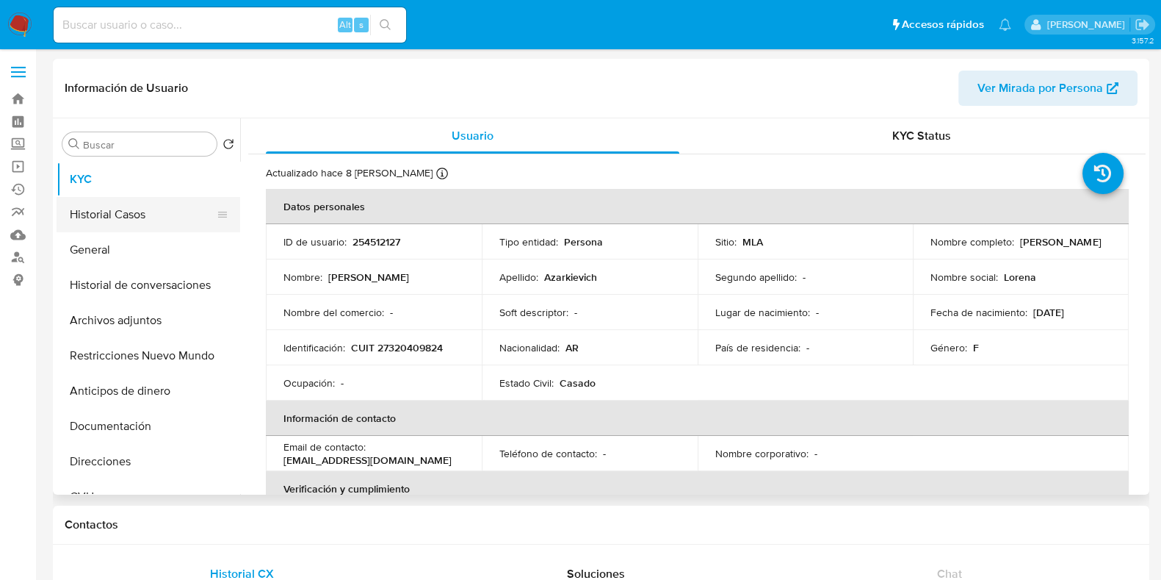
click at [134, 214] on button "Historial Casos" at bounding box center [143, 214] width 172 height 35
select select "10"
click at [154, 210] on button "Historial Casos" at bounding box center [143, 214] width 172 height 35
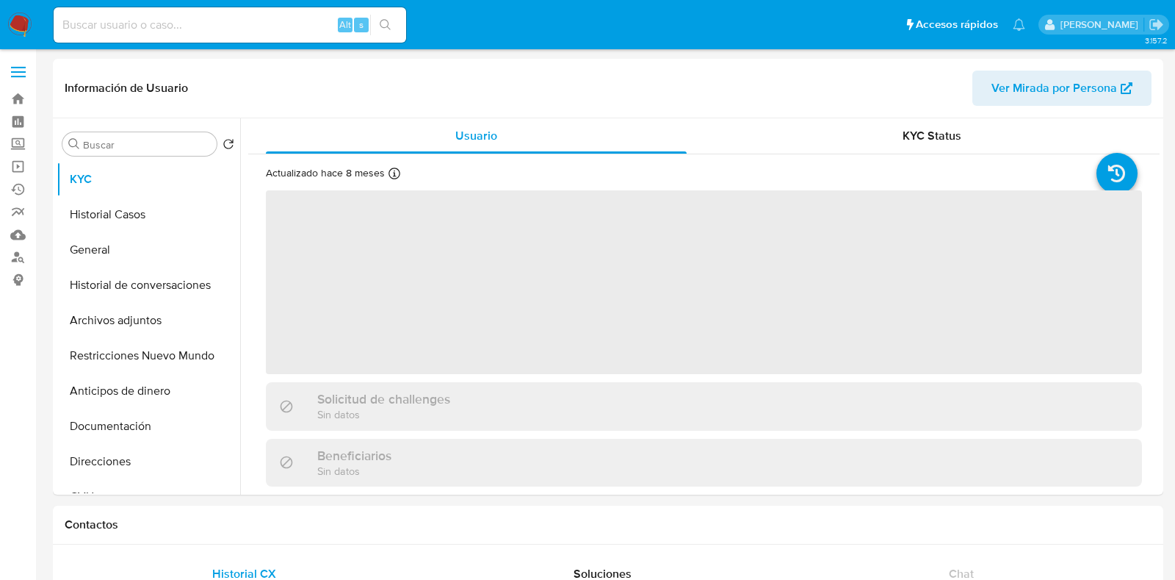
select select "10"
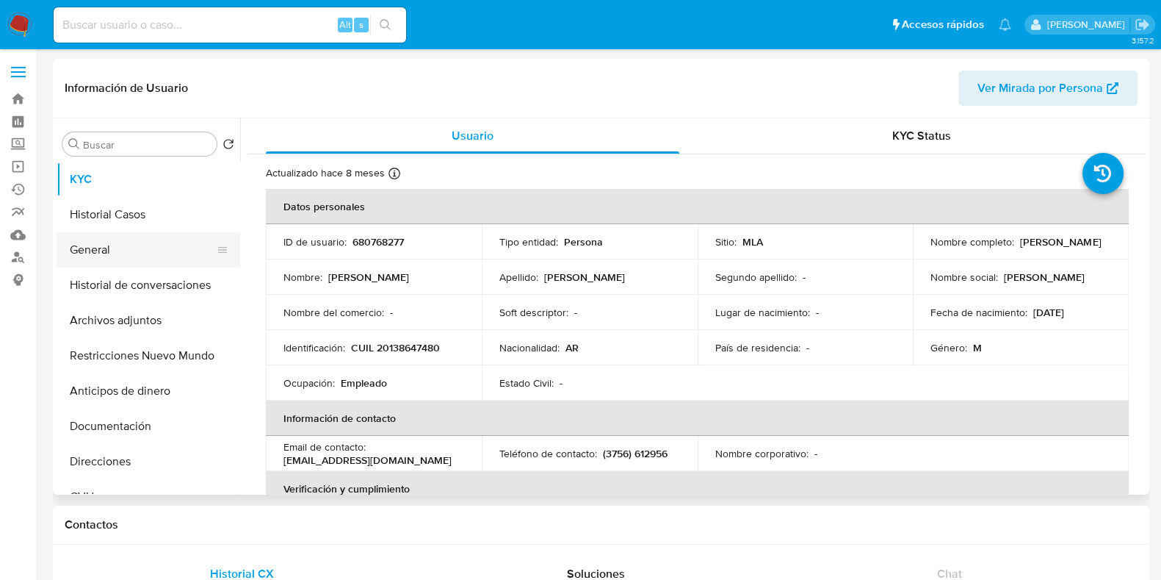
click at [127, 233] on button "General" at bounding box center [143, 249] width 172 height 35
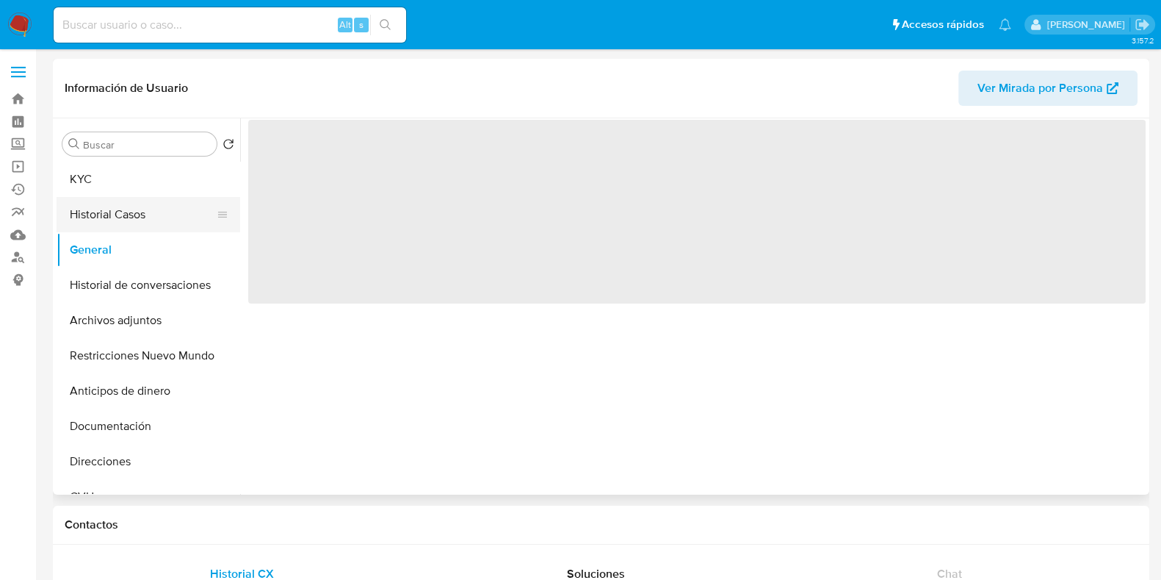
click at [132, 214] on button "Historial Casos" at bounding box center [143, 214] width 172 height 35
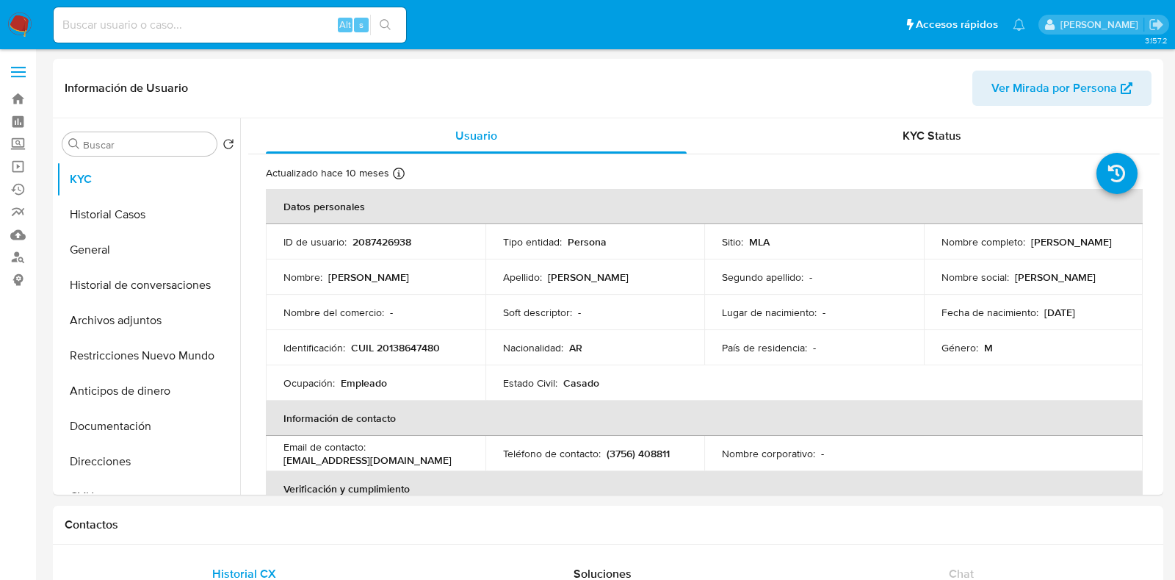
select select "10"
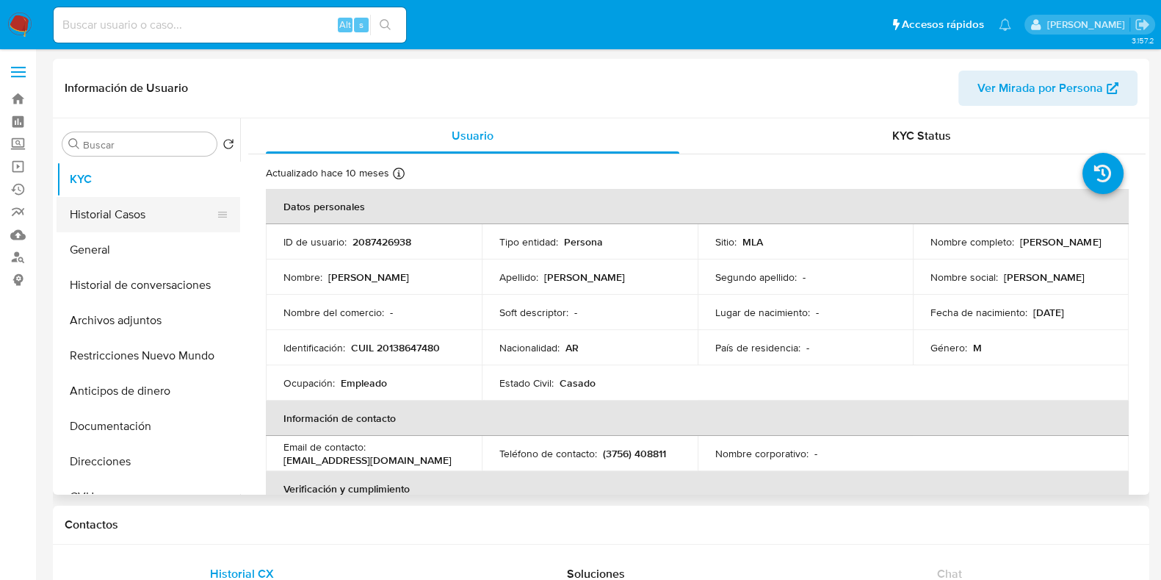
click at [136, 208] on button "Historial Casos" at bounding box center [143, 214] width 172 height 35
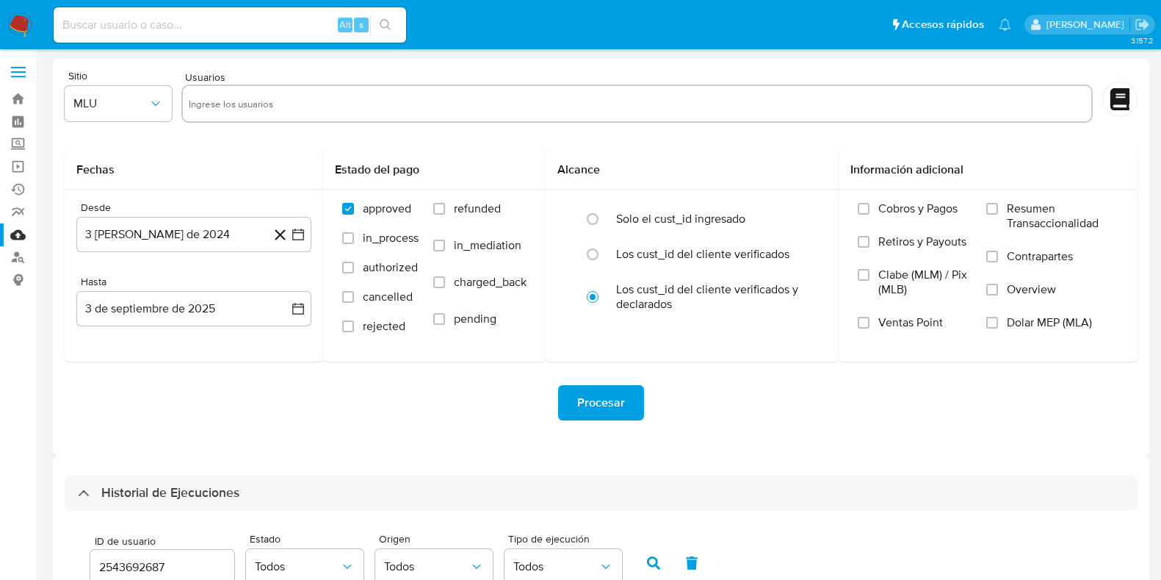
select select "10"
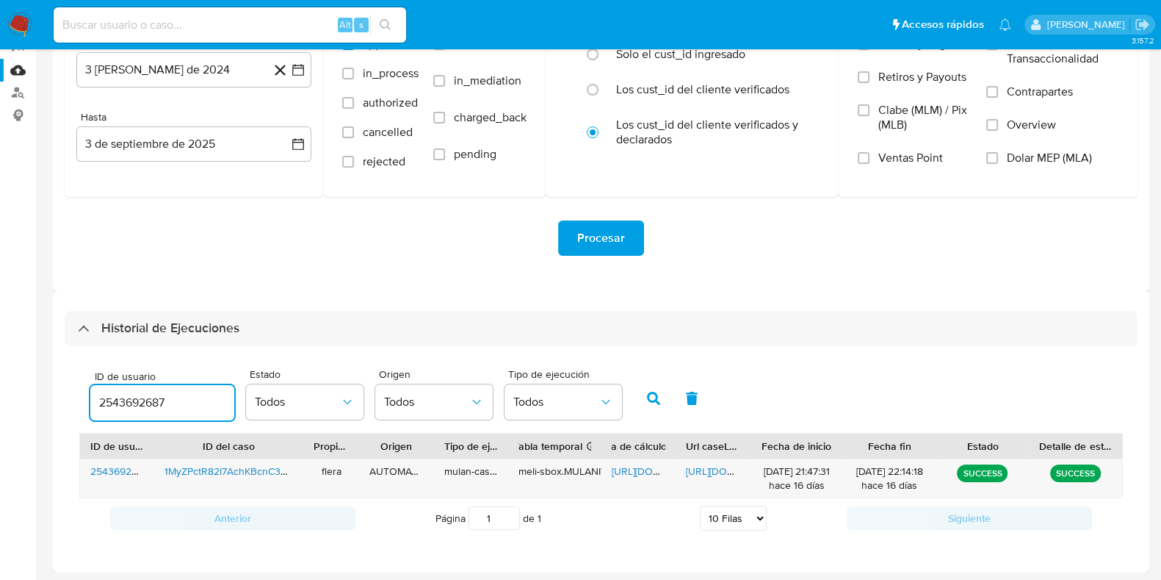
click at [109, 405] on input "2543692687" at bounding box center [162, 402] width 144 height 19
type input "431455290"
click at [654, 402] on icon "button" at bounding box center [653, 397] width 13 height 13
click at [638, 468] on span "https://docs.google.com/spreadsheets/d/1eWr0IUP-zKkHlvGIwHIDWXlTutXXDZMgu38ftif…" at bounding box center [662, 470] width 101 height 15
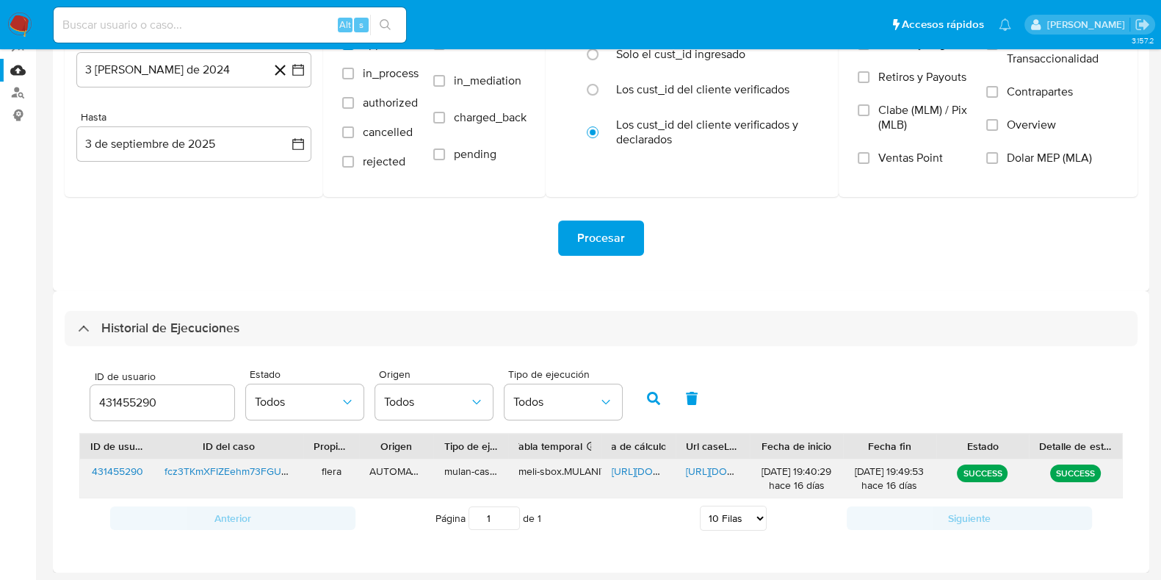
click at [710, 474] on span "https://docs.google.com/document/d/1VEqvIWY5KNmkZv0RRiNR7pAFkh6BS0KRbLd202n1JyQ…" at bounding box center [736, 470] width 101 height 15
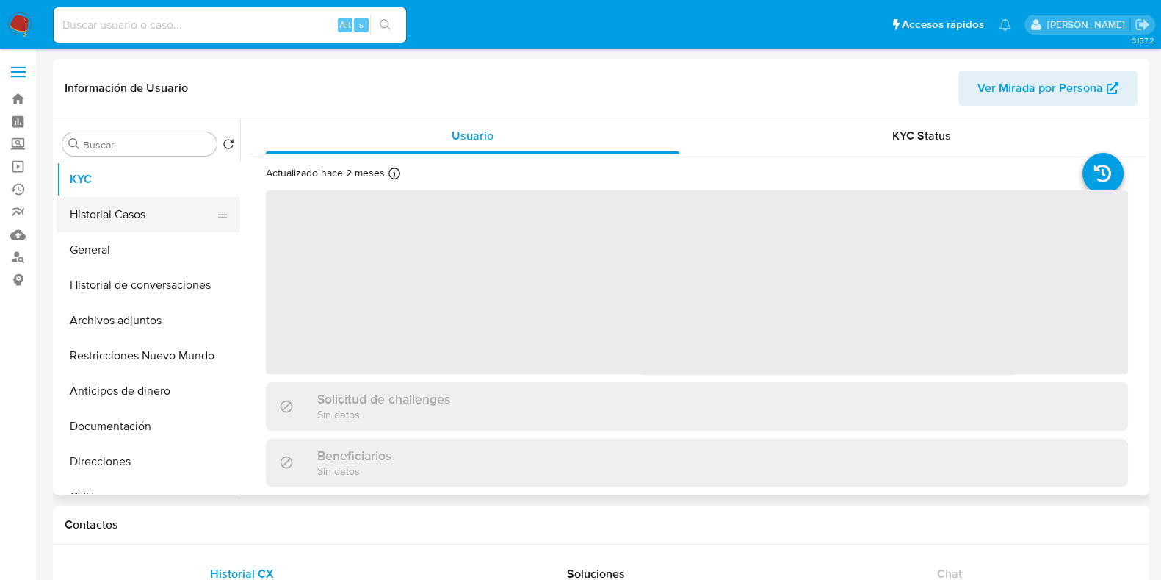
click at [129, 212] on button "Historial Casos" at bounding box center [143, 214] width 172 height 35
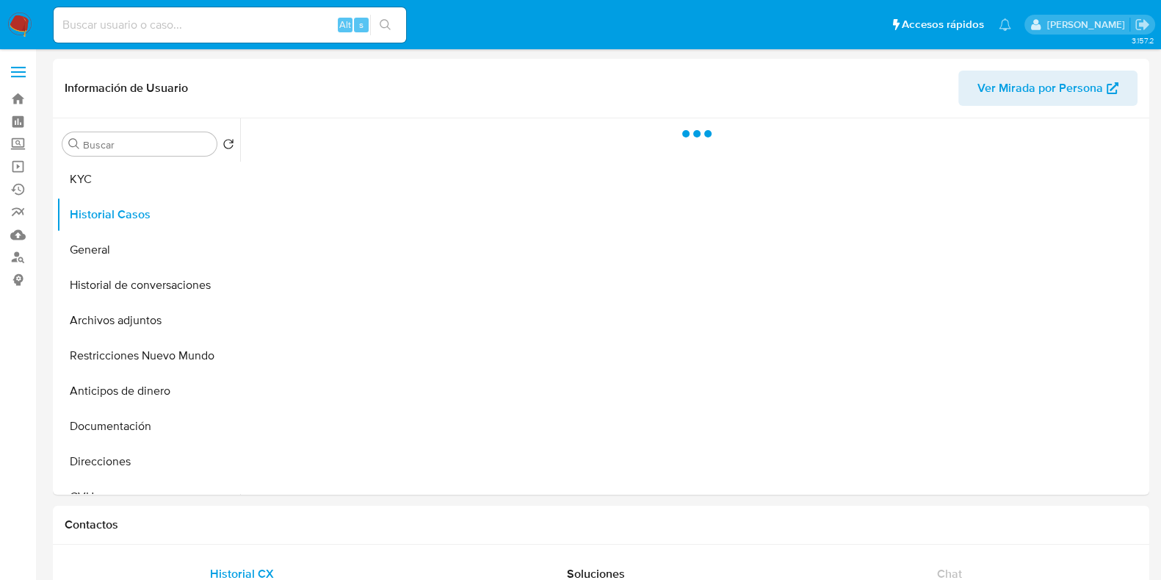
select select "10"
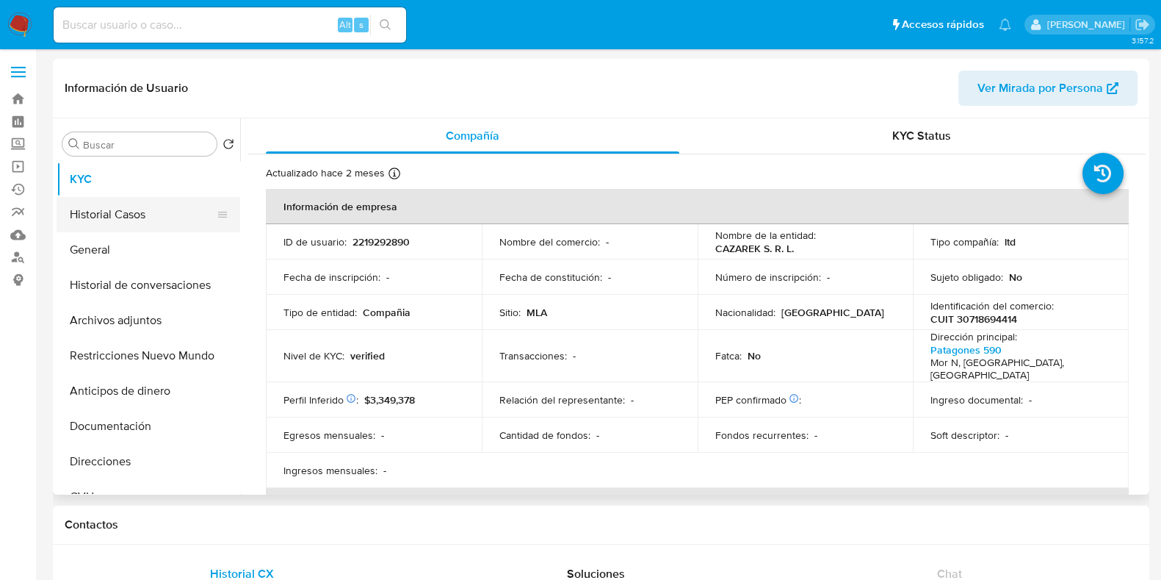
select select "10"
click at [148, 224] on button "Historial Casos" at bounding box center [143, 214] width 172 height 35
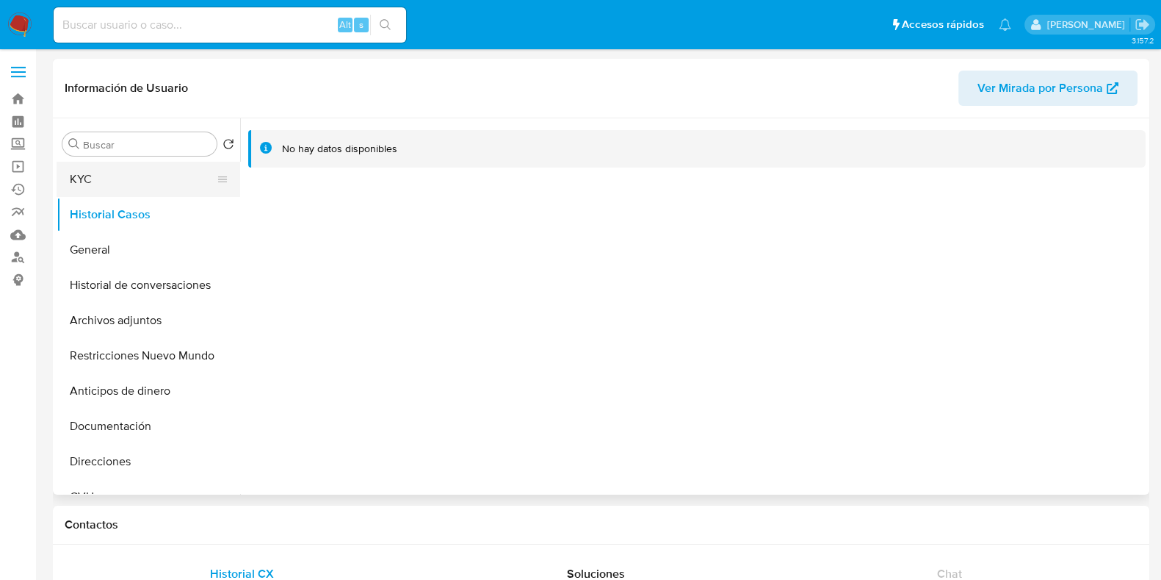
click at [175, 181] on button "KYC" at bounding box center [143, 179] width 172 height 35
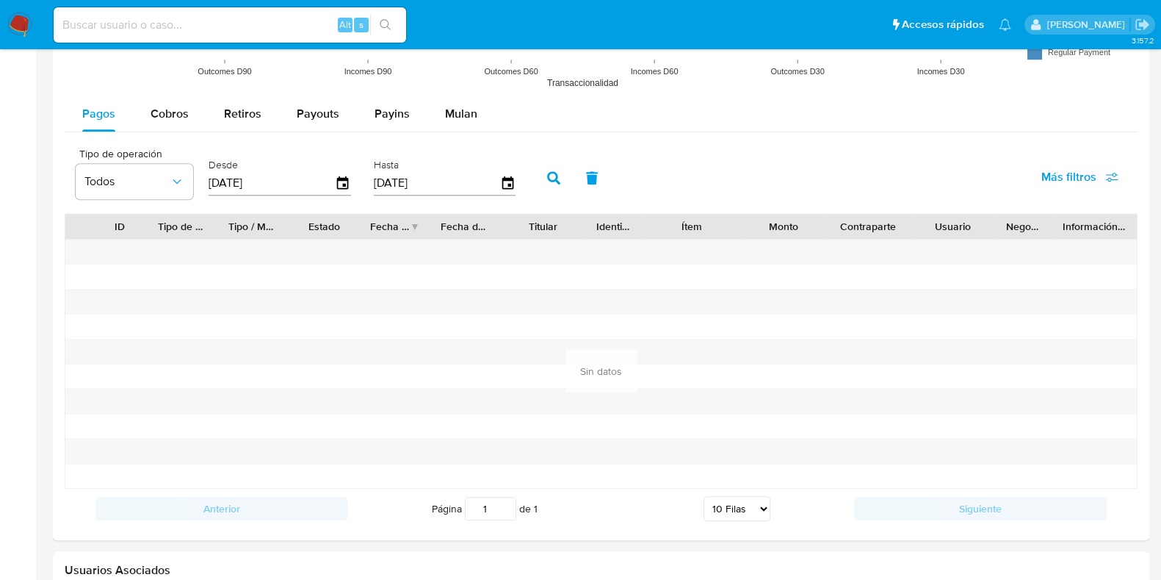
scroll to position [1526, 0]
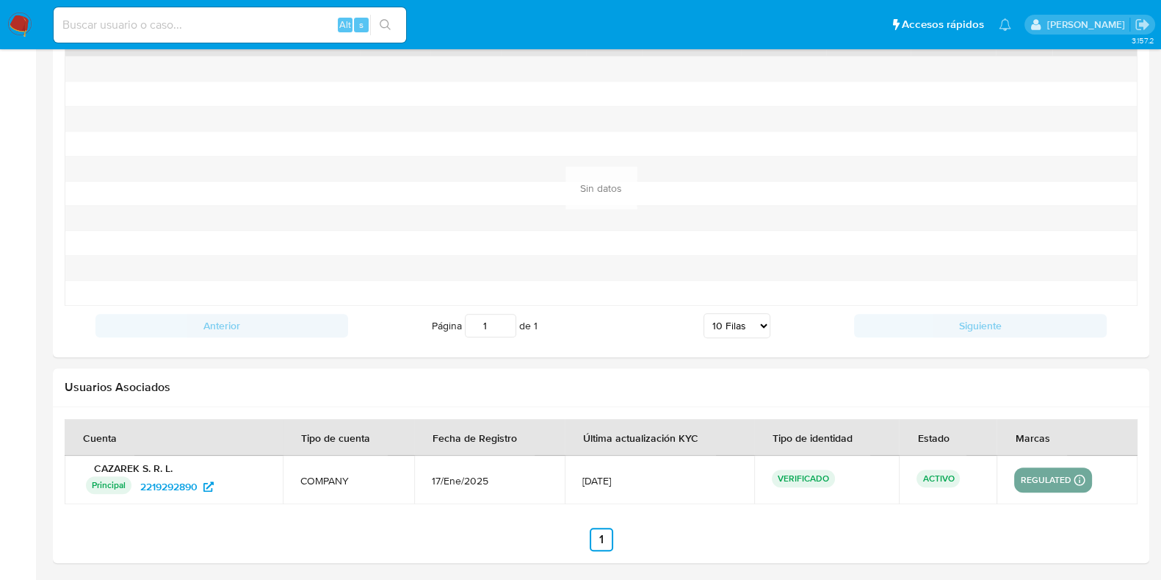
drag, startPoint x: 436, startPoint y: 477, endPoint x: 497, endPoint y: 479, distance: 61.0
click at [497, 479] on span "17/Ene/2025" at bounding box center [489, 480] width 115 height 13
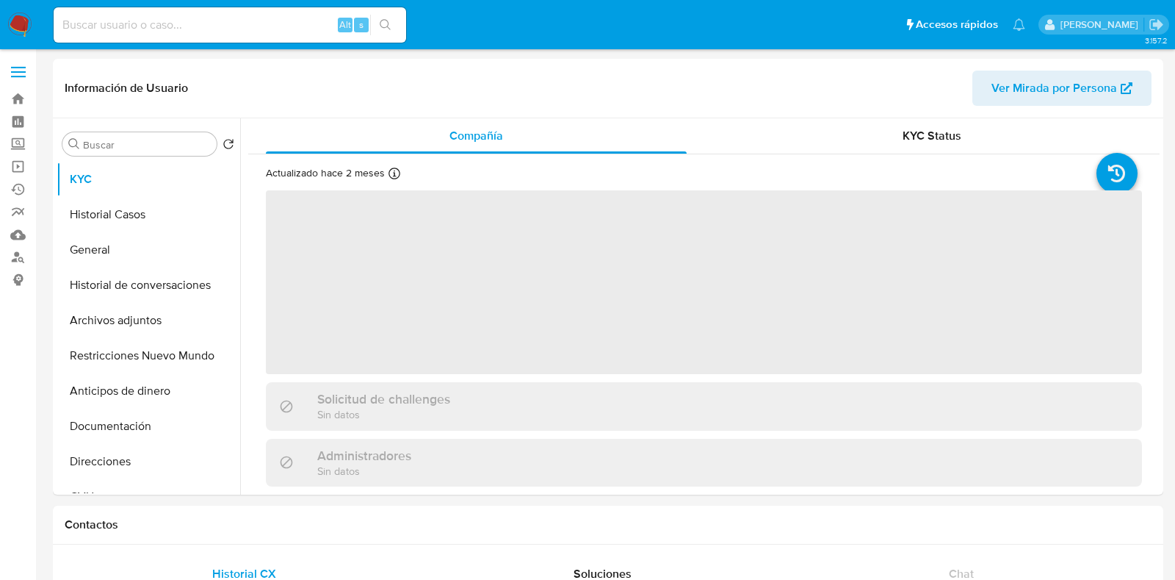
select select "10"
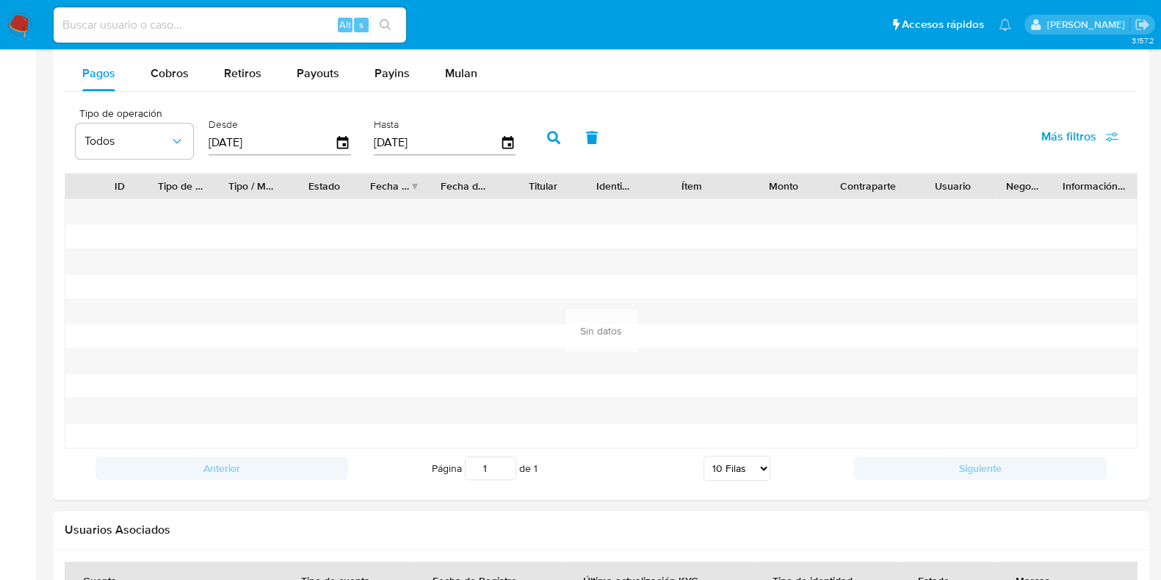
scroll to position [1526, 0]
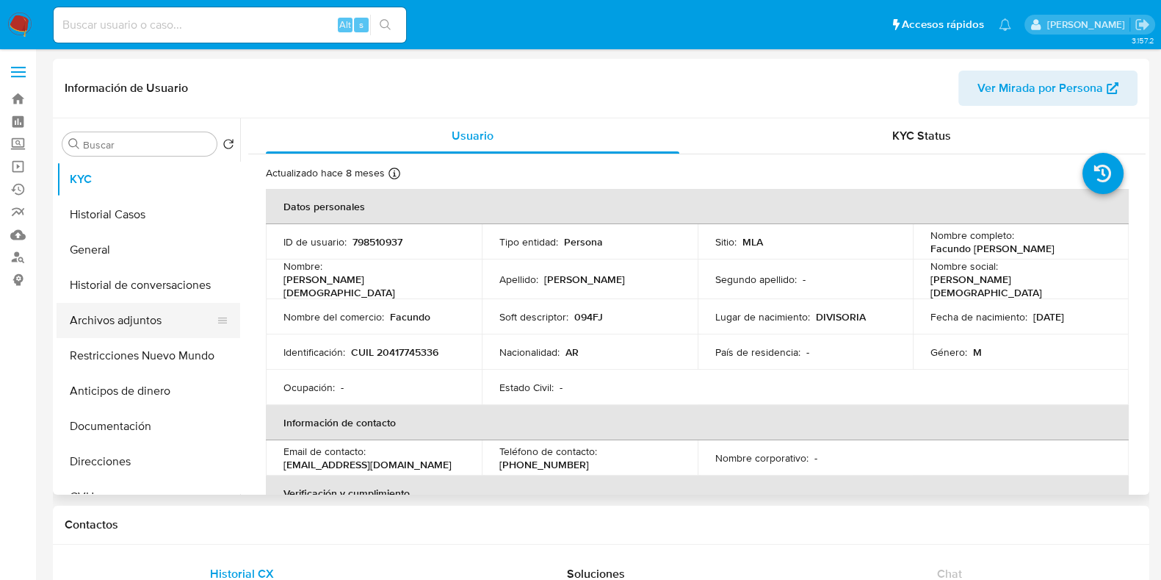
select select "10"
click at [138, 221] on button "Historial Casos" at bounding box center [143, 214] width 172 height 35
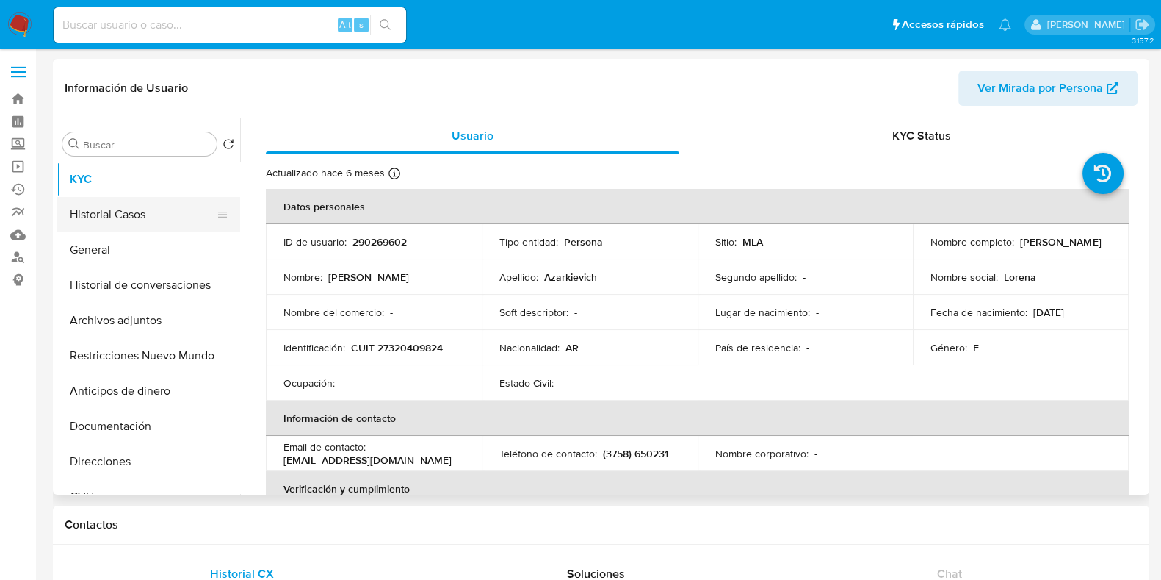
click at [108, 222] on button "Historial Casos" at bounding box center [143, 214] width 172 height 35
select select "10"
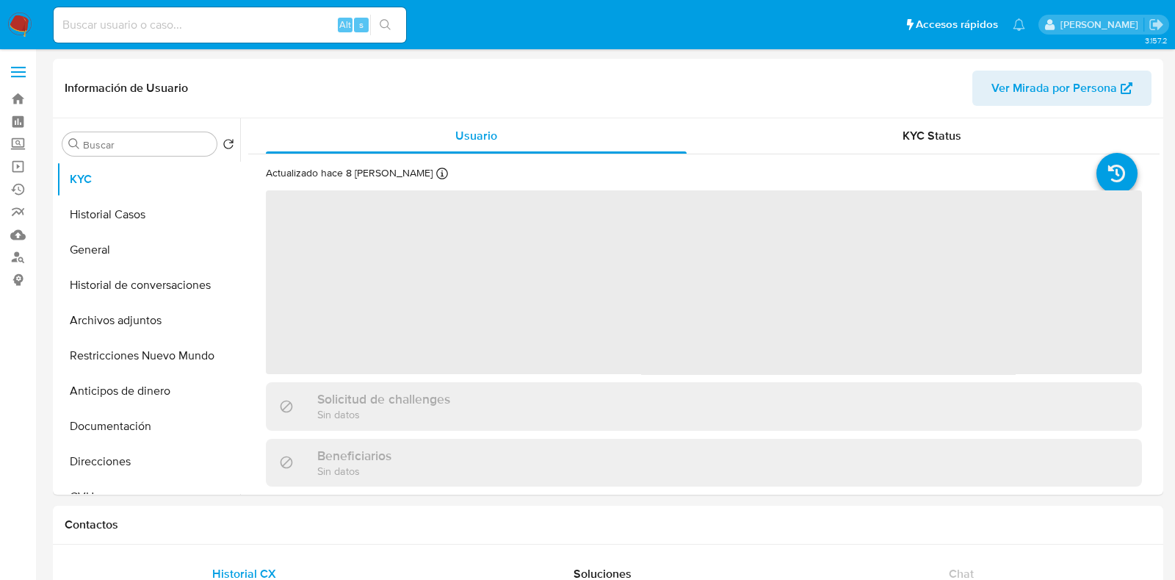
select select "10"
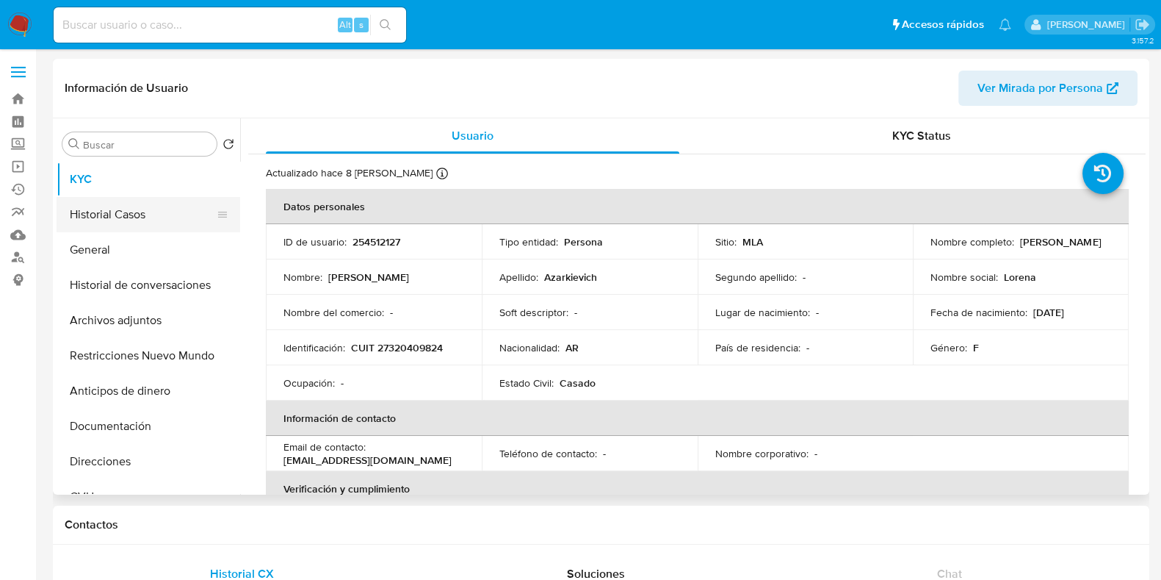
click at [154, 225] on button "Historial Casos" at bounding box center [143, 214] width 172 height 35
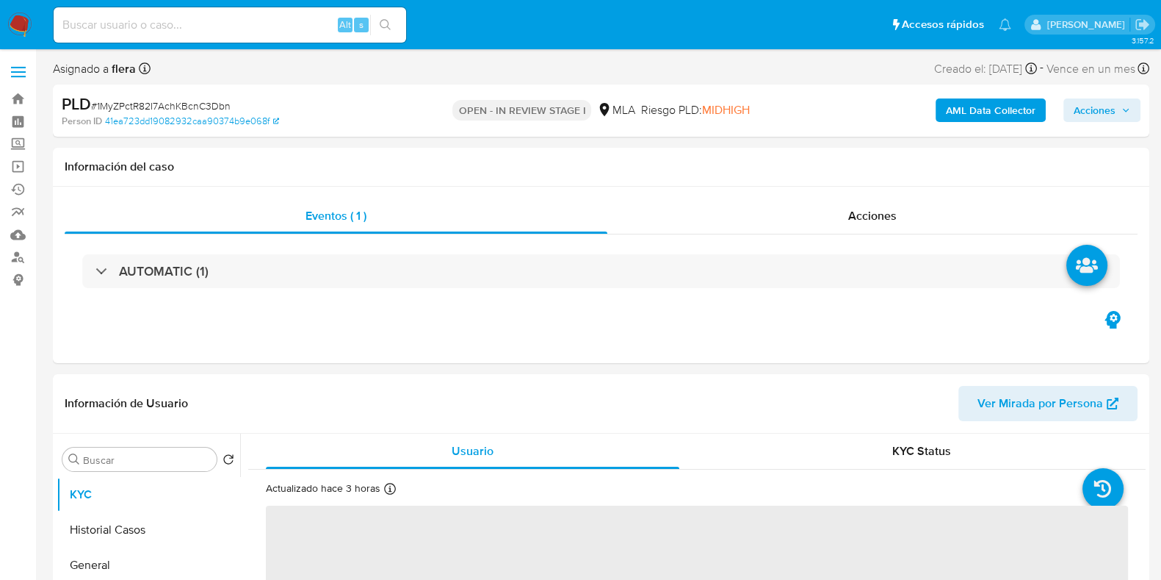
click at [1119, 103] on span "Acciones" at bounding box center [1102, 110] width 57 height 21
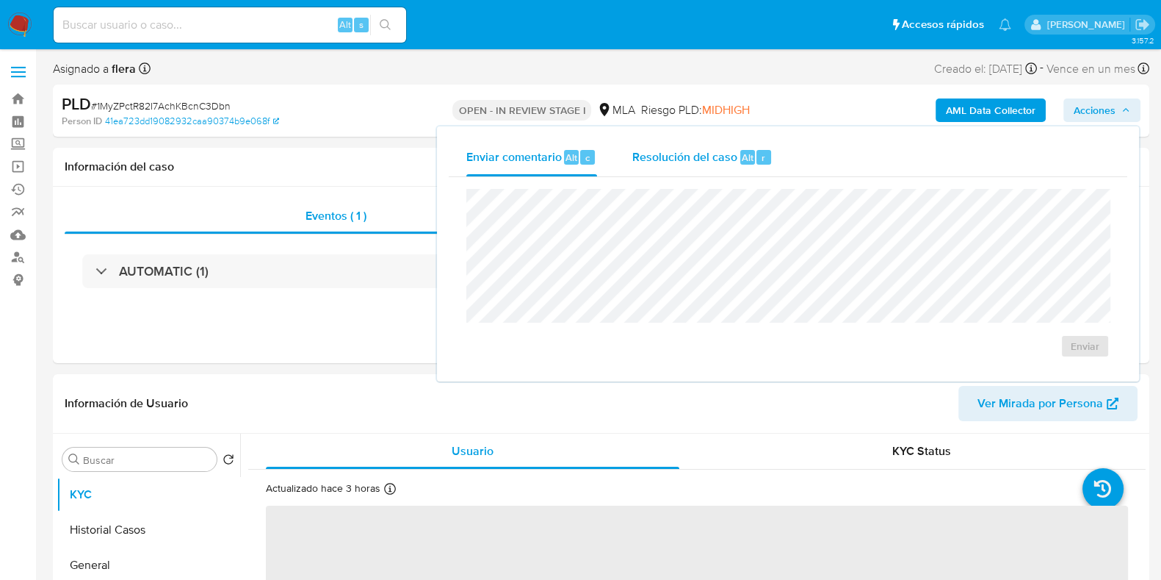
click at [757, 161] on div "r" at bounding box center [764, 157] width 15 height 15
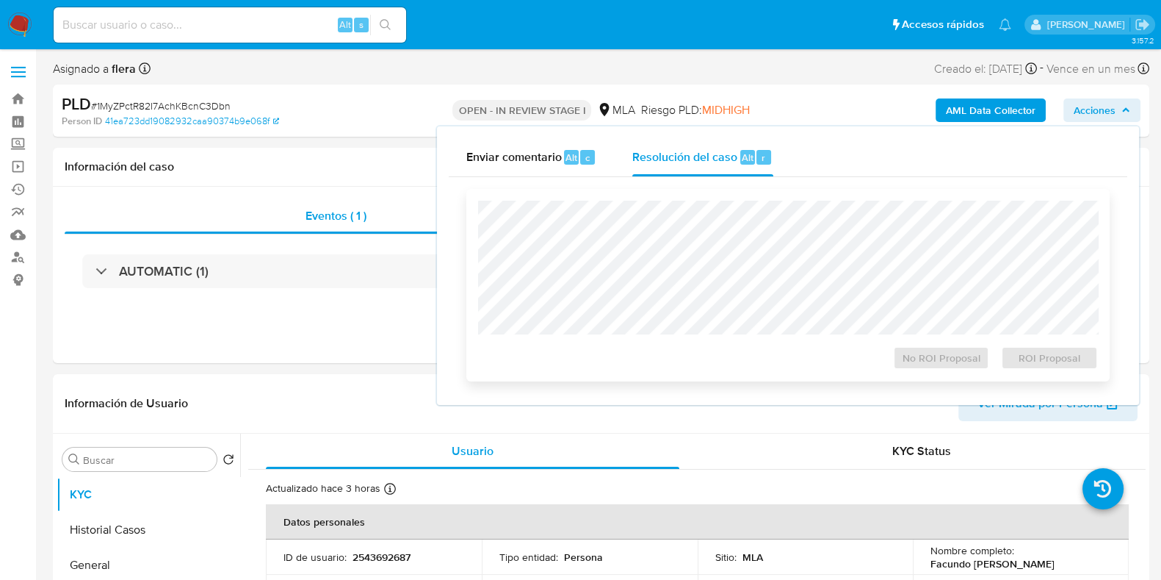
select select "10"
click at [1060, 361] on span "ROI Proposal" at bounding box center [1049, 357] width 76 height 21
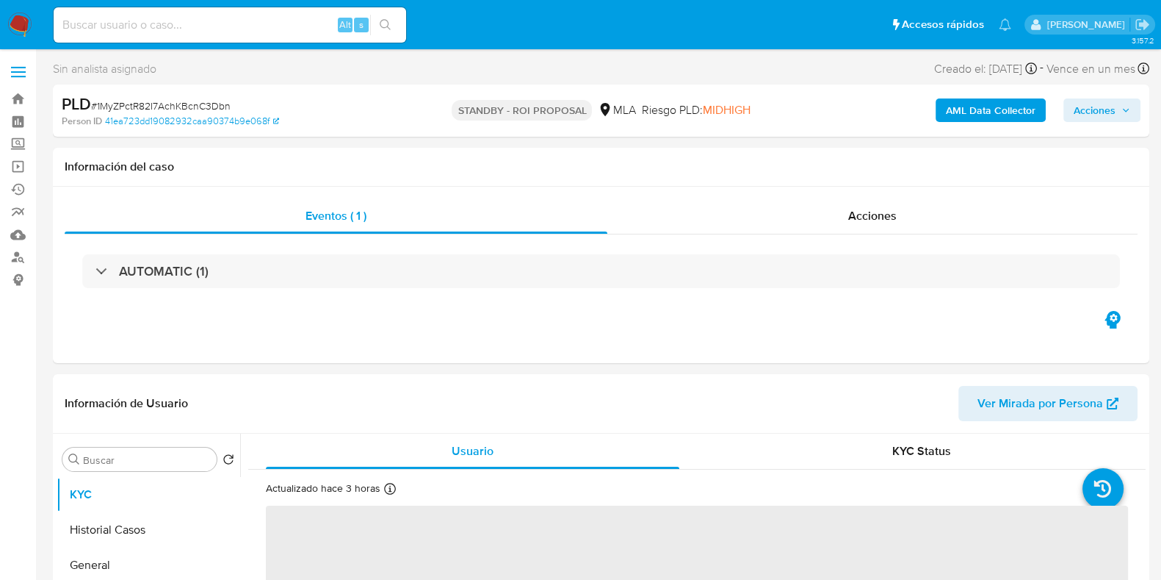
select select "10"
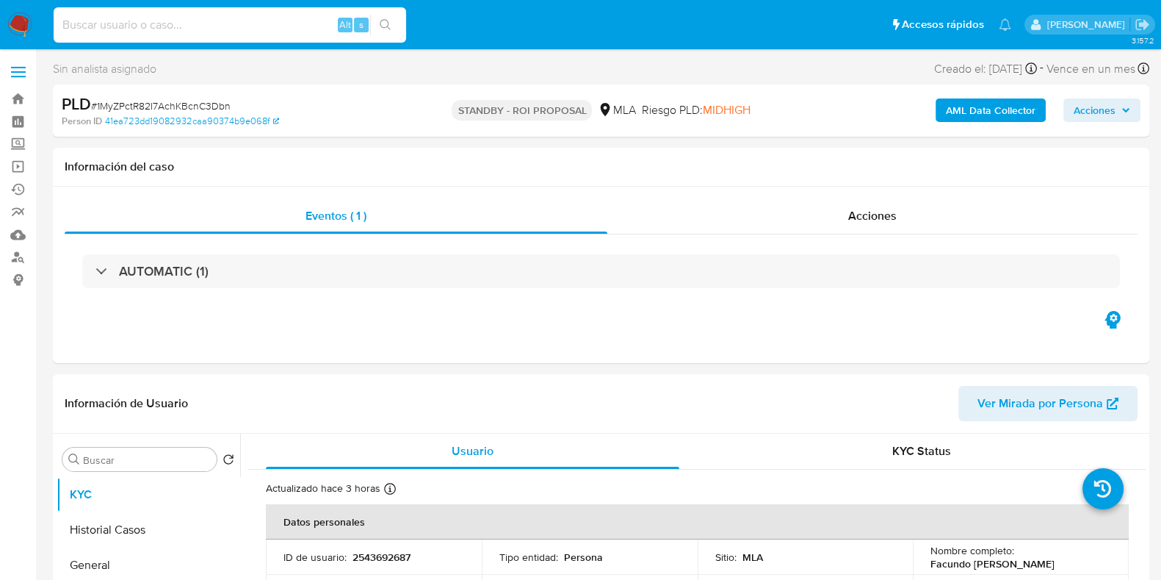
click at [150, 33] on input at bounding box center [230, 24] width 353 height 19
paste input "fcz3TKmXFIZEehm73FGUoEOX"
type input "fcz3TKmXFIZEehm73FGUoEOX"
select select "10"
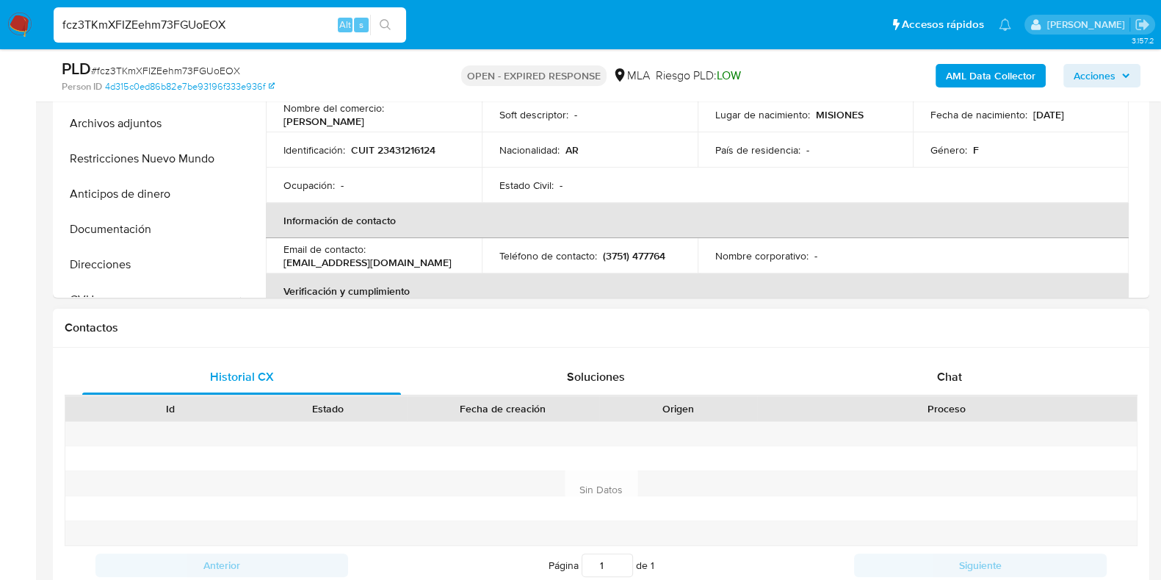
scroll to position [551, 0]
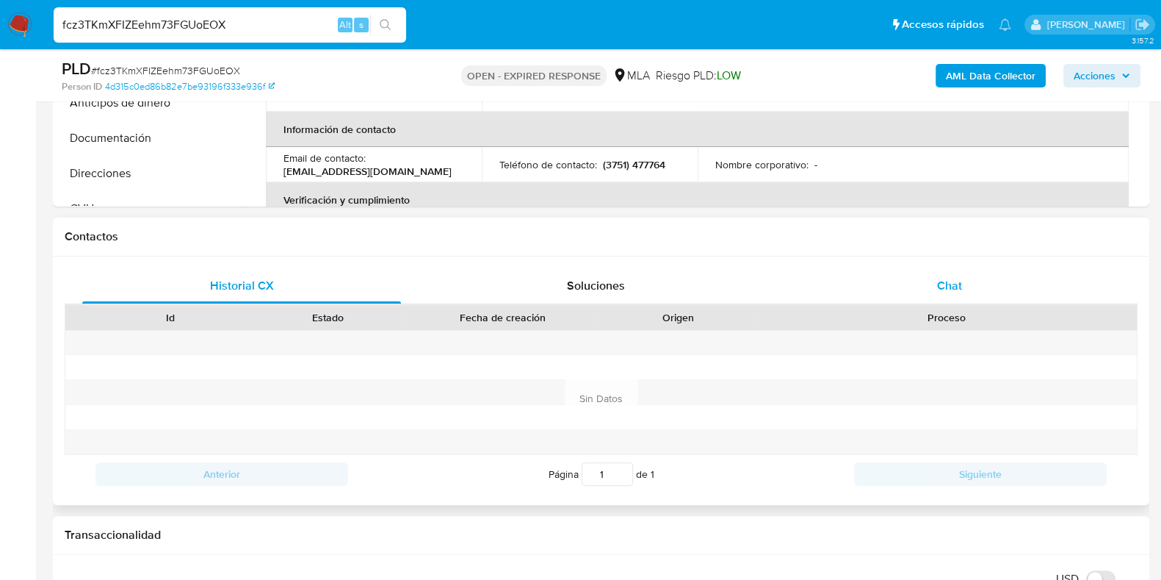
click at [958, 274] on div "Chat" at bounding box center [949, 285] width 319 height 35
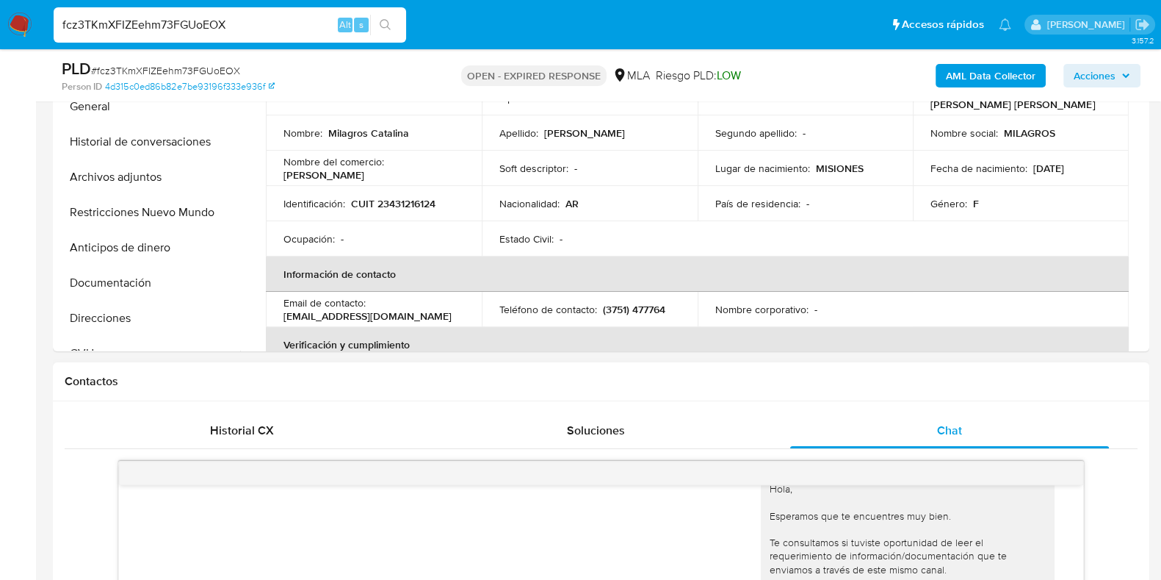
scroll to position [275, 0]
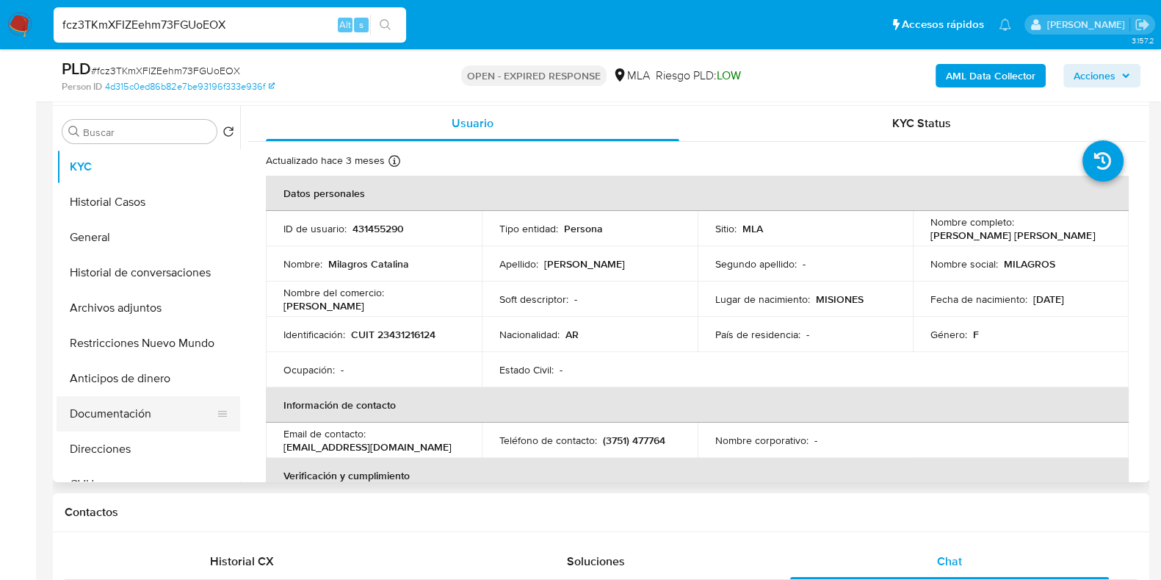
click at [107, 411] on button "Documentación" at bounding box center [143, 413] width 172 height 35
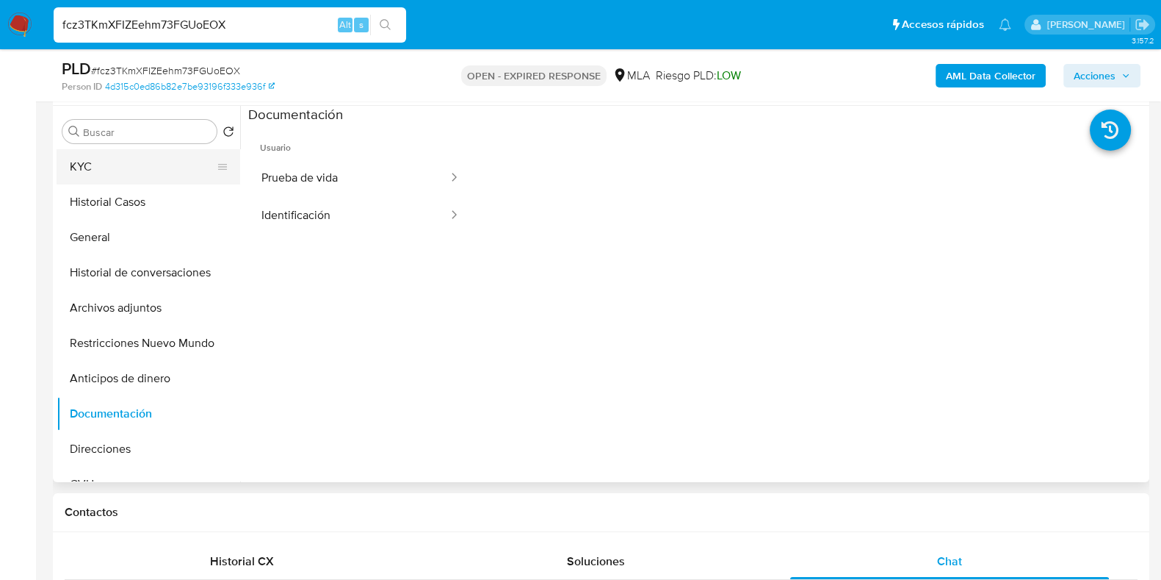
click at [129, 167] on button "KYC" at bounding box center [143, 166] width 172 height 35
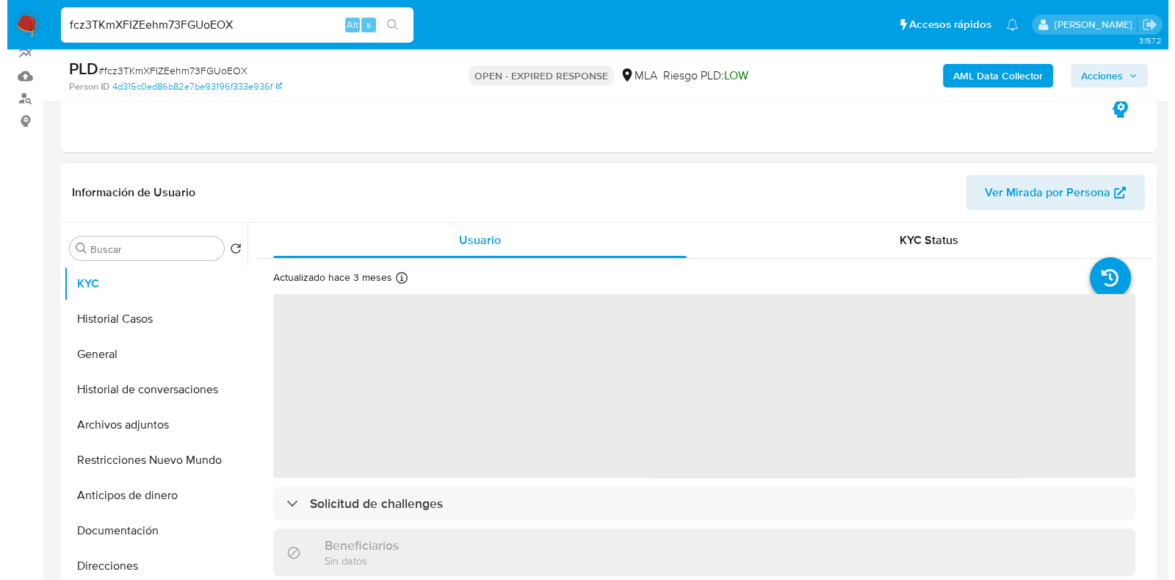
scroll to position [183, 0]
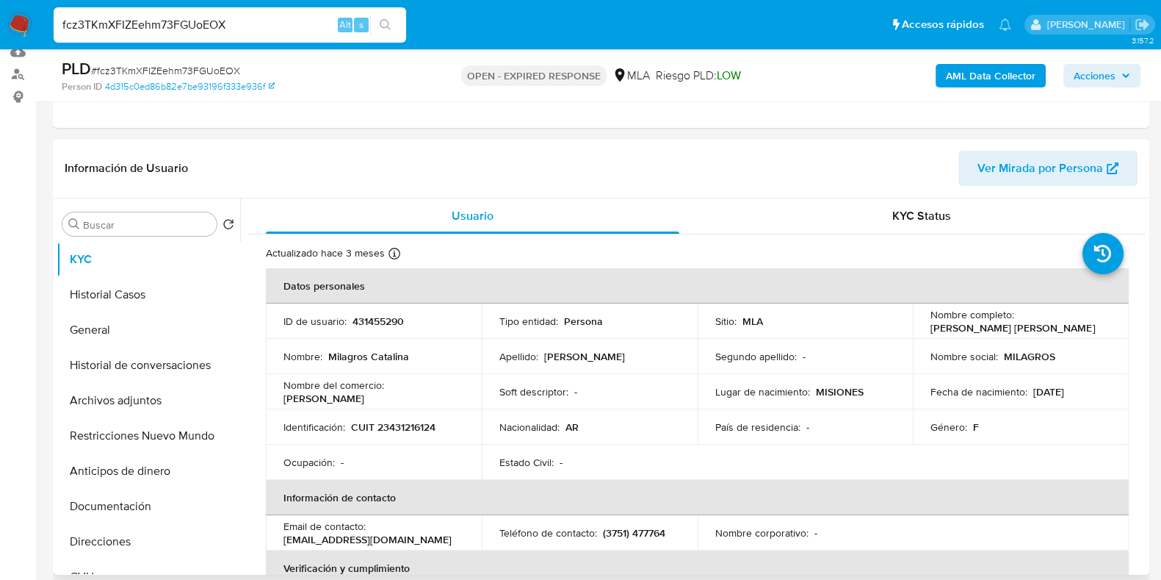
click at [369, 319] on p "431455290" at bounding box center [378, 320] width 51 height 13
copy p "431455290"
click at [1000, 71] on b "AML Data Collector" at bounding box center [991, 76] width 90 height 24
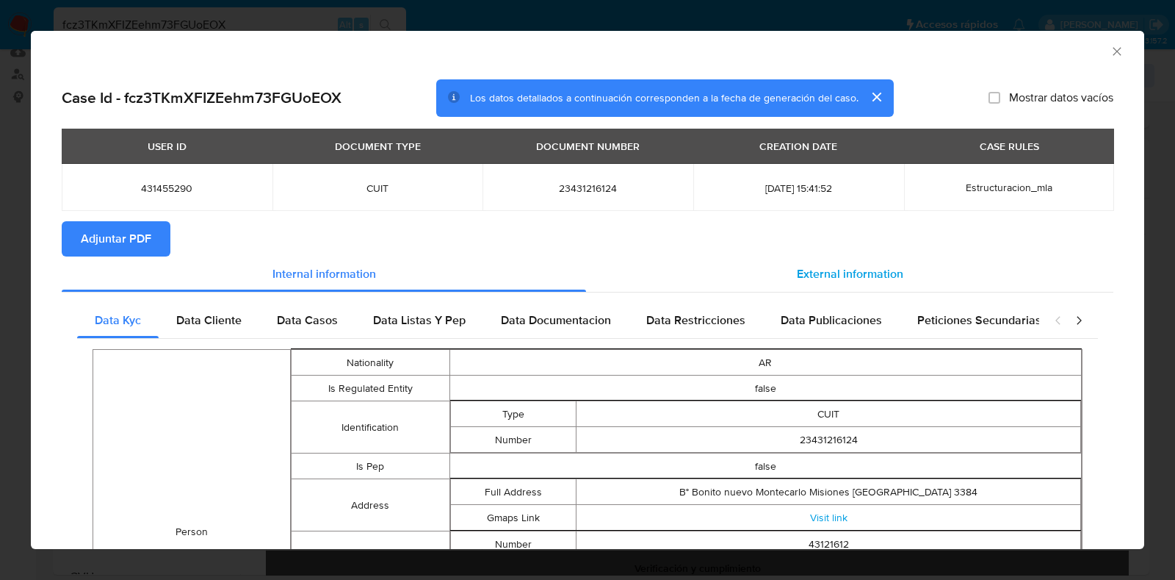
click at [860, 270] on span "External information" at bounding box center [850, 273] width 106 height 17
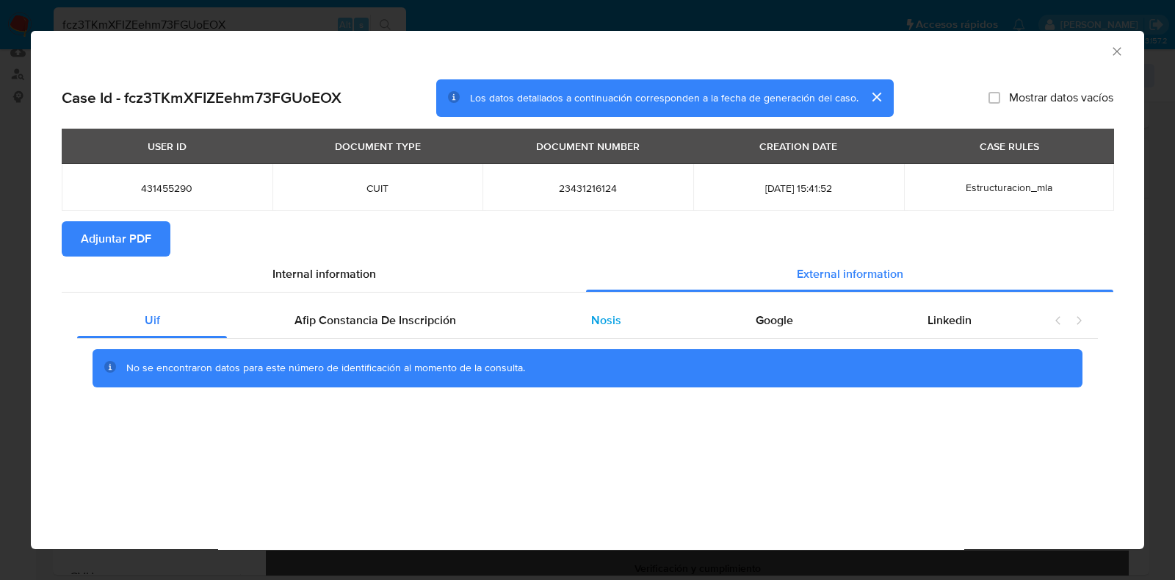
click at [613, 314] on span "Nosis" at bounding box center [606, 319] width 30 height 17
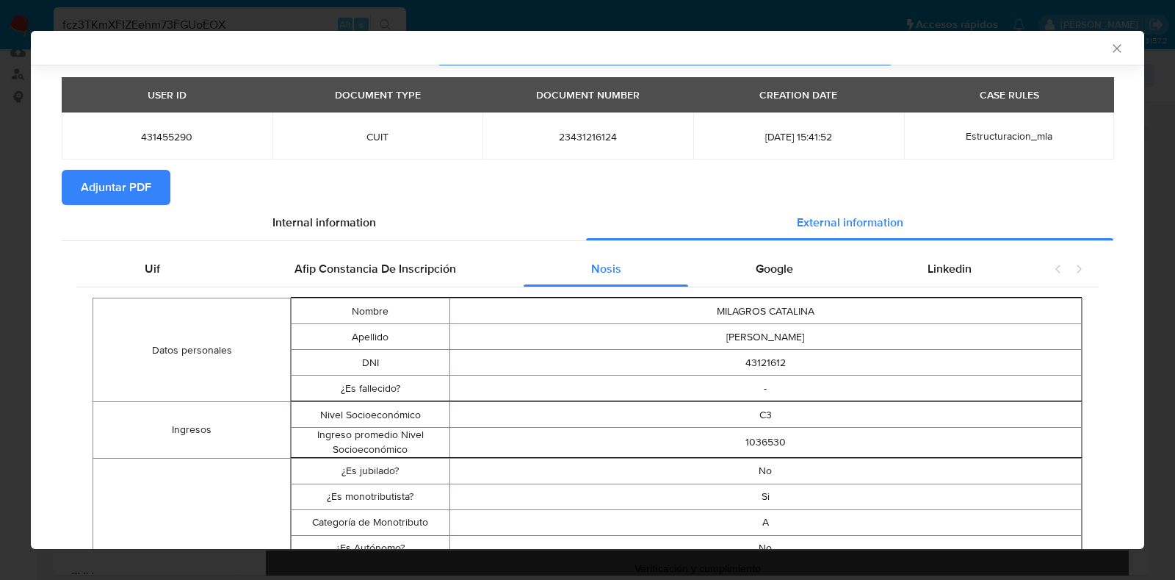
scroll to position [180, 0]
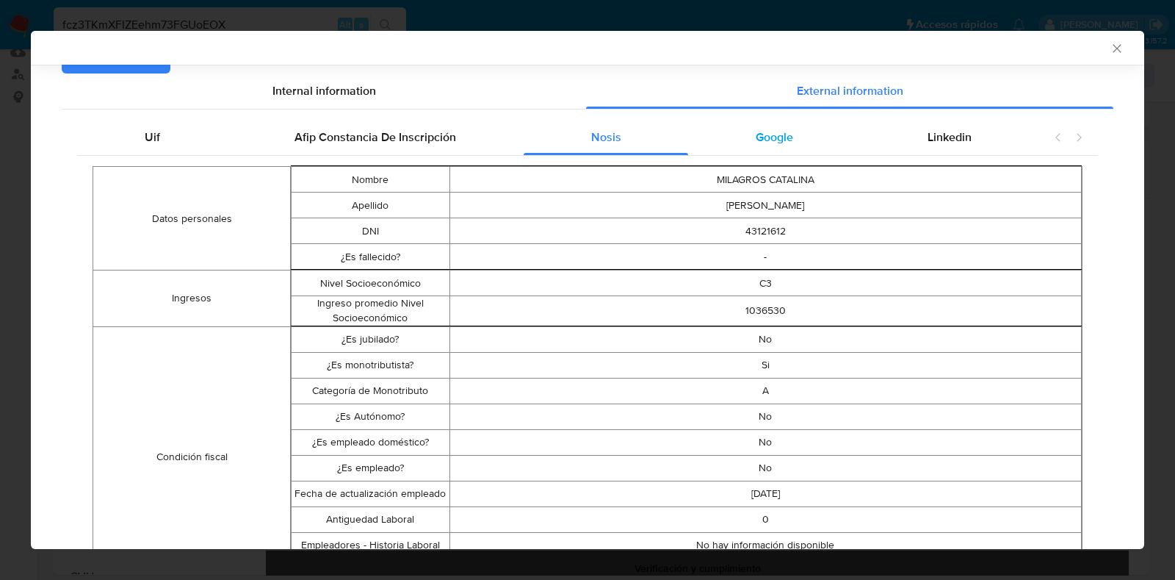
click at [765, 134] on span "Google" at bounding box center [774, 137] width 37 height 17
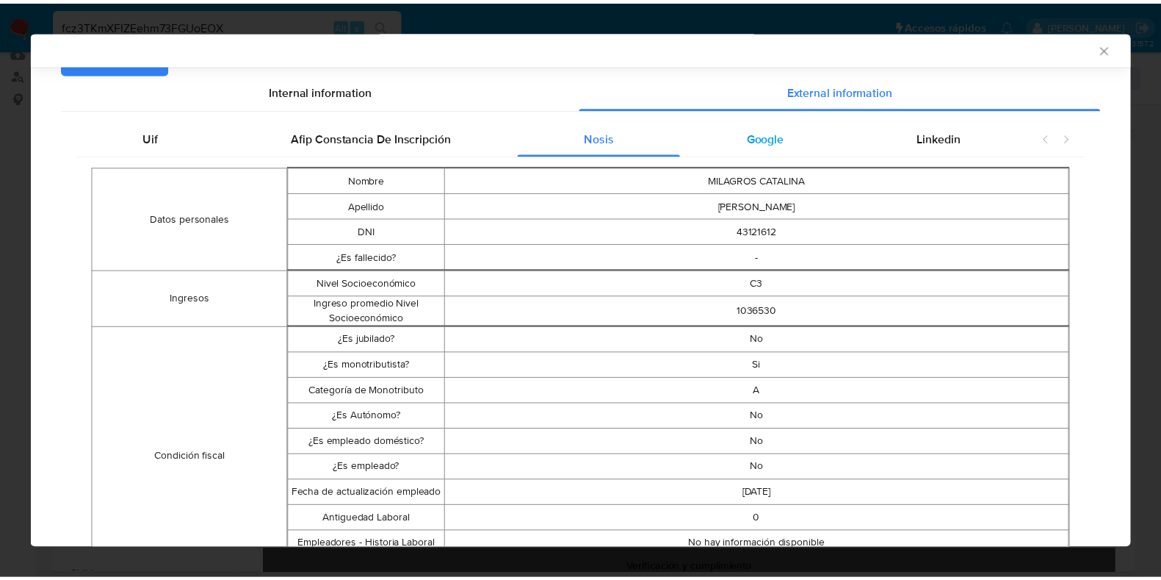
scroll to position [0, 0]
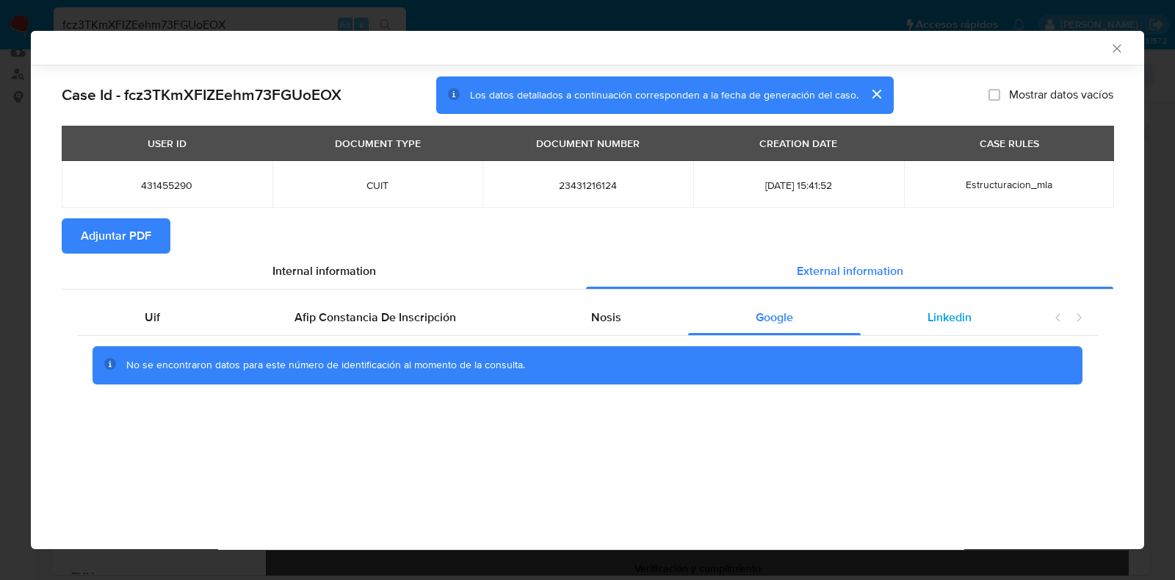
click at [936, 316] on span "Linkedin" at bounding box center [950, 316] width 44 height 17
click at [136, 241] on span "Adjuntar PDF" at bounding box center [116, 236] width 71 height 32
click at [1114, 48] on icon "Cerrar ventana" at bounding box center [1117, 48] width 15 height 15
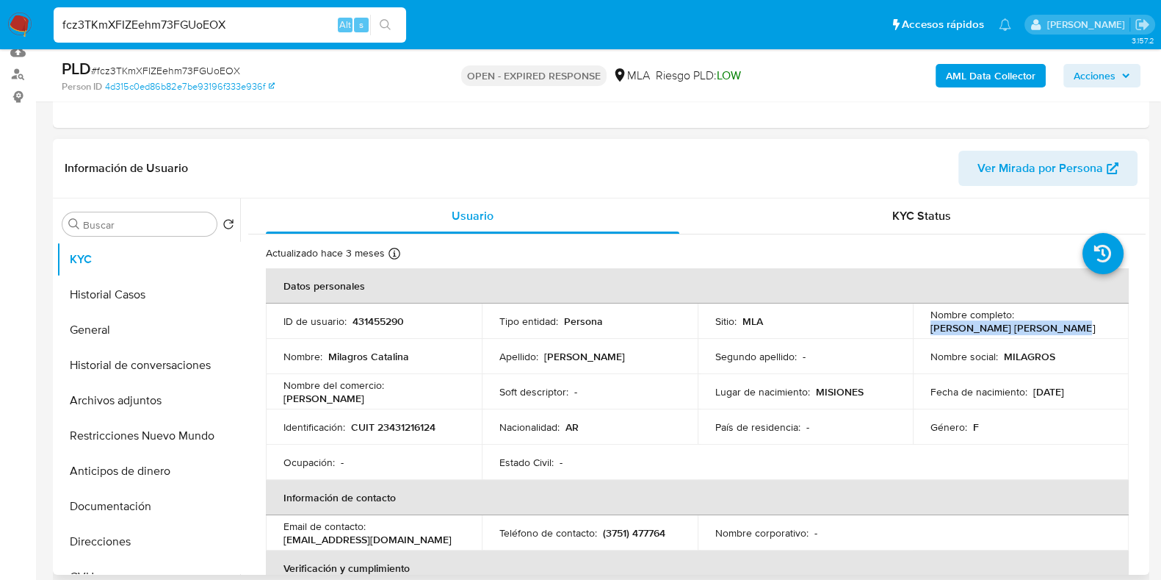
drag, startPoint x: 1047, startPoint y: 325, endPoint x: 926, endPoint y: 328, distance: 121.2
click at [931, 328] on div "Nombre completo : Milagros Catalina Portillo" at bounding box center [1021, 321] width 181 height 26
copy p "Milagros Catalina Portillo"
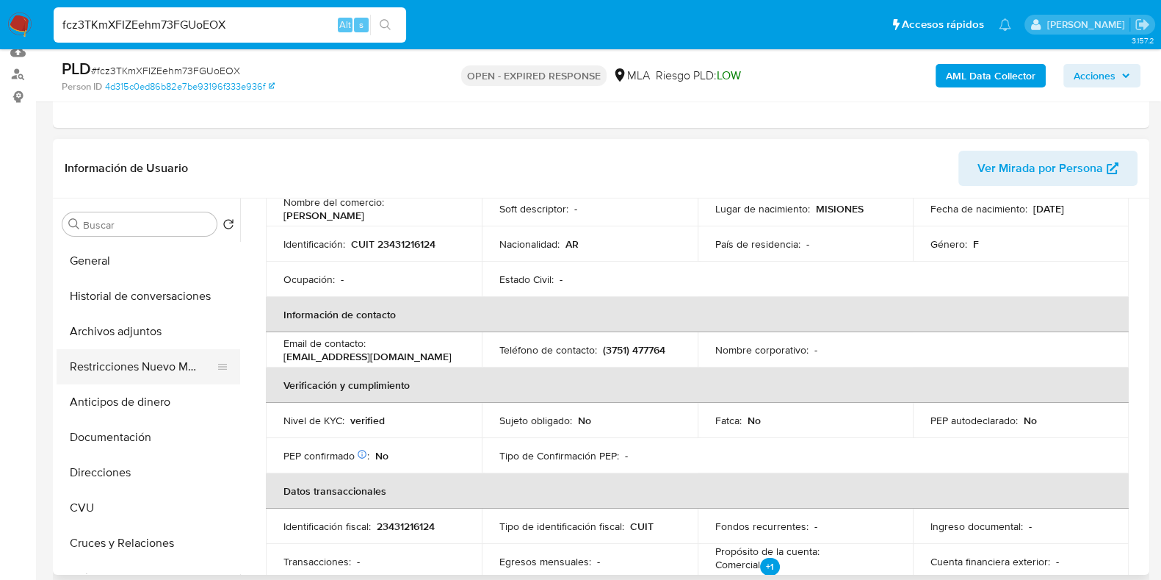
scroll to position [183, 0]
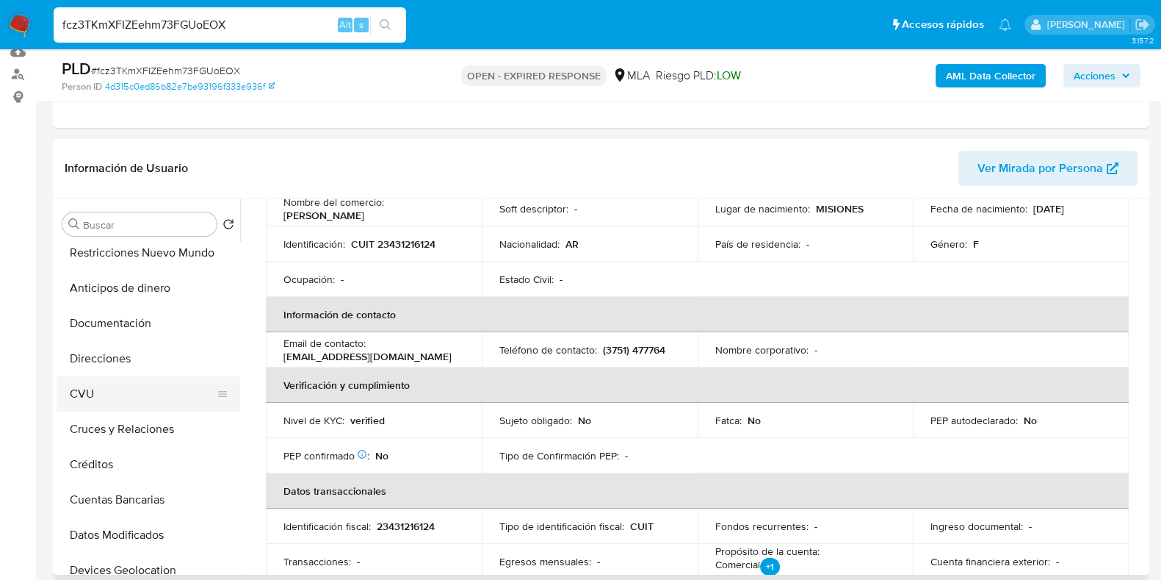
click at [84, 391] on button "CVU" at bounding box center [143, 393] width 172 height 35
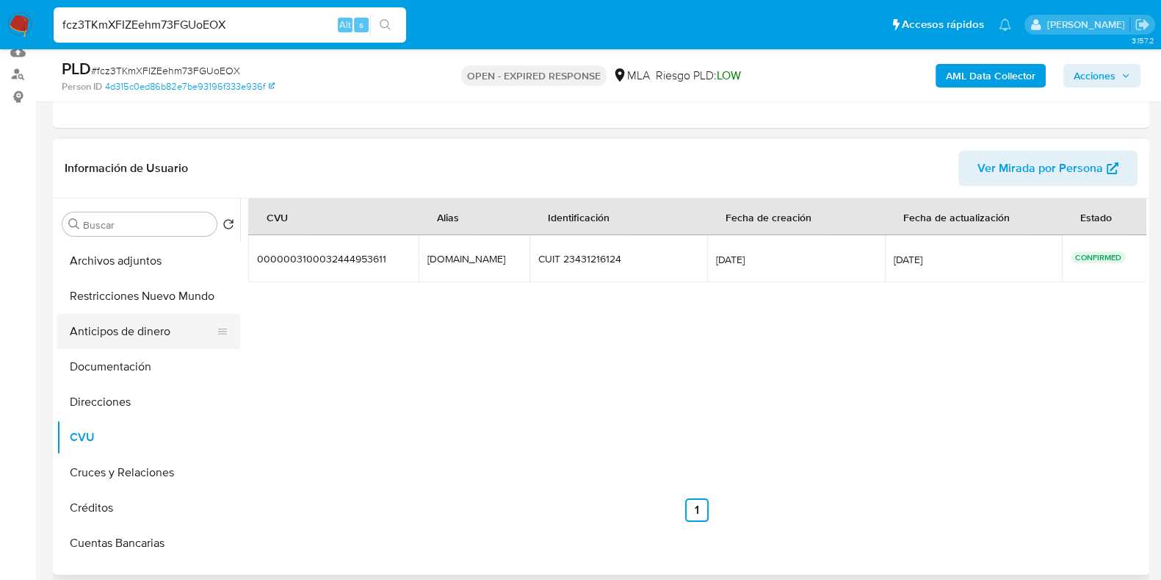
scroll to position [0, 0]
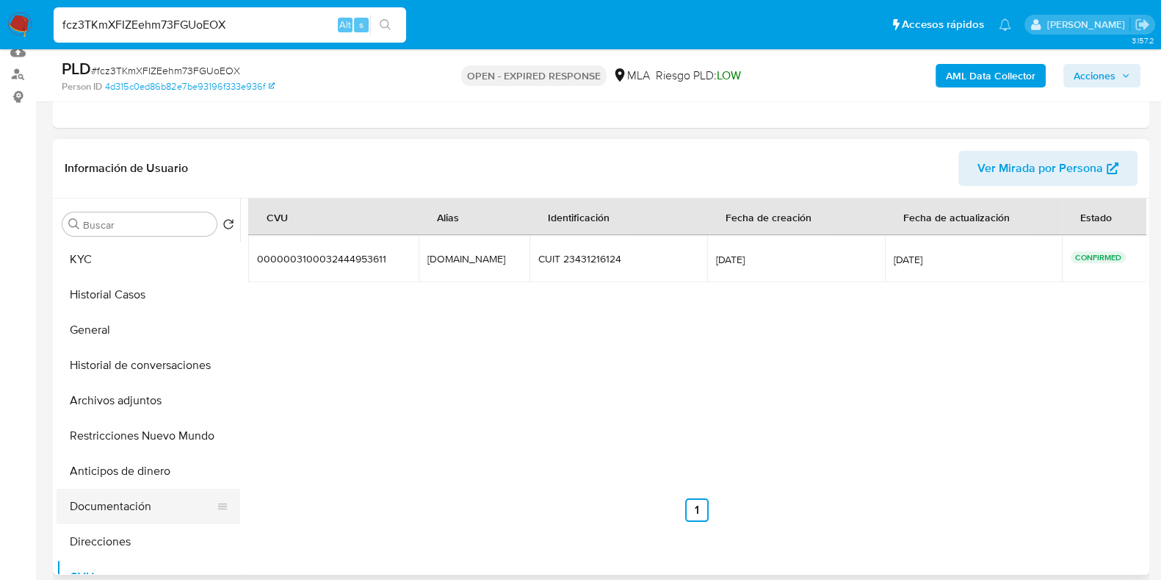
click at [134, 505] on button "Documentación" at bounding box center [143, 505] width 172 height 35
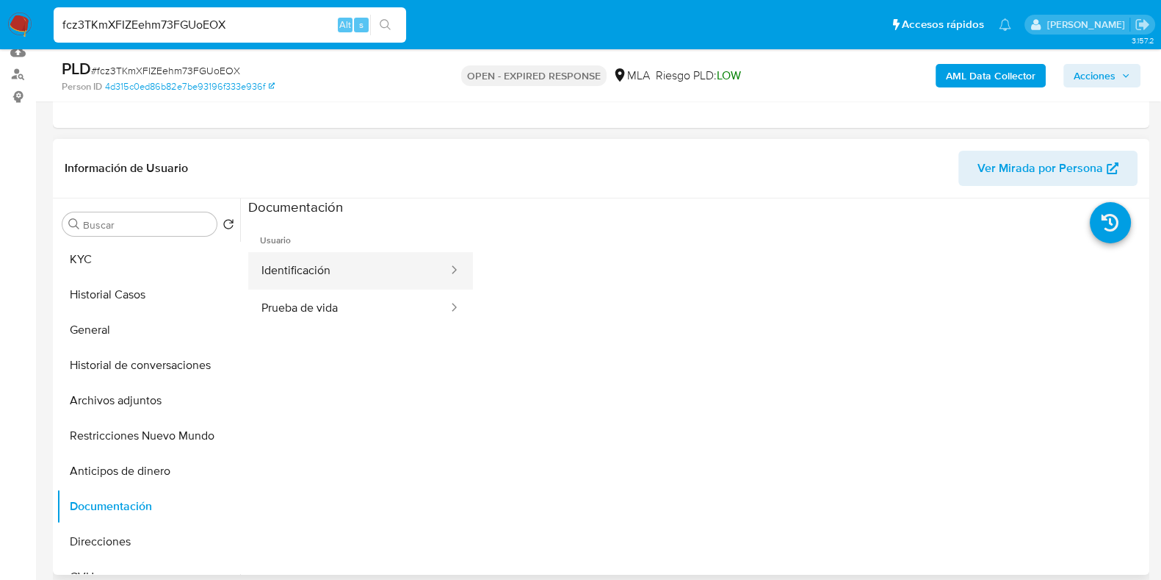
click at [306, 264] on button "Identificación" at bounding box center [348, 270] width 201 height 37
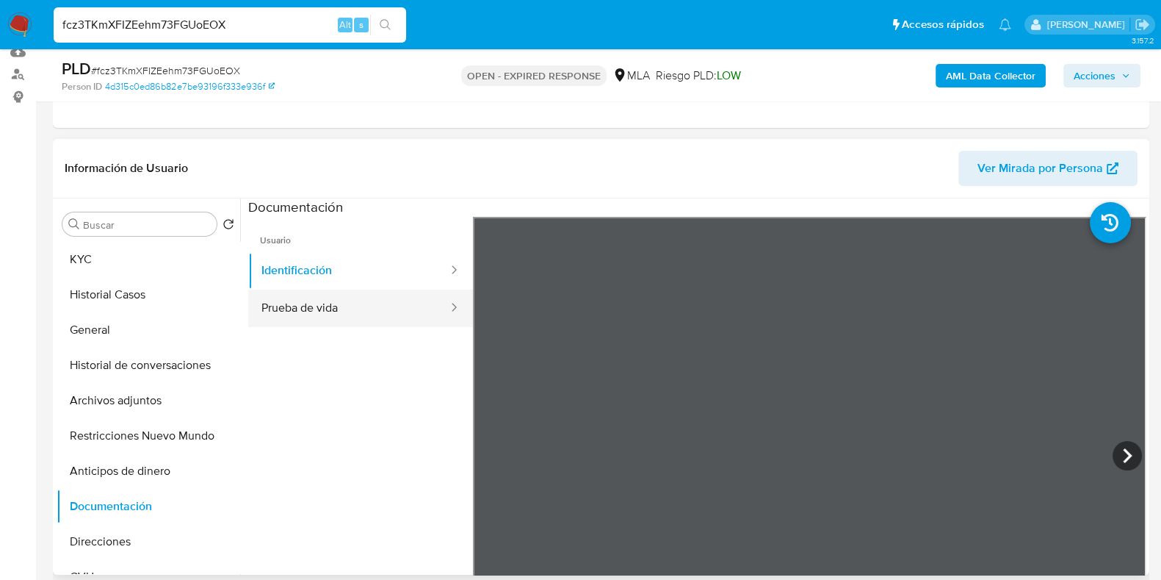
click at [386, 308] on button "Prueba de vida" at bounding box center [348, 307] width 201 height 37
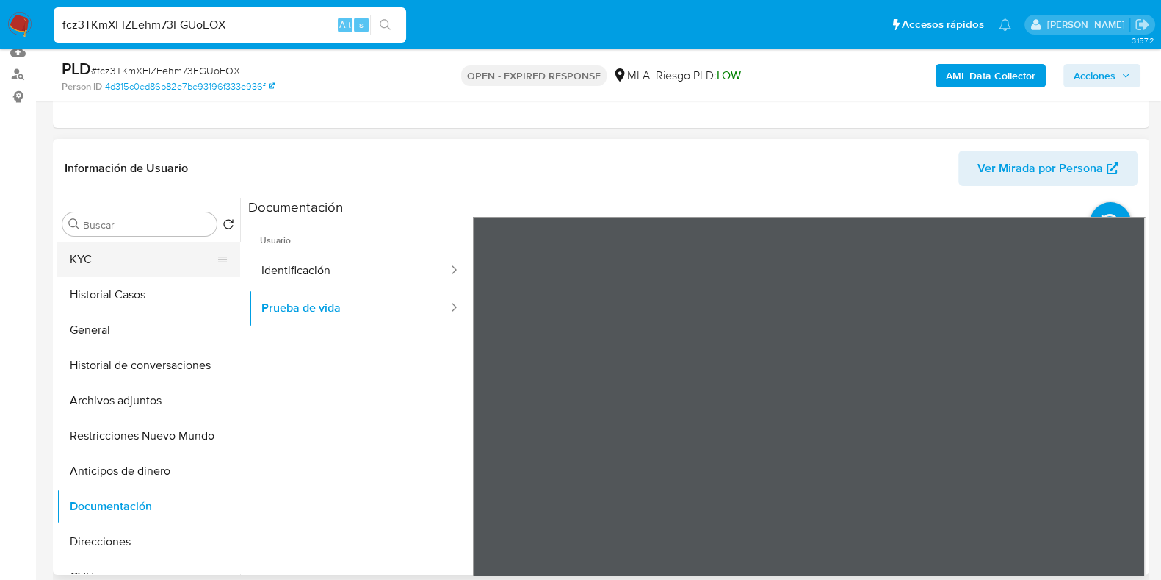
click at [113, 259] on button "KYC" at bounding box center [143, 259] width 172 height 35
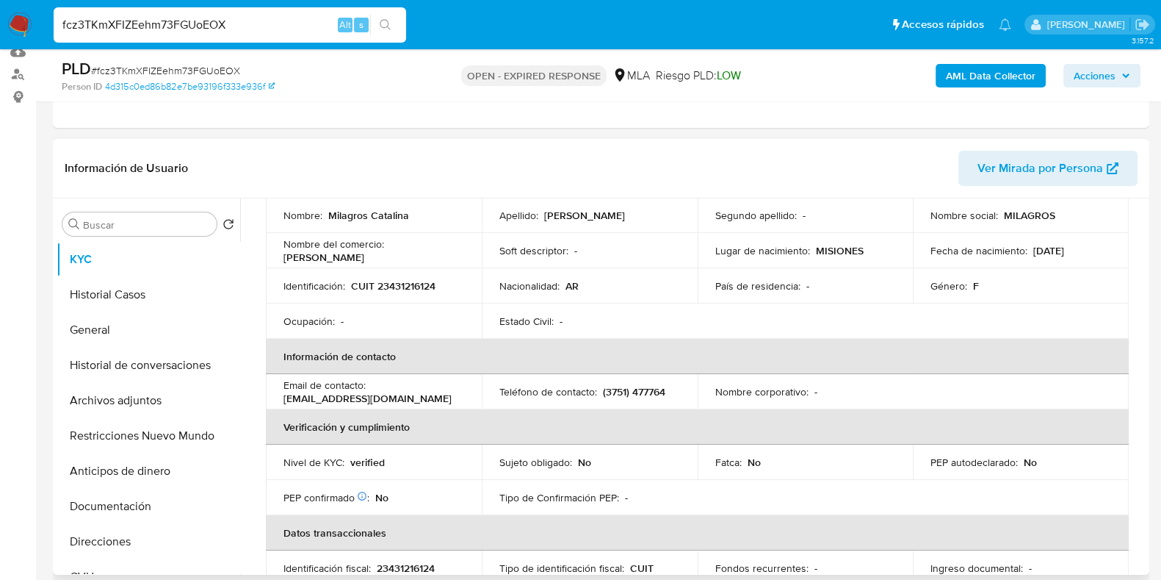
scroll to position [91, 0]
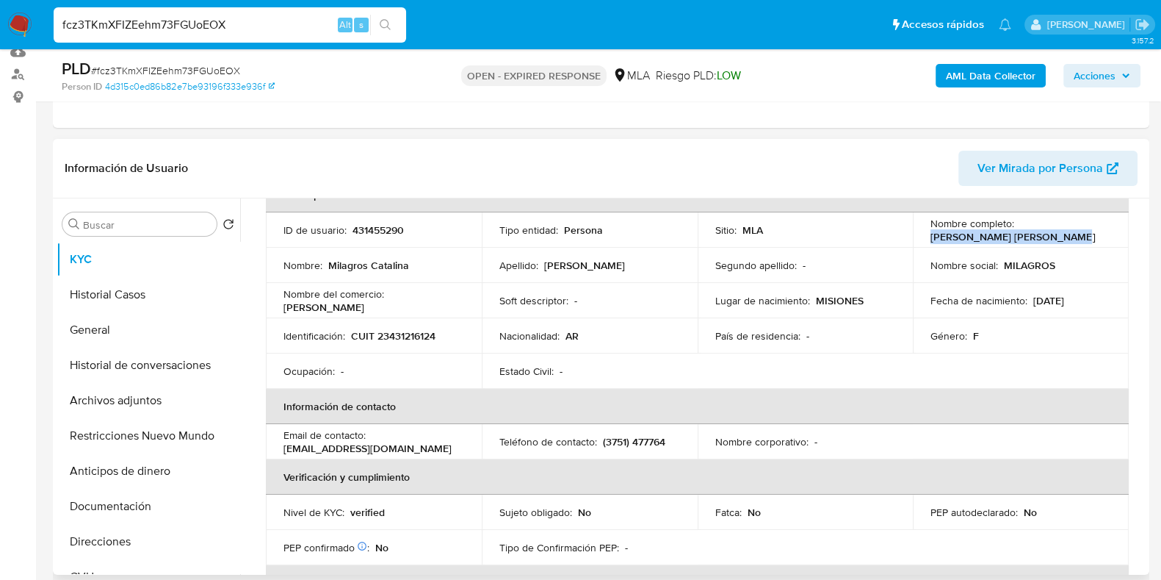
drag, startPoint x: 1048, startPoint y: 239, endPoint x: 925, endPoint y: 232, distance: 123.6
click at [925, 232] on td "Nombre completo : Milagros Catalina Portillo" at bounding box center [1021, 229] width 216 height 35
copy p "Milagros Catalina Portillo"
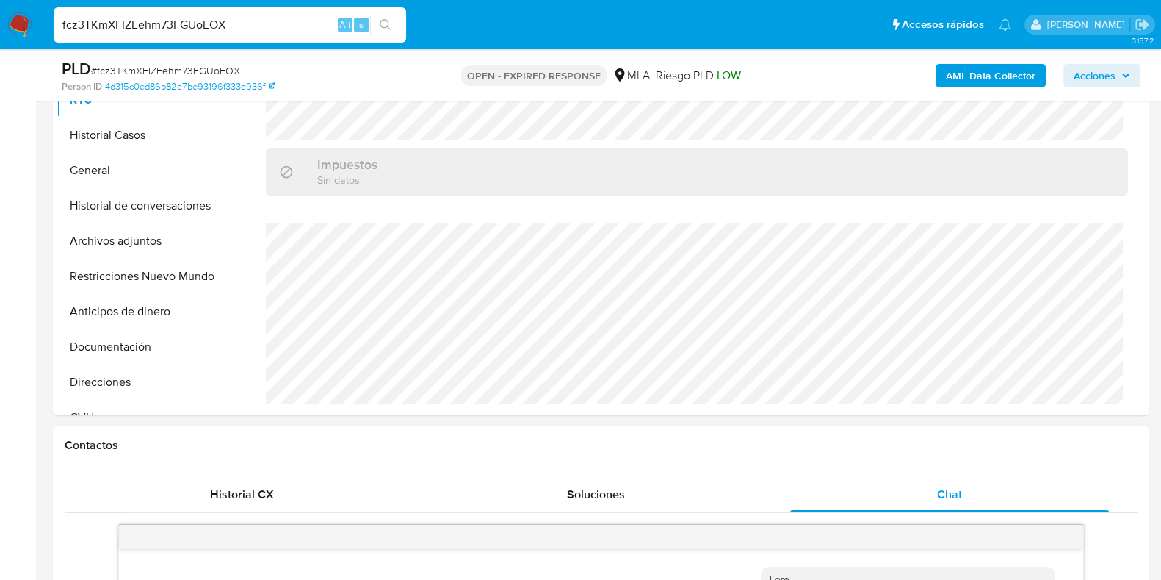
scroll to position [367, 0]
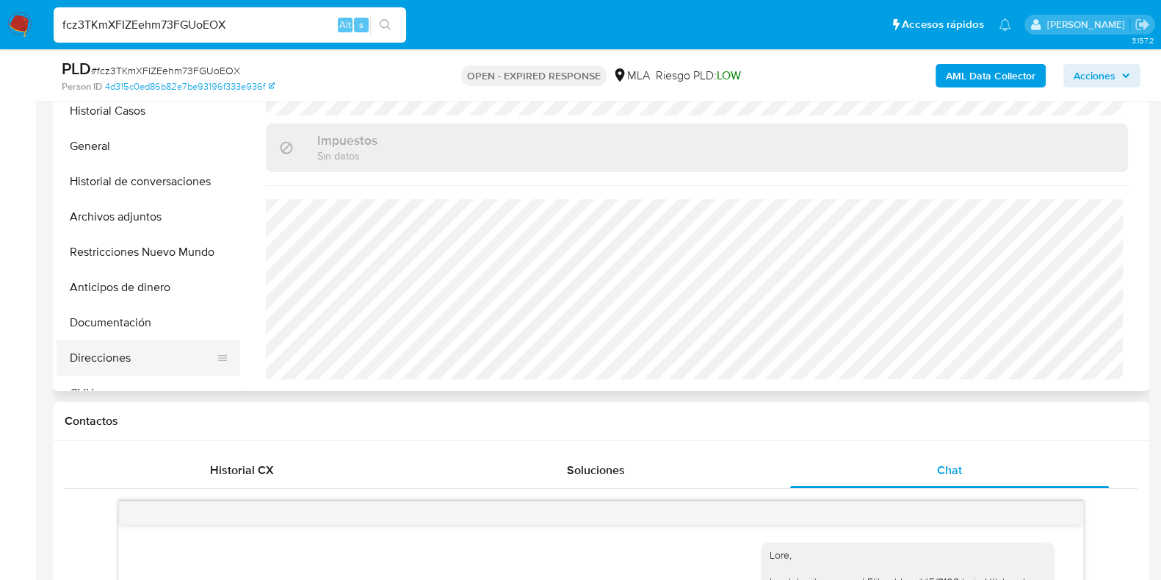
click at [107, 344] on button "Direcciones" at bounding box center [143, 357] width 172 height 35
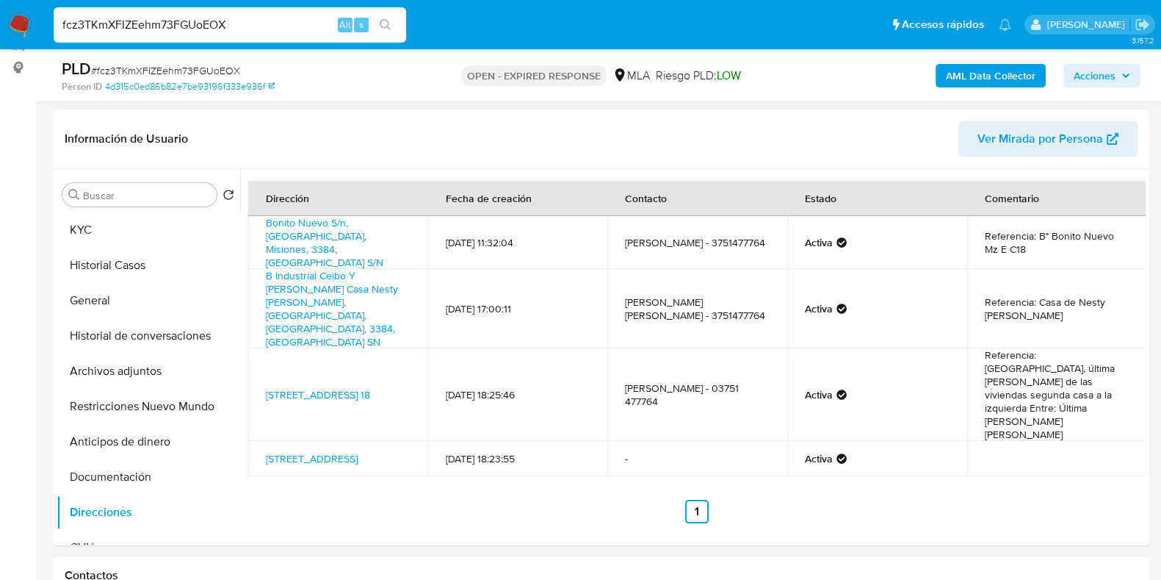
scroll to position [183, 0]
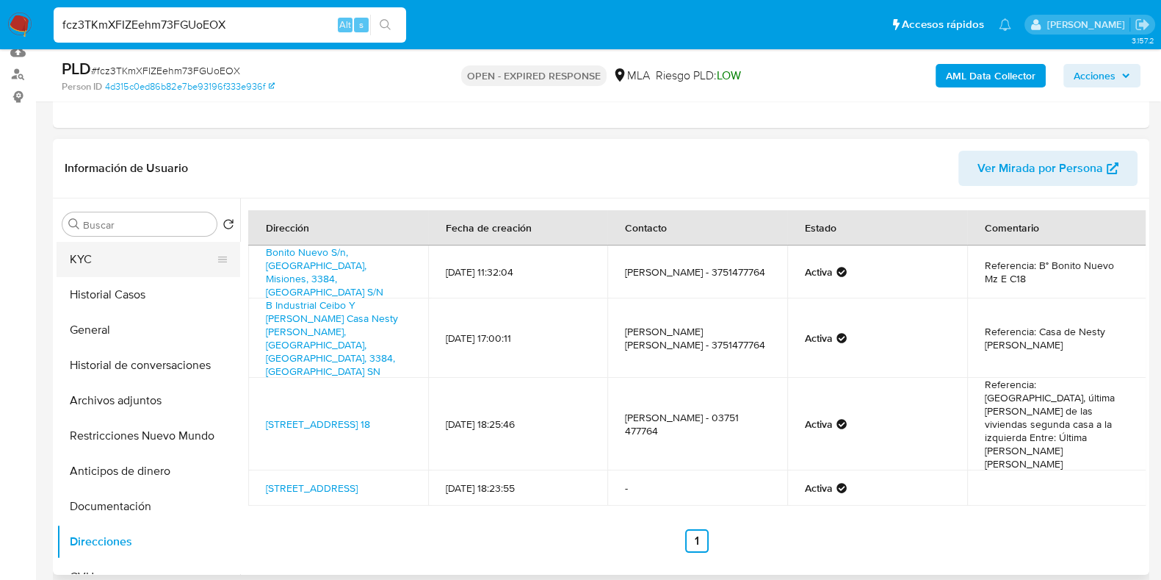
click at [84, 242] on button "KYC" at bounding box center [143, 259] width 172 height 35
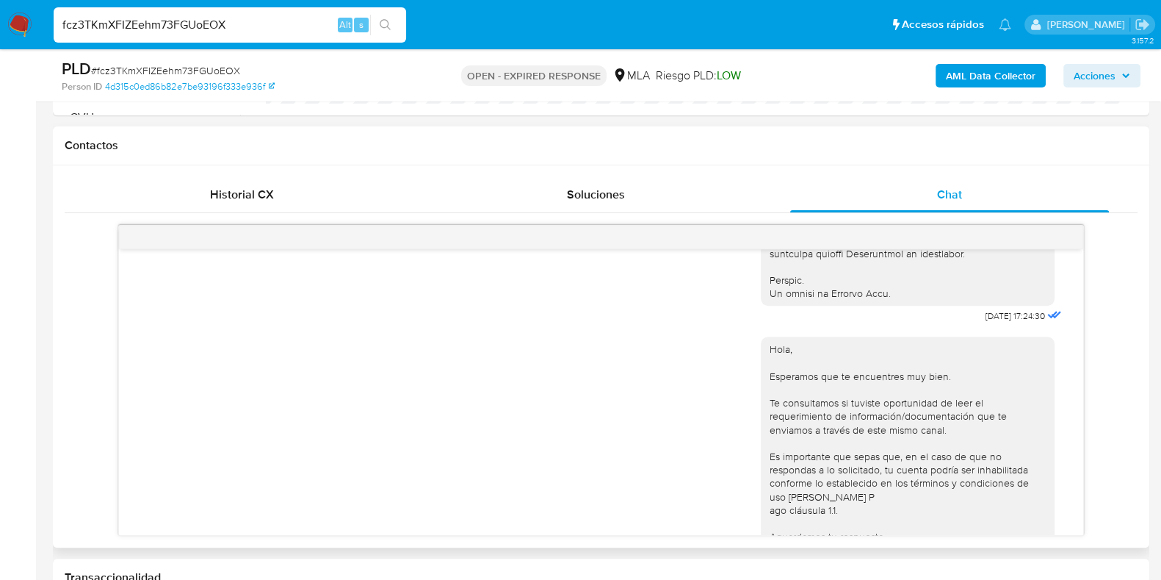
scroll to position [869, 0]
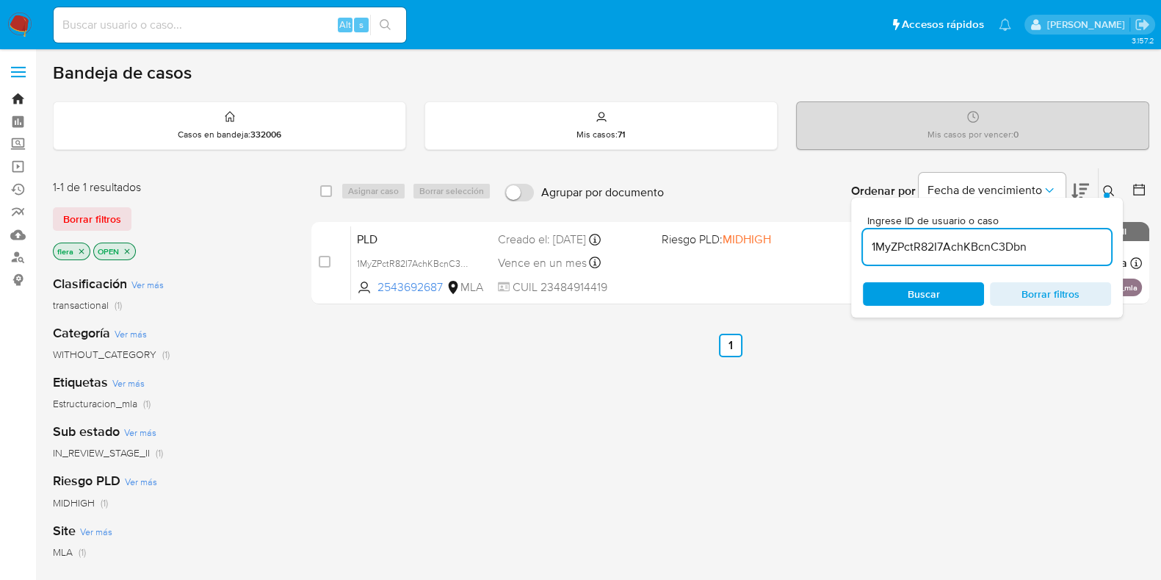
click at [19, 93] on link "Bandeja" at bounding box center [87, 98] width 175 height 23
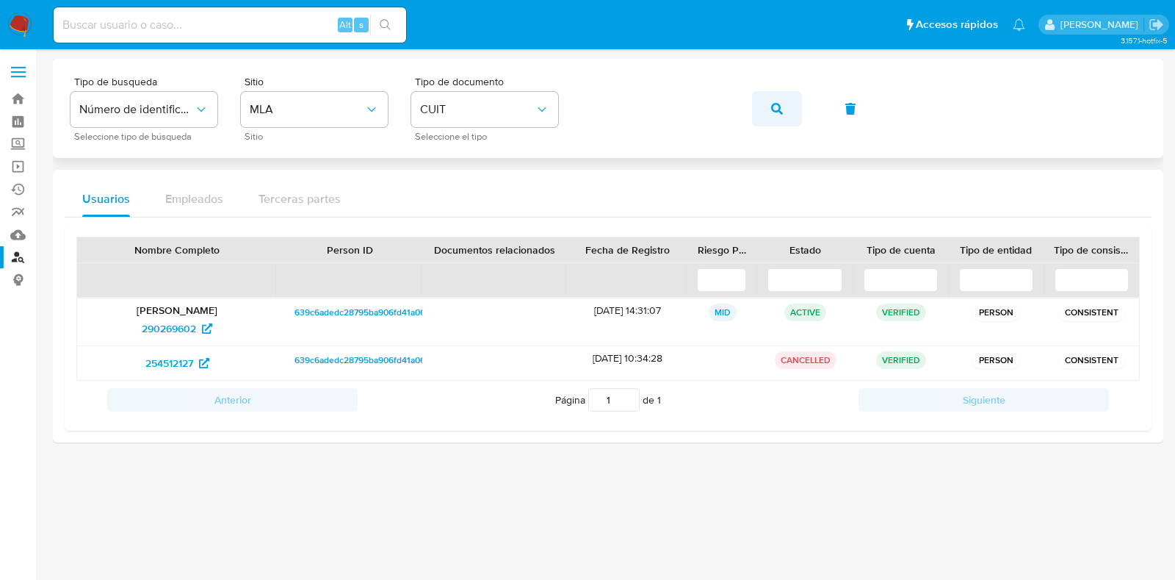
click at [773, 112] on icon "button" at bounding box center [777, 109] width 12 height 12
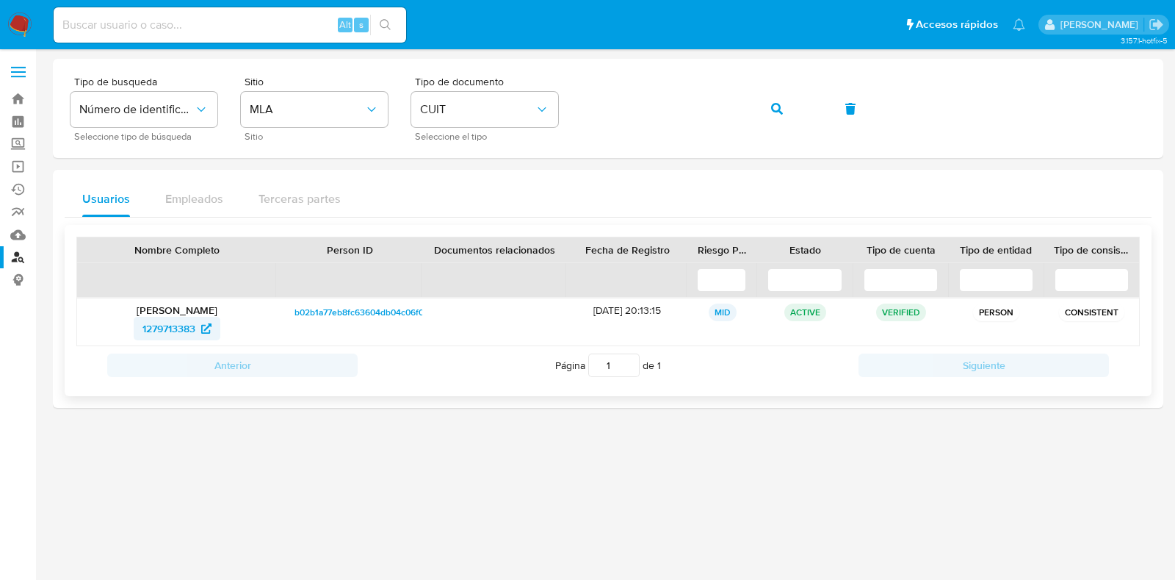
click at [176, 327] on span "1279713383" at bounding box center [168, 329] width 53 height 24
click at [773, 106] on icon "button" at bounding box center [777, 109] width 12 height 12
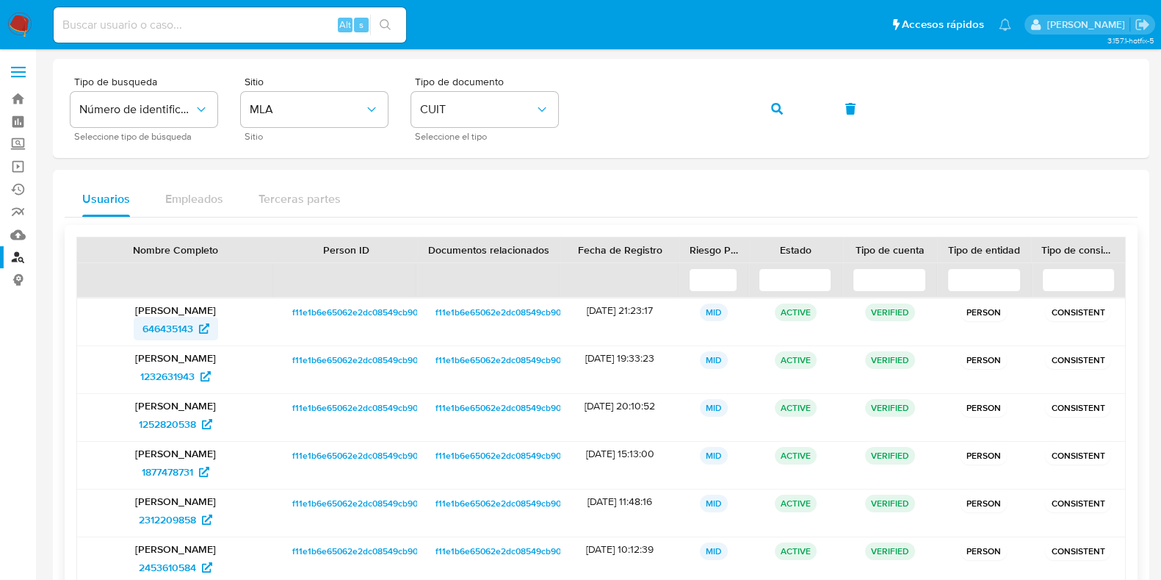
click at [178, 329] on span "646435143" at bounding box center [167, 329] width 51 height 24
click at [784, 97] on button "button" at bounding box center [777, 108] width 50 height 35
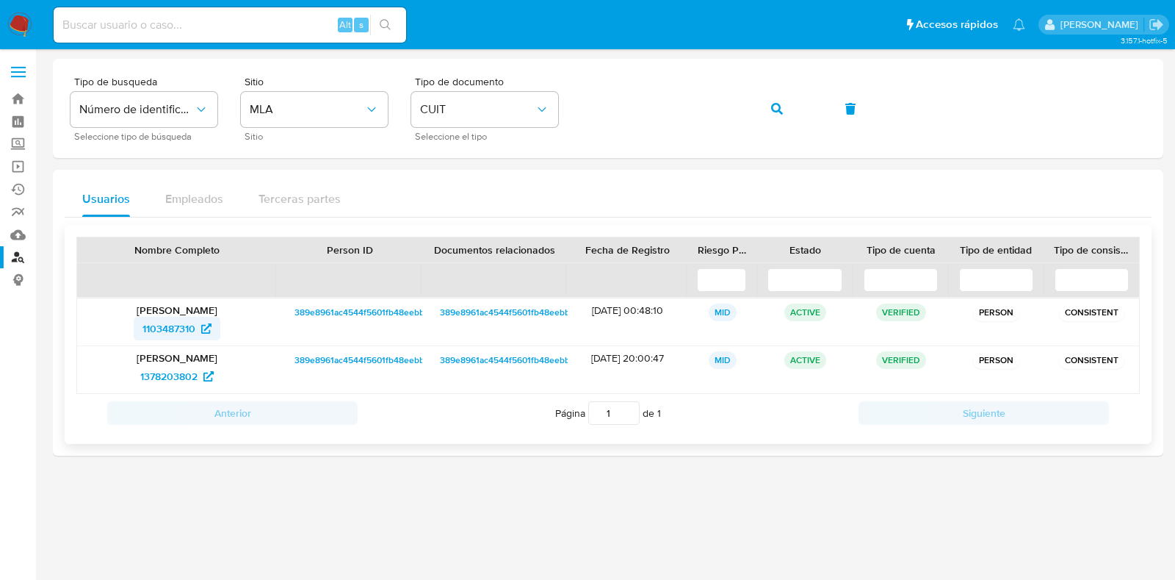
click at [158, 332] on span "1103487310" at bounding box center [168, 329] width 53 height 24
click at [778, 115] on span "button" at bounding box center [777, 109] width 12 height 32
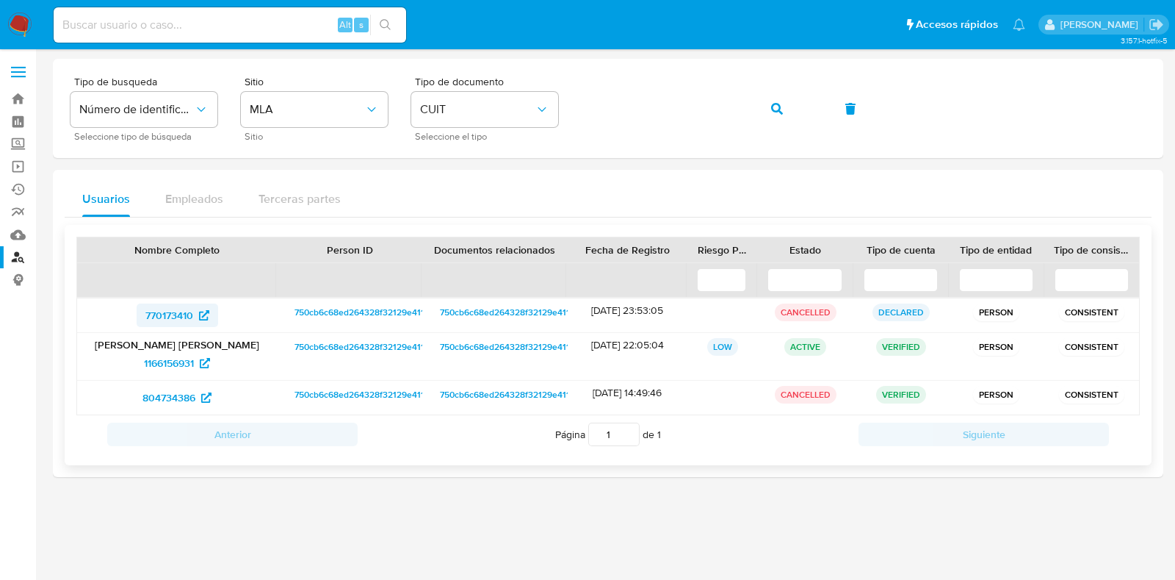
click at [184, 312] on span "770173410" at bounding box center [169, 315] width 48 height 24
click at [165, 361] on span "1166156931" at bounding box center [169, 363] width 50 height 24
click at [162, 395] on span "804734386" at bounding box center [168, 398] width 53 height 24
click at [775, 109] on icon "button" at bounding box center [777, 109] width 12 height 12
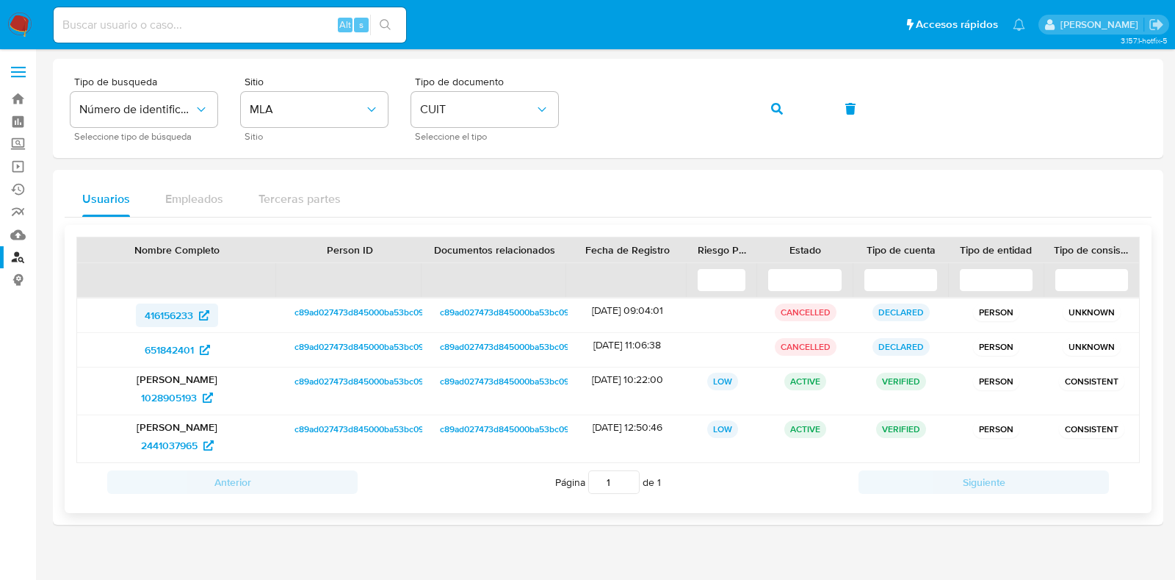
click at [169, 317] on span "416156233" at bounding box center [169, 315] width 48 height 24
click at [188, 344] on span "651842401" at bounding box center [169, 350] width 49 height 24
click at [175, 391] on span "1028905193" at bounding box center [169, 398] width 56 height 24
click at [183, 444] on span "2441037965" at bounding box center [169, 445] width 57 height 24
click at [783, 113] on button "button" at bounding box center [777, 108] width 50 height 35
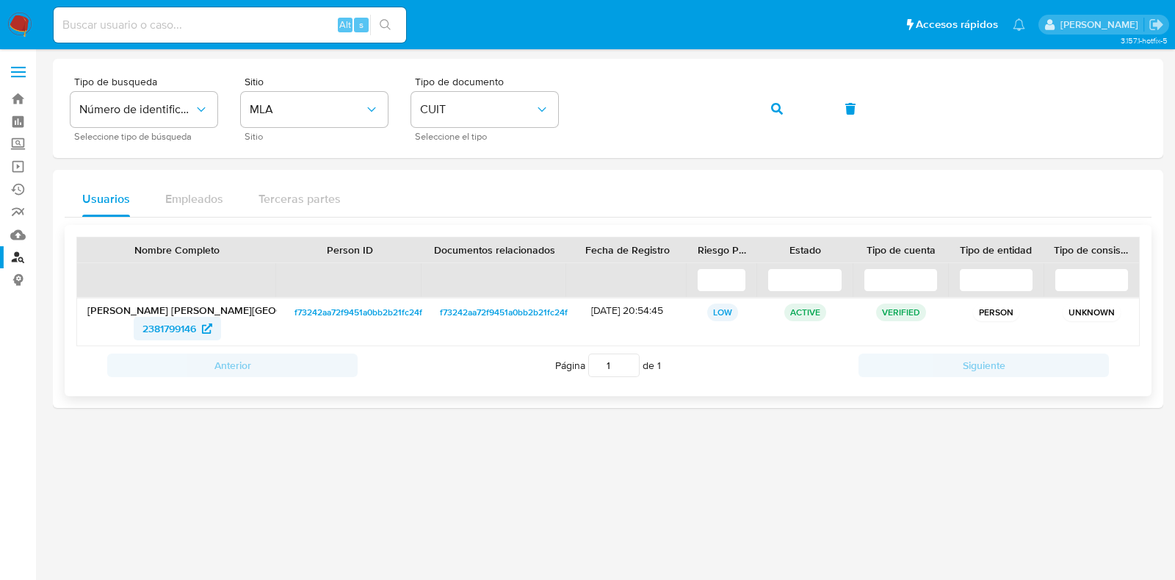
click at [179, 326] on span "2381799146" at bounding box center [169, 329] width 54 height 24
click at [781, 114] on icon "button" at bounding box center [777, 109] width 12 height 12
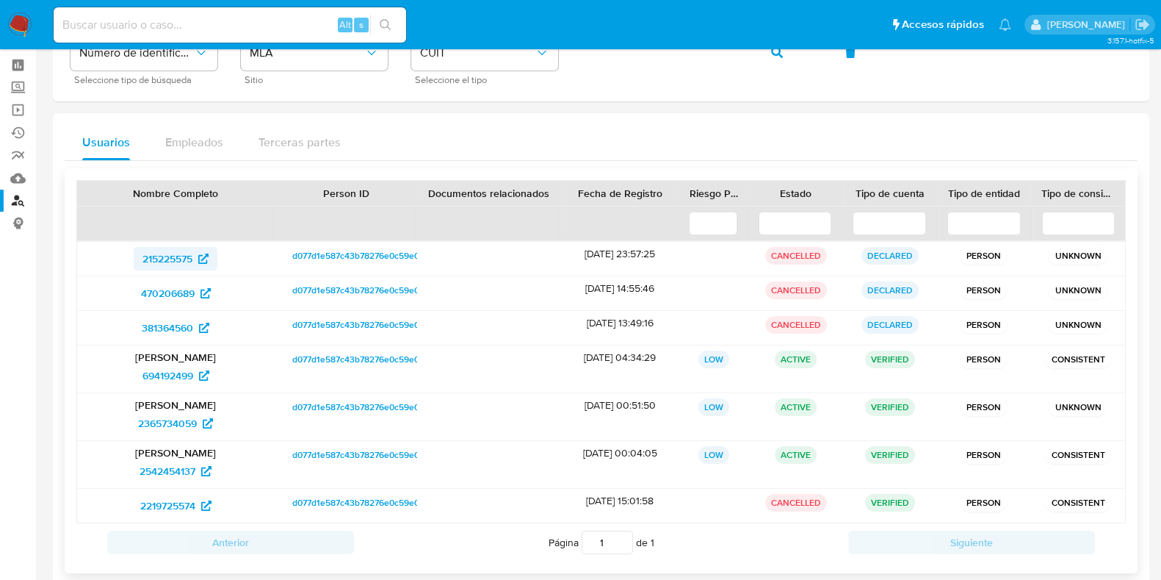
scroll to position [80, 0]
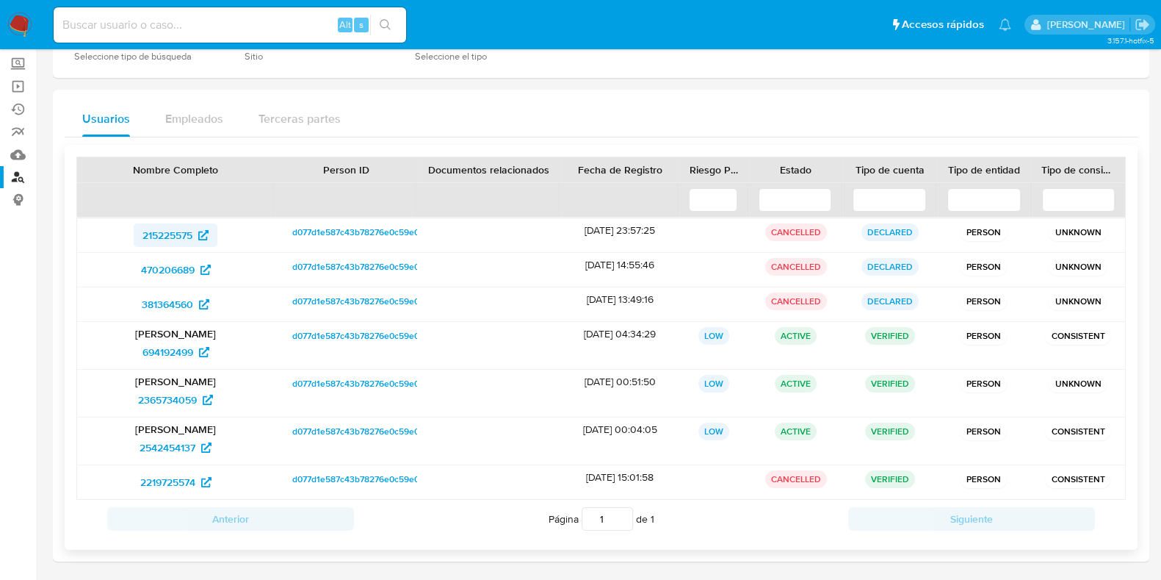
click at [151, 229] on span "215225575" at bounding box center [167, 235] width 50 height 24
click at [170, 263] on span "470206689" at bounding box center [168, 270] width 54 height 24
click at [183, 292] on span "381364560" at bounding box center [167, 304] width 51 height 24
click at [158, 343] on span "694192499" at bounding box center [167, 352] width 51 height 24
click at [173, 394] on span "2365734059" at bounding box center [167, 400] width 59 height 24
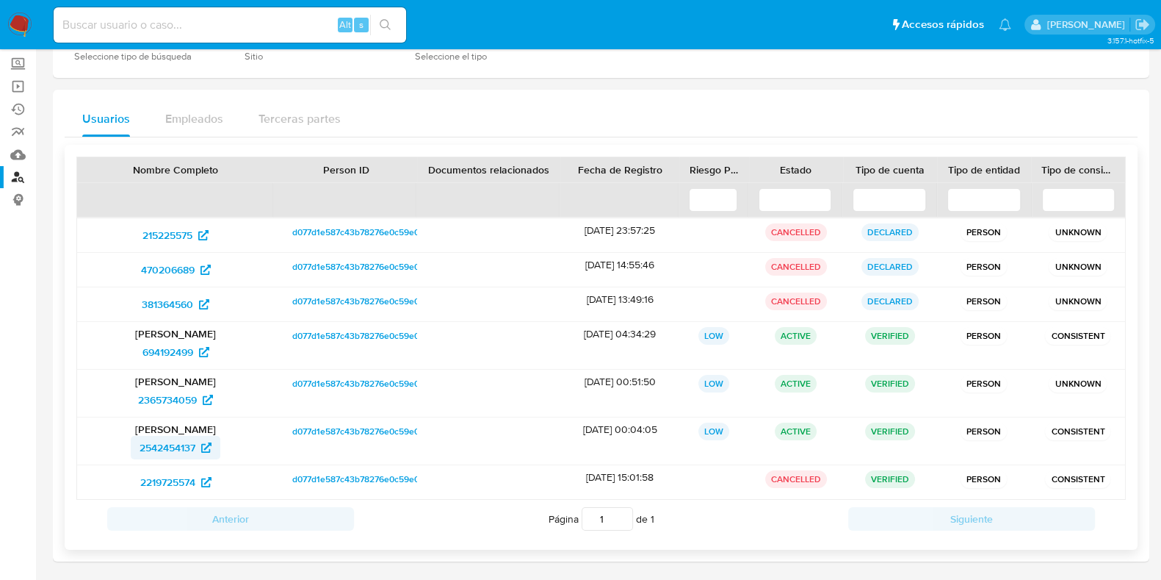
click at [181, 446] on span "2542454137" at bounding box center [168, 448] width 56 height 24
click at [184, 477] on span "2219725574" at bounding box center [167, 482] width 55 height 24
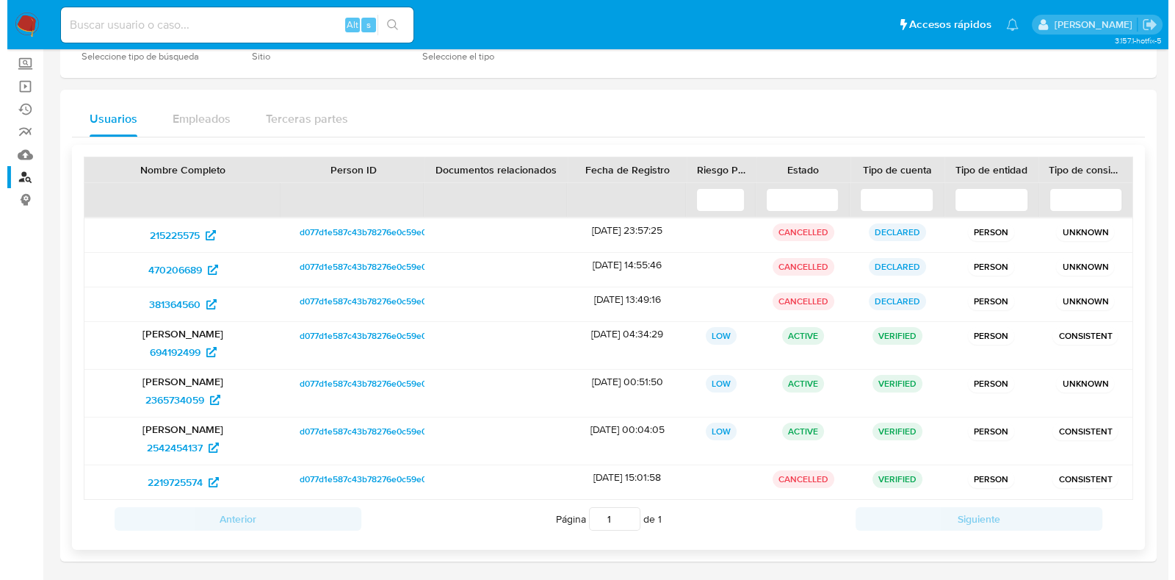
scroll to position [0, 0]
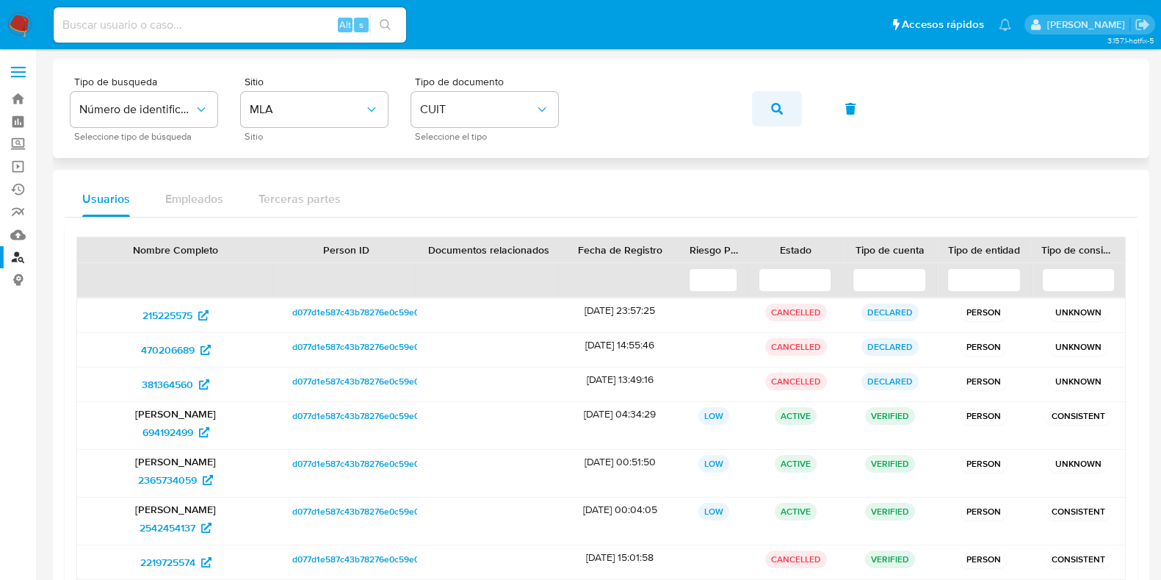
click at [768, 102] on button "button" at bounding box center [777, 108] width 50 height 35
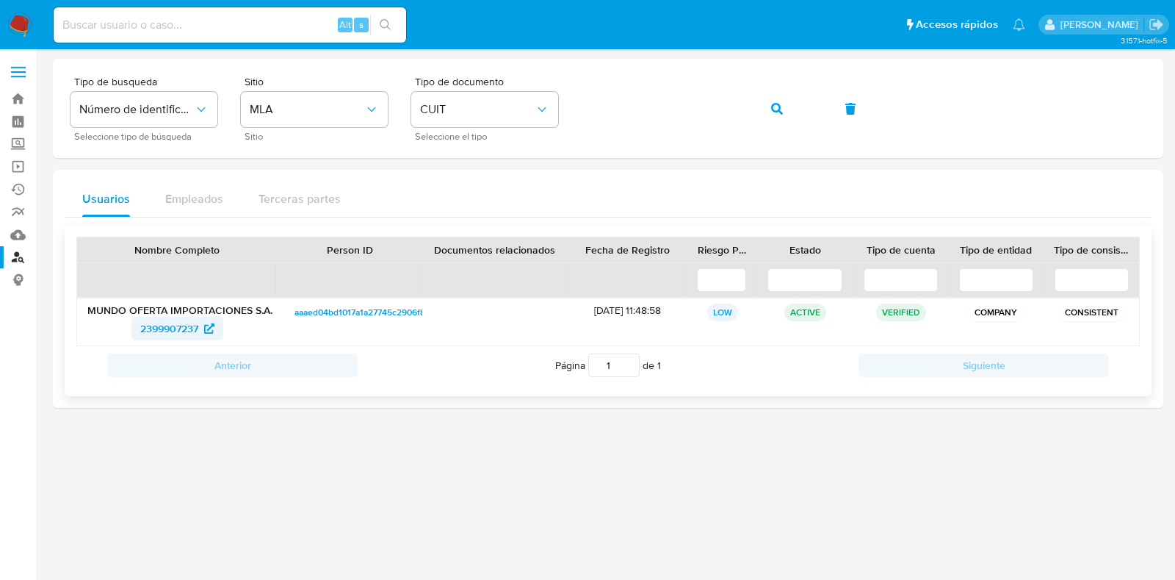
click at [158, 329] on span "2399907237" at bounding box center [169, 329] width 58 height 24
click at [775, 105] on icon "button" at bounding box center [777, 109] width 12 height 12
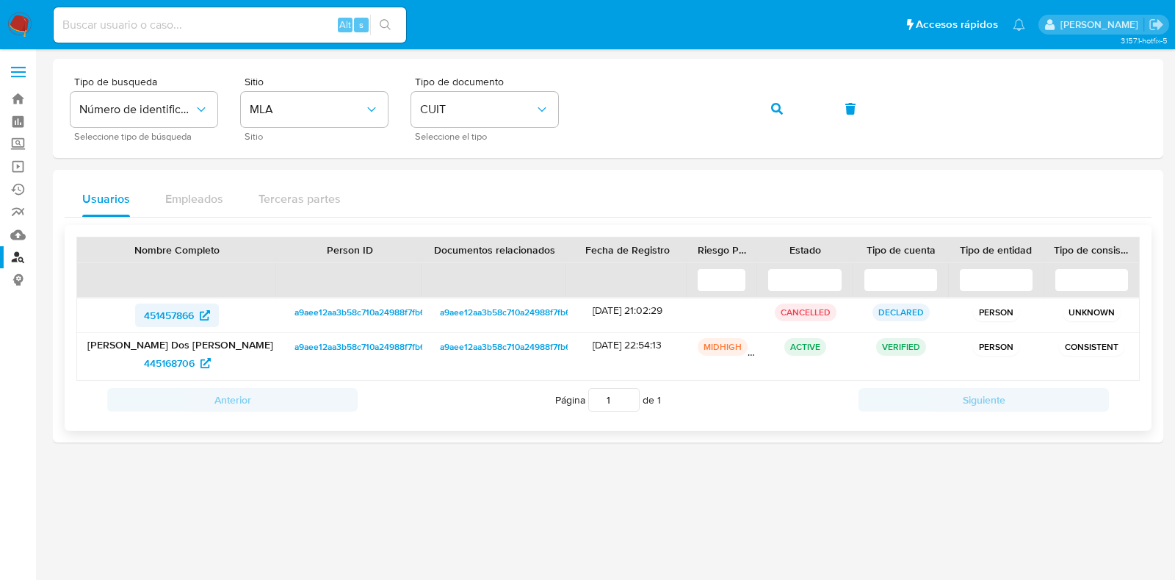
click at [170, 312] on span "451457866" at bounding box center [169, 315] width 50 height 24
click at [176, 363] on span "445168706" at bounding box center [169, 363] width 51 height 24
click at [786, 112] on button "button" at bounding box center [777, 108] width 50 height 35
click at [166, 306] on span "764874949" at bounding box center [168, 315] width 51 height 24
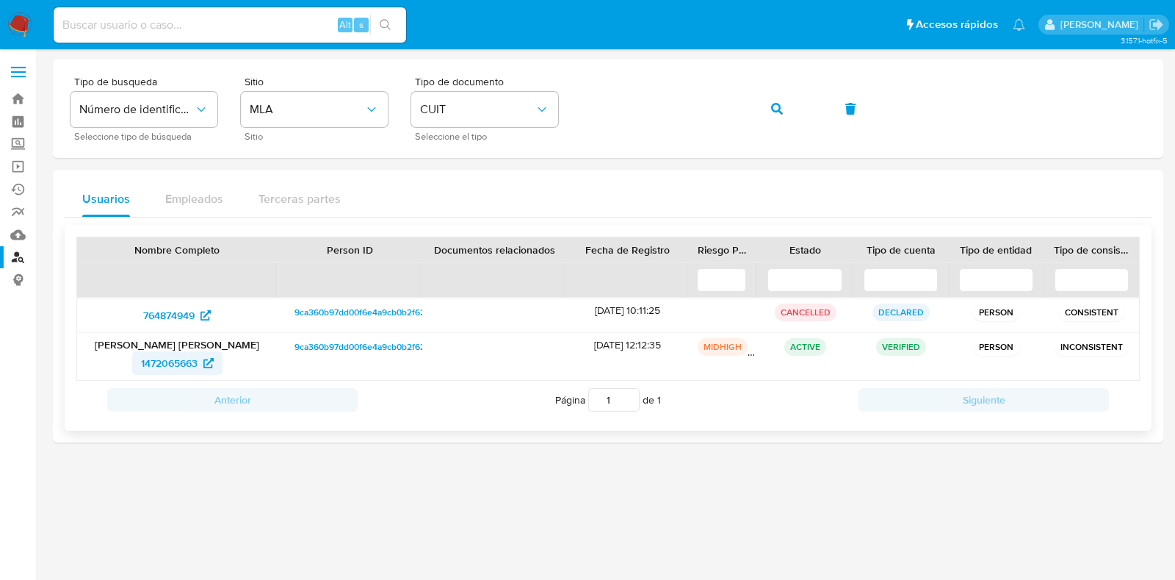
click at [165, 362] on span "1472065663" at bounding box center [169, 363] width 57 height 24
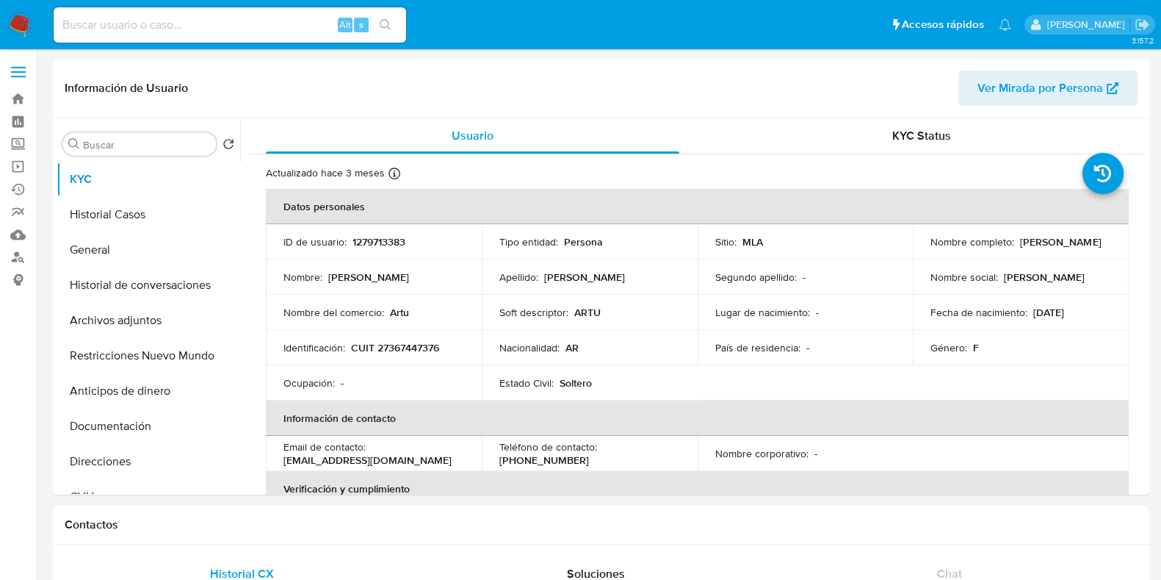
select select "10"
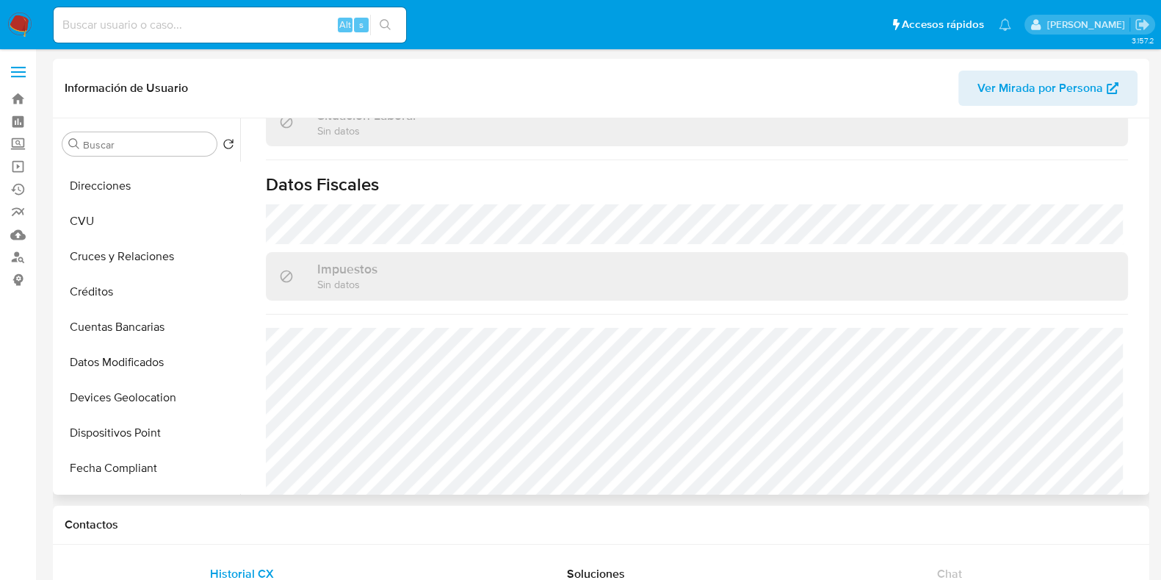
scroll to position [825, 0]
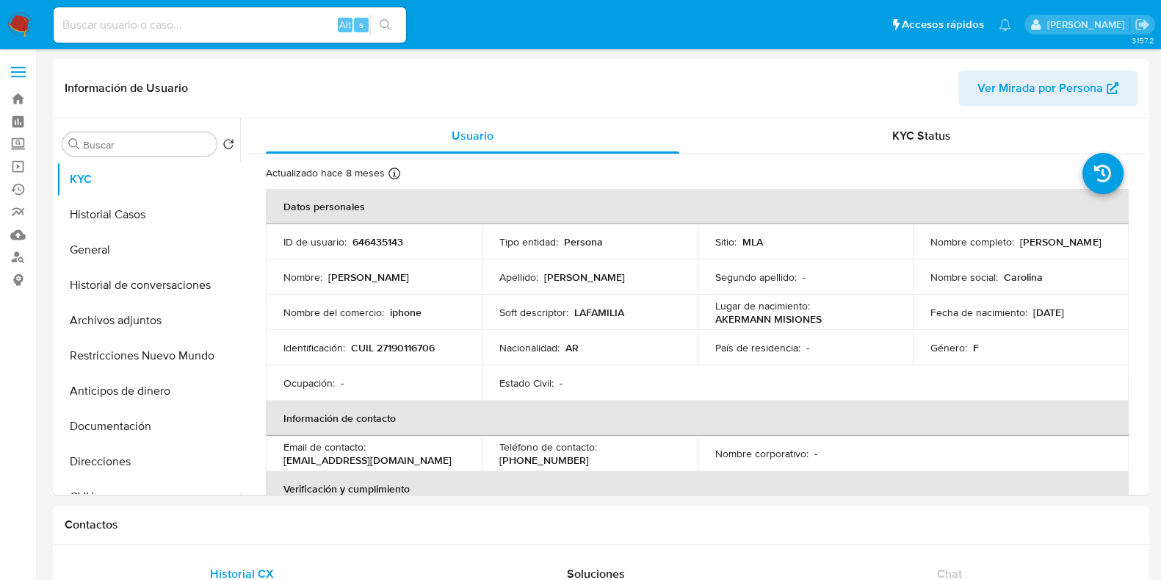
select select "10"
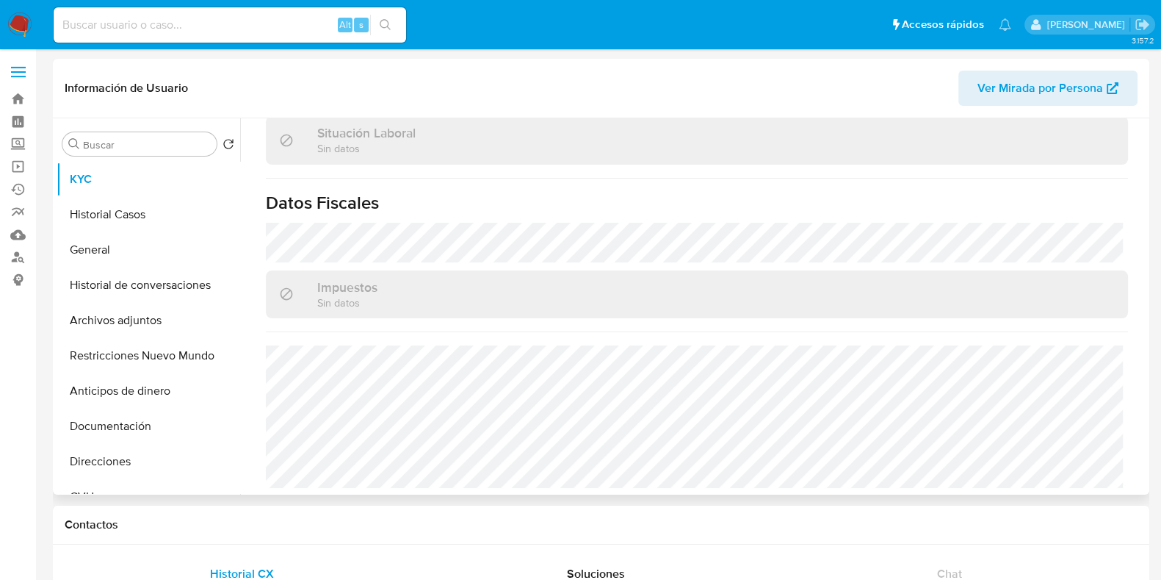
scroll to position [772, 0]
click at [113, 466] on button "Direcciones" at bounding box center [143, 461] width 172 height 35
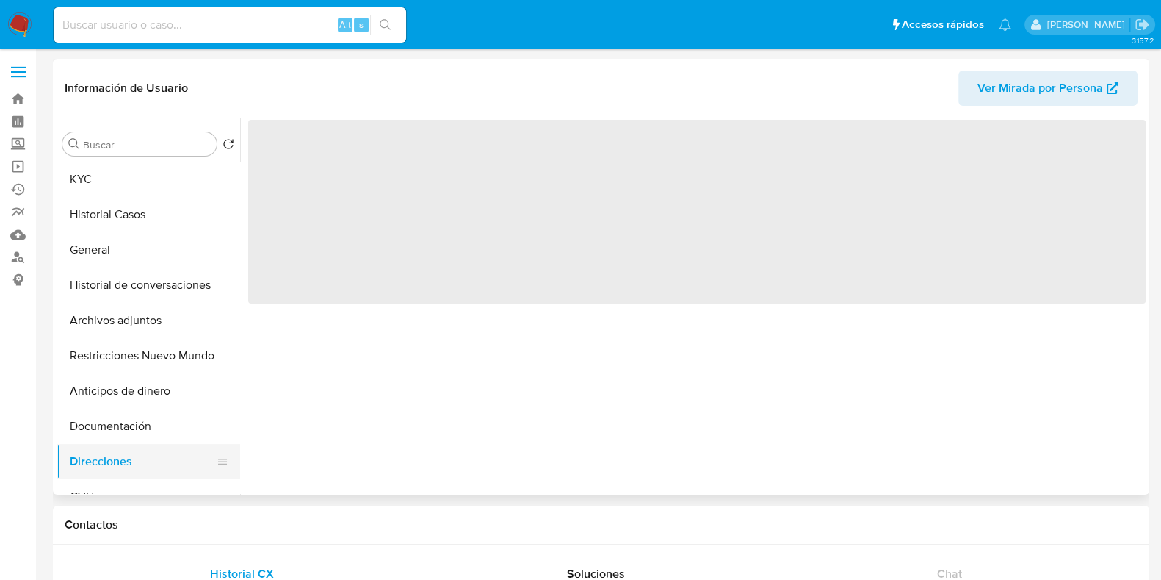
scroll to position [0, 0]
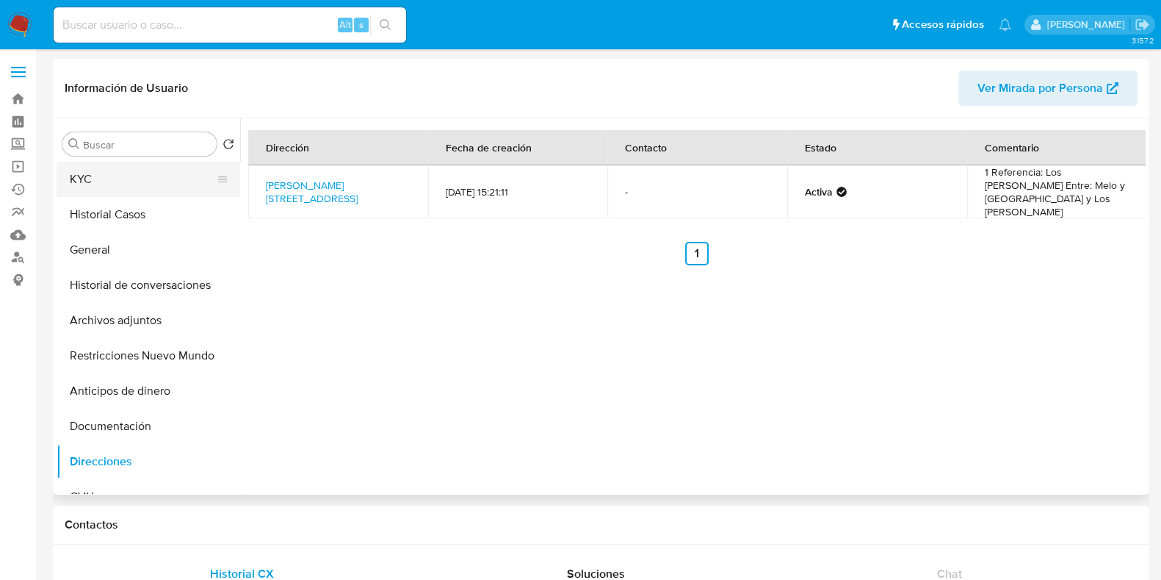
click at [129, 189] on button "KYC" at bounding box center [143, 179] width 172 height 35
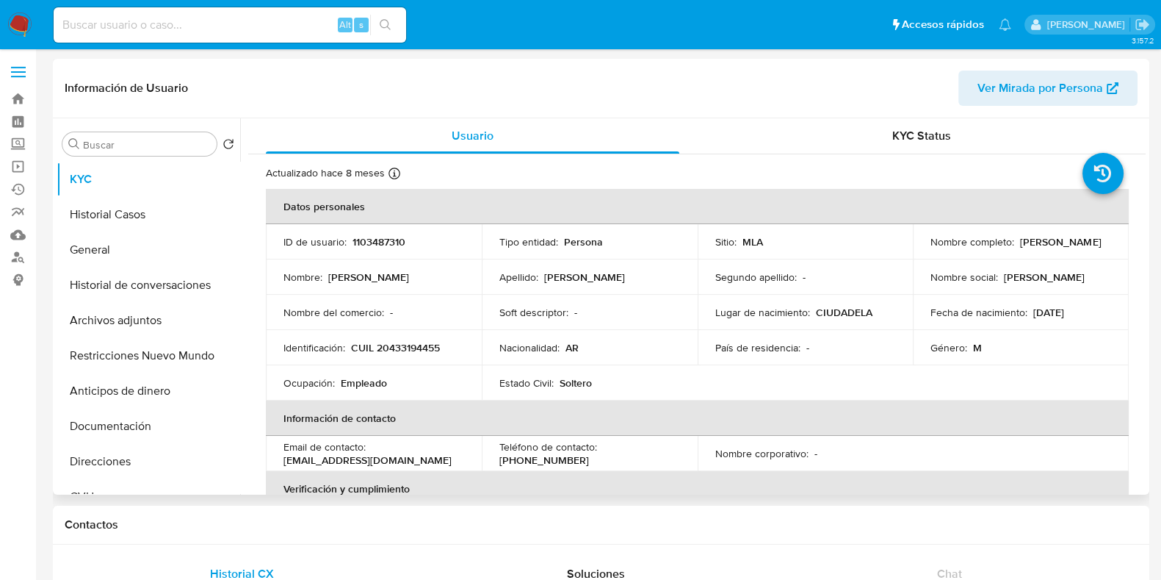
select select "10"
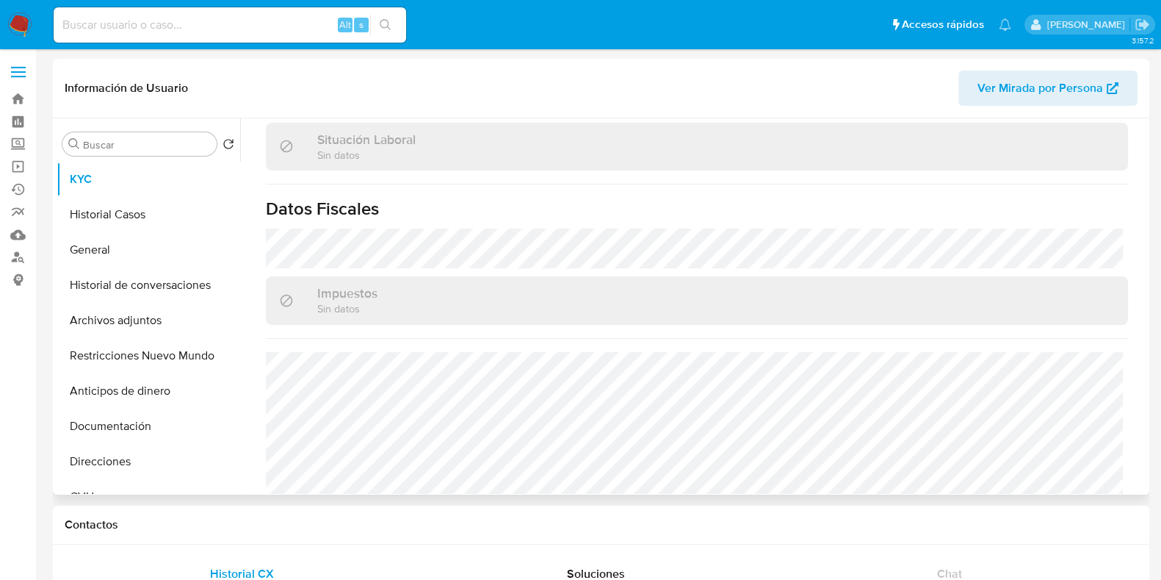
scroll to position [786, 0]
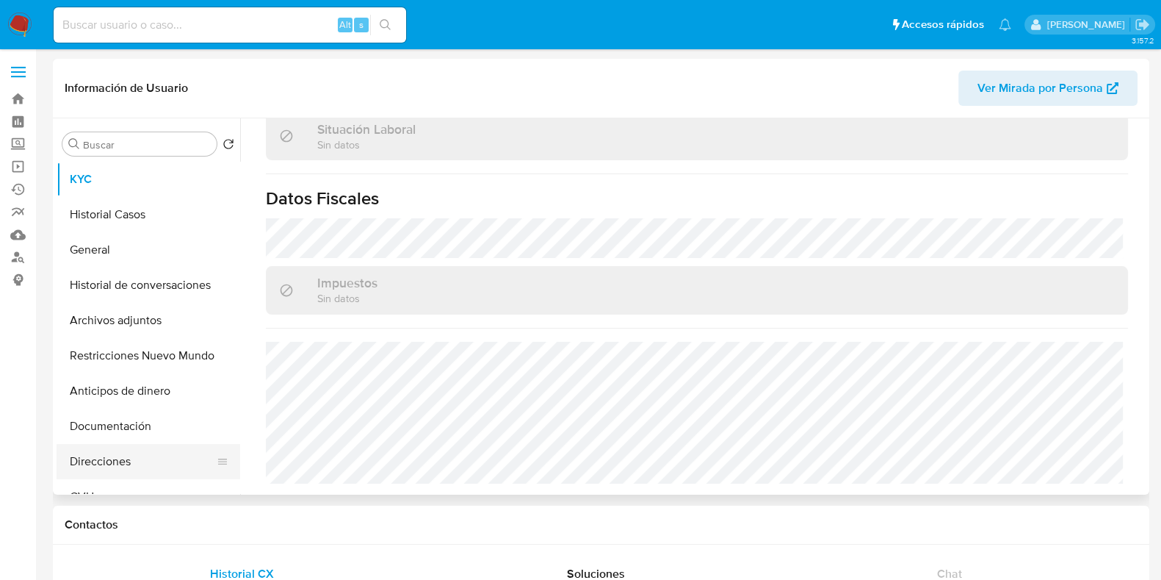
click at [138, 464] on button "Direcciones" at bounding box center [143, 461] width 172 height 35
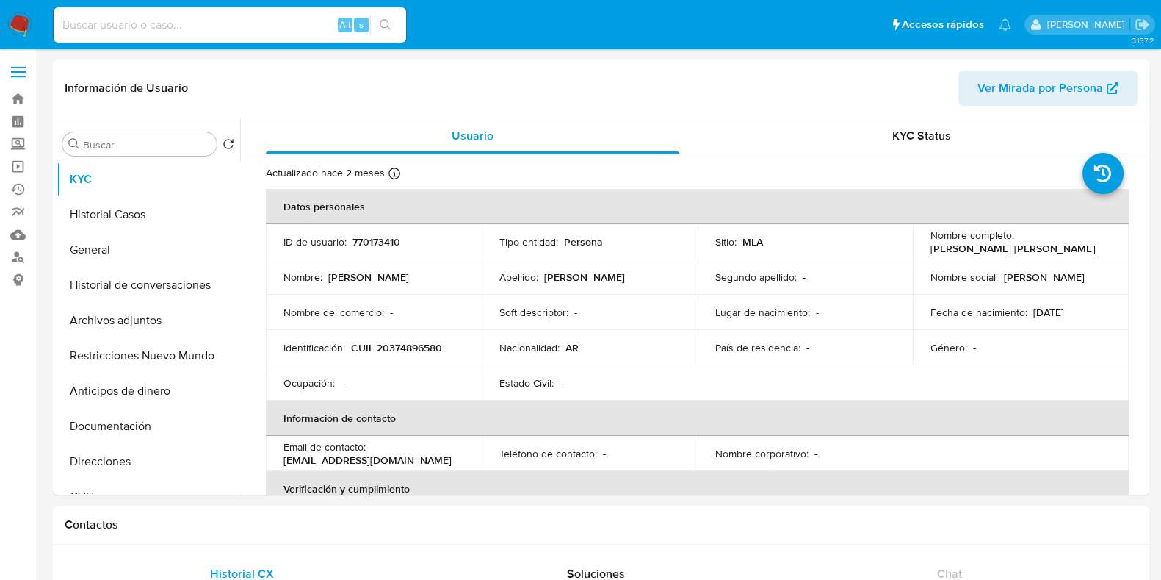
select select "10"
click at [123, 220] on button "Historial Casos" at bounding box center [143, 214] width 172 height 35
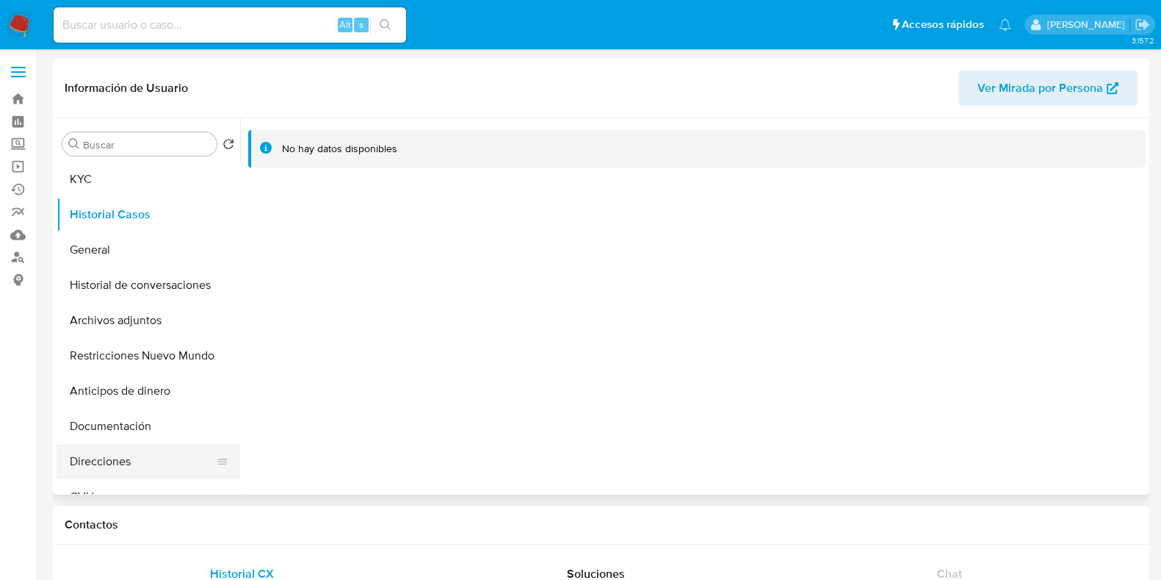
click at [115, 465] on button "Direcciones" at bounding box center [143, 461] width 172 height 35
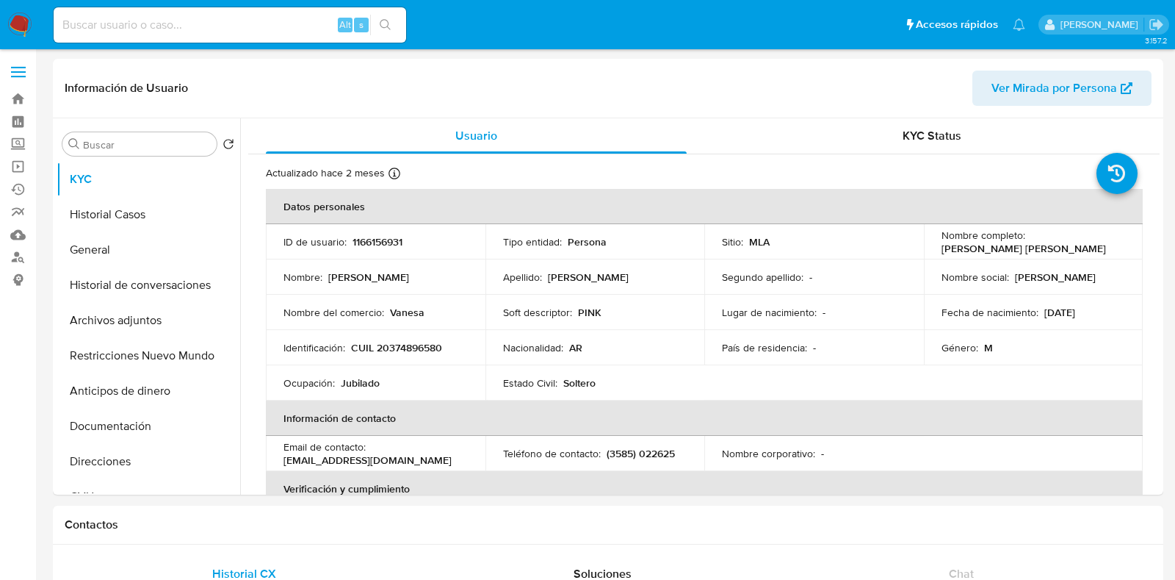
select select "10"
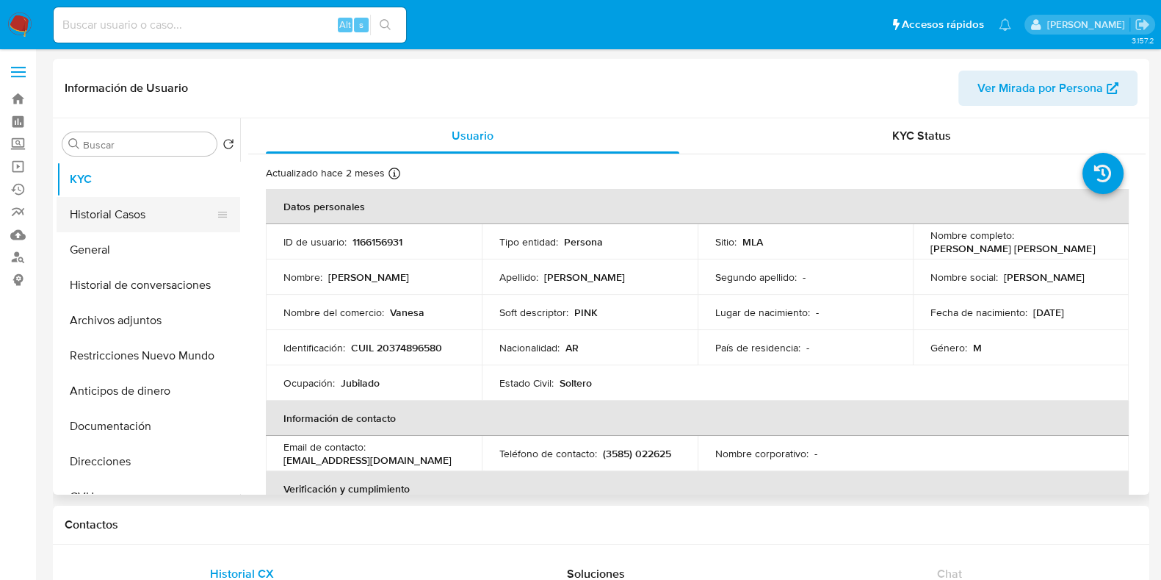
click at [119, 223] on button "Historial Casos" at bounding box center [143, 214] width 172 height 35
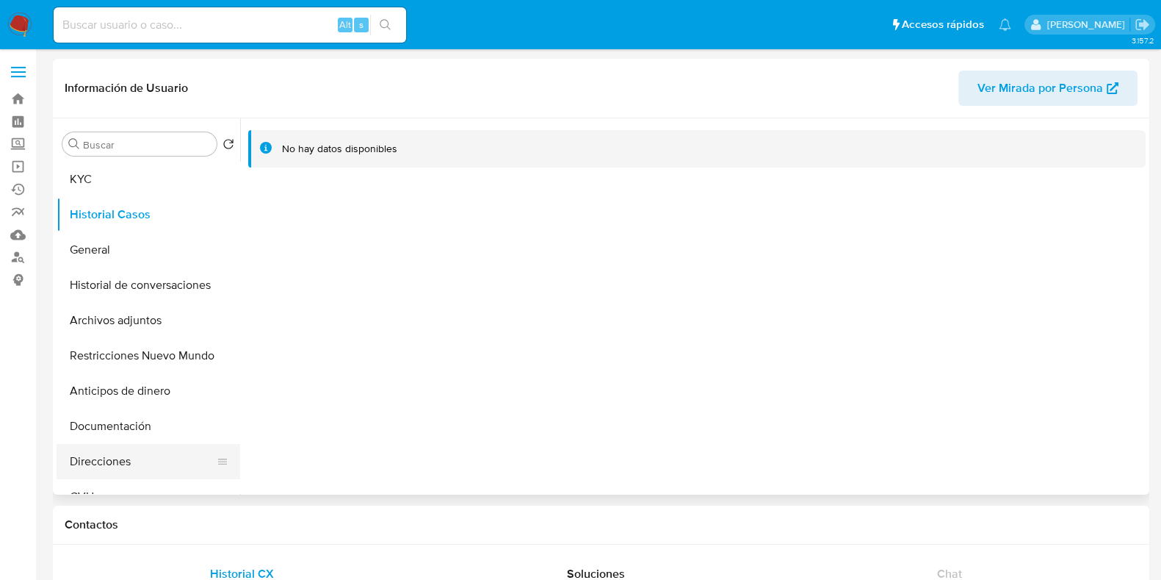
click at [112, 467] on button "Direcciones" at bounding box center [143, 461] width 172 height 35
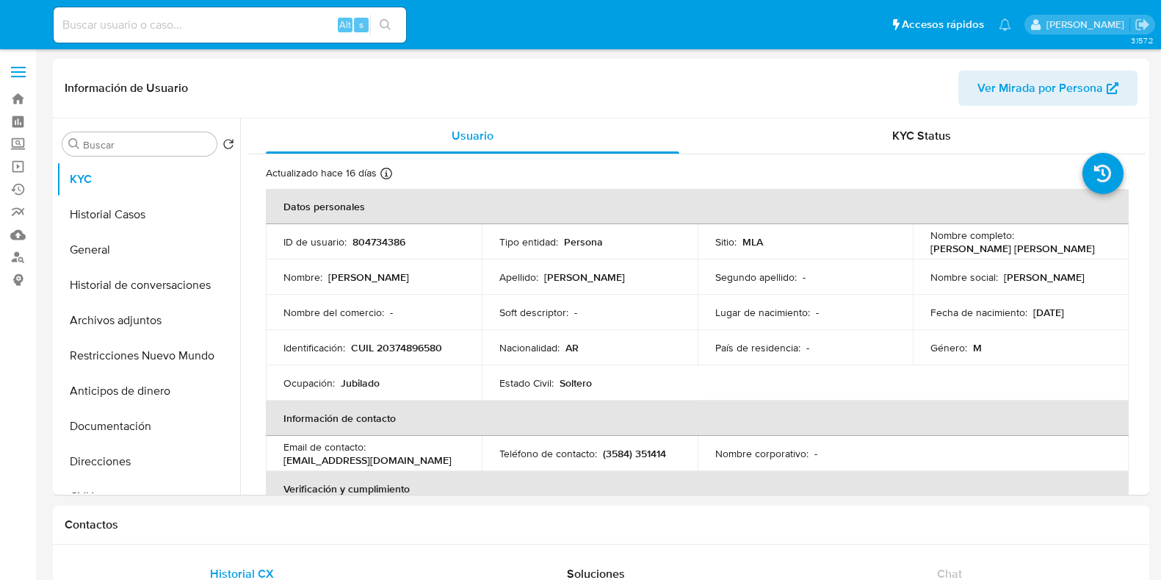
select select "10"
click at [144, 214] on button "Historial Casos" at bounding box center [143, 214] width 172 height 35
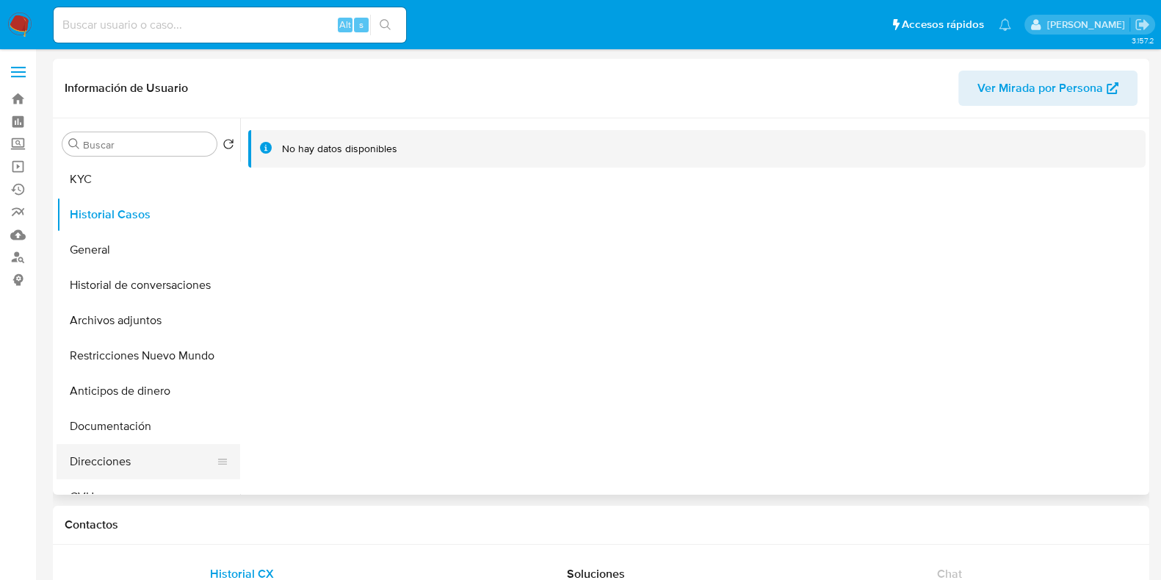
click at [112, 453] on button "Direcciones" at bounding box center [143, 461] width 172 height 35
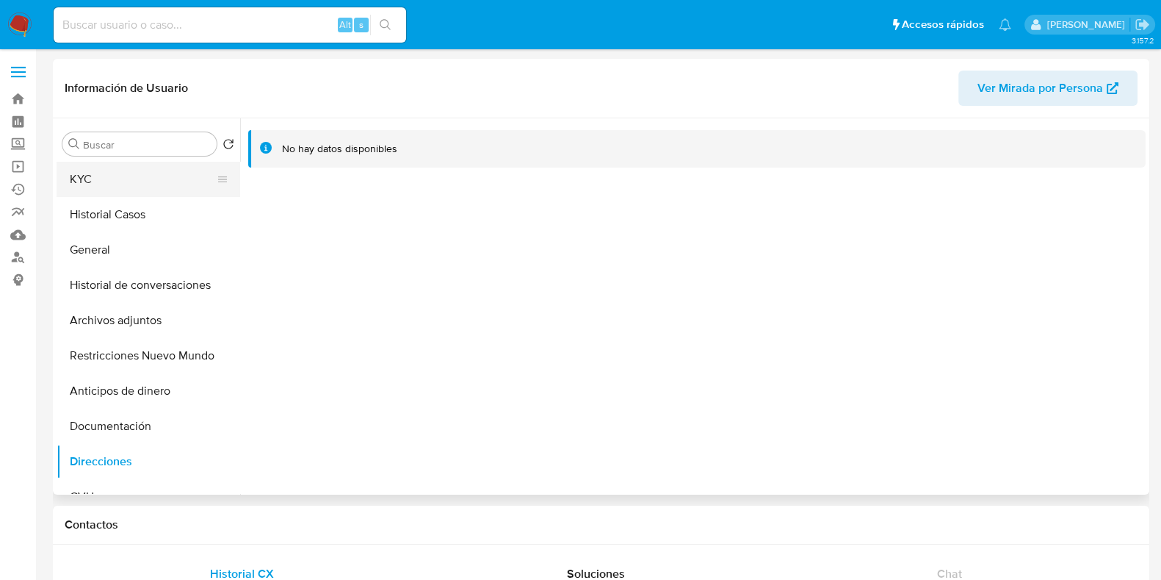
click at [115, 176] on button "KYC" at bounding box center [143, 179] width 172 height 35
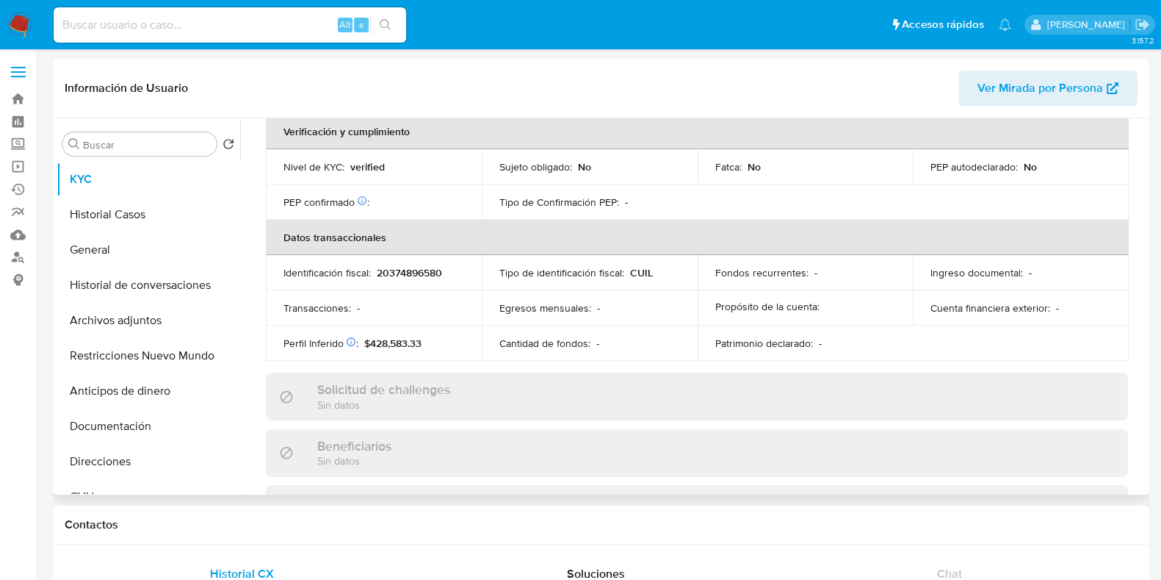
scroll to position [786, 0]
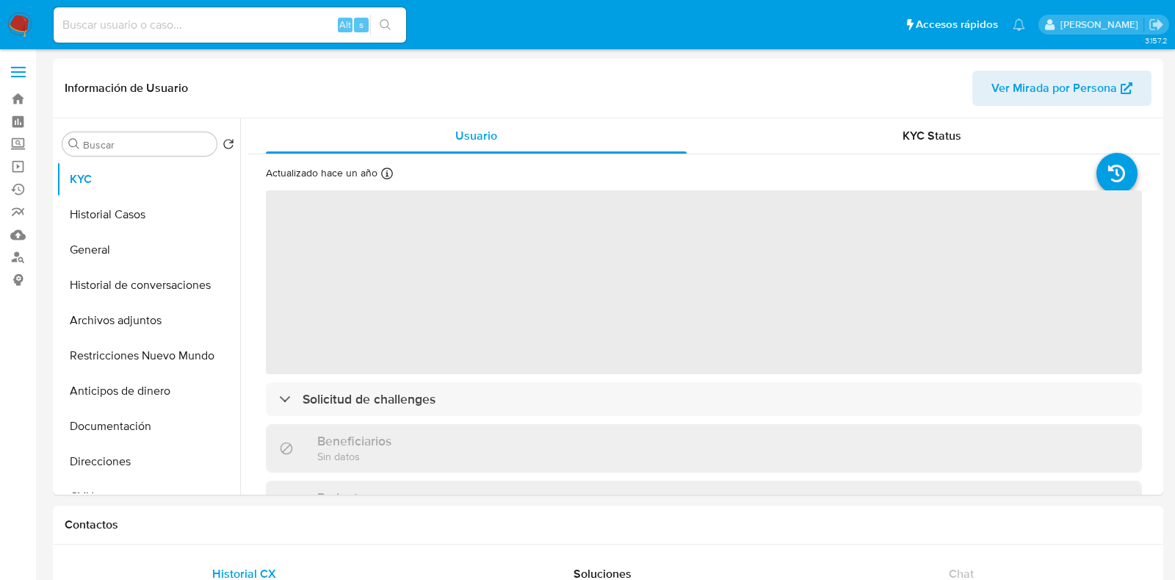
select select "10"
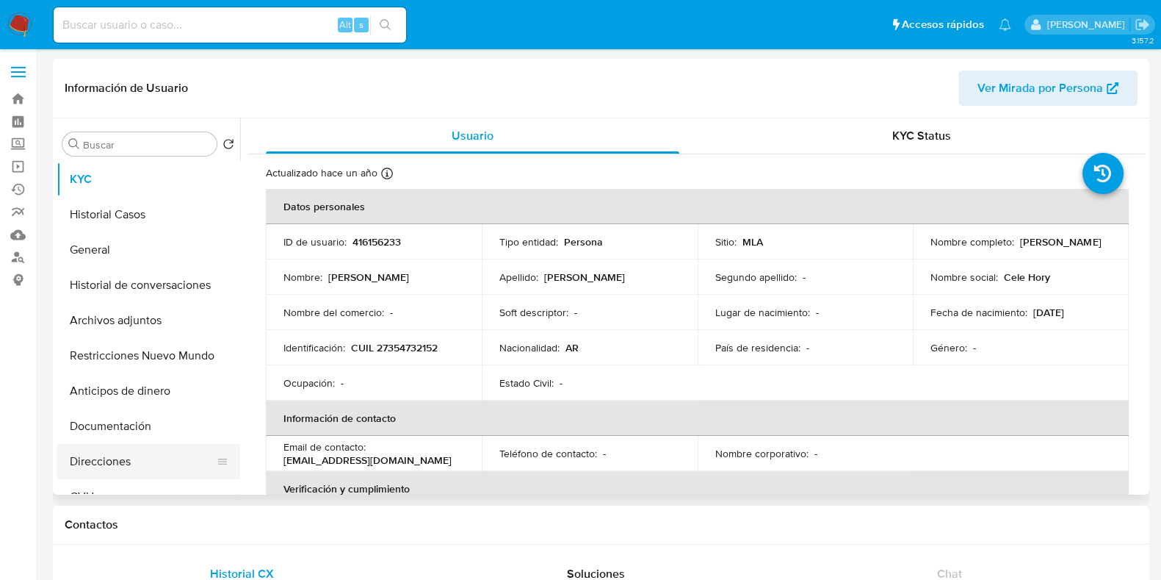
click at [116, 468] on button "Direcciones" at bounding box center [143, 461] width 172 height 35
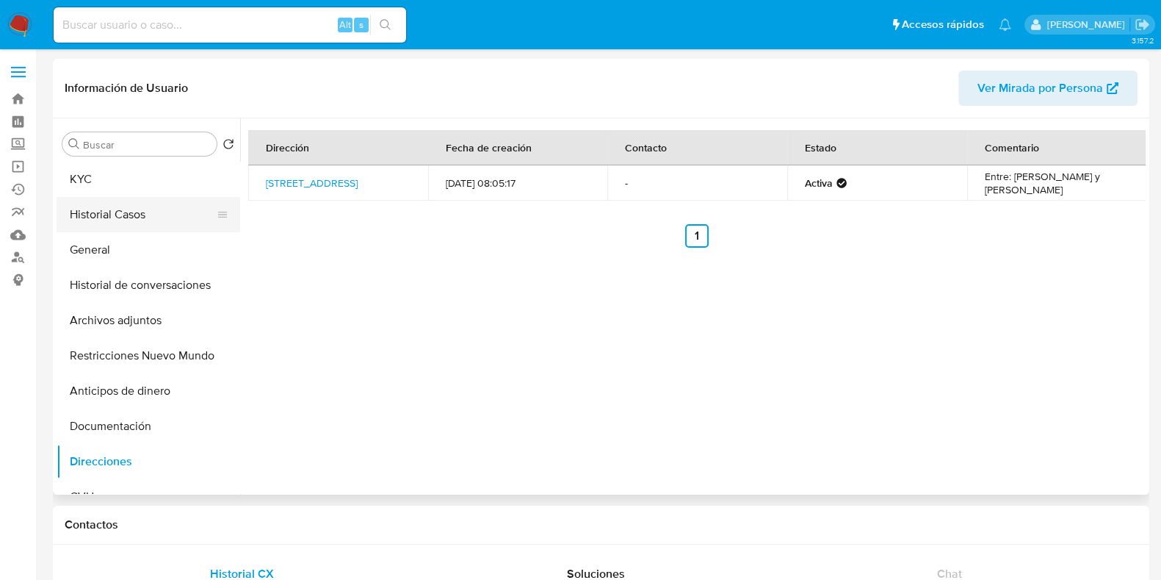
click at [163, 214] on button "Historial Casos" at bounding box center [143, 214] width 172 height 35
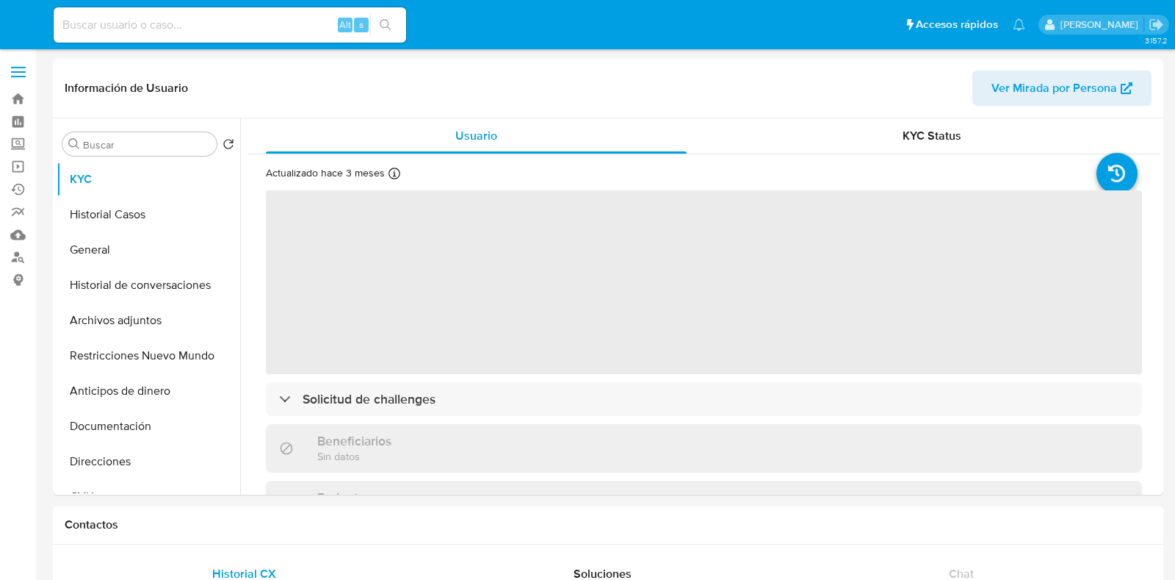
select select "10"
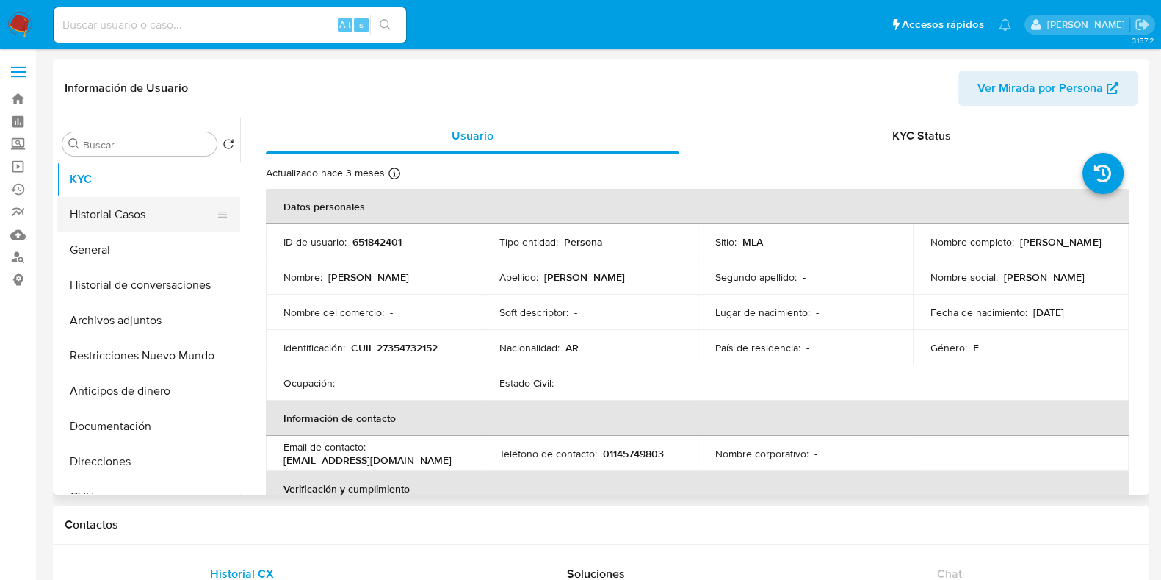
click at [123, 210] on button "Historial Casos" at bounding box center [143, 214] width 172 height 35
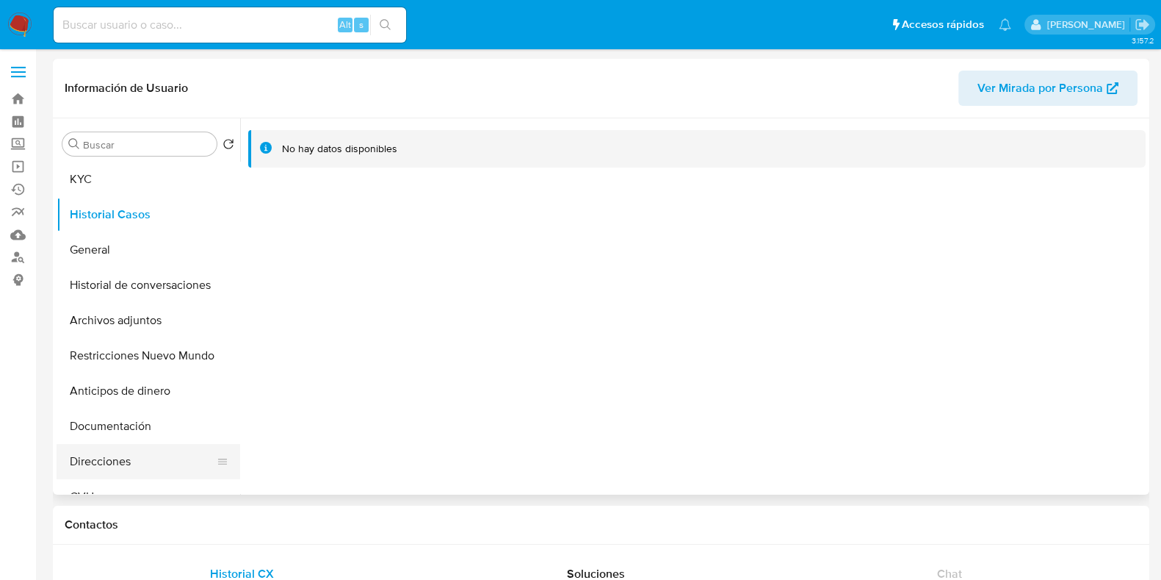
click at [110, 466] on button "Direcciones" at bounding box center [143, 461] width 172 height 35
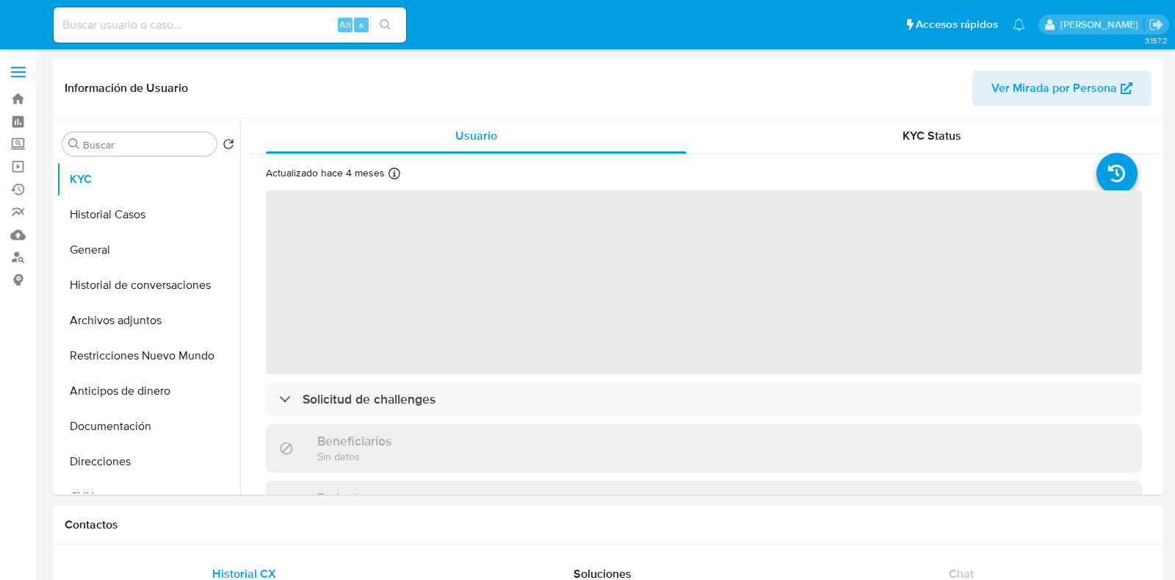
select select "10"
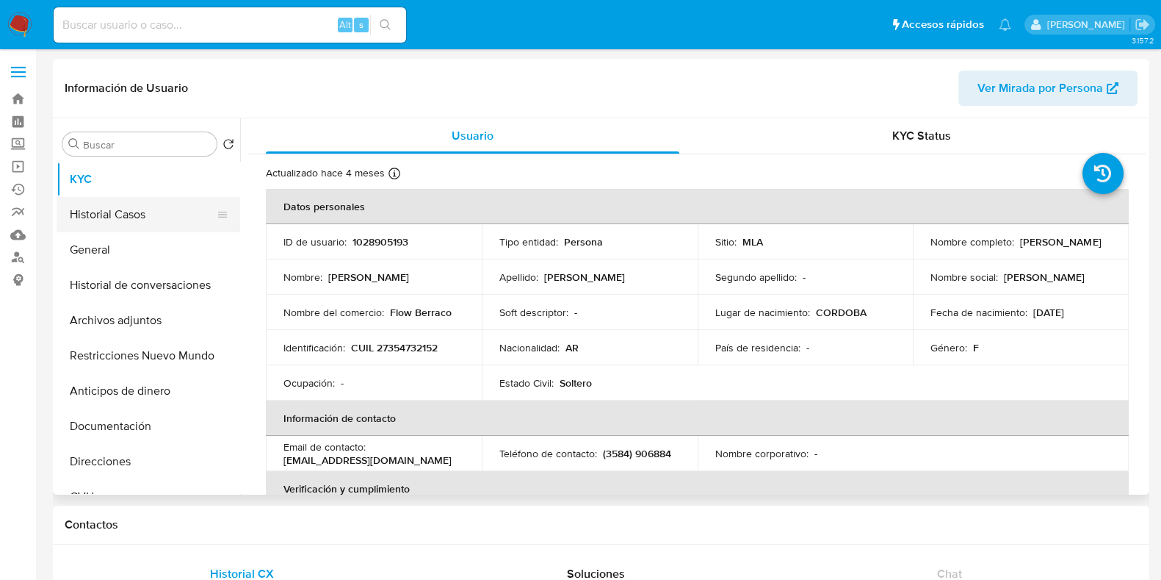
click at [97, 218] on button "Historial Casos" at bounding box center [143, 214] width 172 height 35
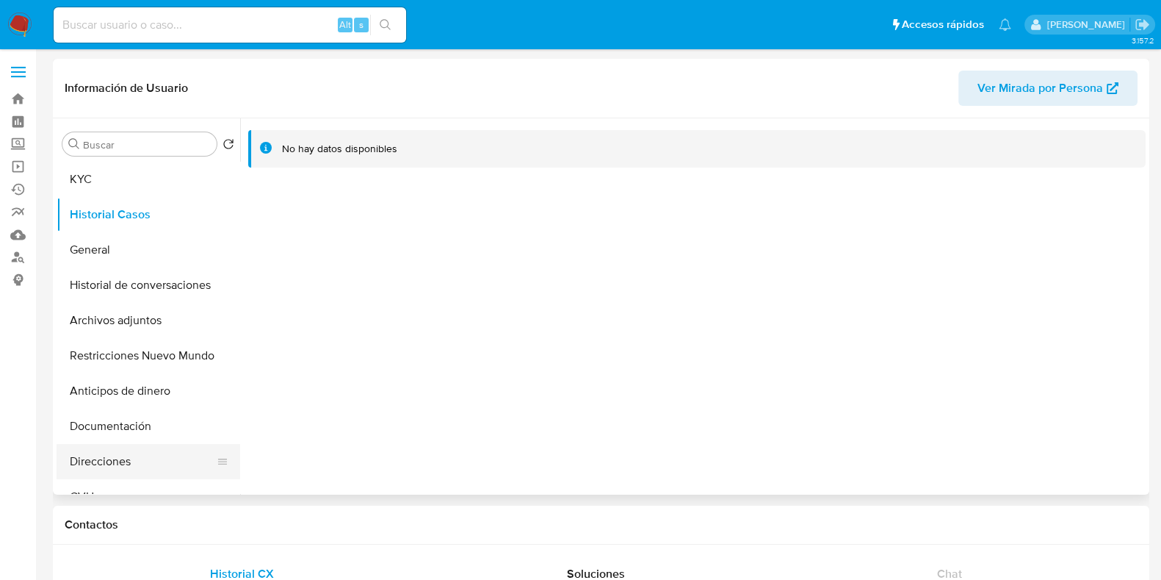
click at [114, 470] on button "Direcciones" at bounding box center [143, 461] width 172 height 35
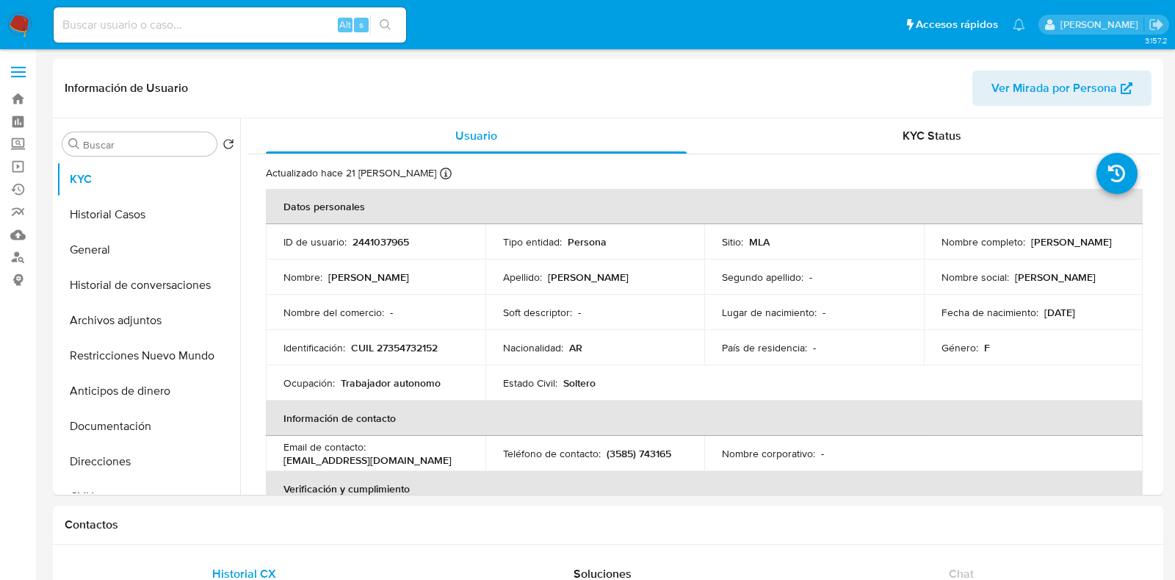
select select "10"
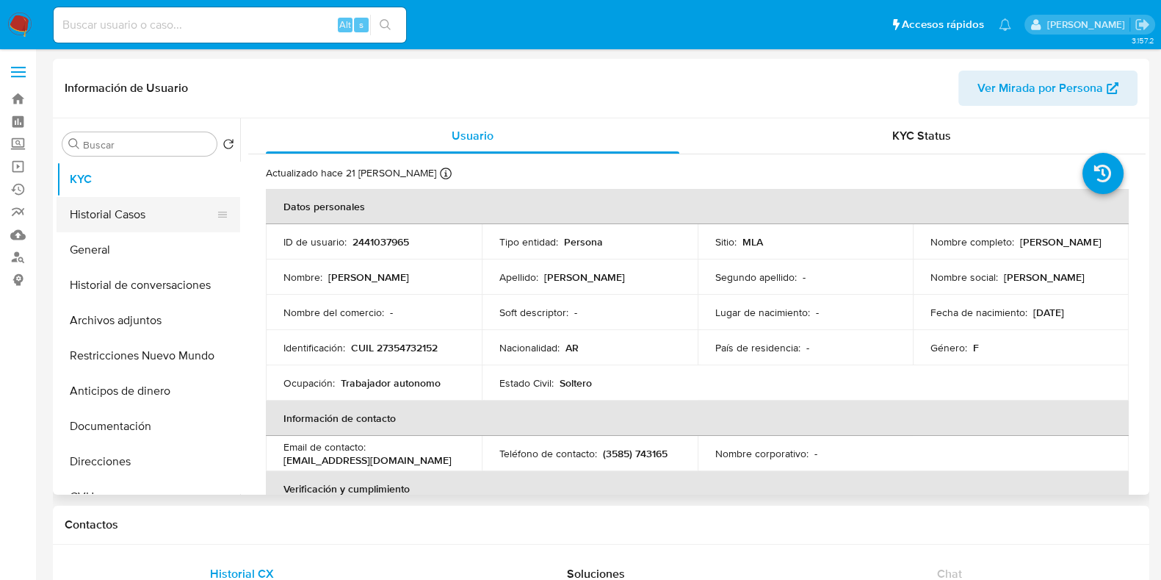
click at [113, 220] on button "Historial Casos" at bounding box center [143, 214] width 172 height 35
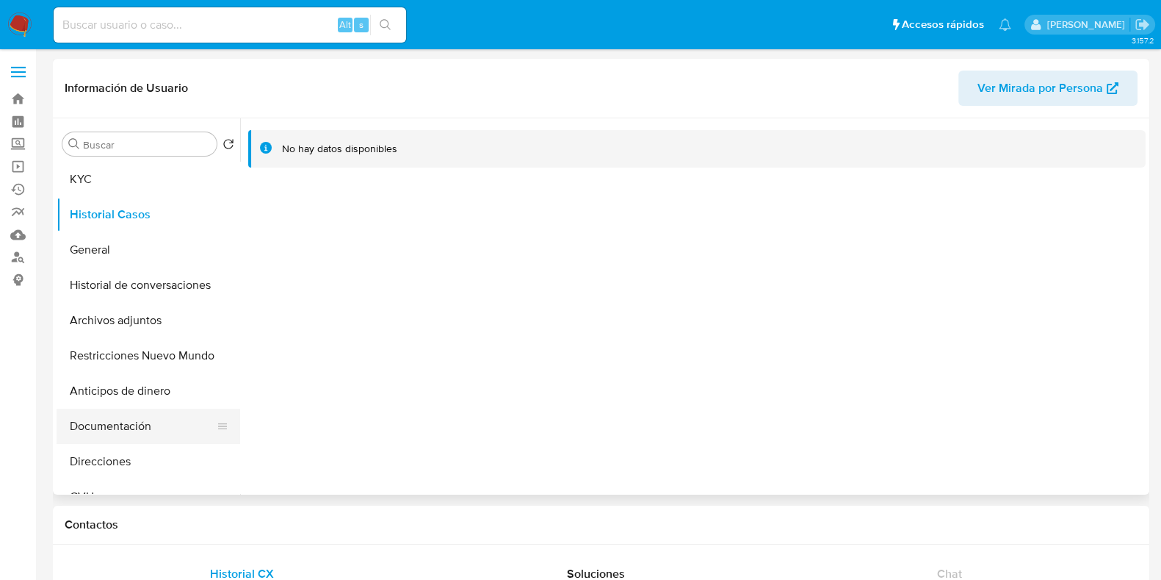
click at [124, 442] on button "Documentación" at bounding box center [143, 425] width 172 height 35
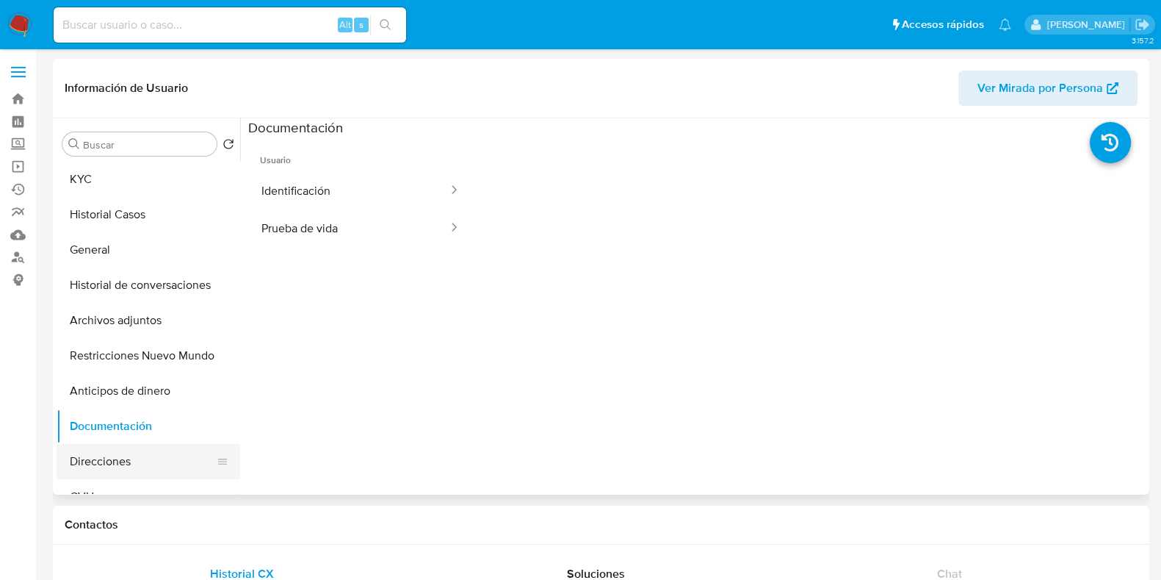
click at [126, 461] on button "Direcciones" at bounding box center [143, 461] width 172 height 35
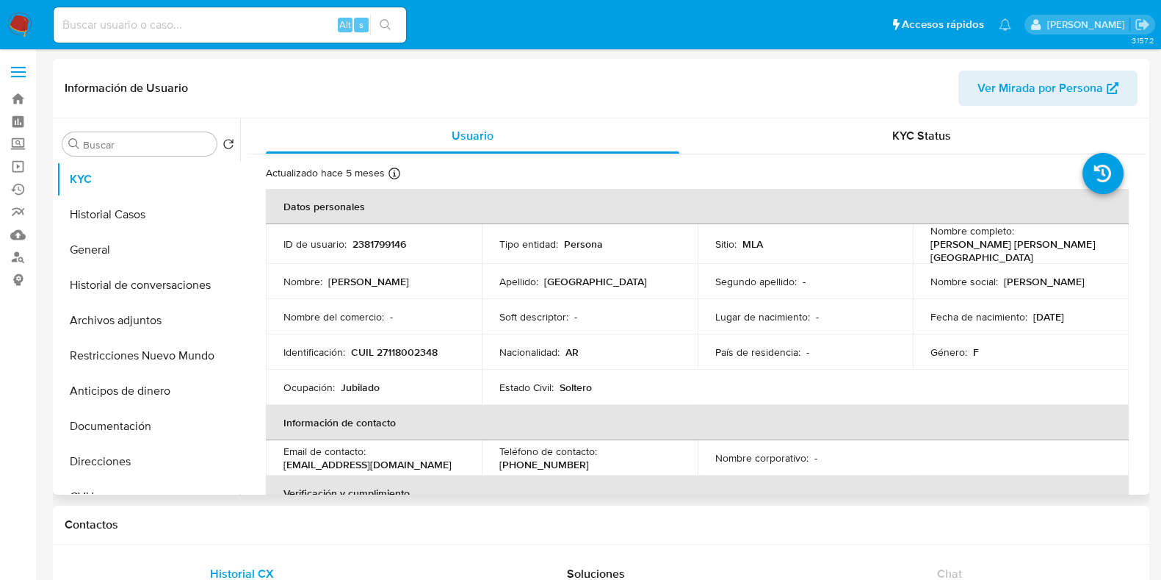
select select "10"
click at [137, 217] on button "Historial Casos" at bounding box center [143, 214] width 172 height 35
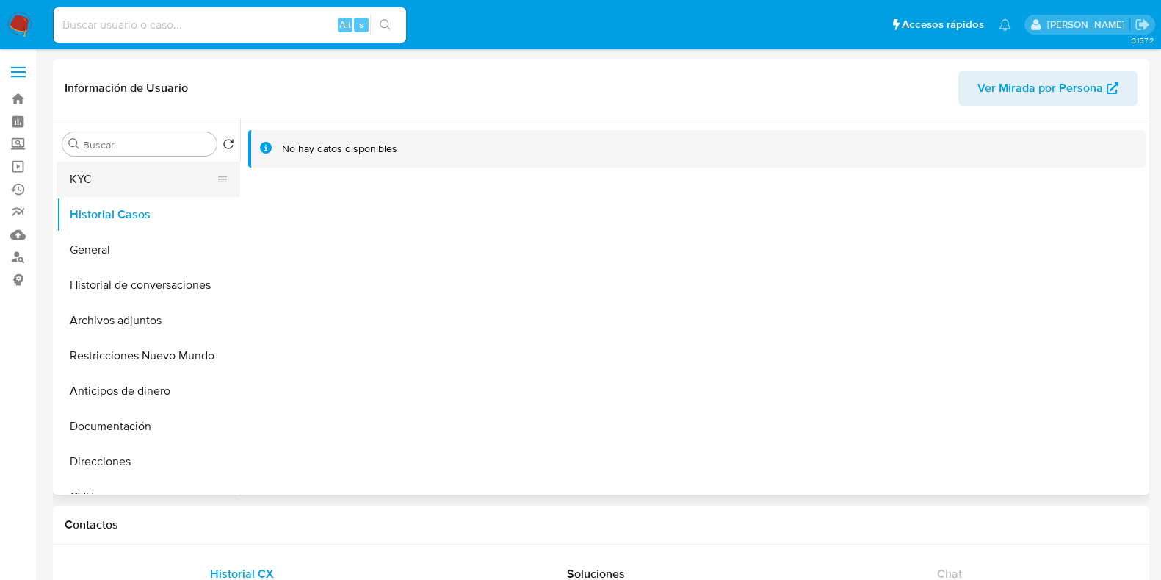
click at [141, 185] on button "KYC" at bounding box center [143, 179] width 172 height 35
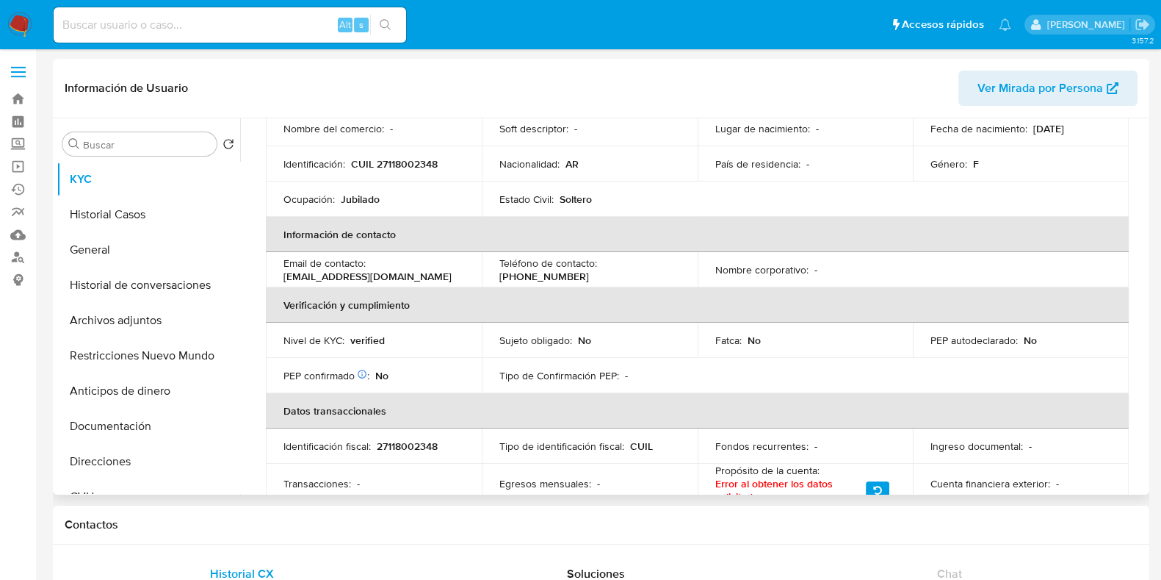
scroll to position [148, 0]
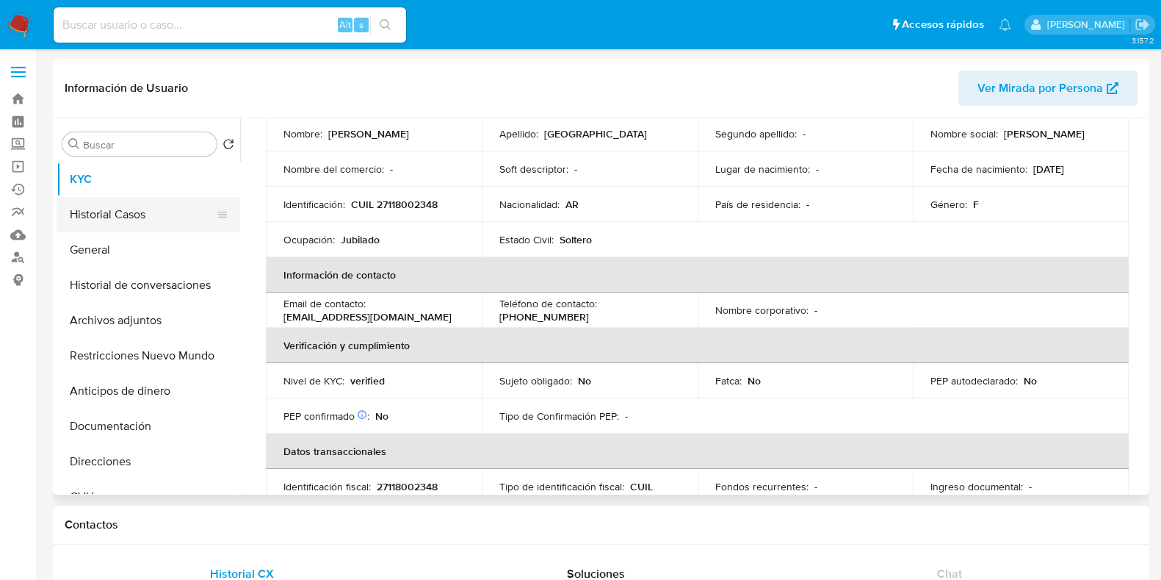
click at [136, 206] on button "Historial Casos" at bounding box center [143, 214] width 172 height 35
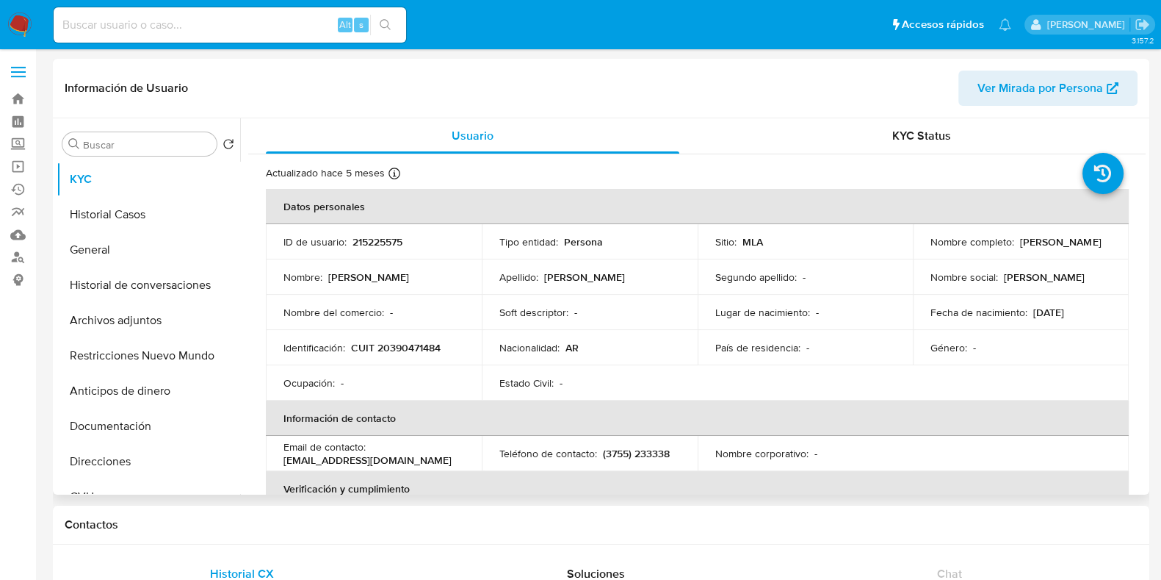
select select "10"
click at [95, 210] on button "Historial Casos" at bounding box center [143, 214] width 172 height 35
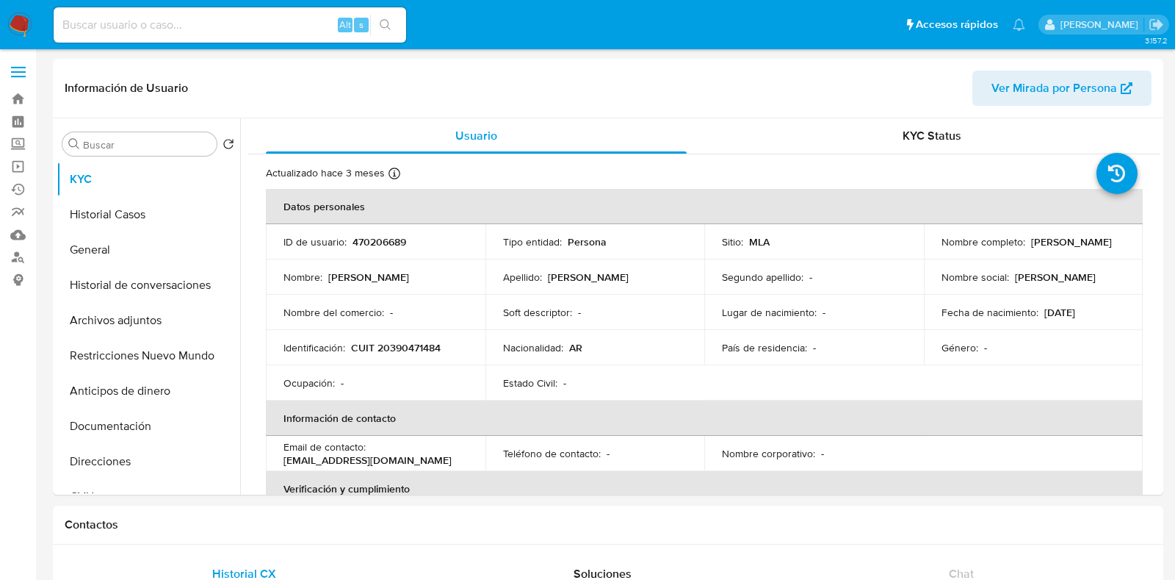
select select "10"
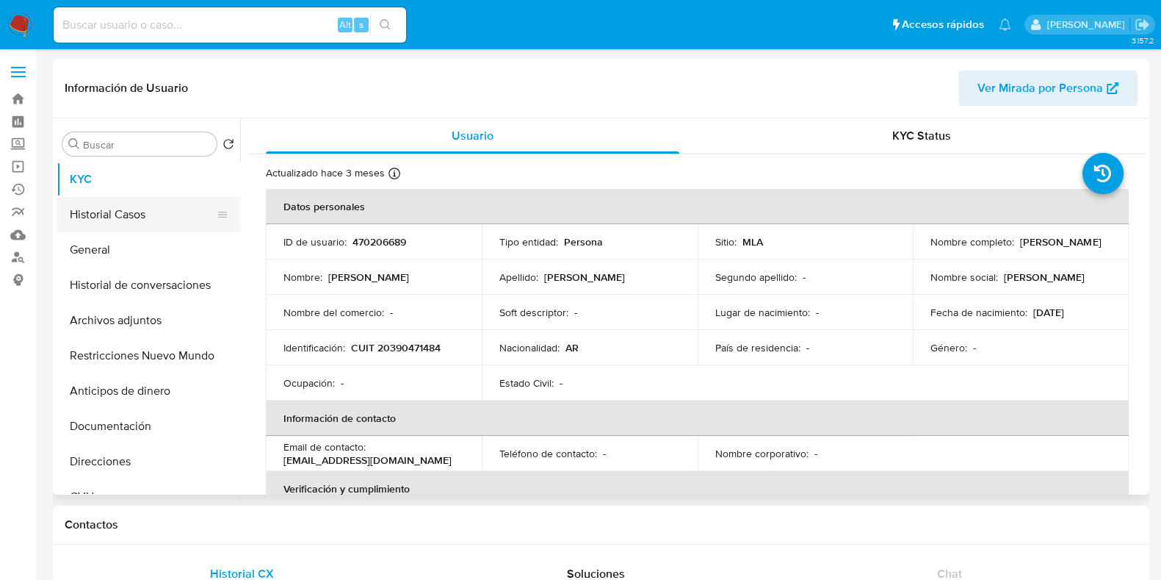
click at [142, 207] on button "Historial Casos" at bounding box center [143, 214] width 172 height 35
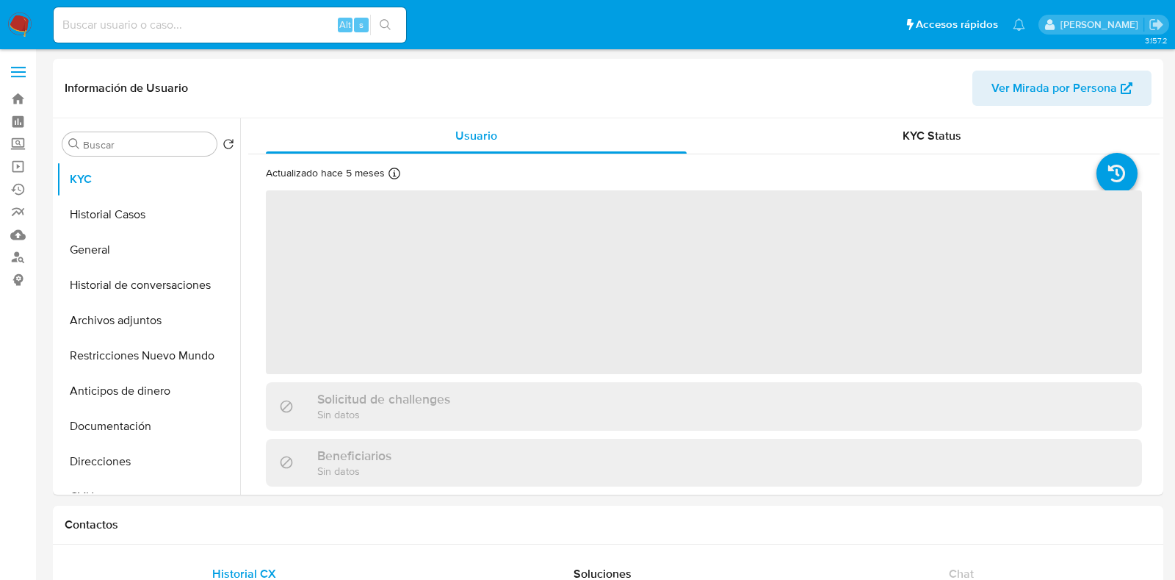
select select "10"
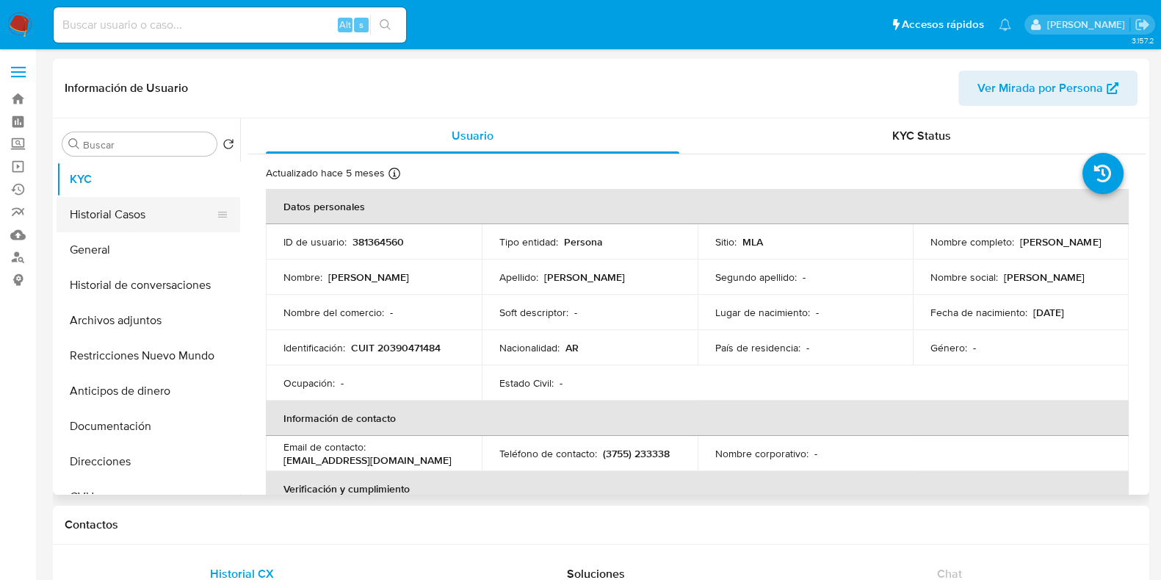
click at [114, 211] on button "Historial Casos" at bounding box center [143, 214] width 172 height 35
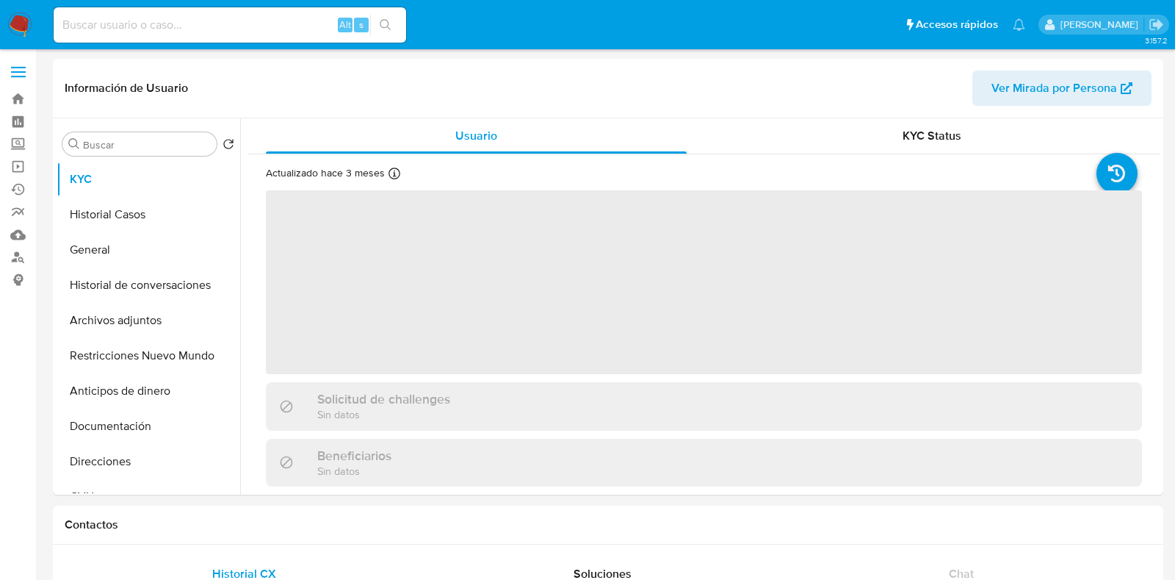
select select "10"
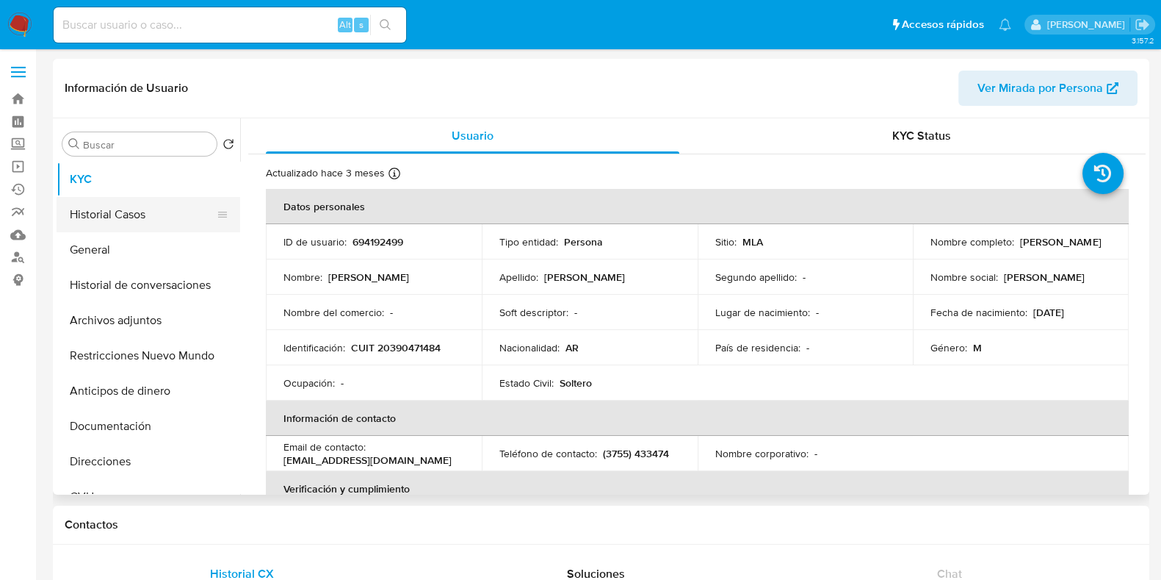
click at [125, 203] on button "Historial Casos" at bounding box center [143, 214] width 172 height 35
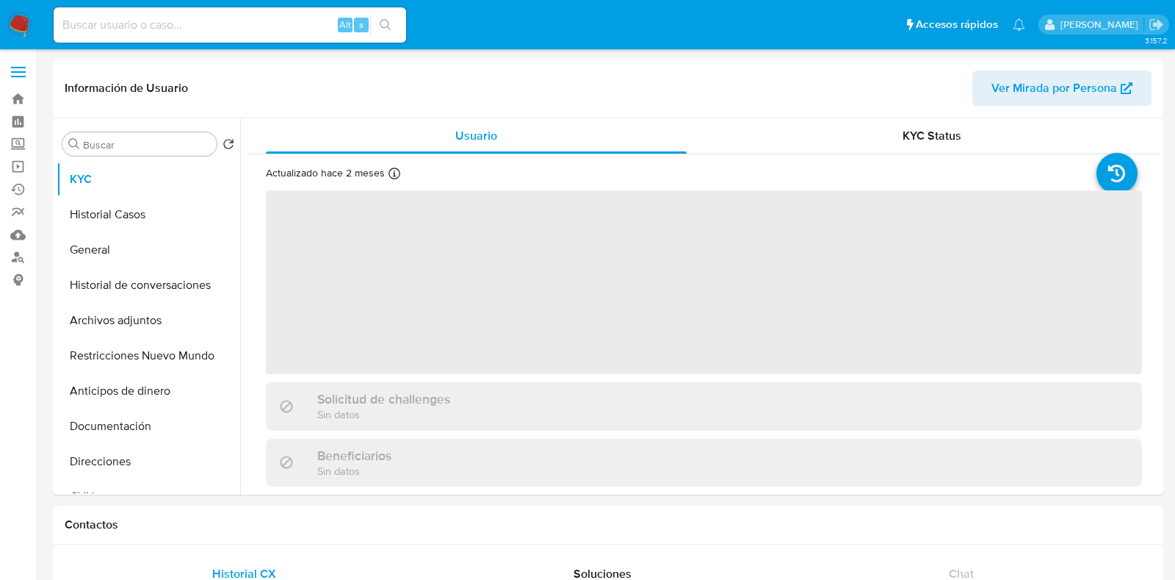
select select "10"
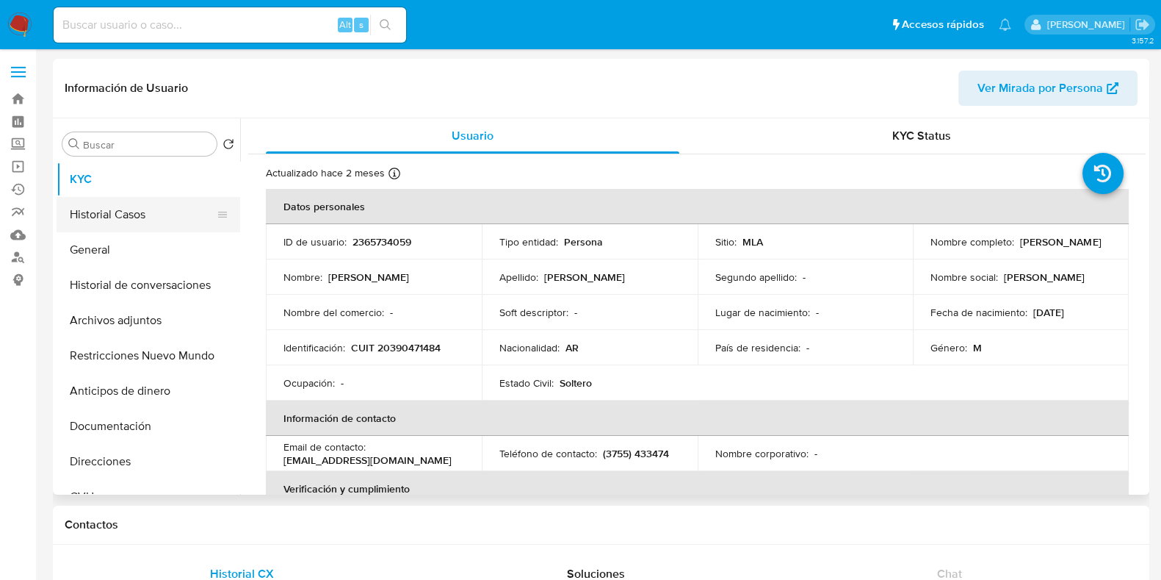
click at [129, 220] on button "Historial Casos" at bounding box center [143, 214] width 172 height 35
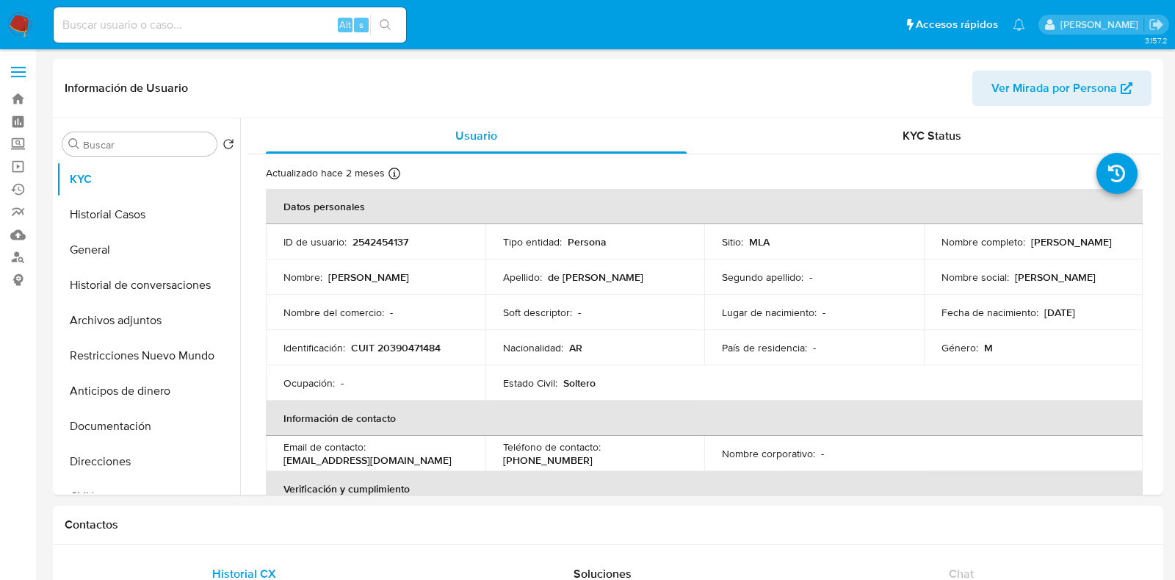
select select "10"
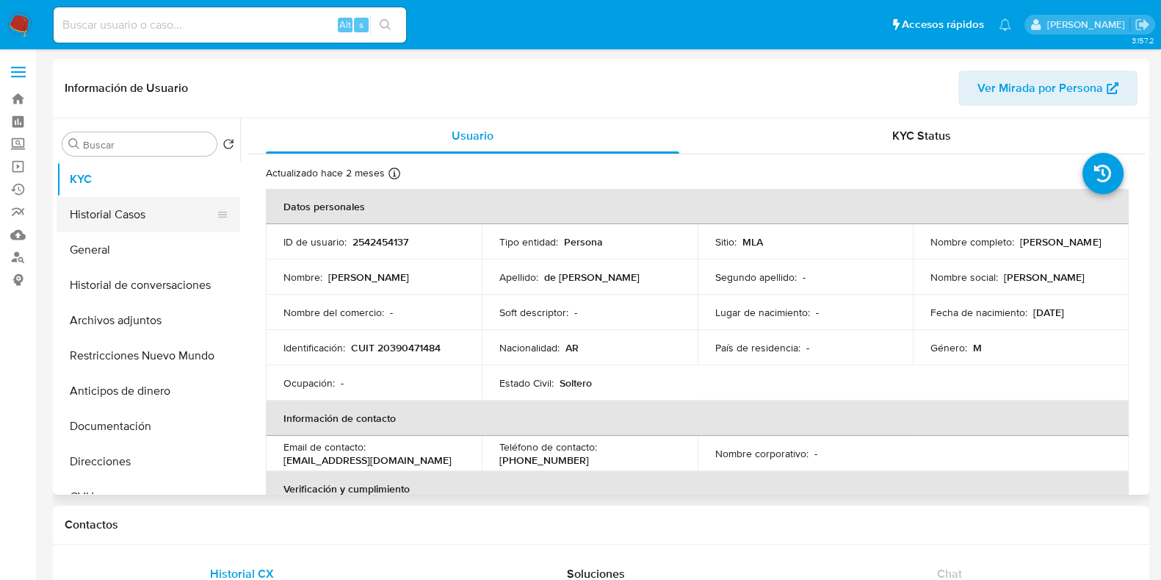
click at [130, 209] on button "Historial Casos" at bounding box center [143, 214] width 172 height 35
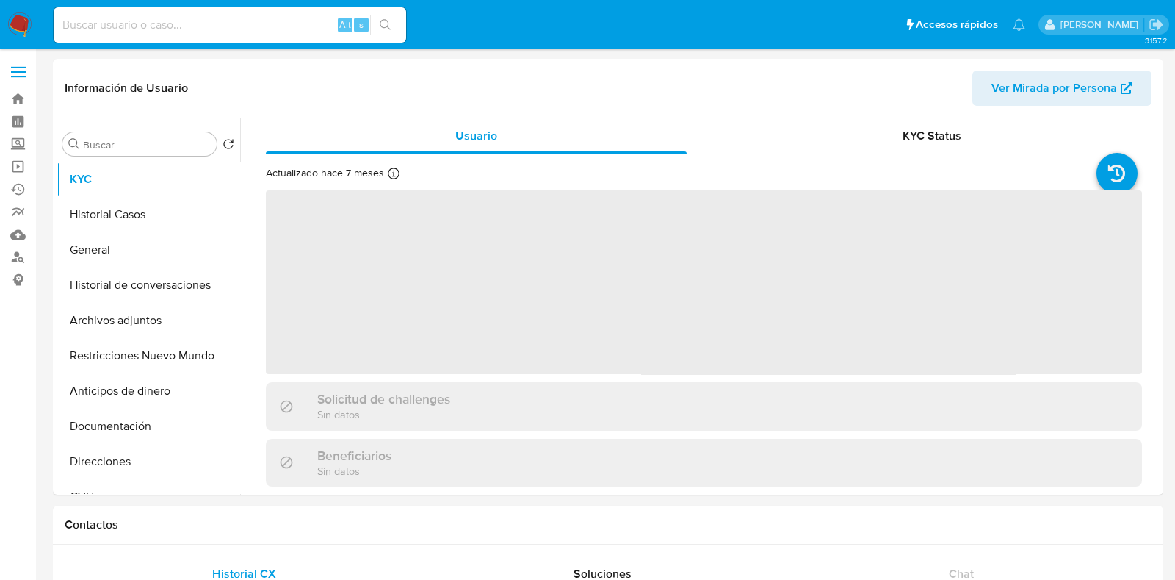
select select "10"
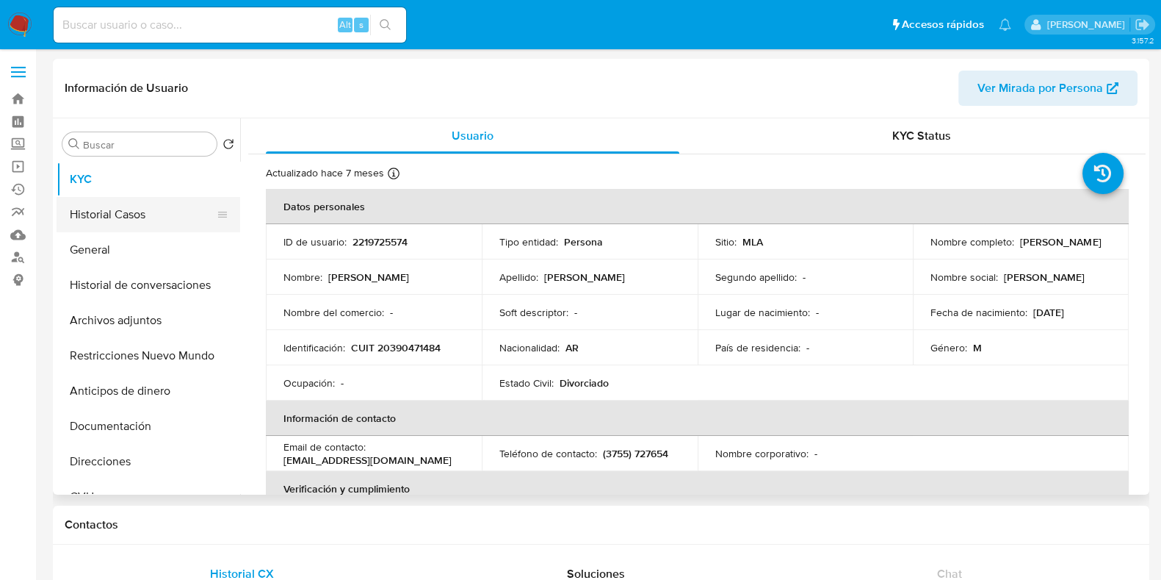
drag, startPoint x: 125, startPoint y: 215, endPoint x: 316, endPoint y: 57, distance: 248.3
click at [125, 215] on button "Historial Casos" at bounding box center [149, 214] width 184 height 35
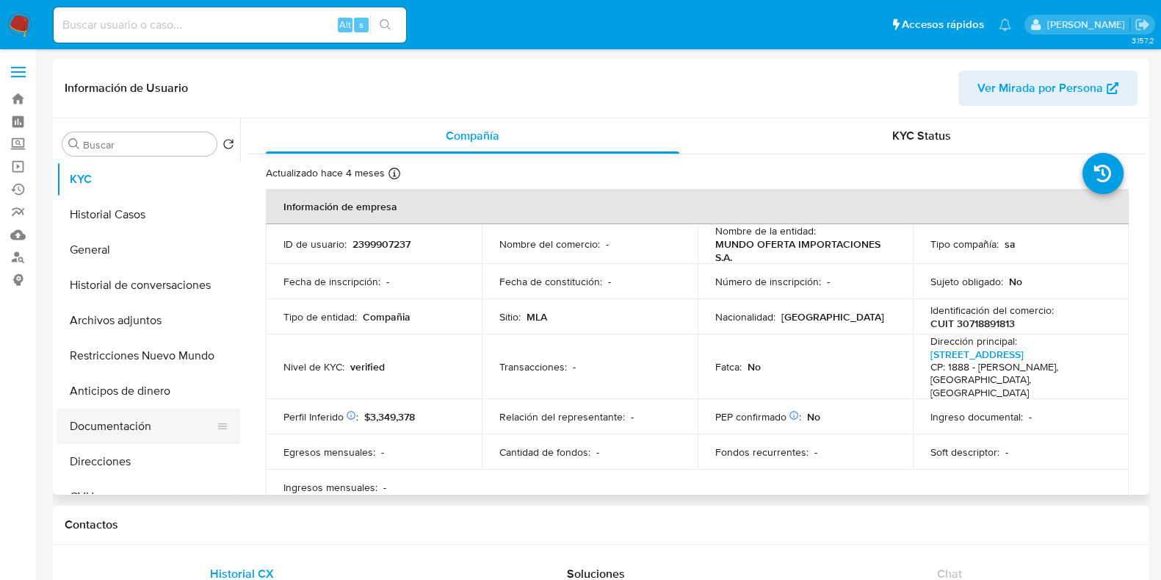
select select "10"
click at [140, 211] on button "Historial Casos" at bounding box center [143, 214] width 172 height 35
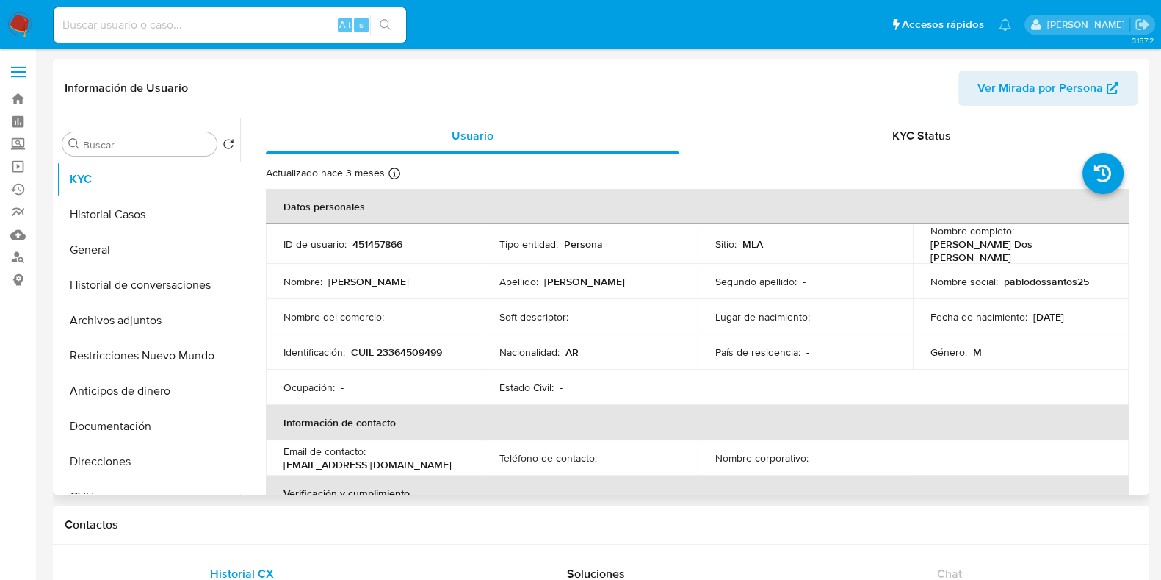
select select "10"
click at [164, 225] on button "Historial Casos" at bounding box center [143, 214] width 172 height 35
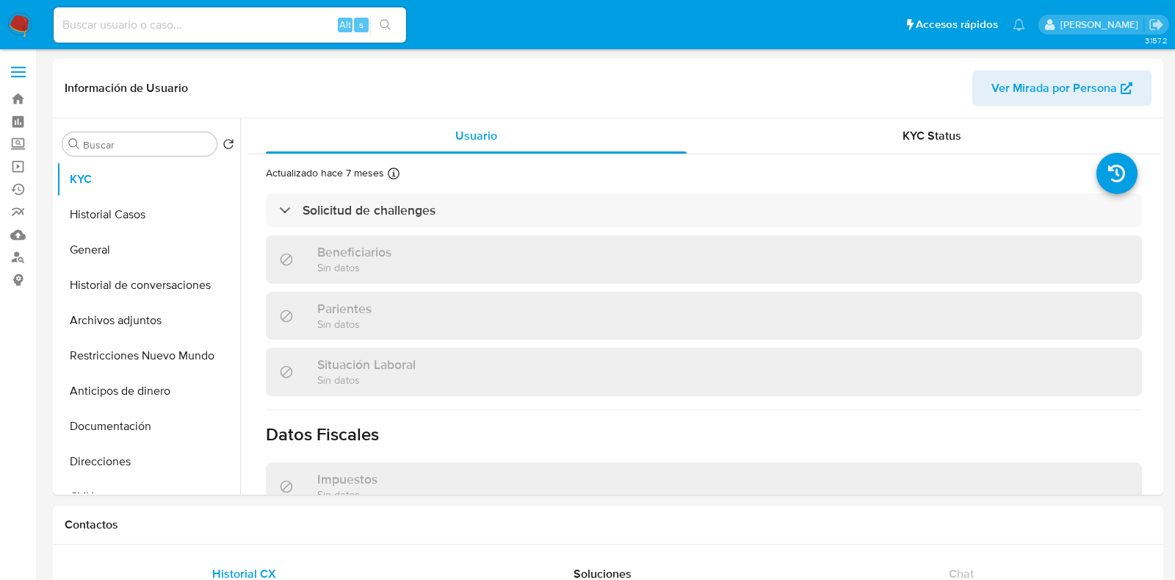
select select "10"
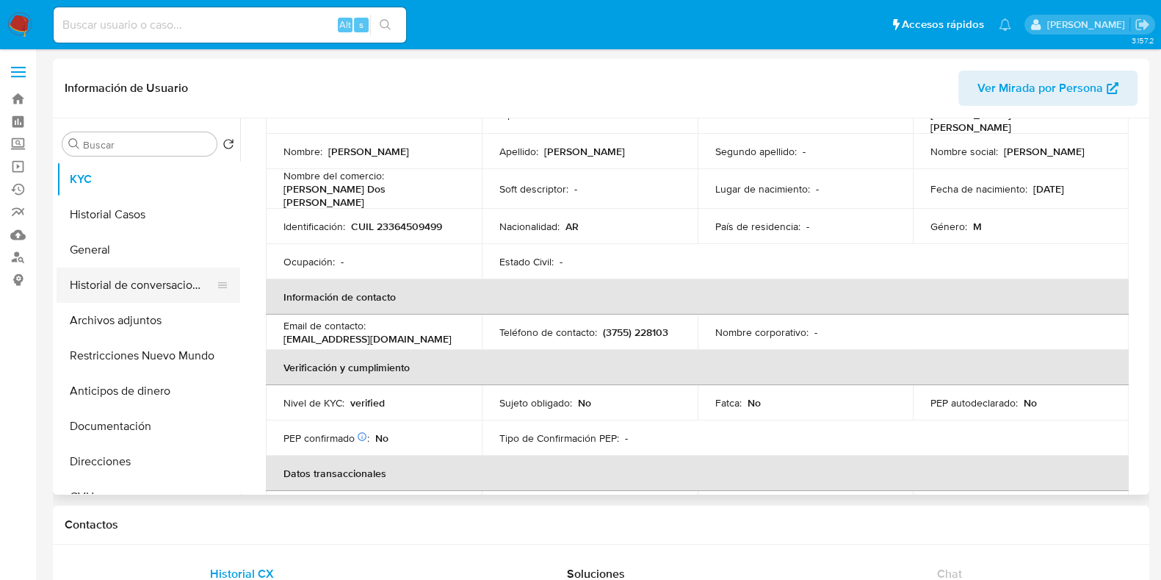
scroll to position [129, 0]
click at [108, 217] on button "Historial Casos" at bounding box center [143, 214] width 172 height 35
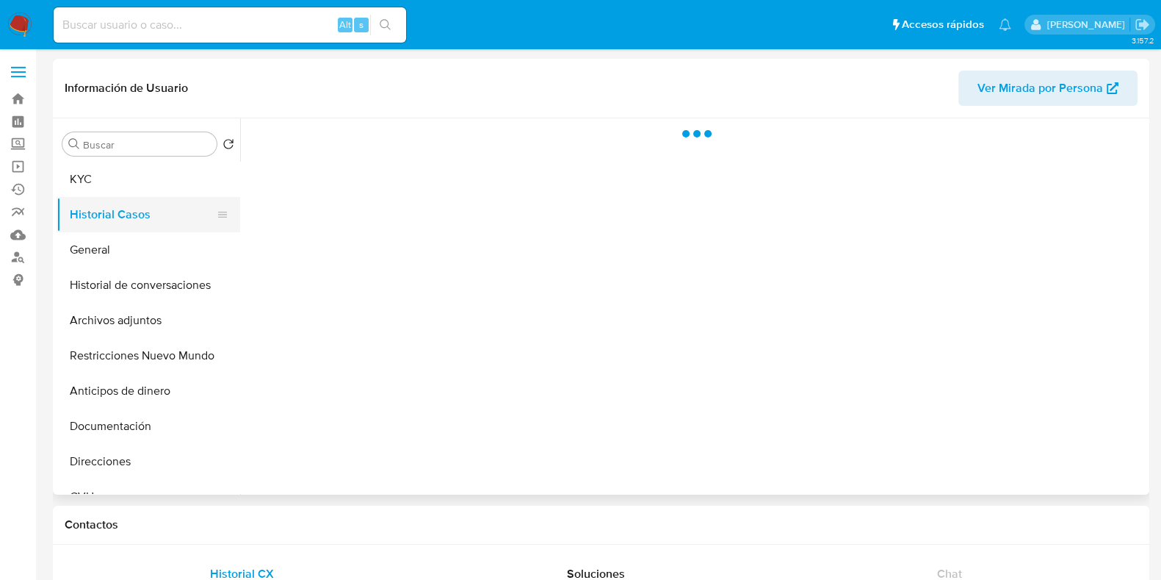
scroll to position [0, 0]
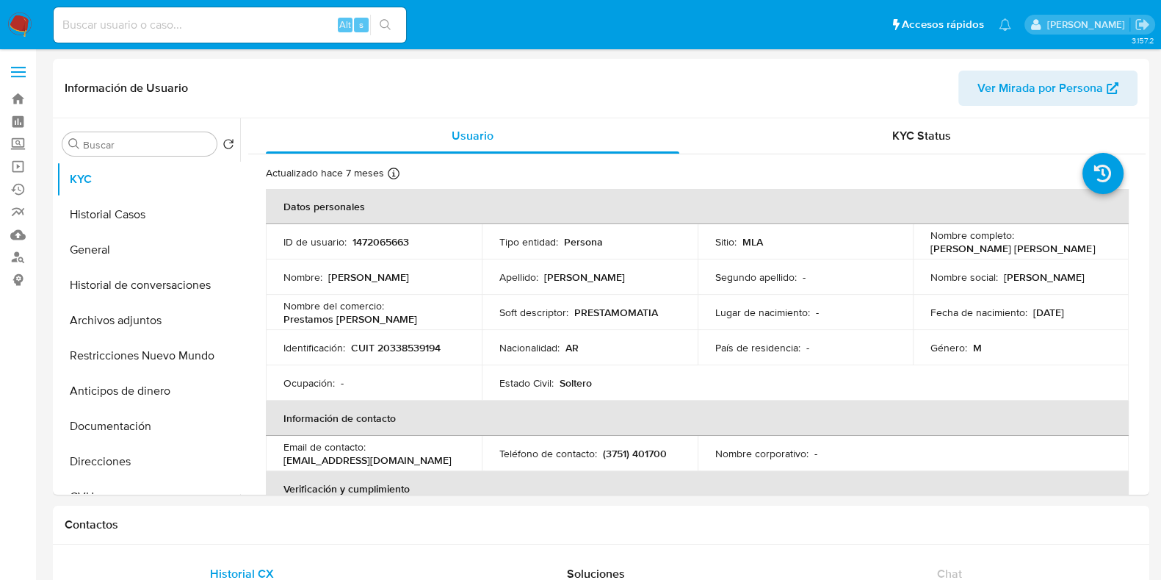
select select "10"
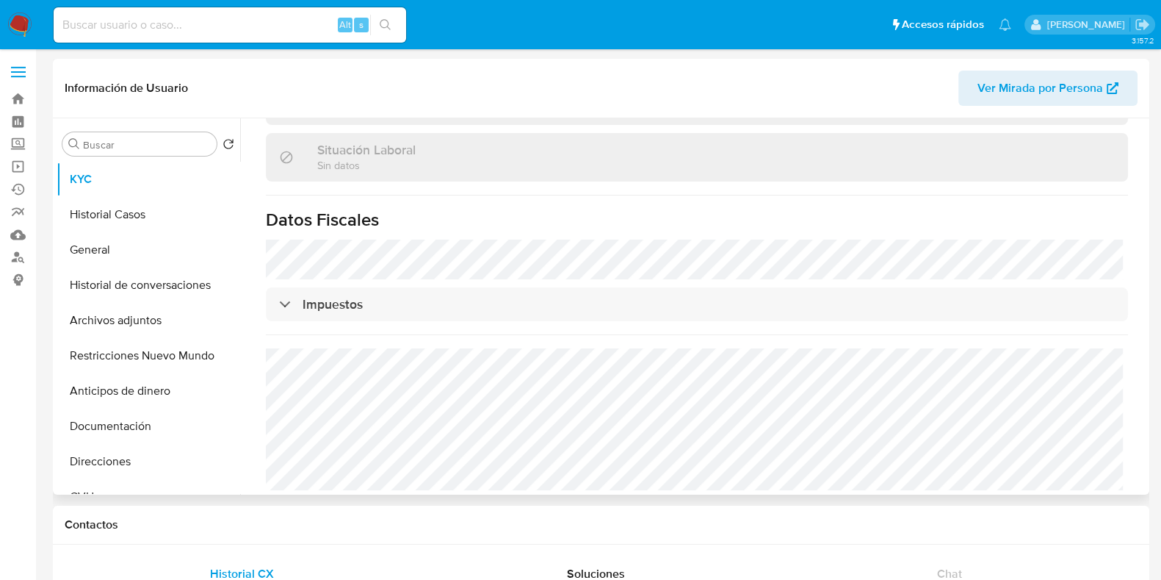
scroll to position [758, 0]
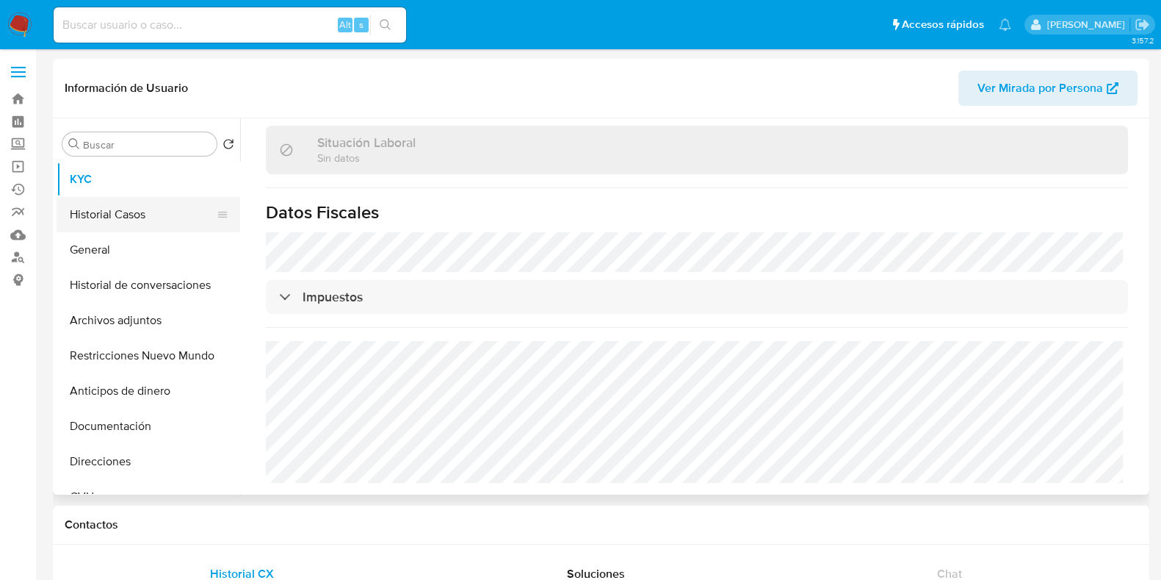
click at [128, 223] on button "Historial Casos" at bounding box center [143, 214] width 172 height 35
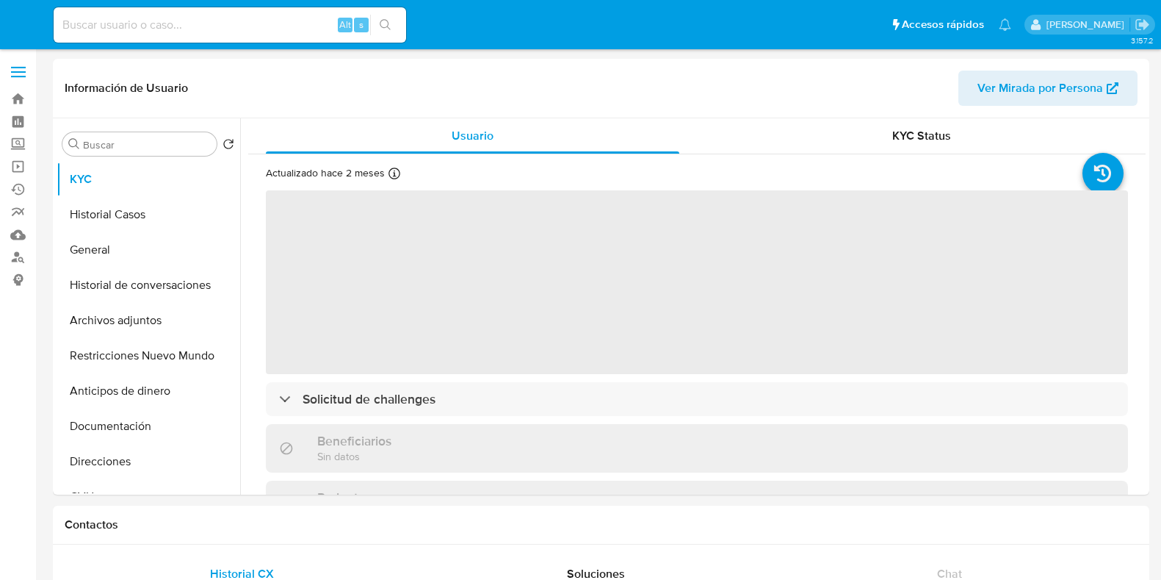
select select "10"
